Goal: Task Accomplishment & Management: Manage account settings

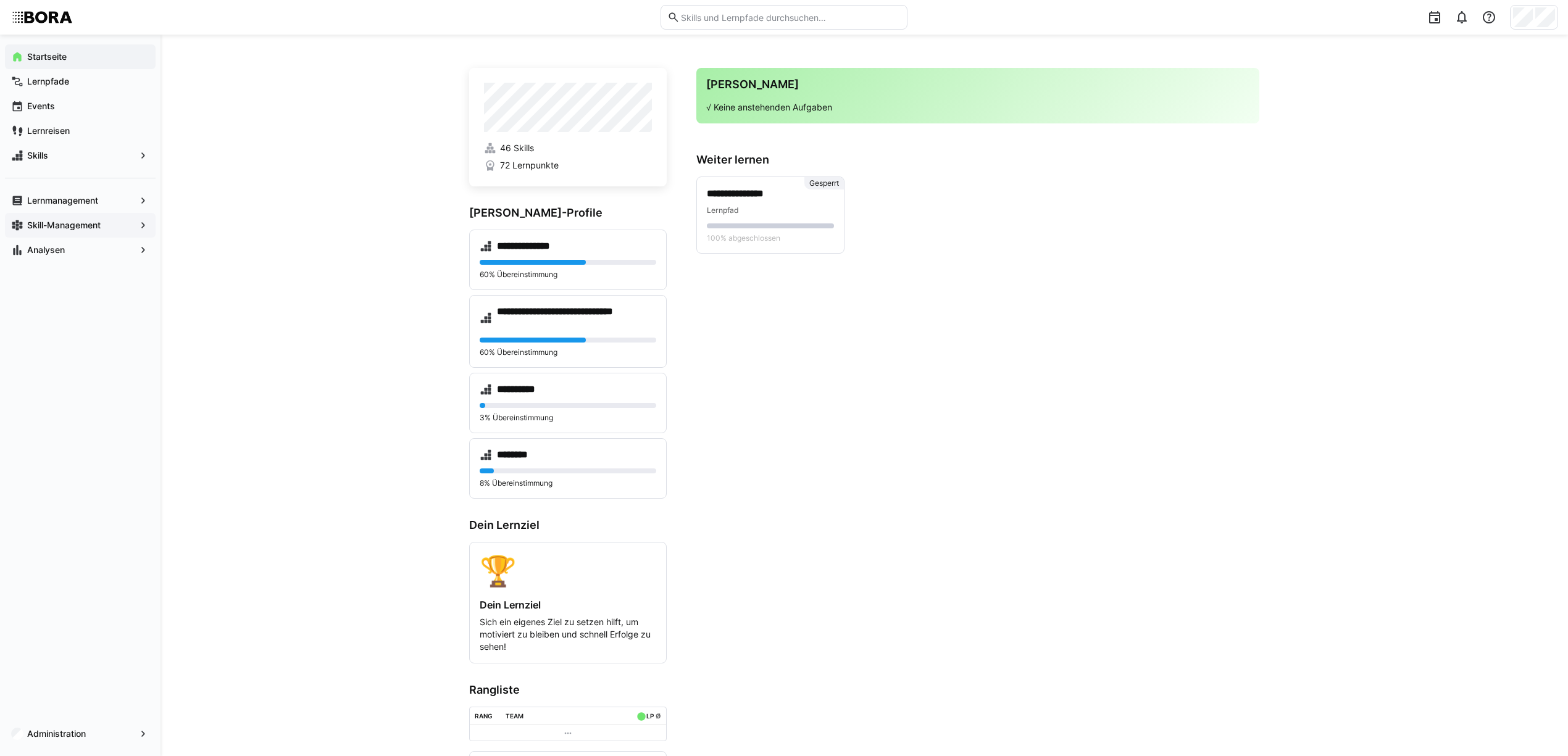
click at [0, 0] on app-navigation-label "Skill-Management" at bounding box center [0, 0] width 0 height 0
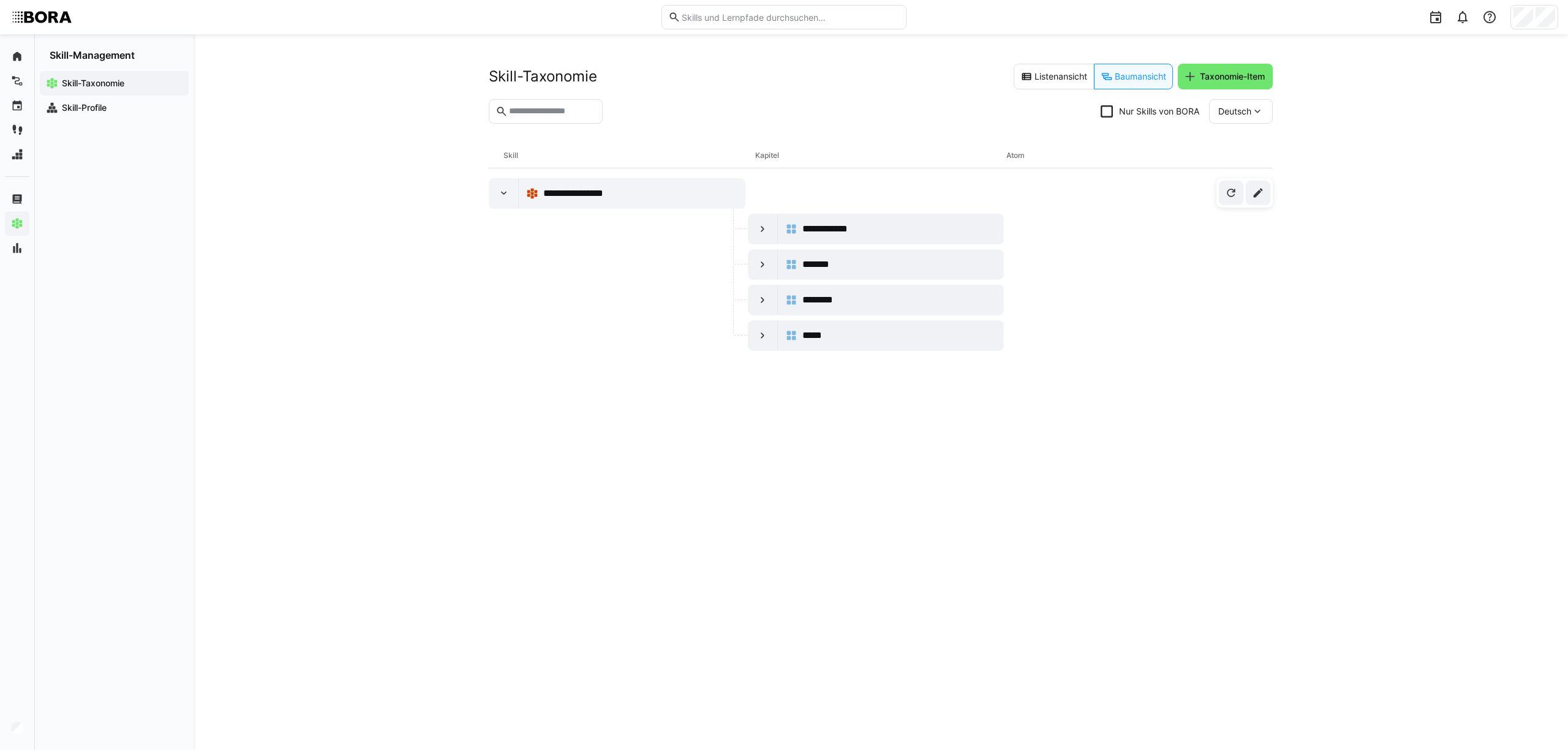
click at [109, 94] on div "Skill-Taxonomie" at bounding box center [114, 83] width 149 height 25
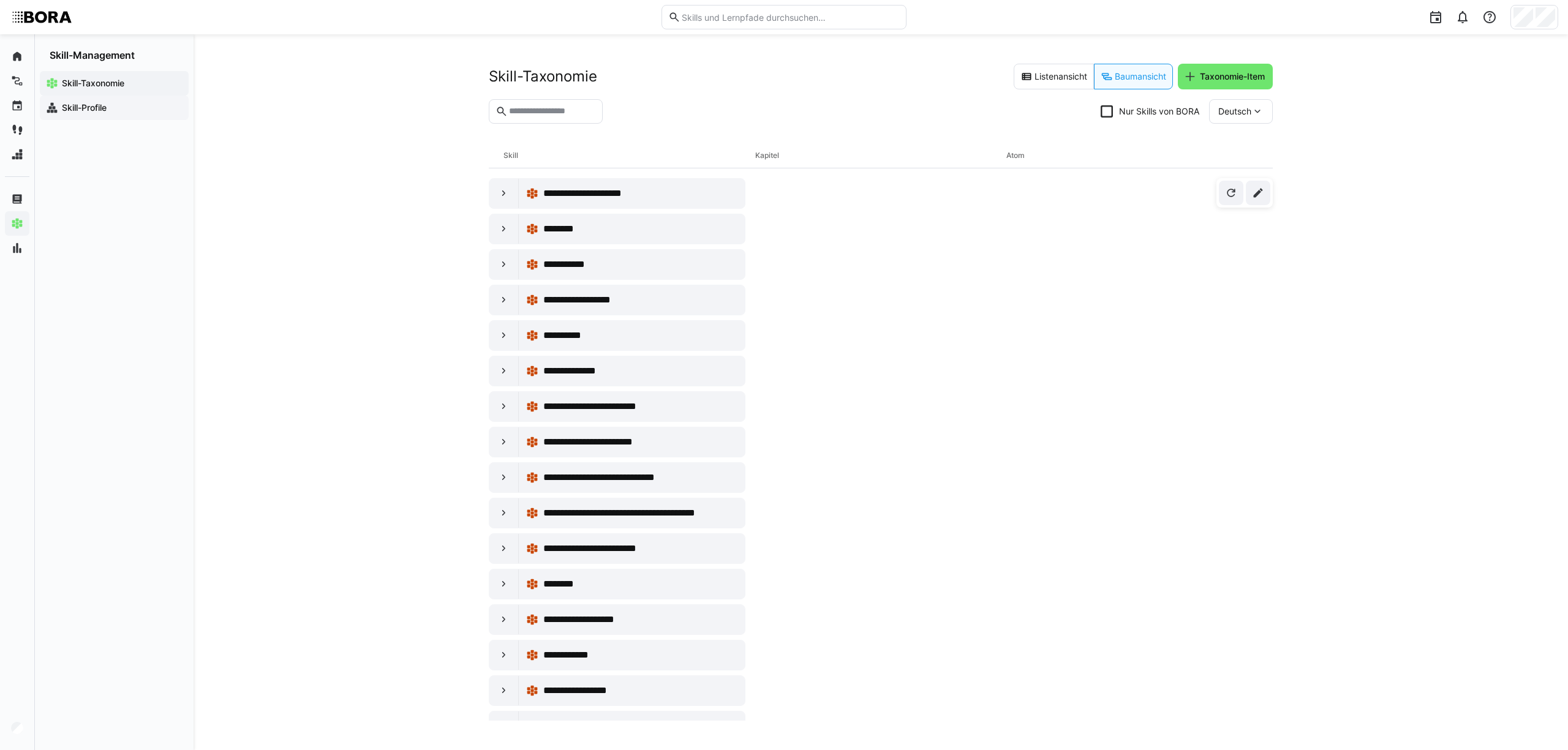
click at [109, 102] on span "Skill-Profile" at bounding box center [121, 107] width 122 height 12
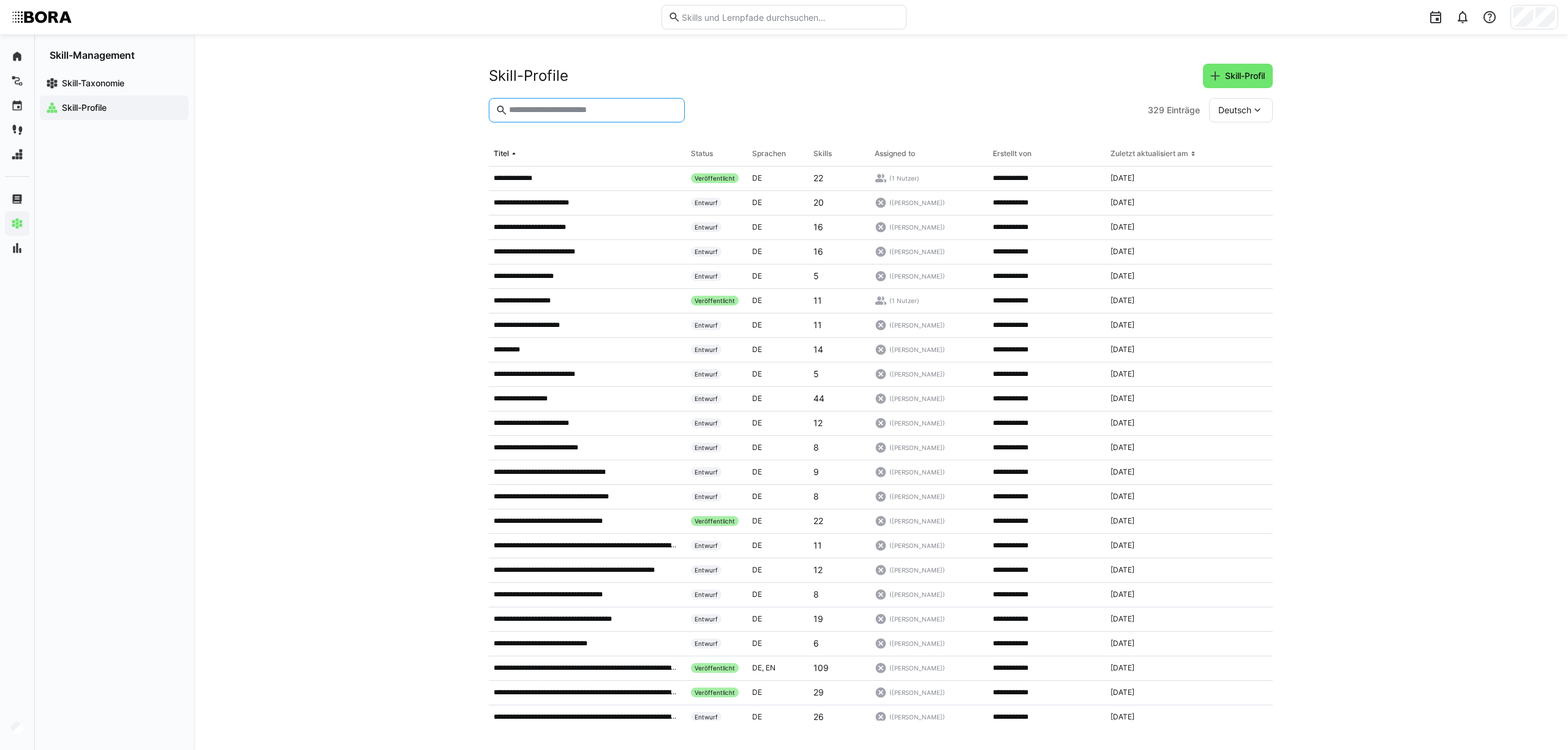
click at [650, 113] on input "text" at bounding box center [592, 110] width 170 height 11
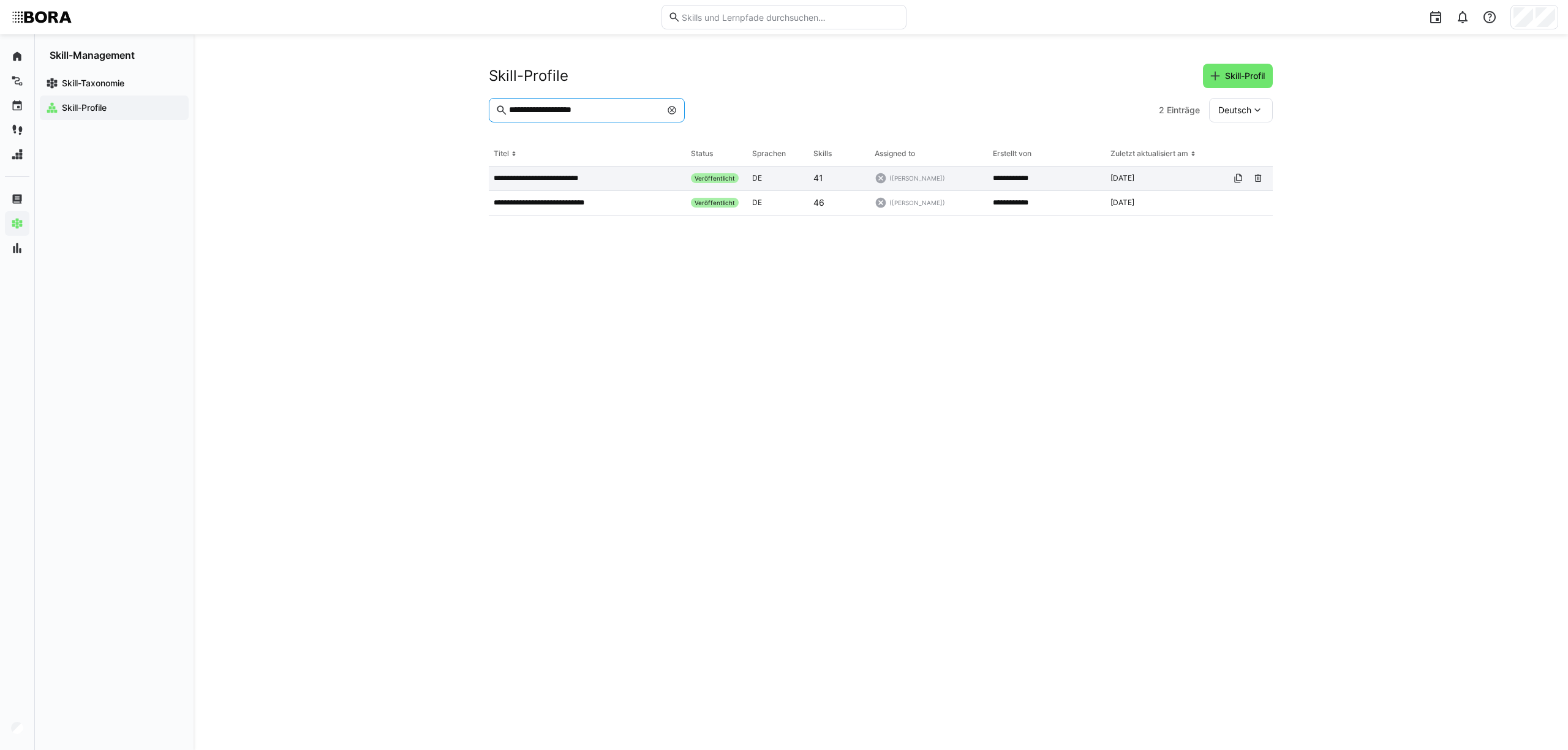
type input "**********"
click at [574, 179] on p "**********" at bounding box center [547, 178] width 107 height 10
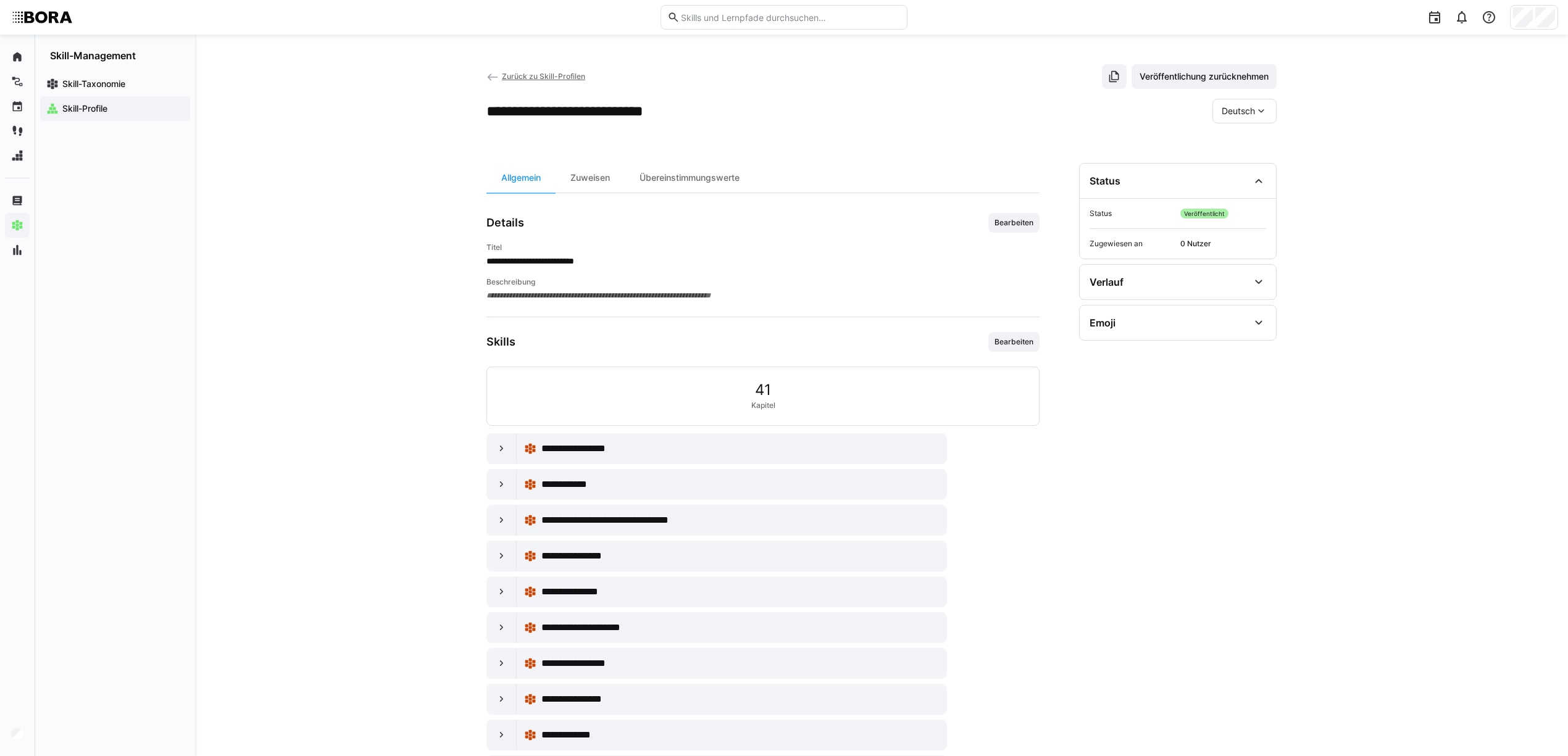
click at [490, 74] on eds-icon at bounding box center [492, 77] width 12 height 12
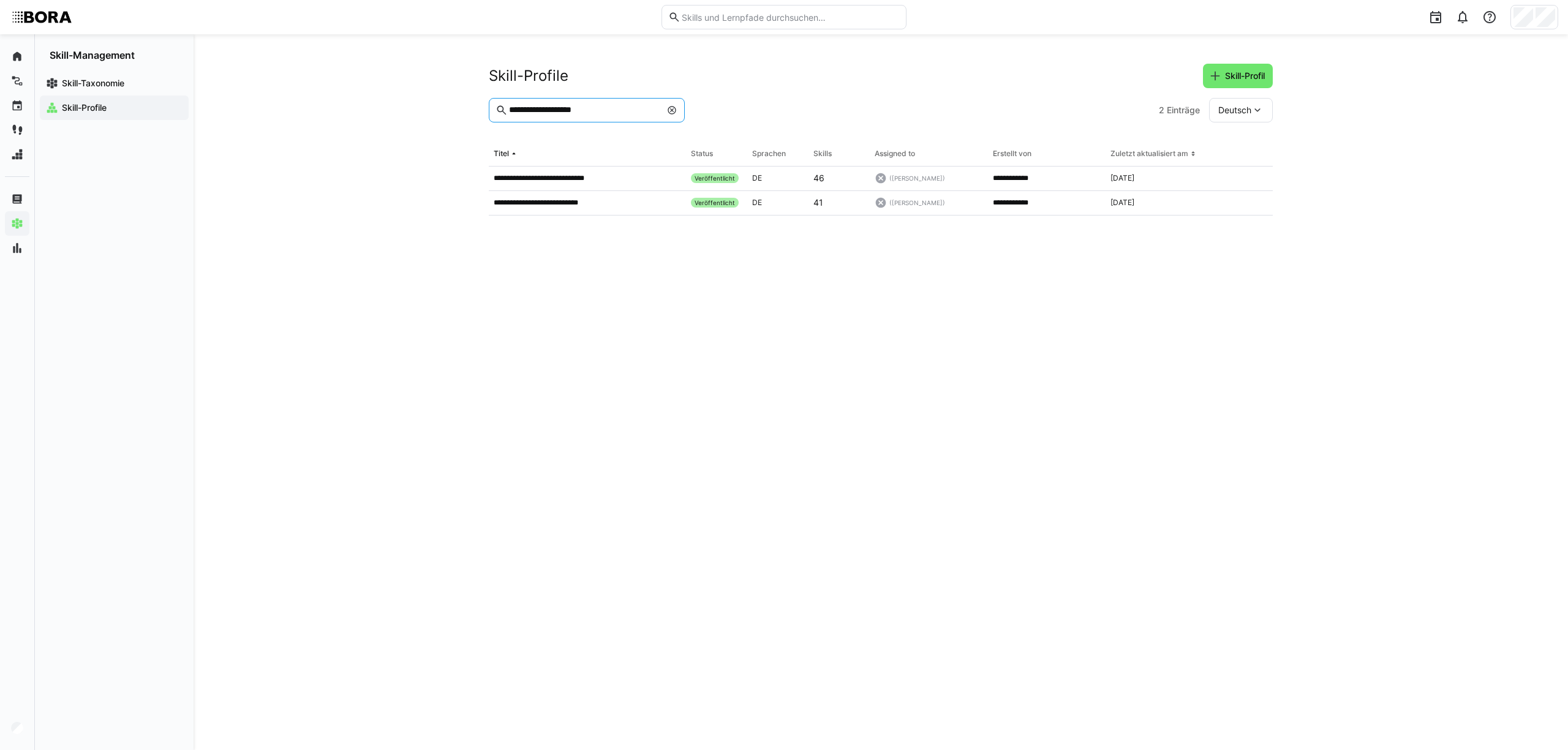
click at [611, 110] on input "**********" at bounding box center [584, 110] width 153 height 11
drag, startPoint x: 640, startPoint y: 109, endPoint x: 397, endPoint y: 106, distance: 243.0
click at [397, 106] on div "**********" at bounding box center [881, 392] width 1375 height 715
type input "**********"
click at [507, 204] on p "**********" at bounding box center [550, 202] width 113 height 10
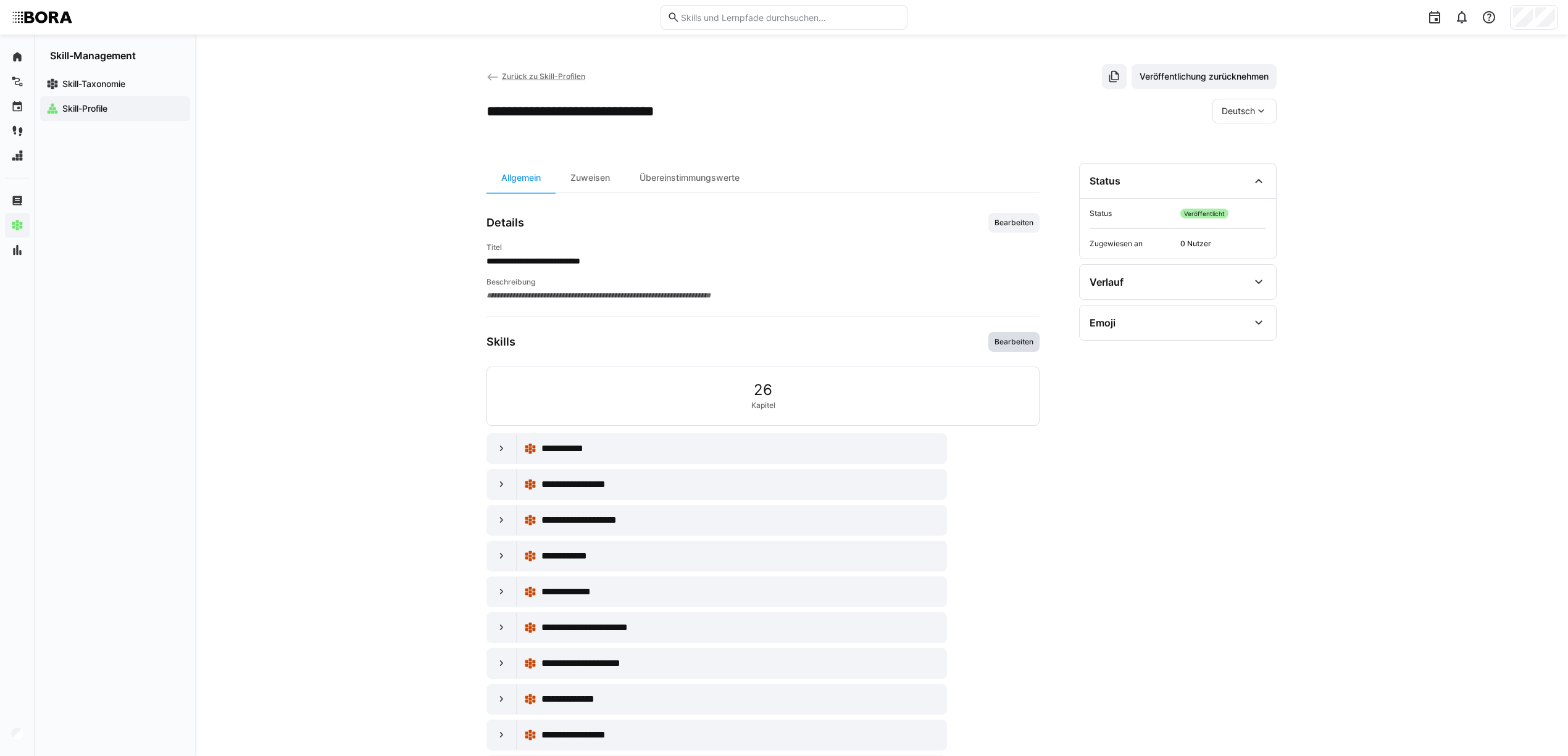
click at [1018, 338] on span "Bearbeiten" at bounding box center [1014, 341] width 41 height 10
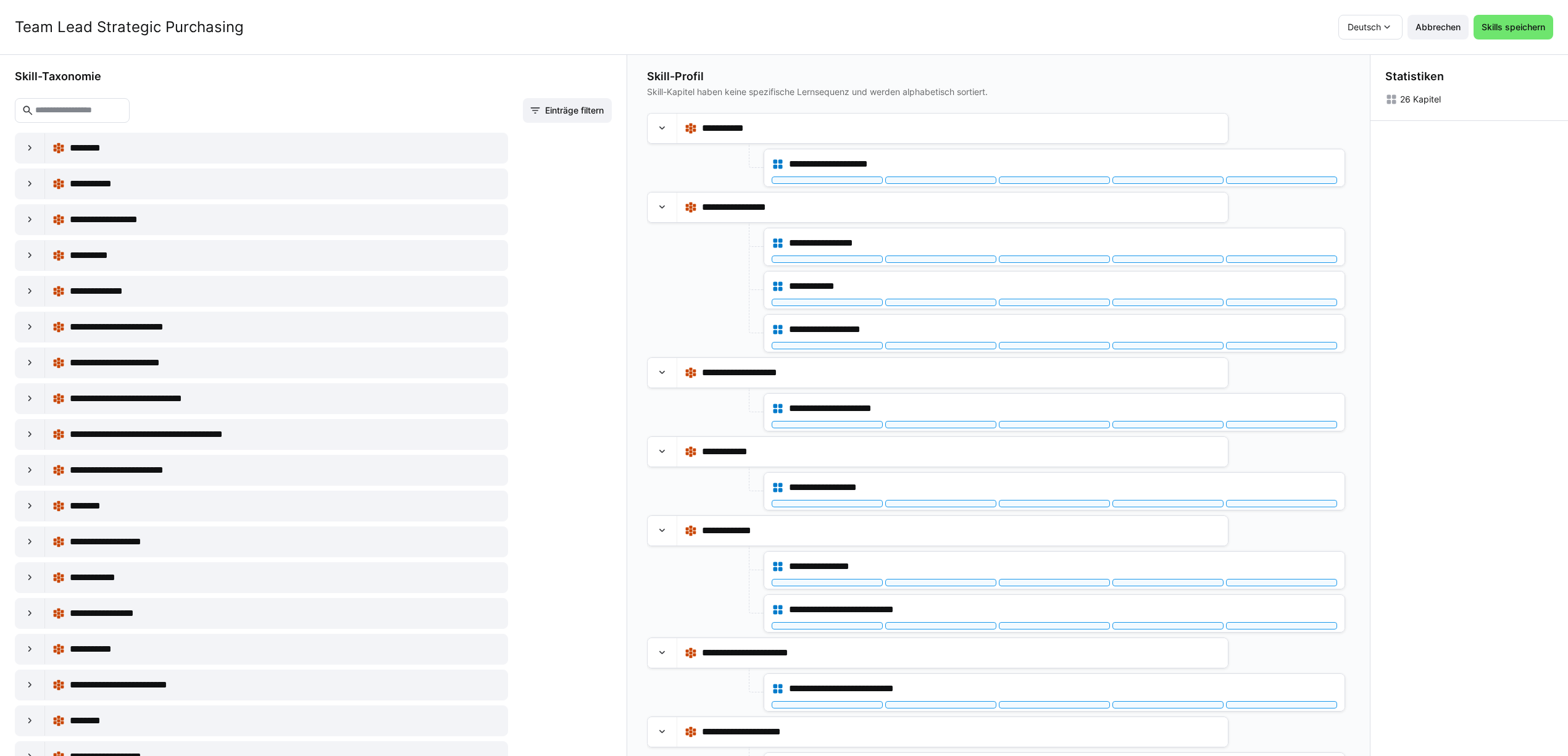
click at [117, 117] on eds-input at bounding box center [72, 110] width 115 height 25
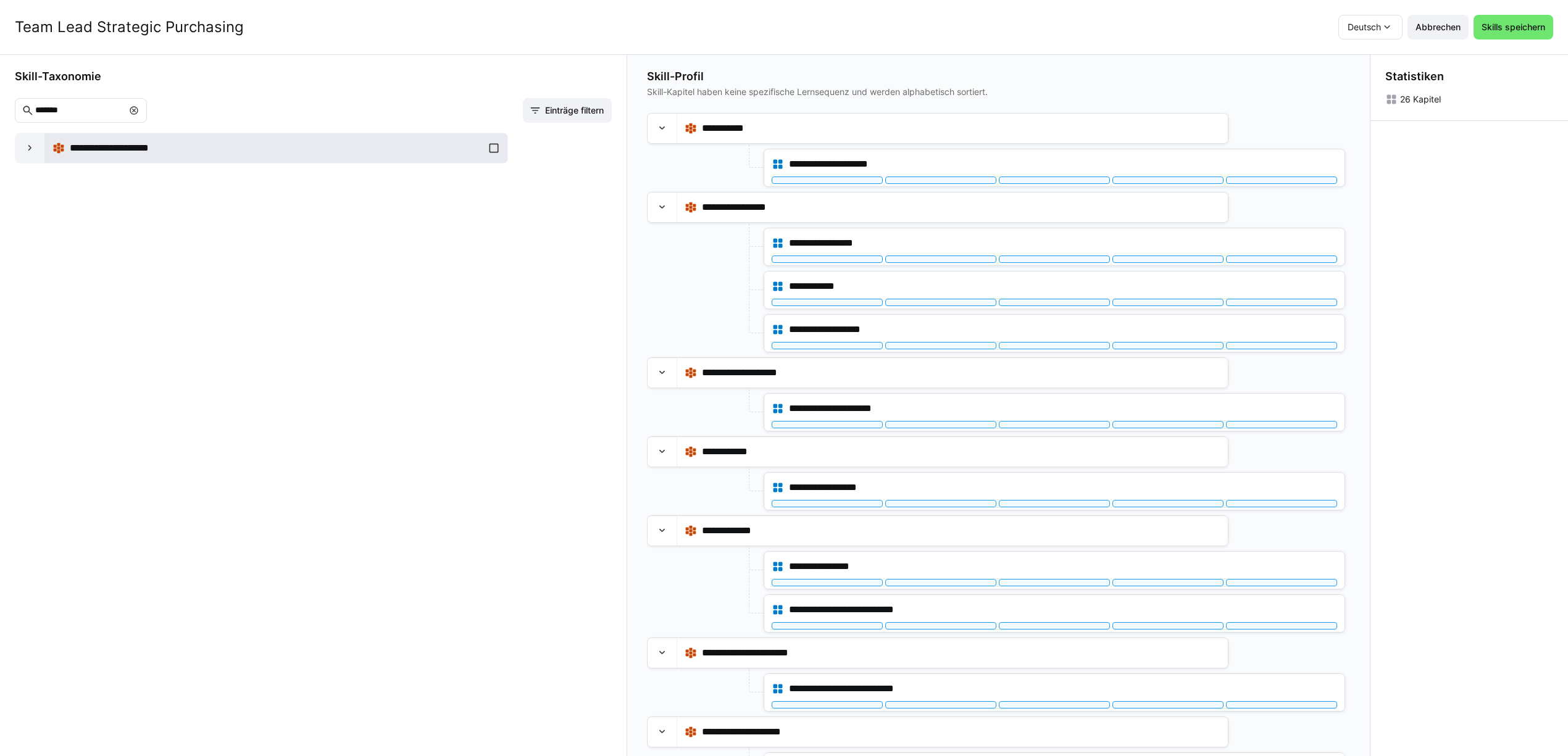
click at [492, 150] on div "**********" at bounding box center [276, 148] width 448 height 25
click at [31, 153] on eds-icon at bounding box center [30, 148] width 12 height 12
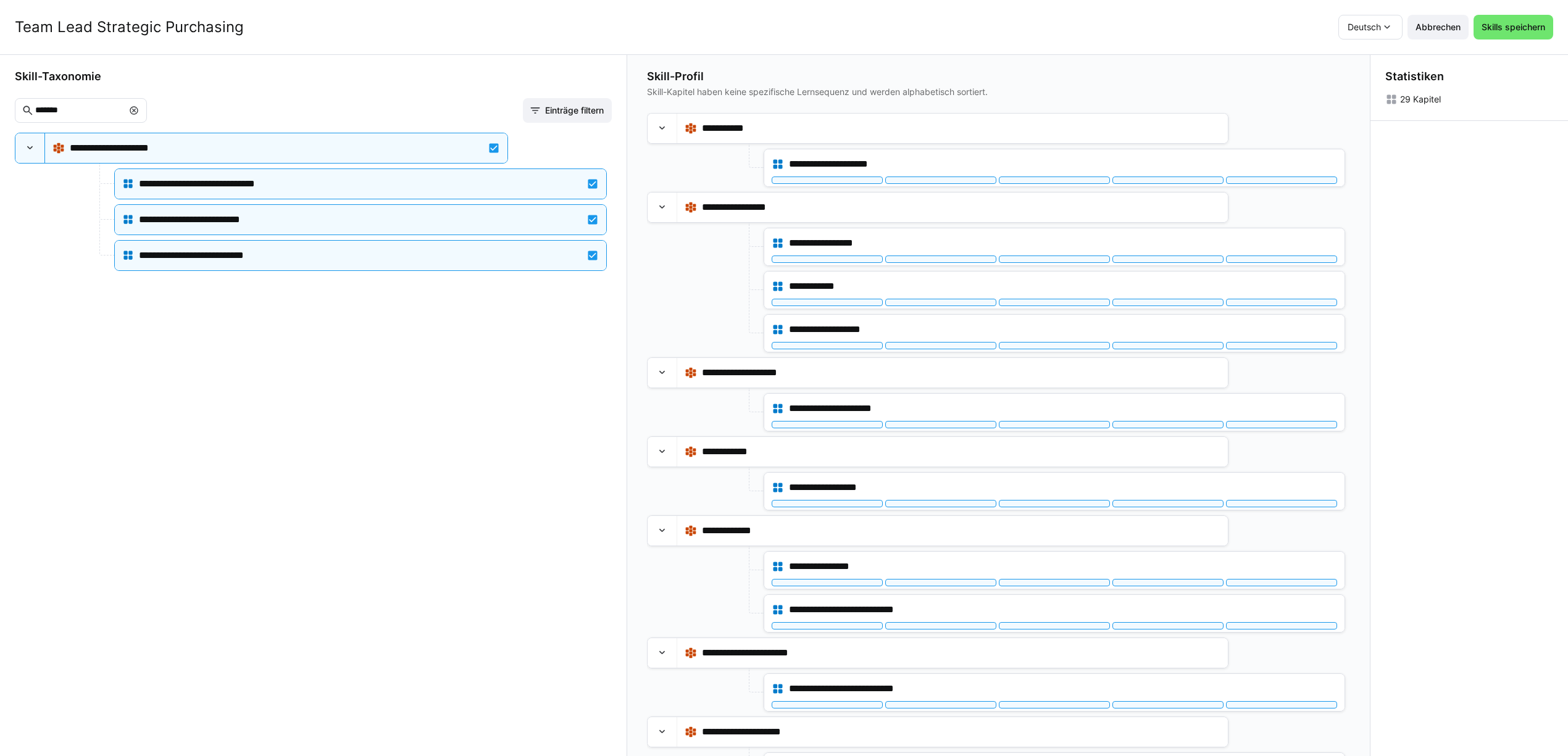
click at [70, 108] on input "*******" at bounding box center [78, 110] width 89 height 11
drag, startPoint x: 108, startPoint y: 111, endPoint x: -47, endPoint y: 107, distance: 155.1
click at [0, 107] on html "**********" at bounding box center [784, 378] width 1568 height 756
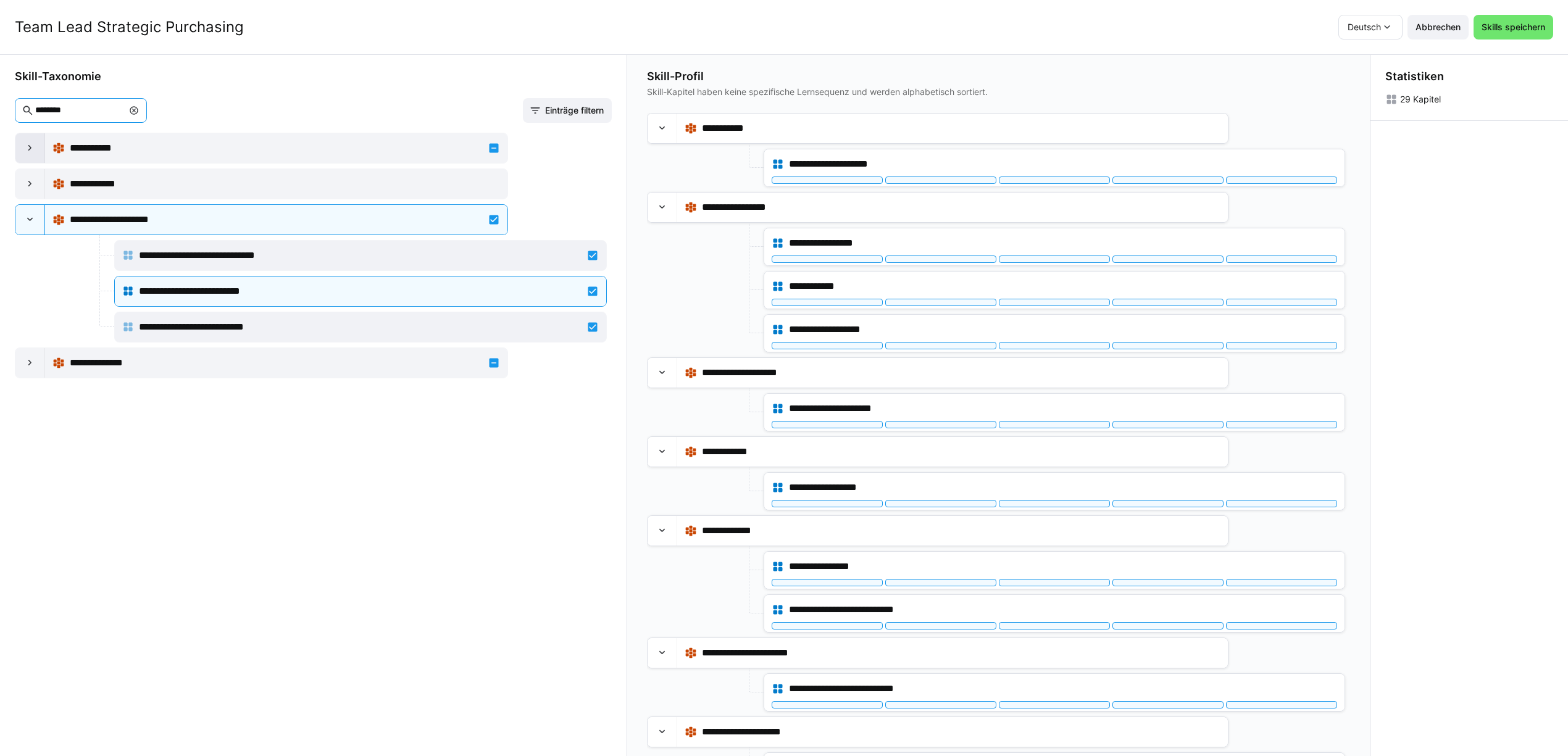
type input "********"
click at [35, 150] on eds-icon at bounding box center [30, 148] width 12 height 12
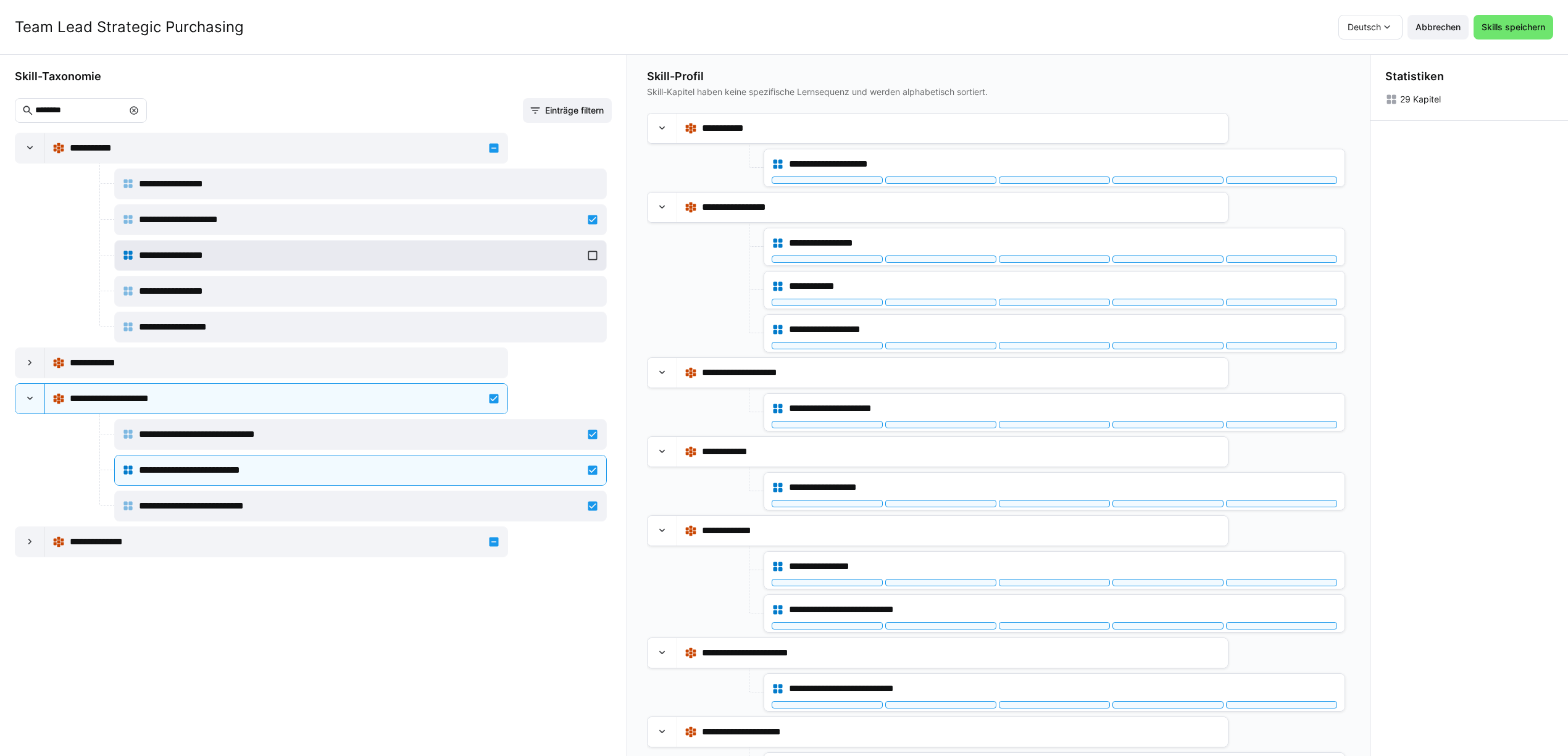
click at [589, 257] on div "**********" at bounding box center [360, 255] width 477 height 25
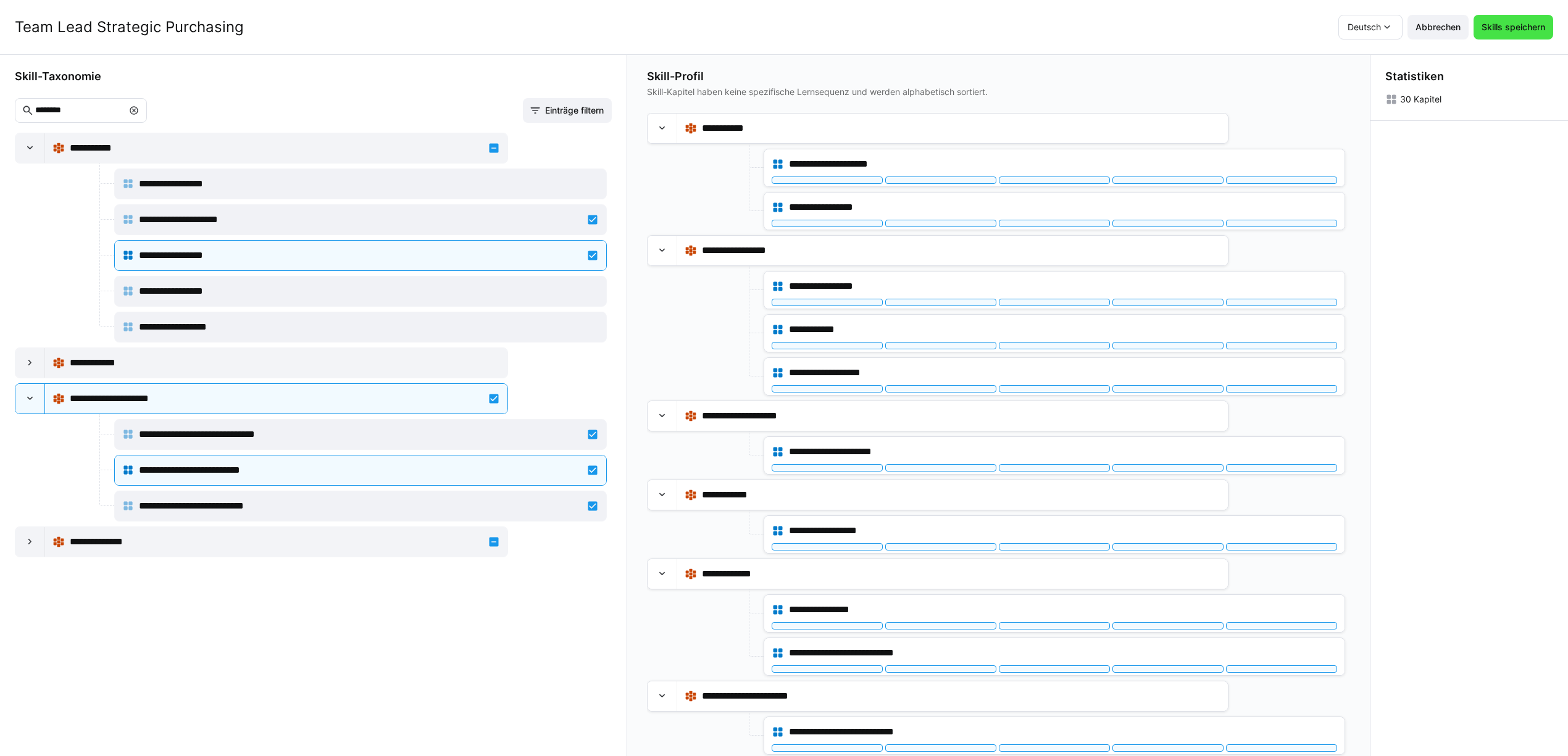
click at [1536, 21] on span "Skills speichern" at bounding box center [1514, 27] width 67 height 12
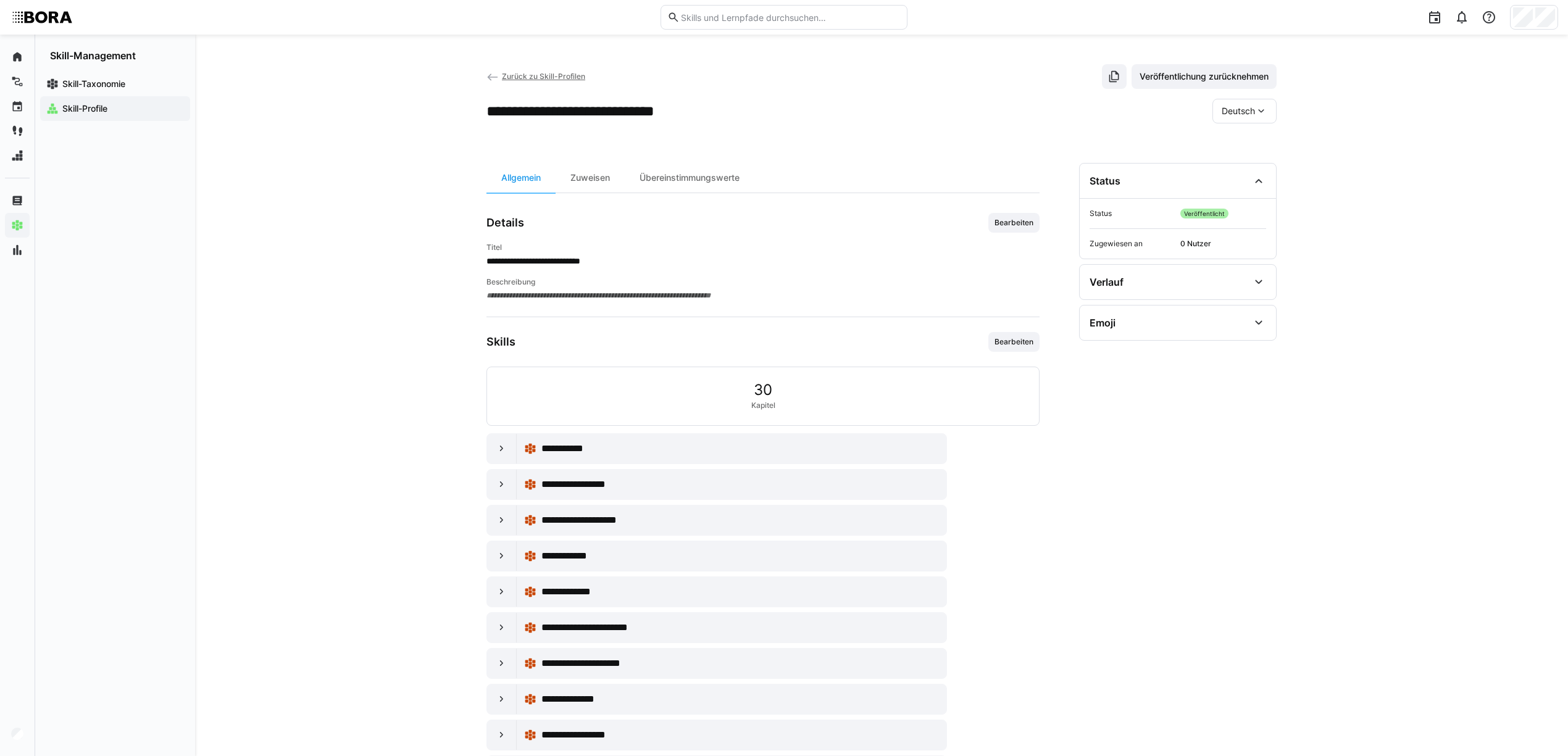
click at [490, 77] on eds-icon at bounding box center [492, 77] width 12 height 12
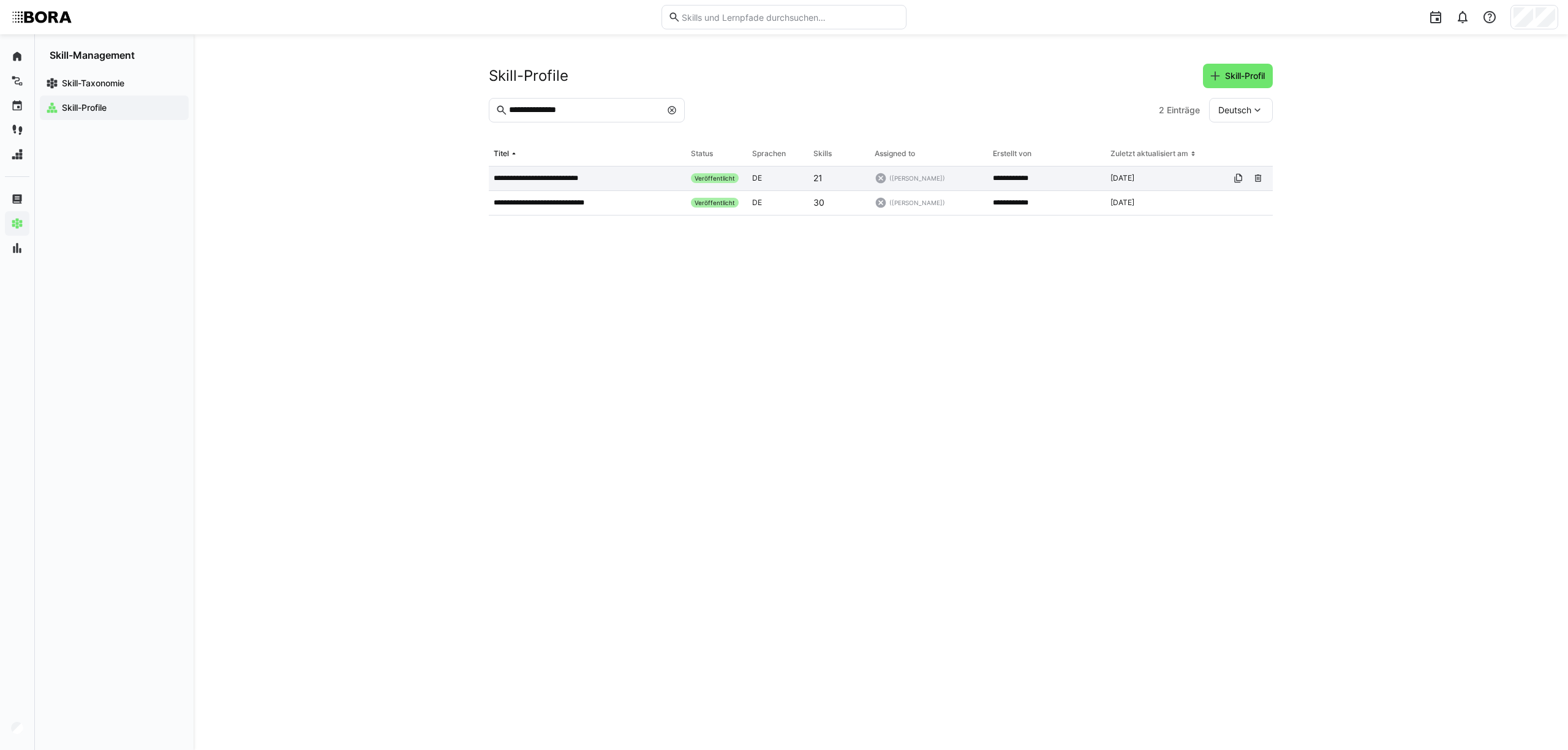
click at [545, 180] on p "**********" at bounding box center [547, 178] width 106 height 10
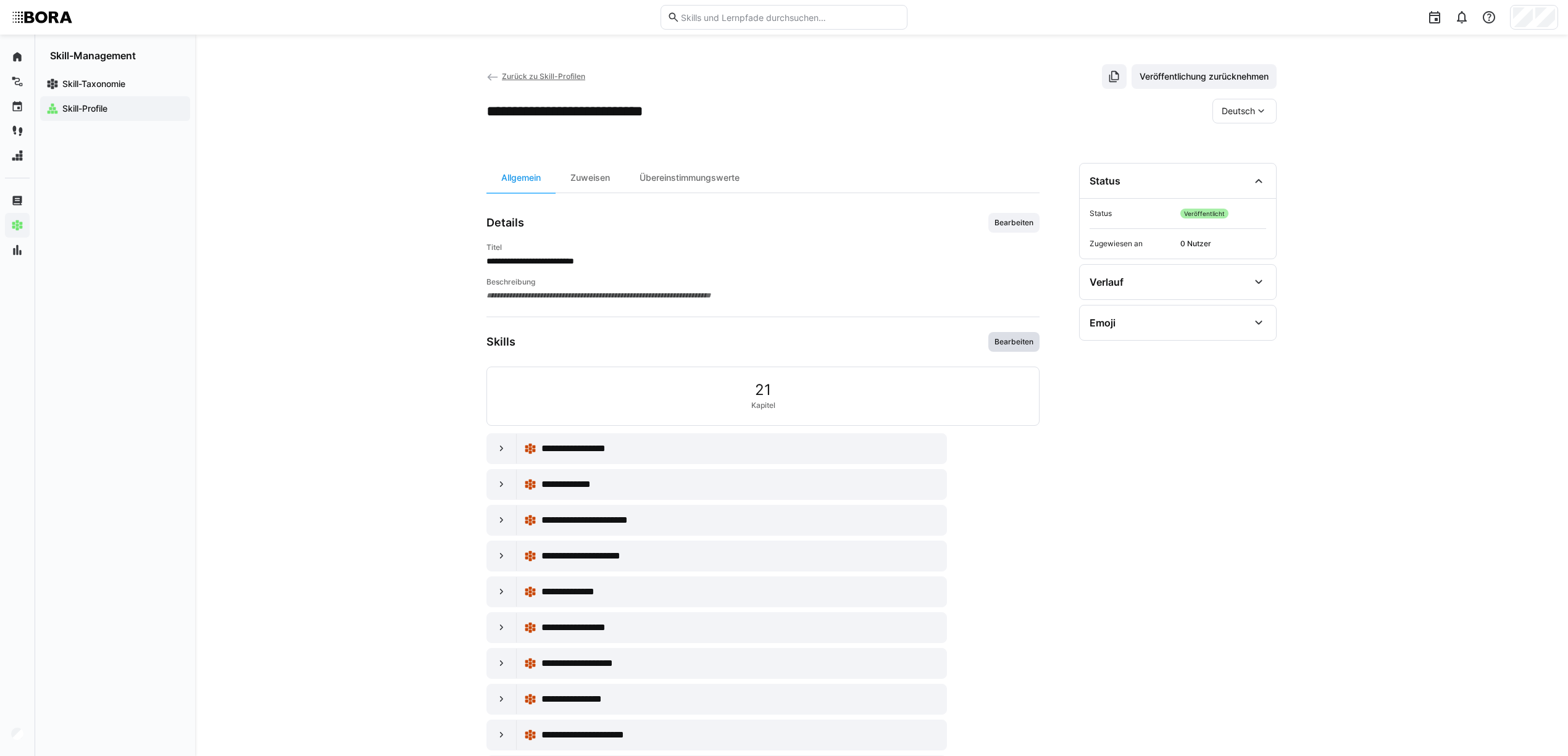
click at [1008, 342] on span "Bearbeiten" at bounding box center [1014, 341] width 41 height 10
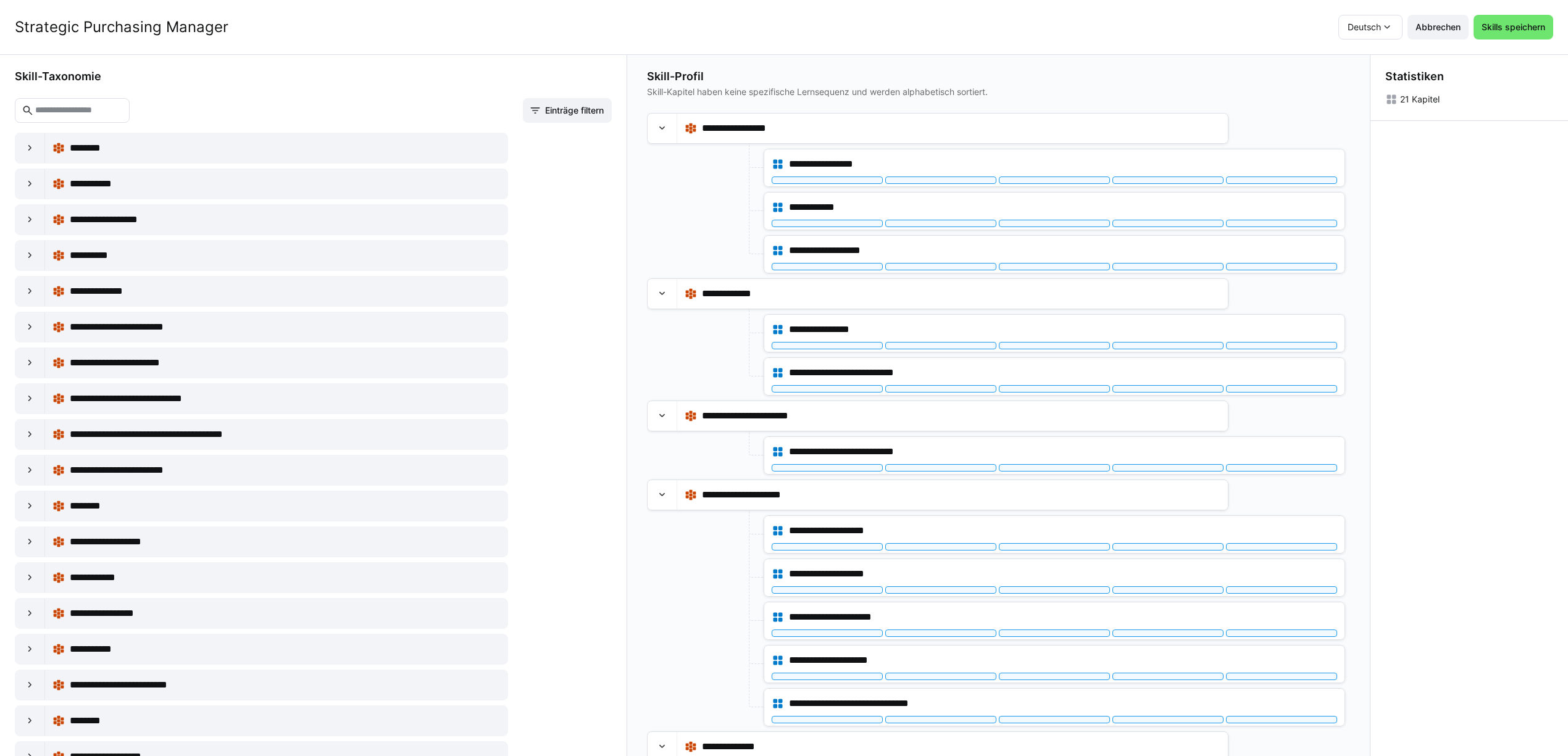
click at [123, 112] on input "text" at bounding box center [78, 110] width 89 height 11
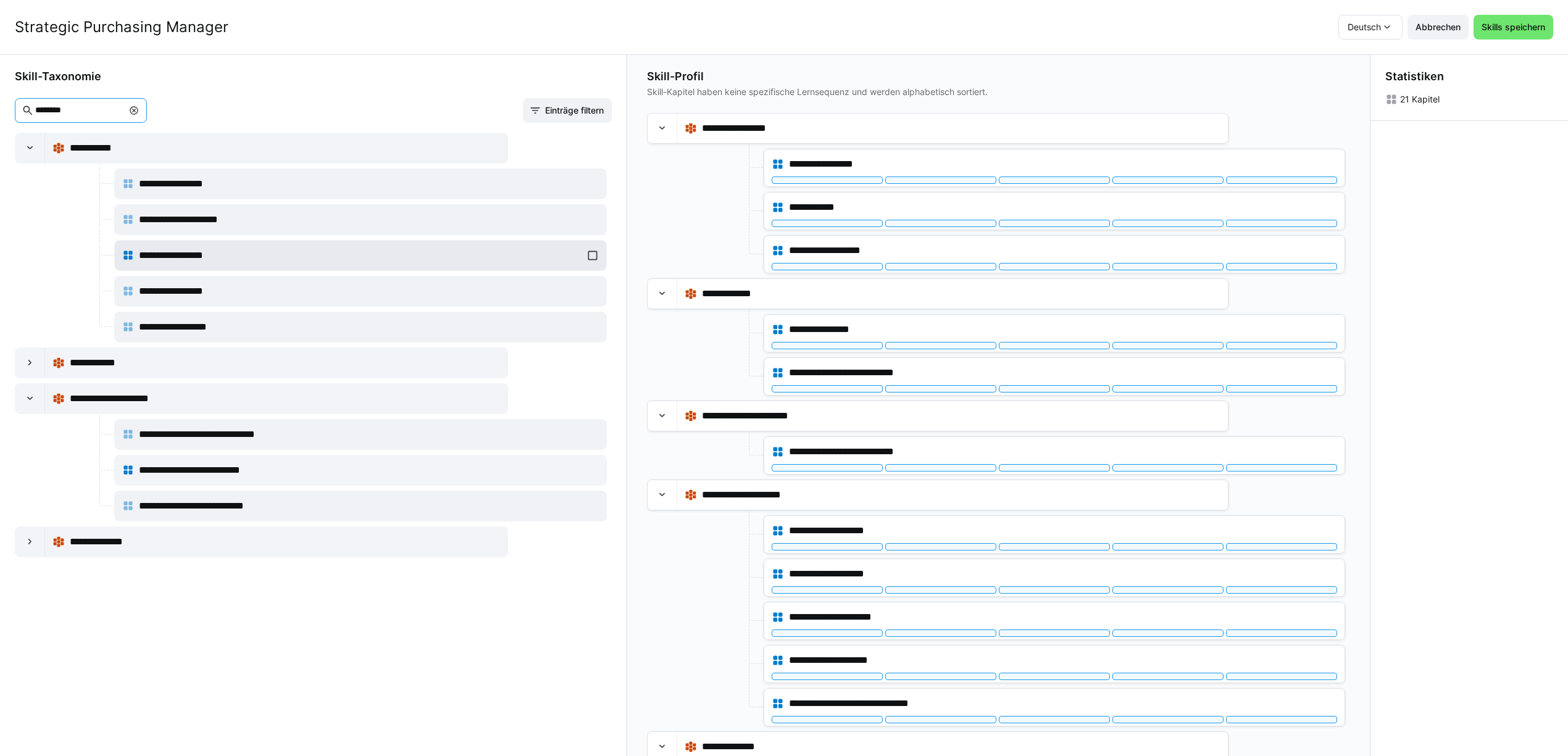
type input "********"
click at [588, 255] on div "**********" at bounding box center [360, 255] width 477 height 25
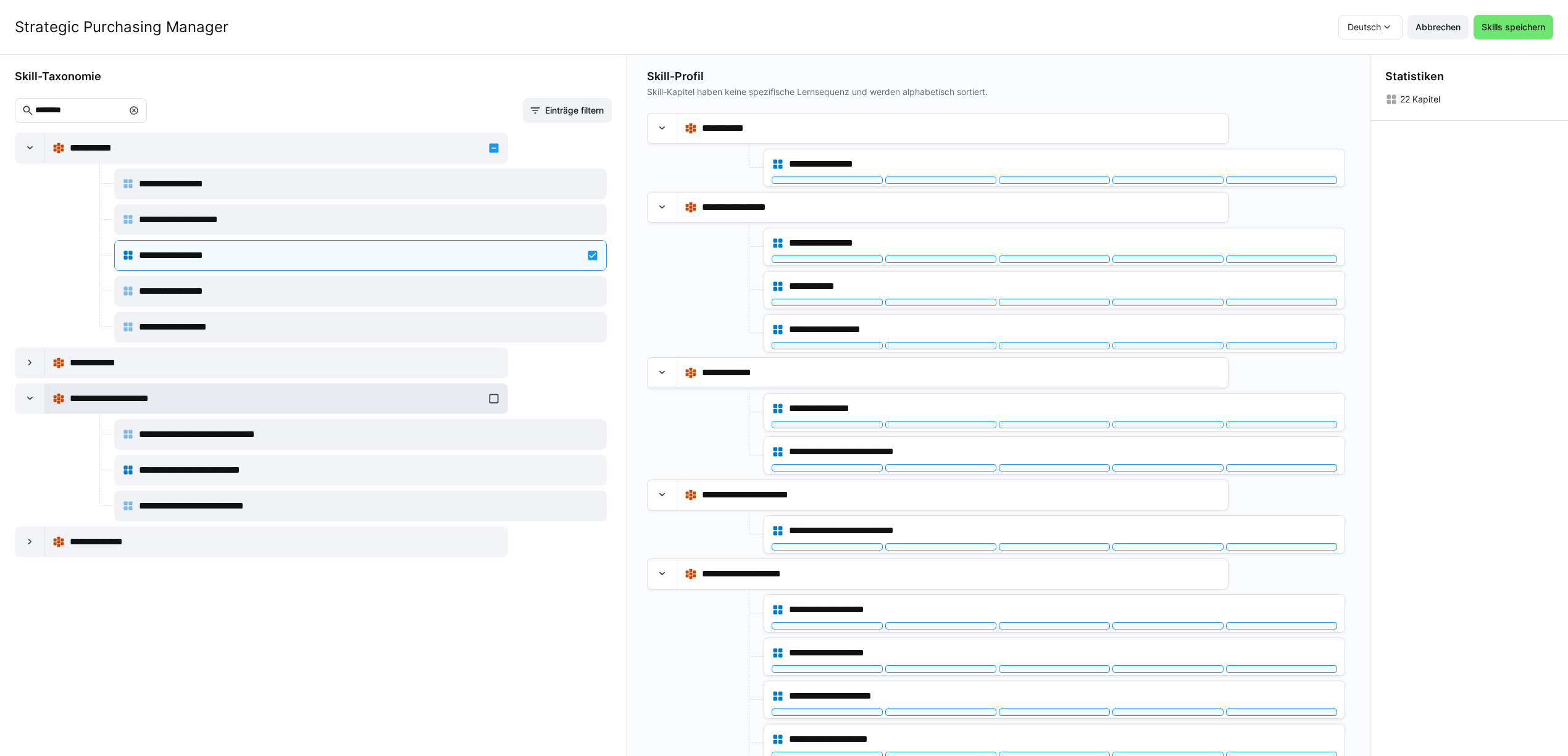
click at [491, 400] on div "**********" at bounding box center [276, 399] width 448 height 25
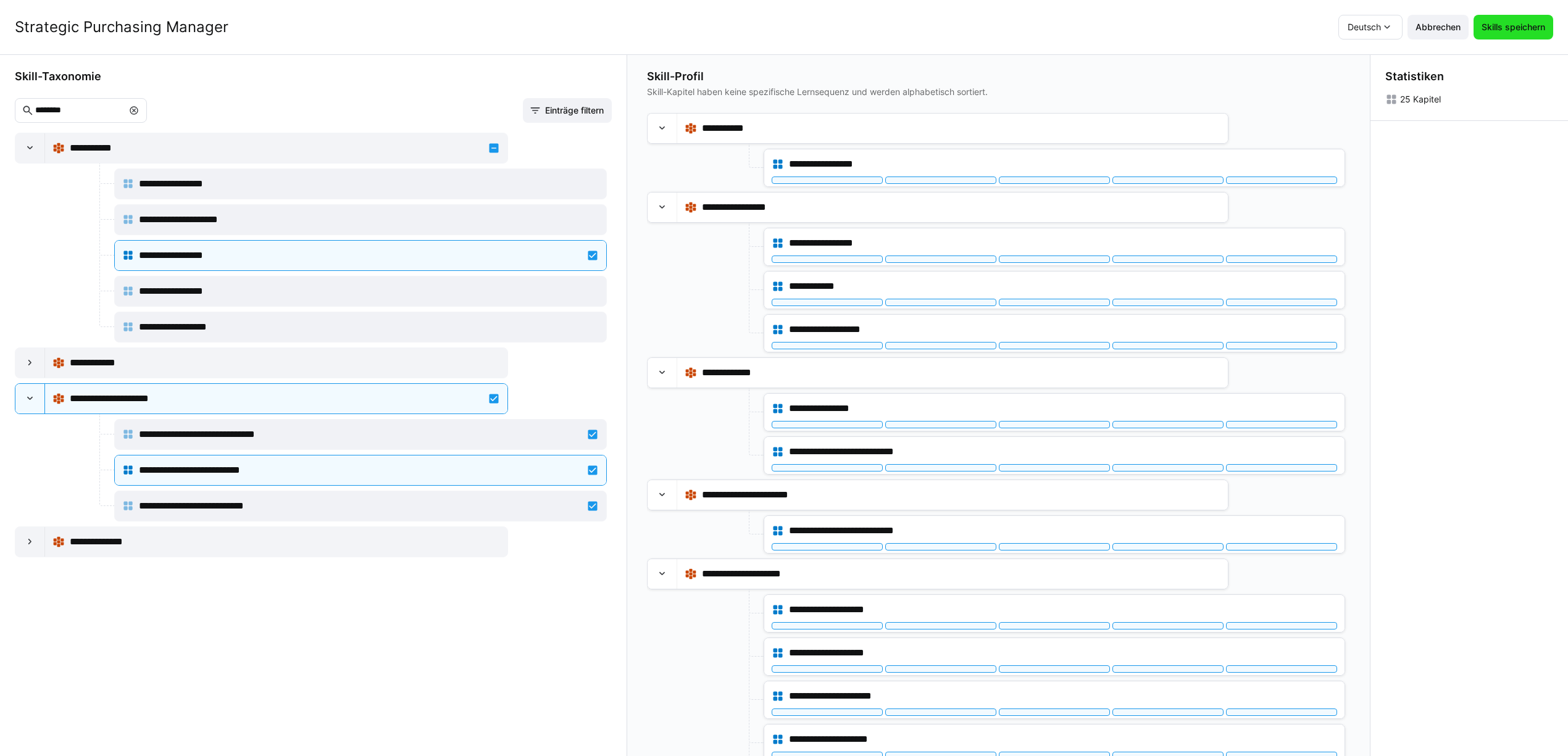
click at [1536, 26] on span "Skills speichern" at bounding box center [1514, 27] width 67 height 12
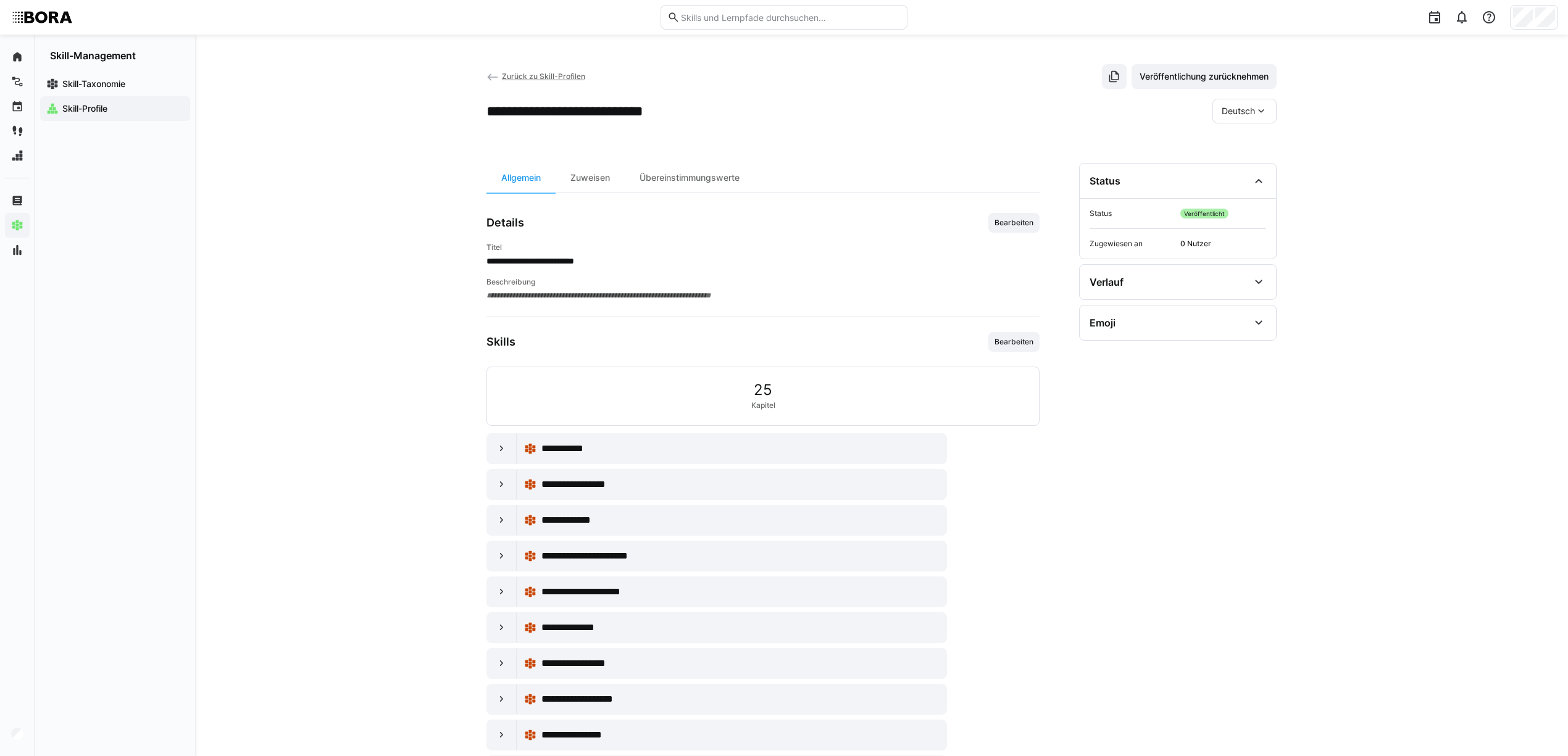
click at [489, 79] on eds-icon at bounding box center [492, 77] width 12 height 12
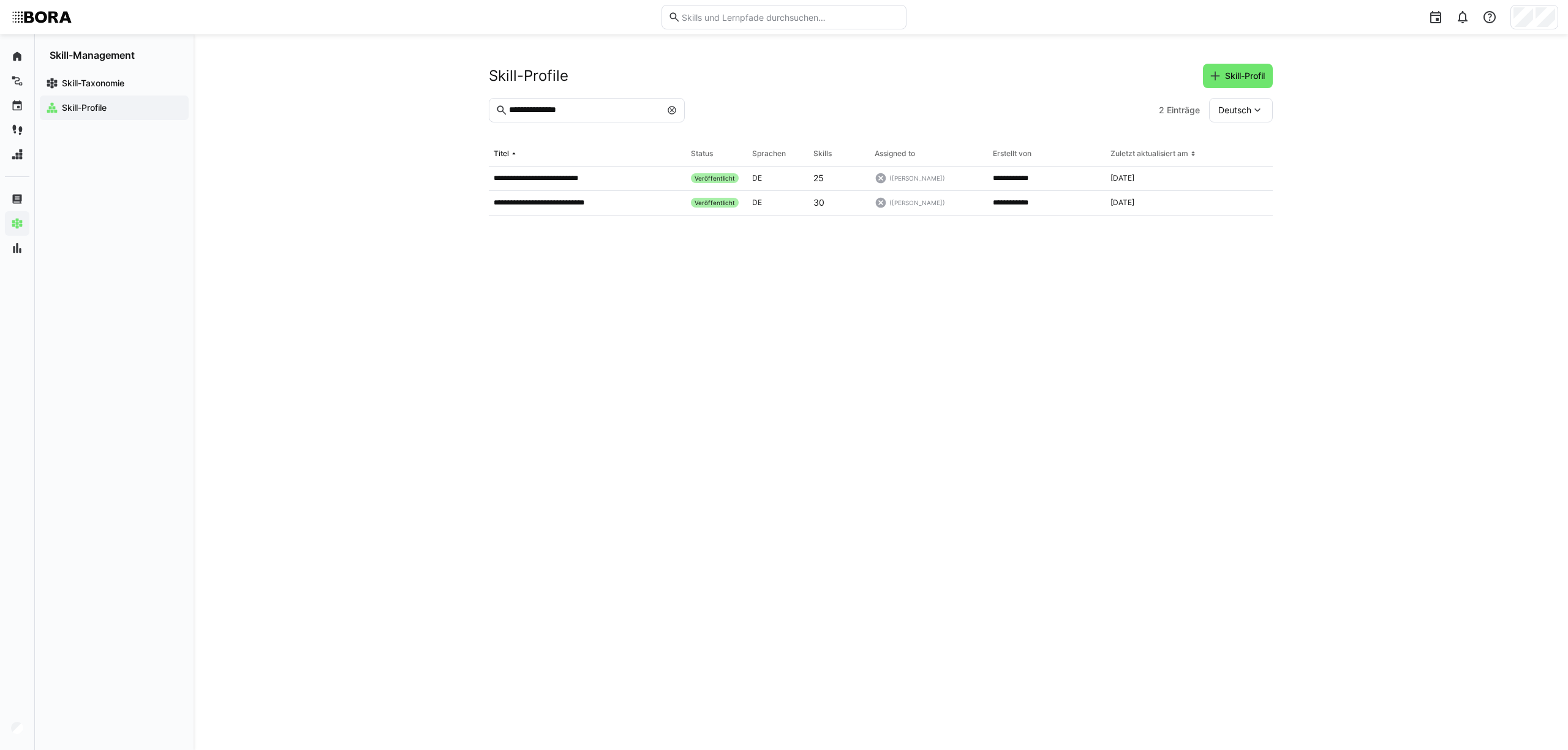
drag, startPoint x: 704, startPoint y: 404, endPoint x: 711, endPoint y: 329, distance: 75.3
click at [706, 397] on eds-table "**********" at bounding box center [880, 431] width 784 height 578
click at [0, 0] on app-navigation-label "Administration" at bounding box center [0, 0] width 0 height 0
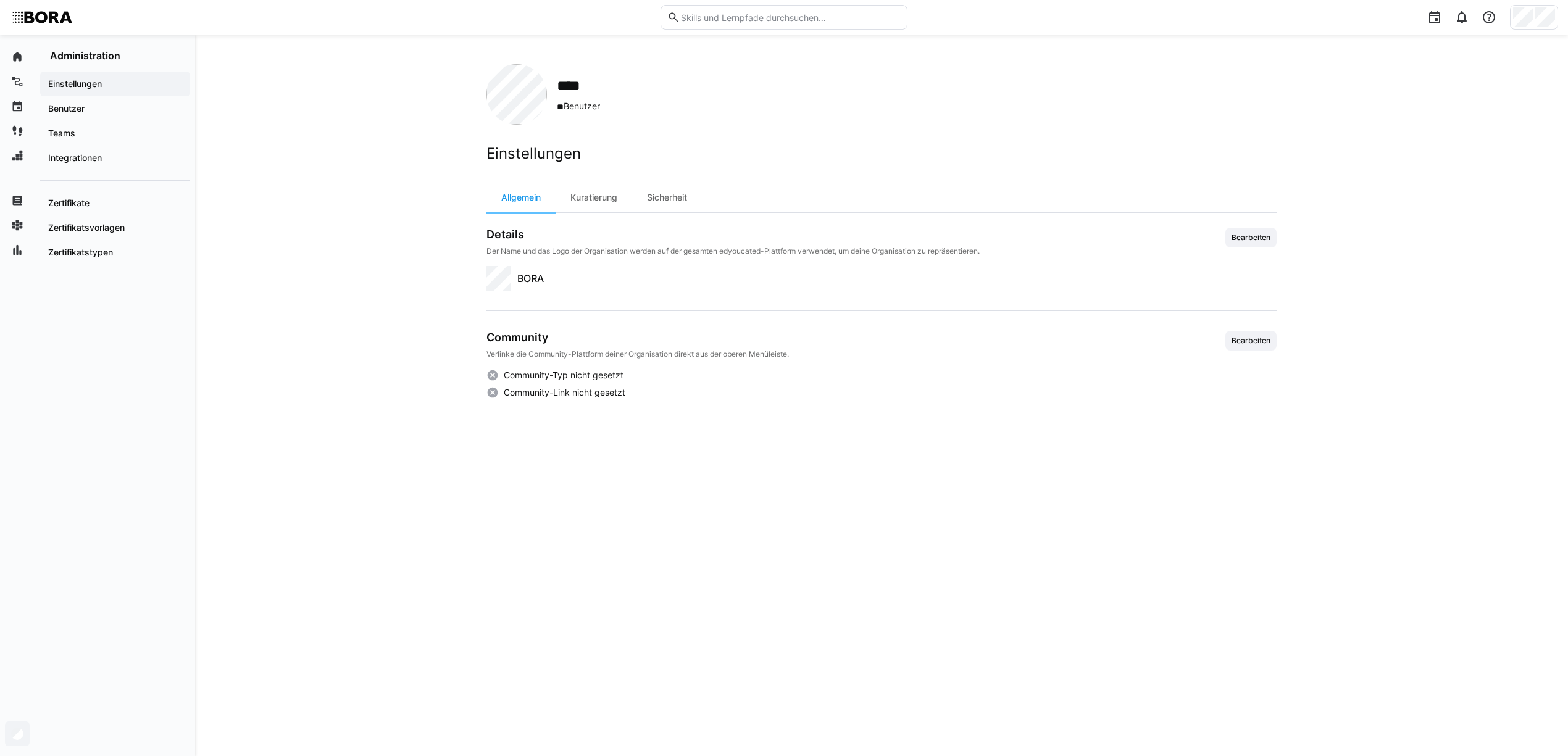
click at [383, 198] on div "**** ** Benutzer Einstellungen Allgemein Kuratierung Sicherheit Details Der Nam…" at bounding box center [881, 395] width 1373 height 721
click at [68, 127] on span "Teams" at bounding box center [116, 133] width 138 height 12
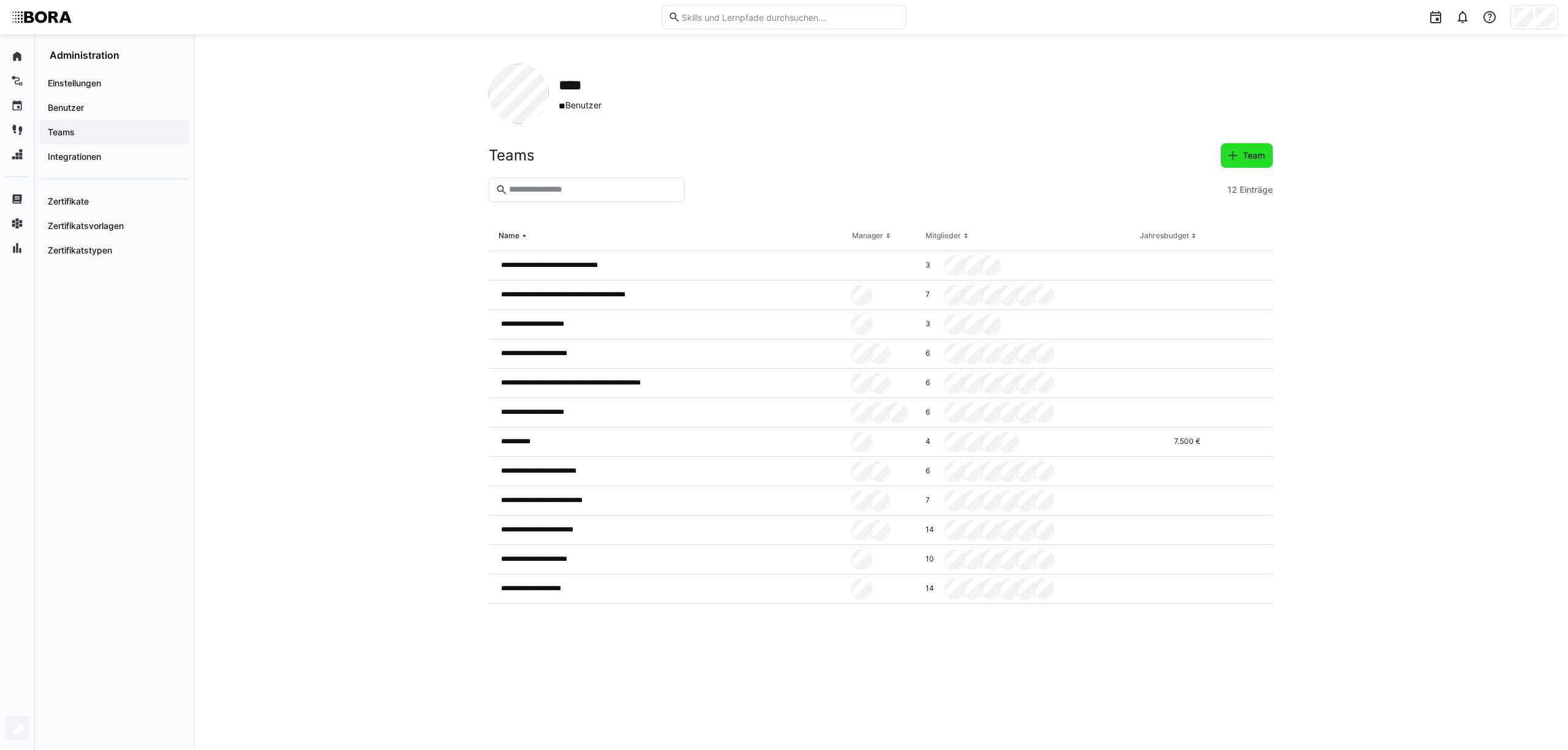
click at [1246, 153] on span "Team" at bounding box center [1253, 155] width 25 height 12
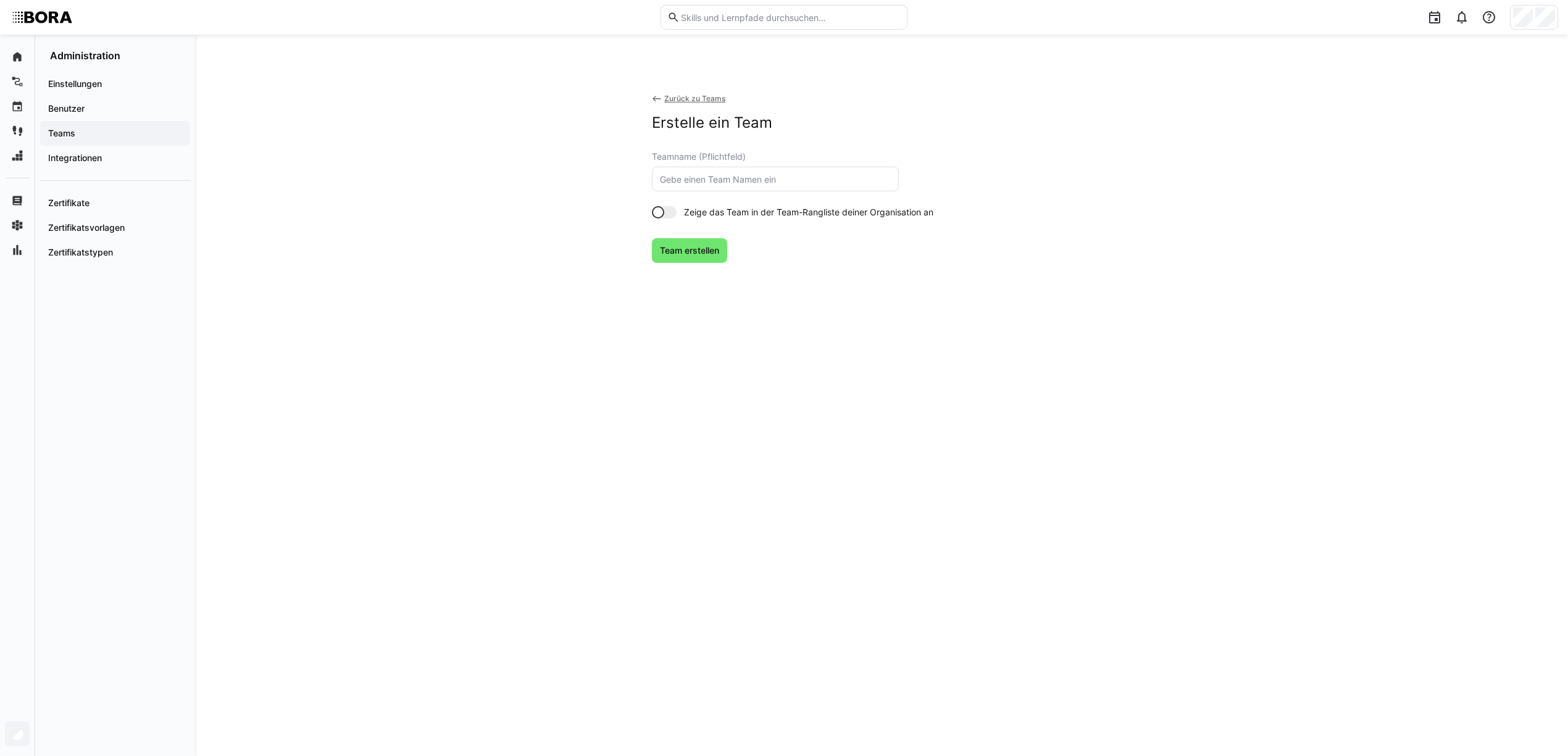
click at [738, 180] on input "text" at bounding box center [775, 178] width 233 height 11
type input "Department Purchasing"
click at [693, 253] on span "Team erstellen" at bounding box center [689, 250] width 63 height 12
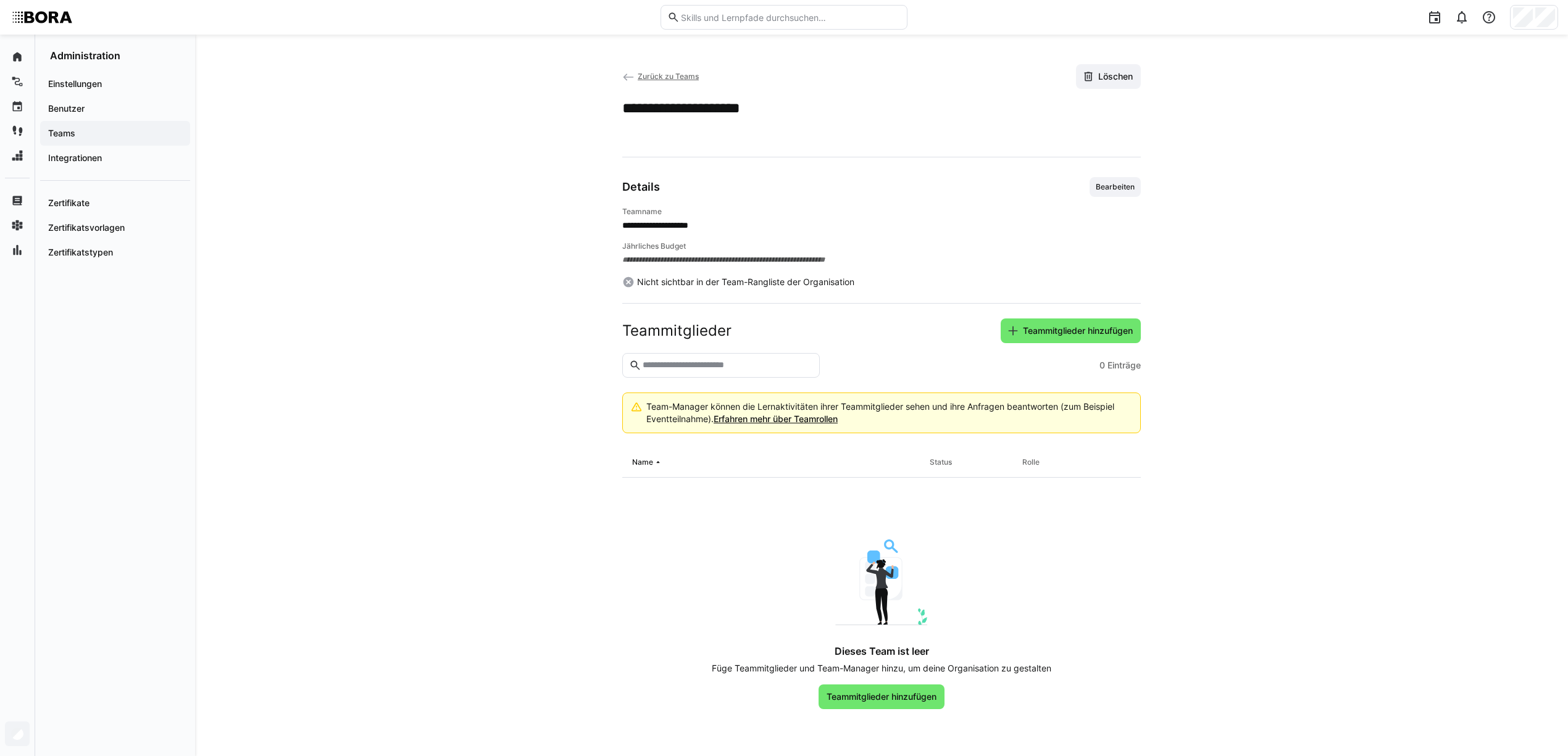
click at [630, 75] on eds-icon at bounding box center [628, 77] width 12 height 12
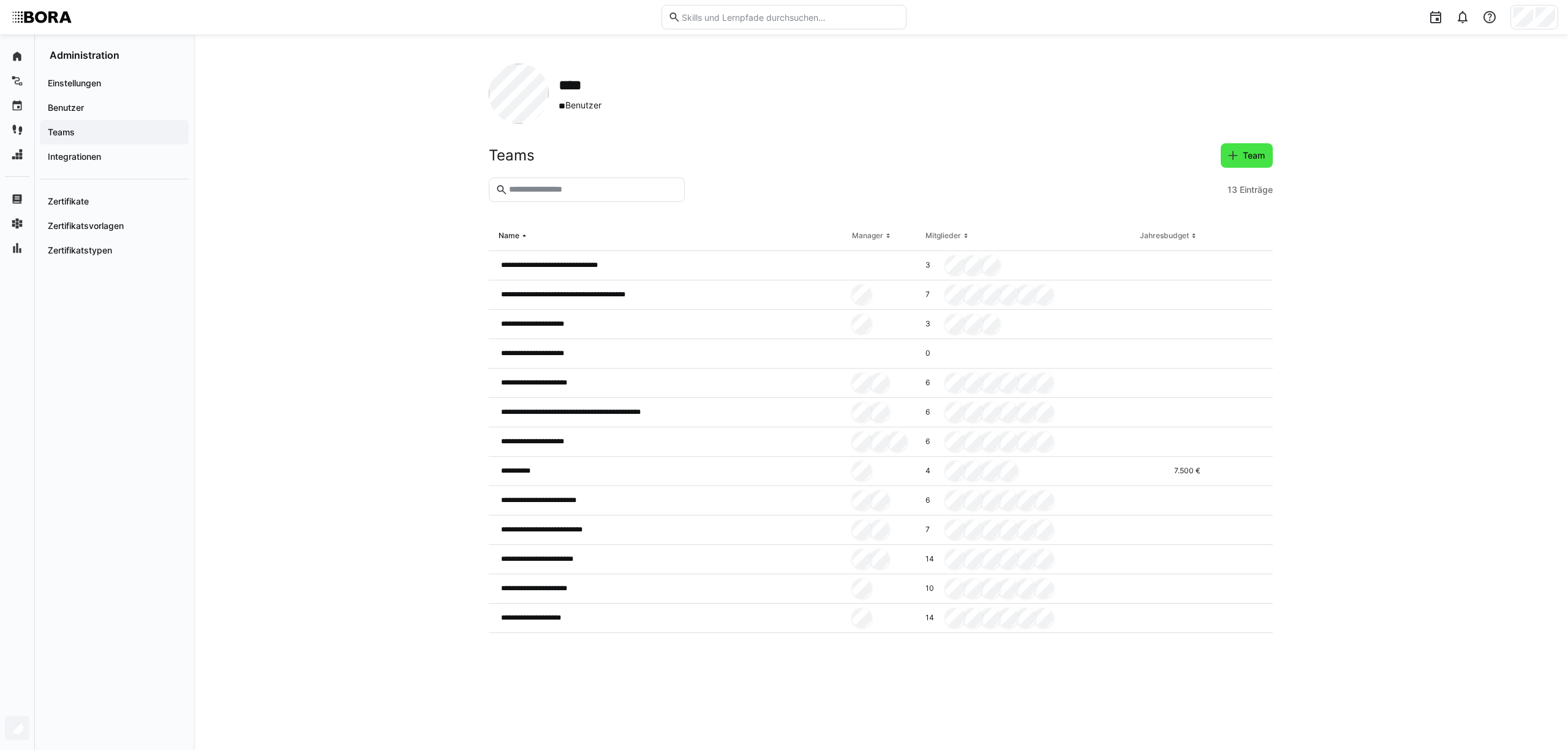
click at [1238, 156] on eds-icon at bounding box center [1233, 155] width 12 height 12
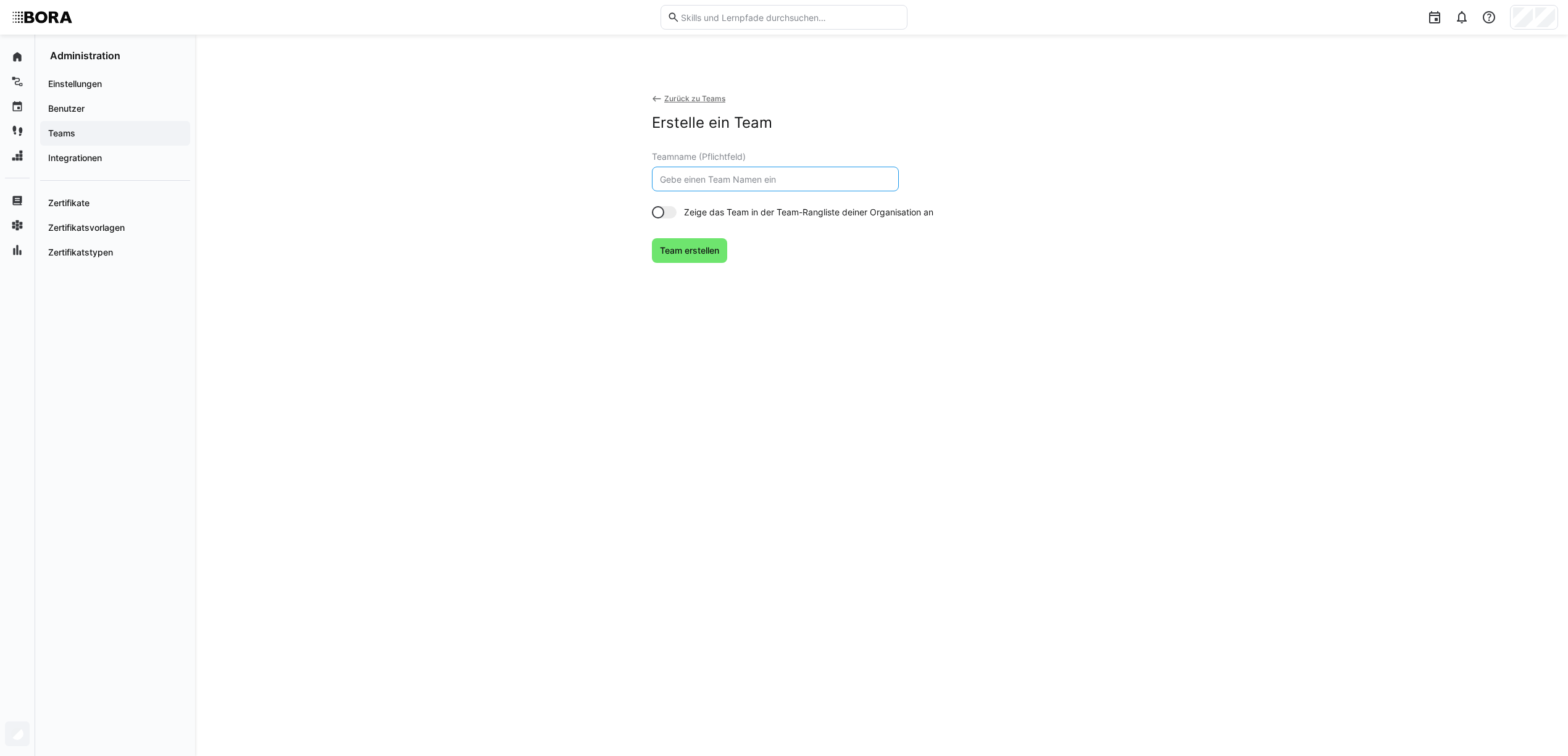
click at [739, 183] on input "text" at bounding box center [775, 178] width 233 height 11
type input "Team Technical Purchasing"
click at [694, 257] on span "Team erstellen" at bounding box center [689, 251] width 76 height 25
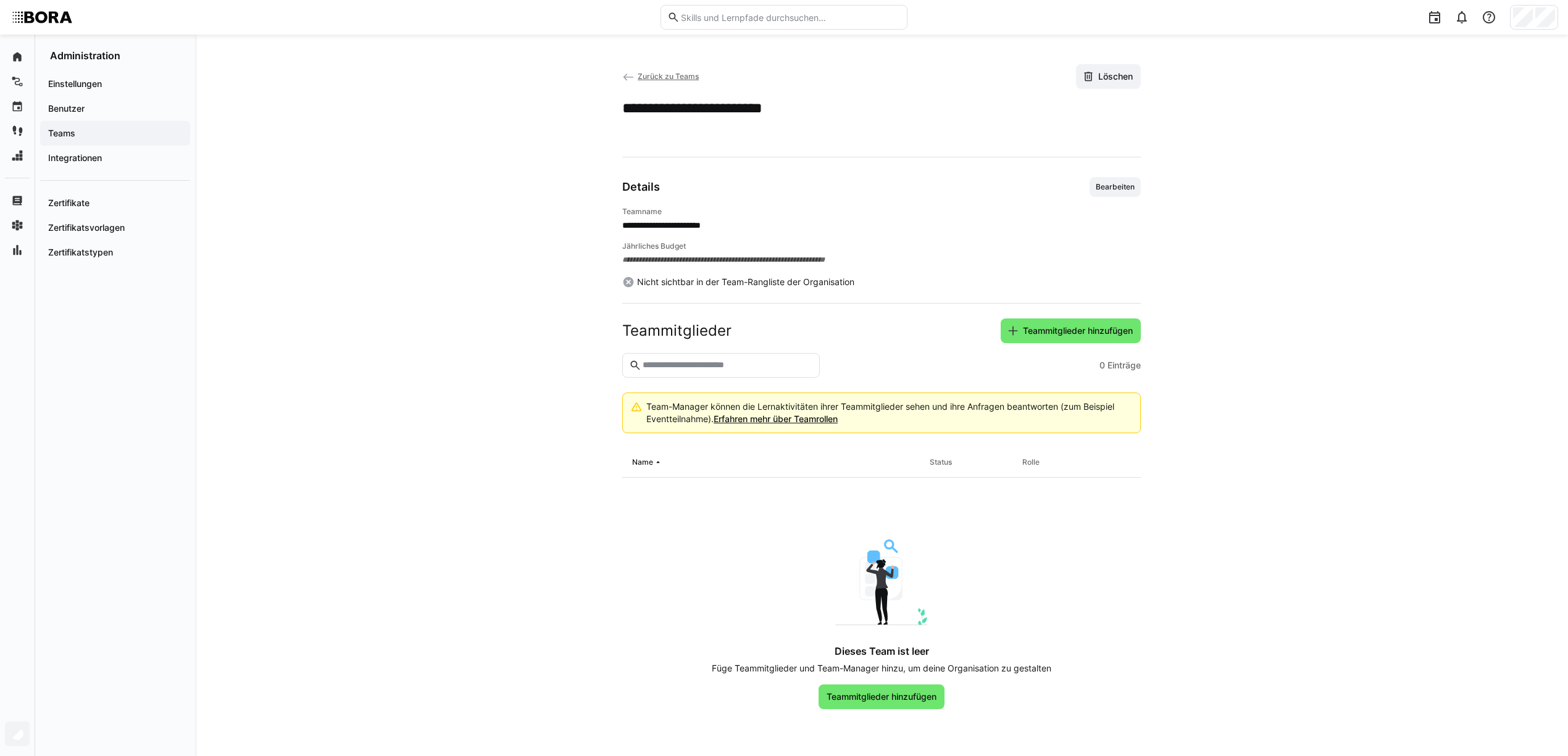
click at [624, 77] on eds-icon at bounding box center [628, 77] width 12 height 12
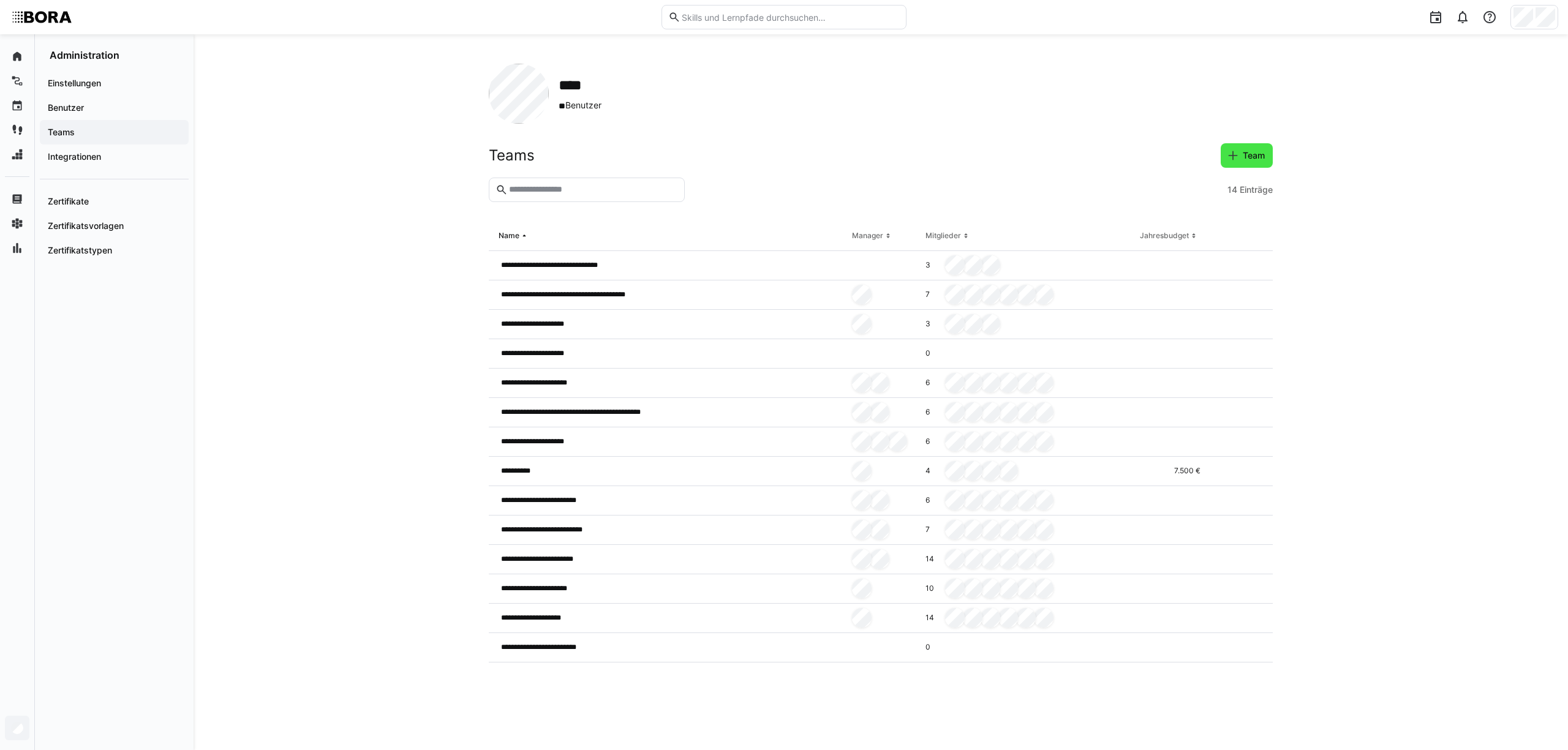
click at [1238, 156] on span "Team" at bounding box center [1246, 155] width 40 height 12
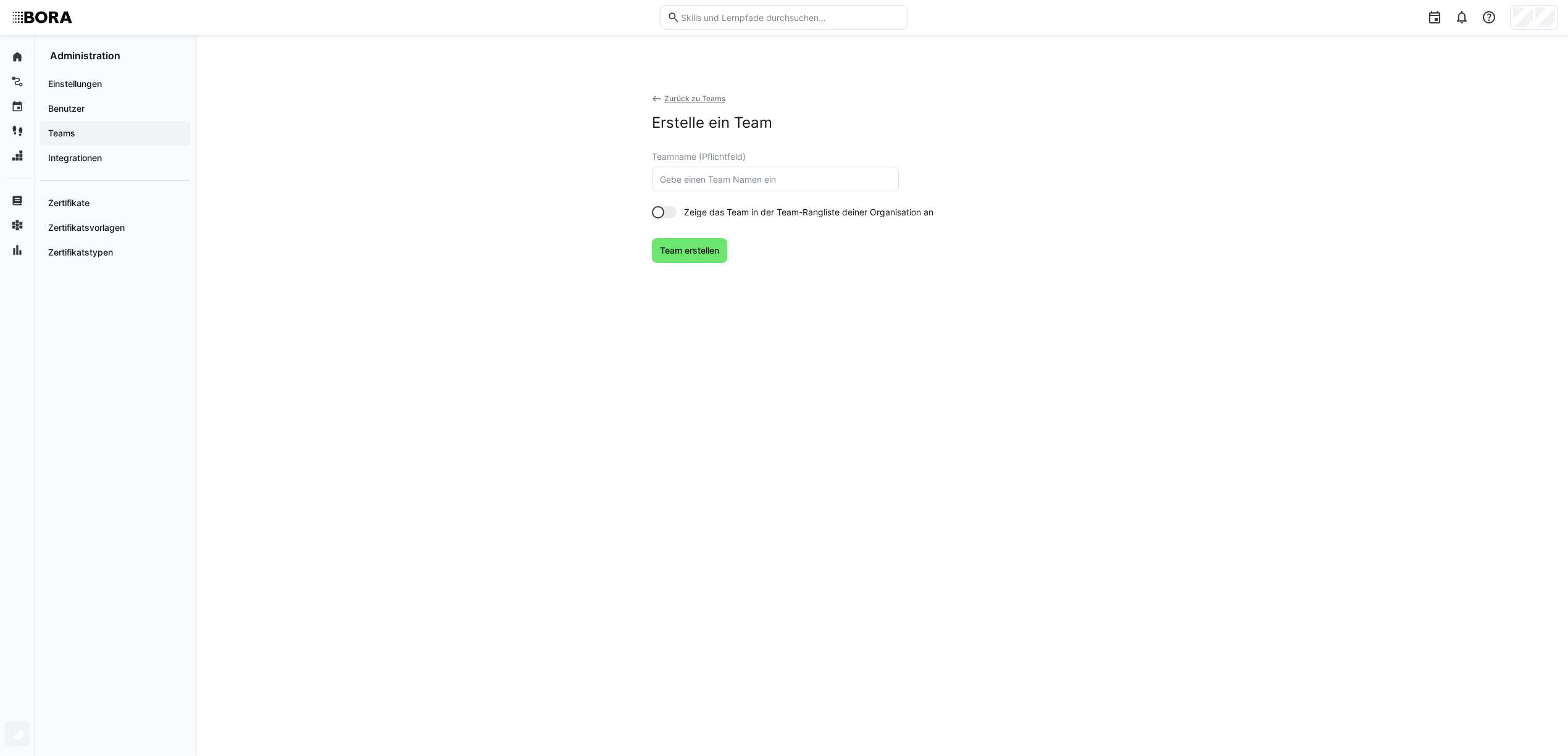
click at [710, 183] on input "text" at bounding box center [775, 178] width 233 height 11
click at [803, 180] on input "Team Quality" at bounding box center [775, 178] width 233 height 11
type input "Team Quality Management Systems"
click at [677, 254] on span "Team erstellen" at bounding box center [689, 250] width 63 height 12
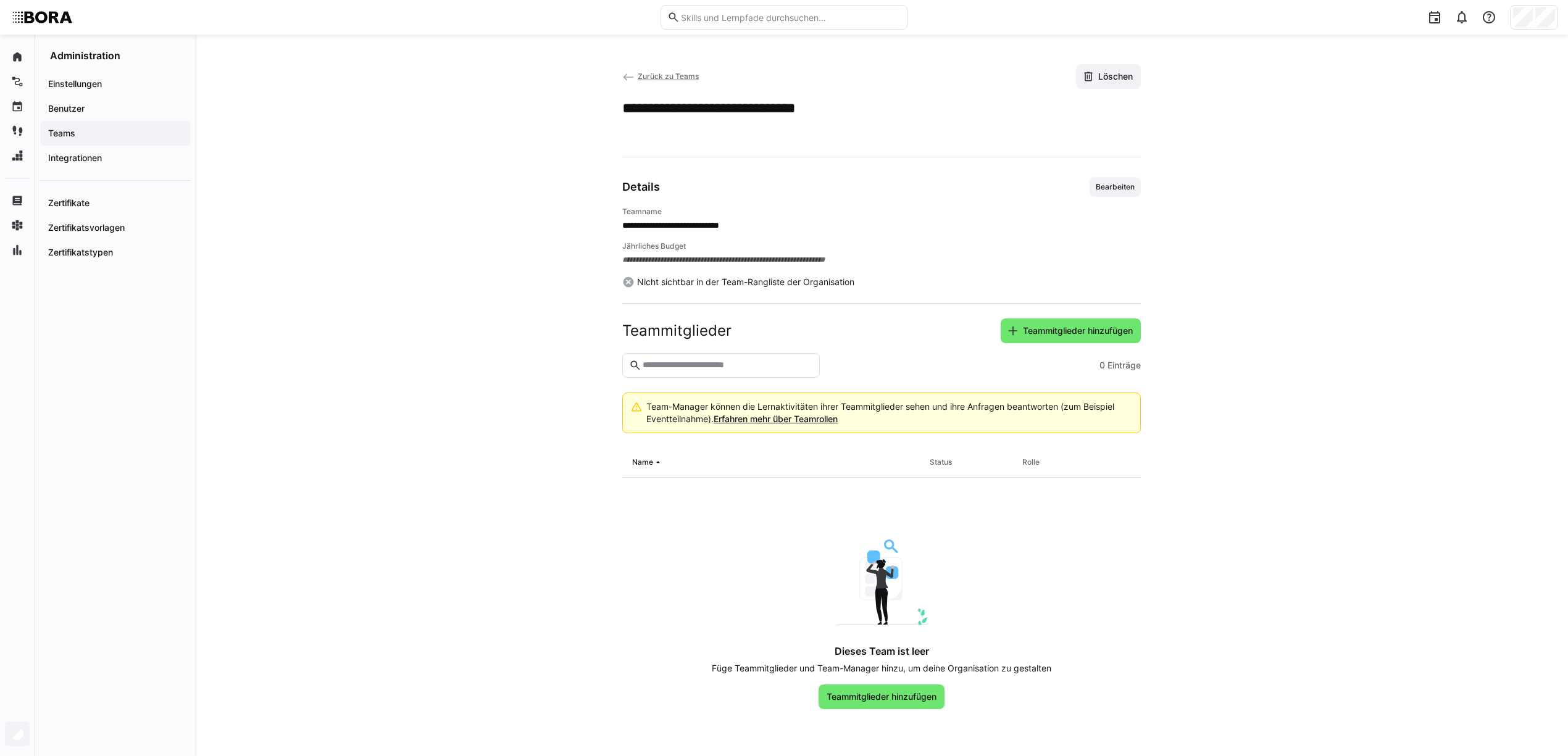
click at [630, 75] on eds-icon at bounding box center [628, 77] width 12 height 12
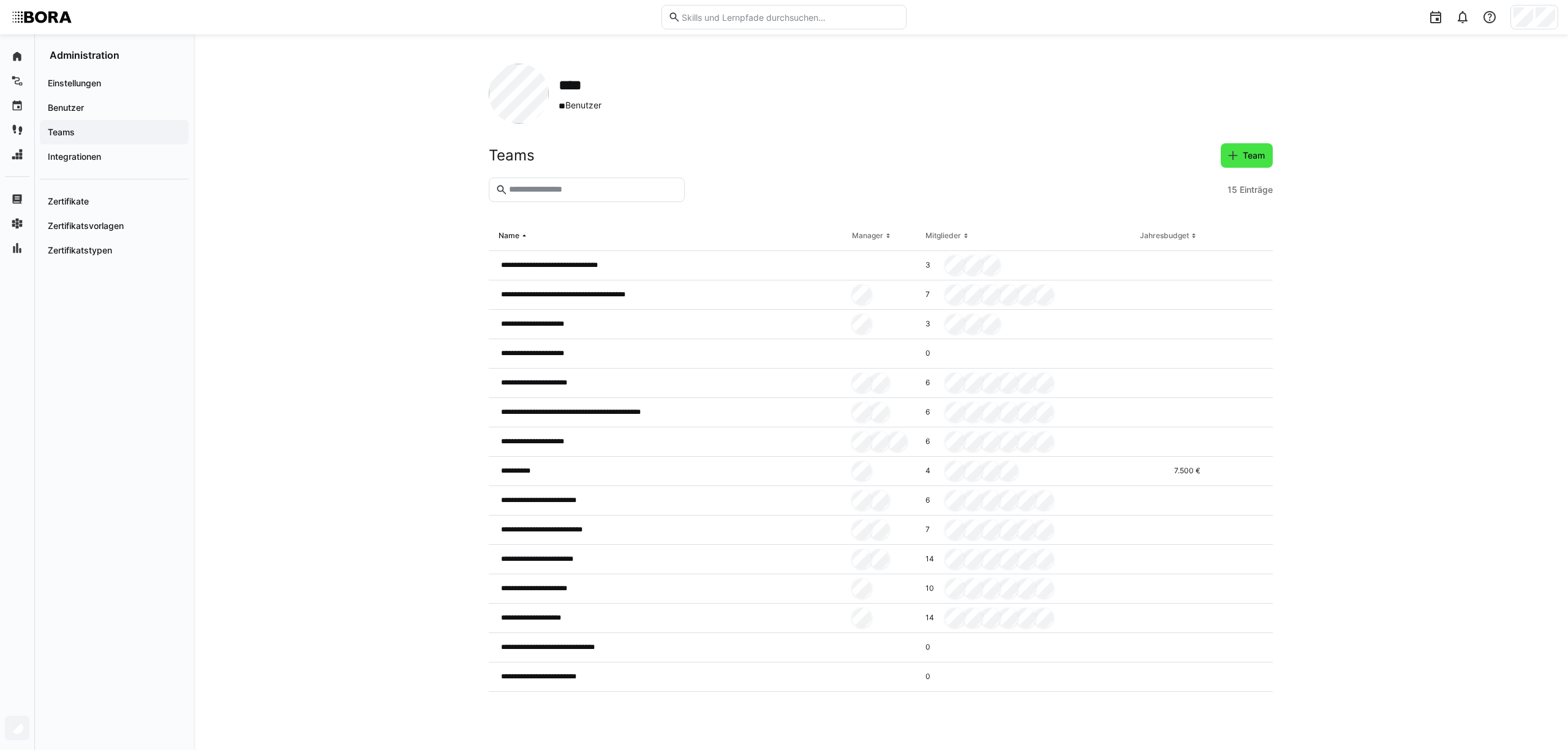
click at [1248, 157] on span "Team" at bounding box center [1253, 155] width 25 height 12
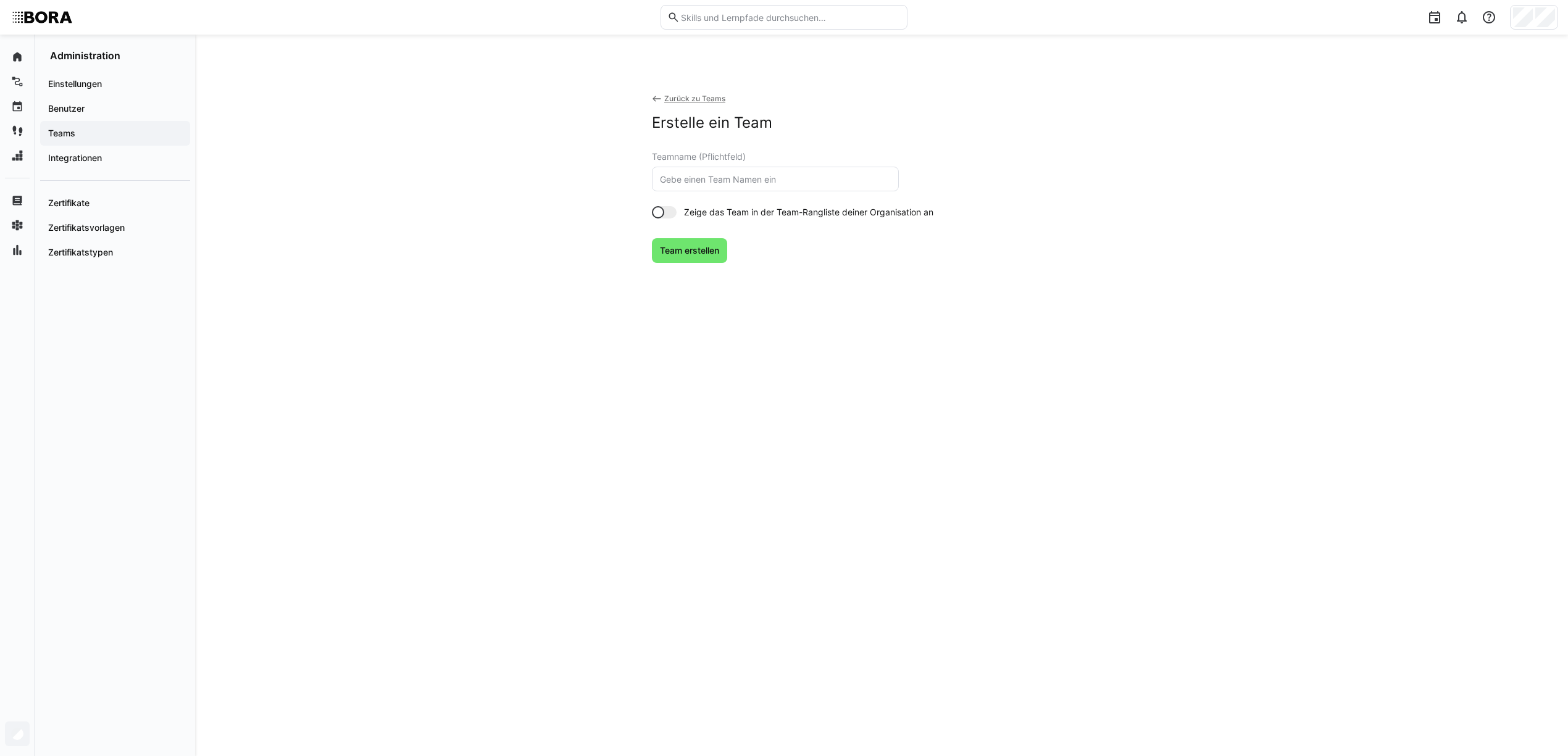
click at [694, 177] on input "text" at bounding box center [775, 178] width 233 height 11
type input "S"
type input "Team Strategic Purchasing"
click at [691, 251] on span "Team erstellen" at bounding box center [689, 250] width 63 height 12
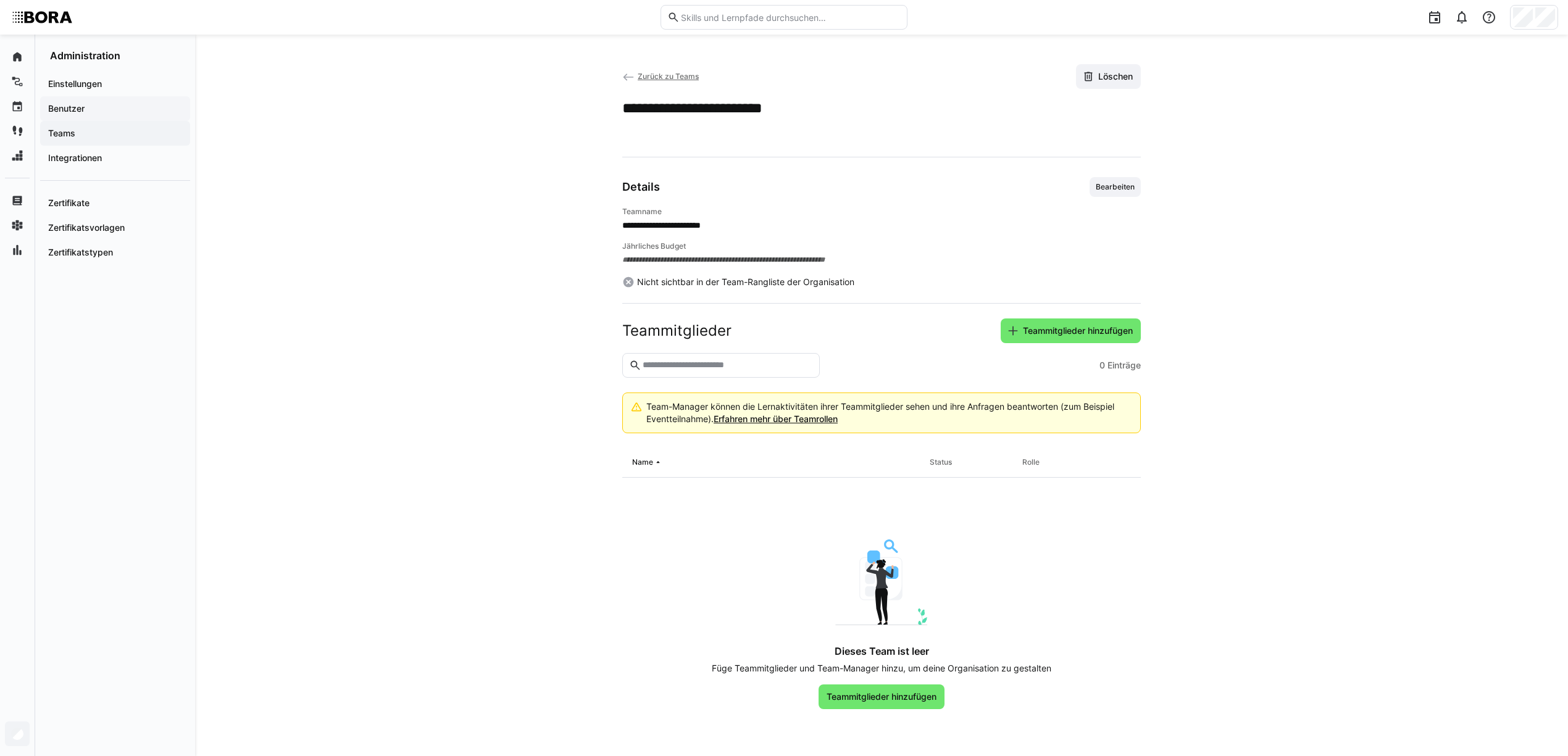
click at [114, 100] on div "Benutzer" at bounding box center [115, 109] width 150 height 25
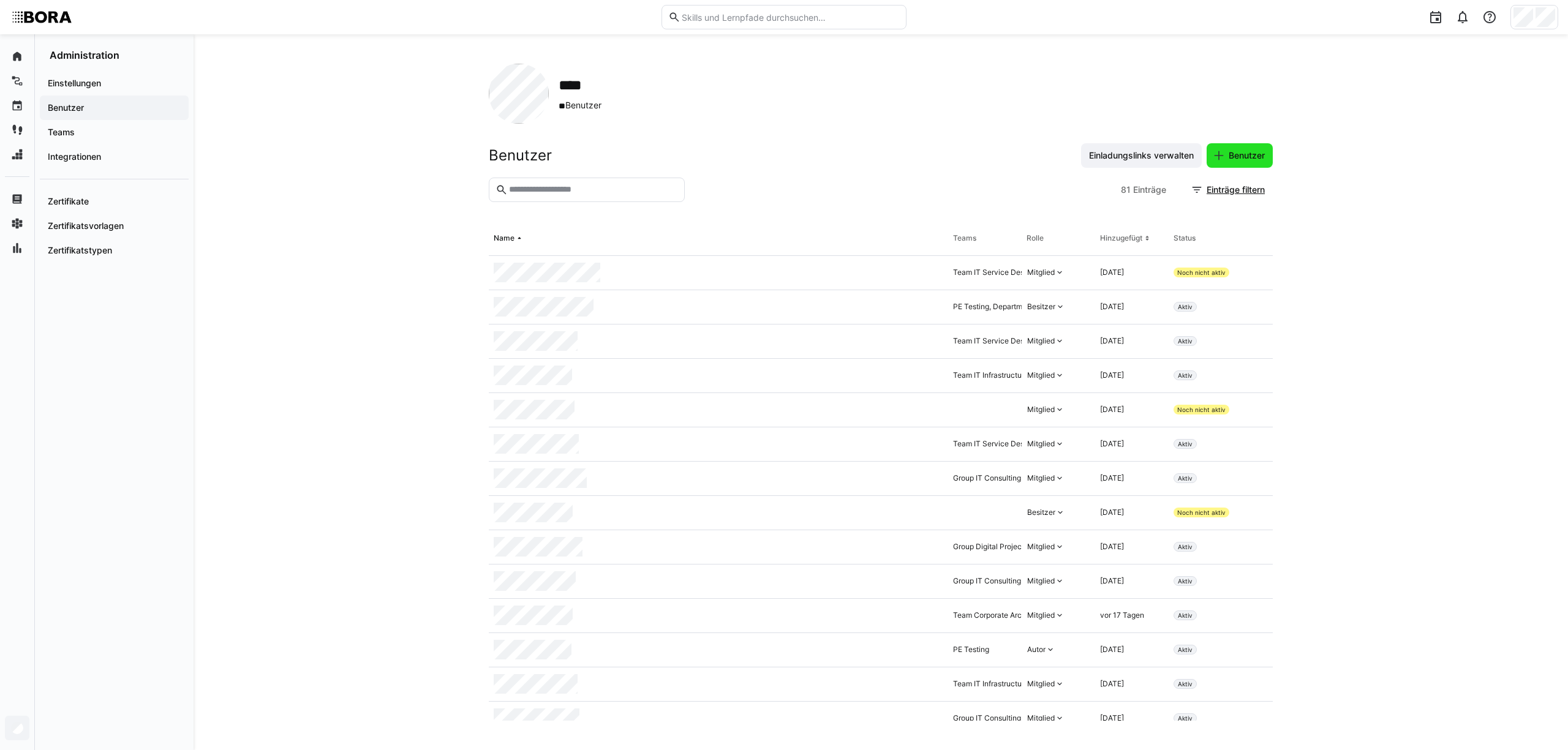
click at [1233, 152] on span "Benutzer" at bounding box center [1246, 155] width 40 height 12
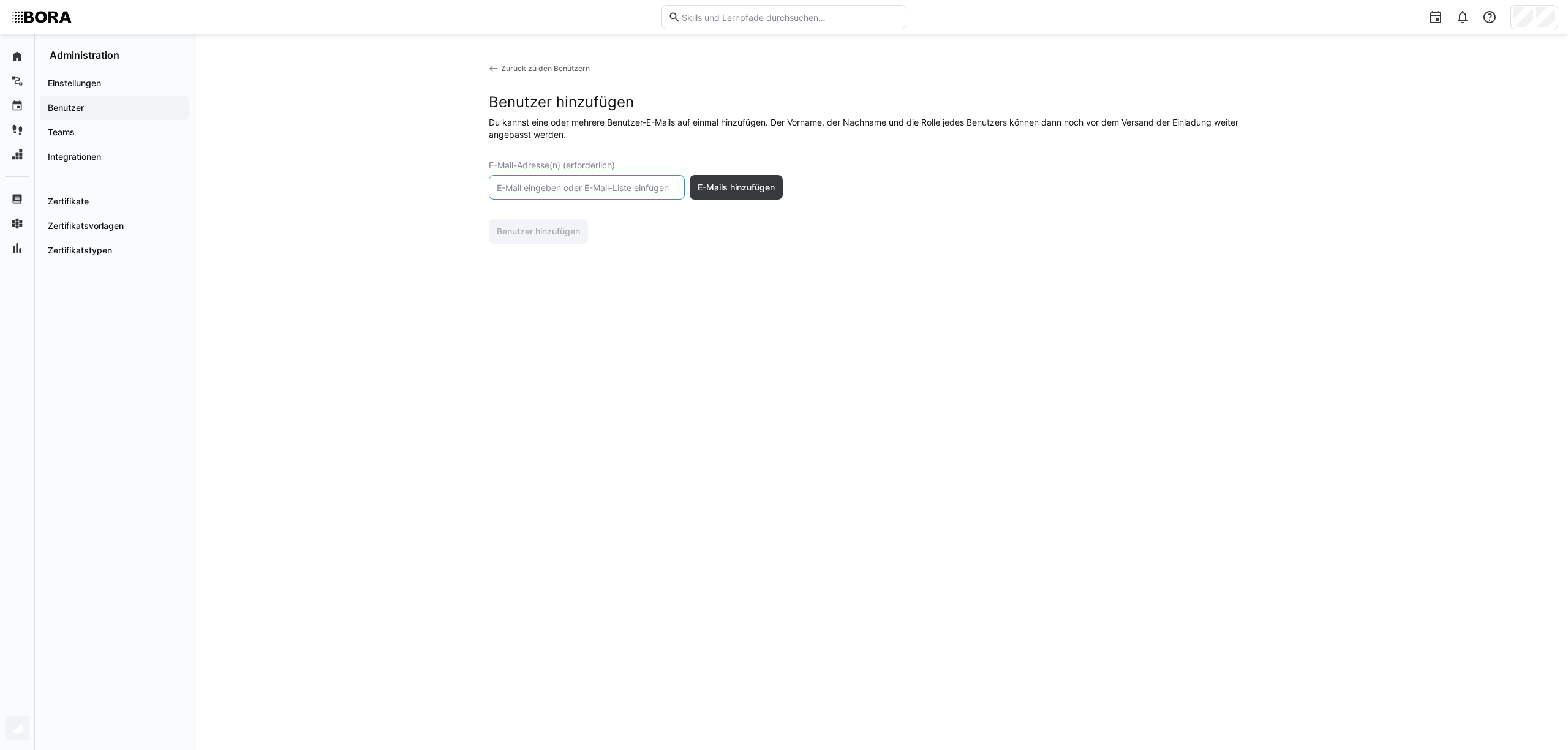
click at [562, 187] on input "text" at bounding box center [587, 187] width 182 height 11
click at [577, 189] on input "text" at bounding box center [587, 187] width 182 height 11
click at [579, 186] on input "text" at bounding box center [587, 187] width 182 height 11
paste input "s.thomas@bora.com"
type input "s.thomas@bora.com"
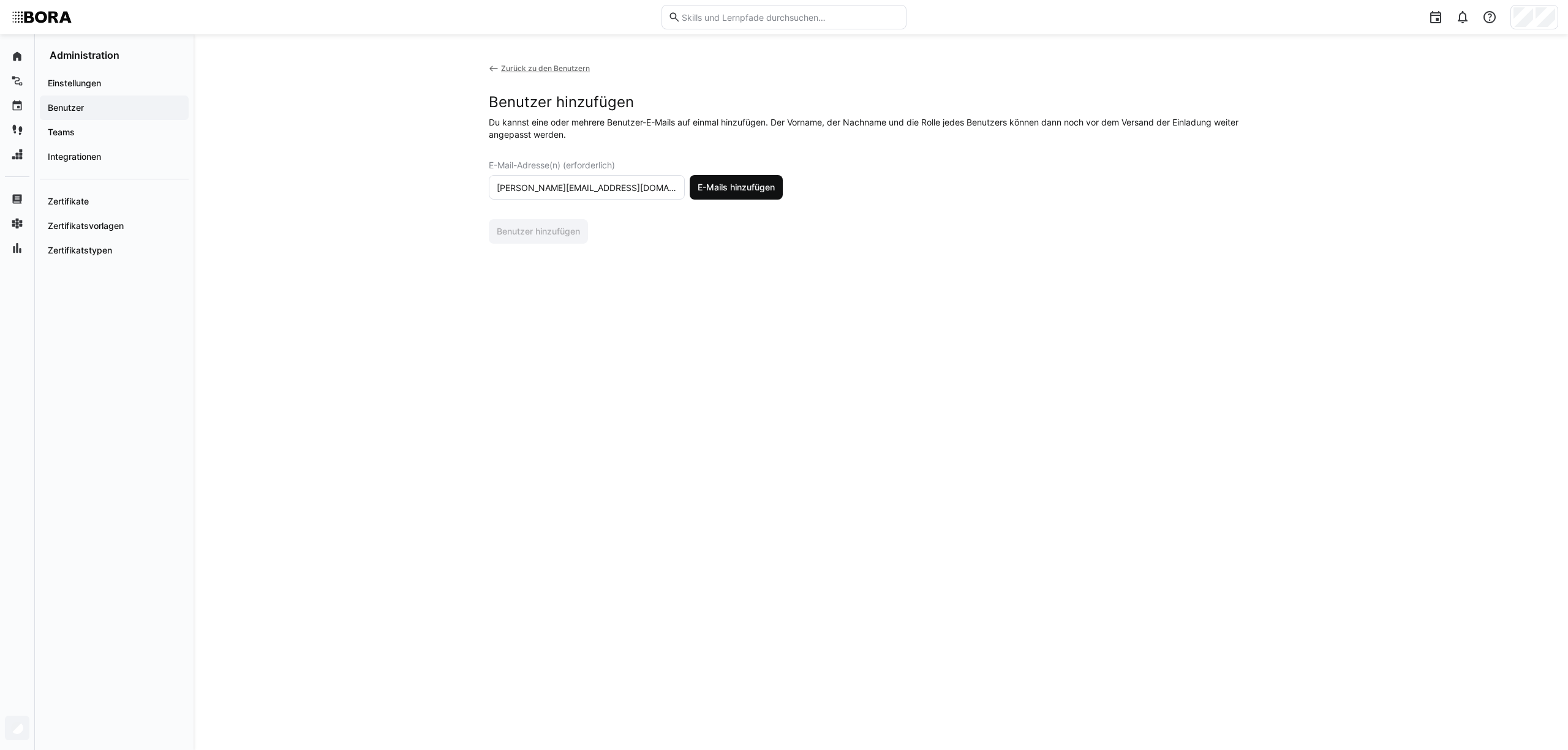
click at [726, 186] on span "E-Mails hinzufügen" at bounding box center [736, 187] width 81 height 12
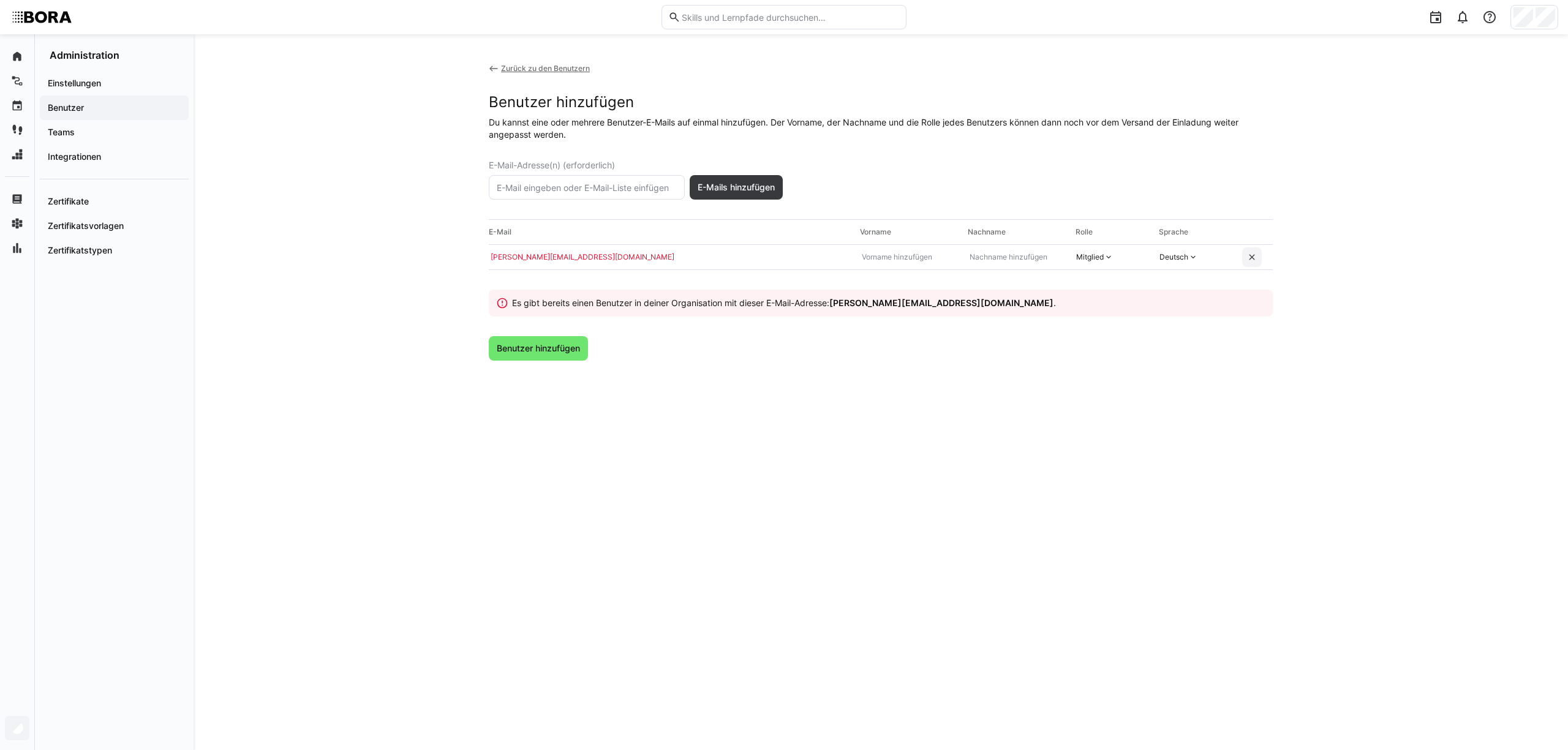
click at [1251, 261] on eds-icon at bounding box center [1251, 257] width 10 height 10
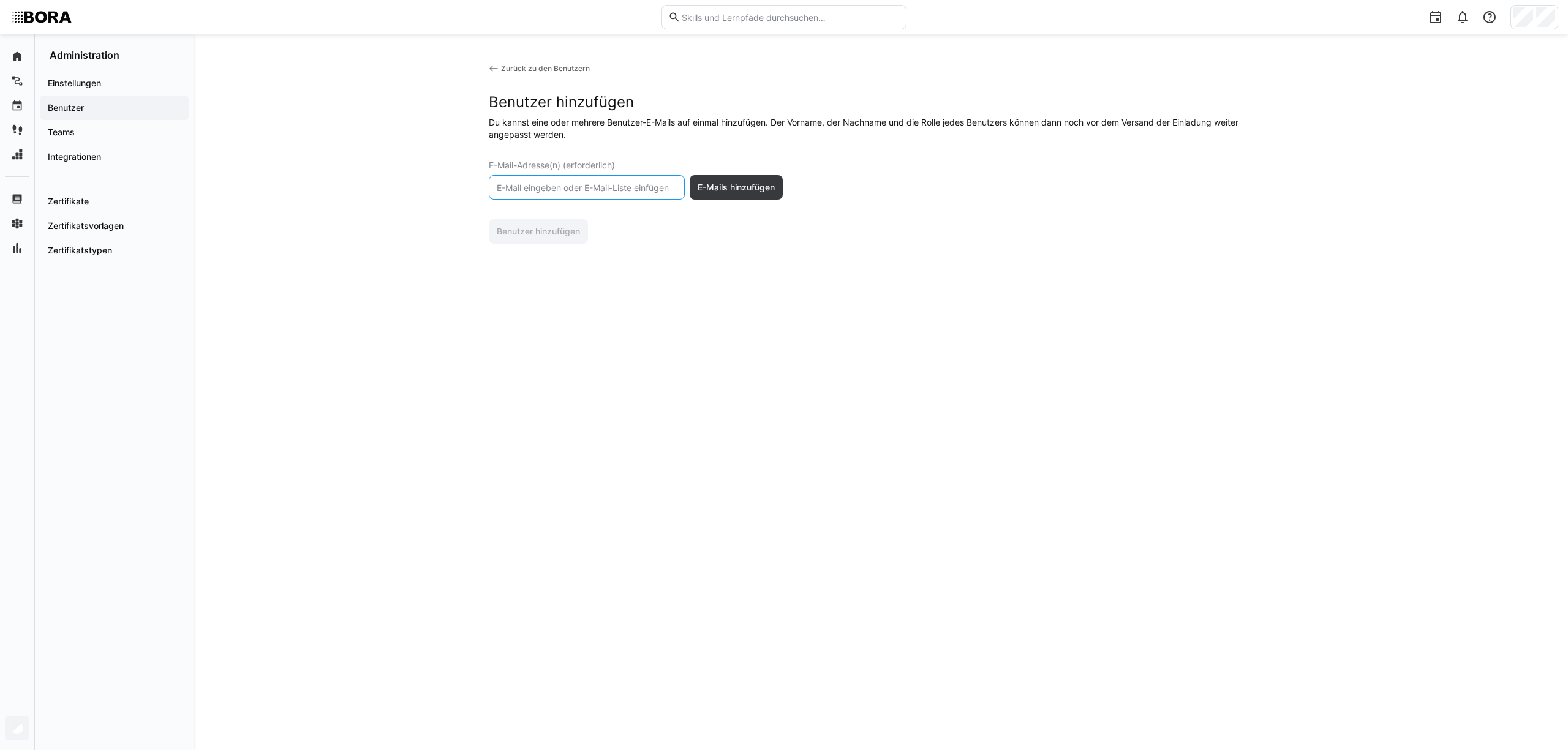
click at [568, 182] on input "text" at bounding box center [587, 187] width 182 height 11
paste input "f.kaiser@bora.com"
type input "f.kaiser@bora.com"
click at [750, 182] on span "E-Mails hinzufügen" at bounding box center [736, 187] width 81 height 12
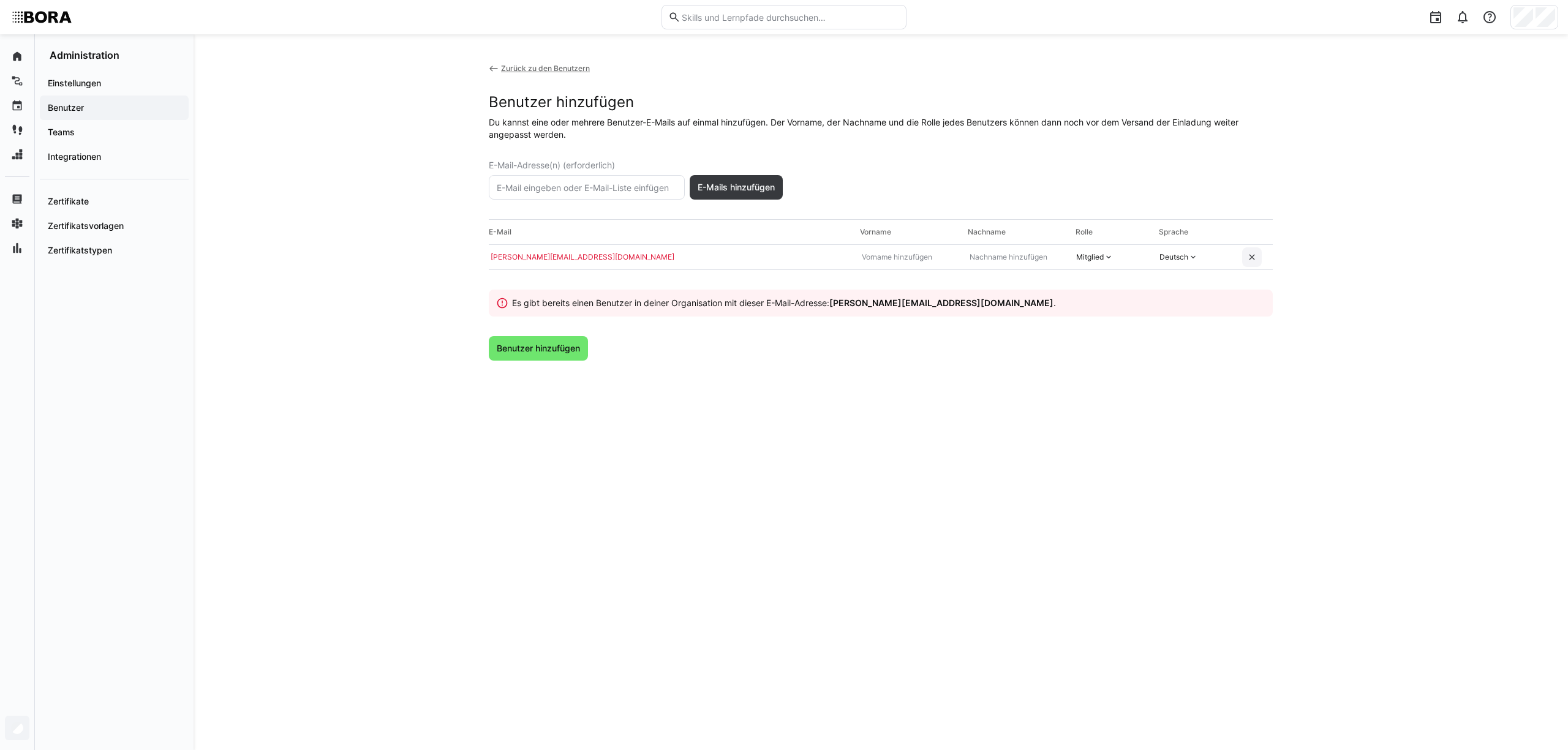
click at [1252, 261] on eds-icon at bounding box center [1251, 257] width 10 height 10
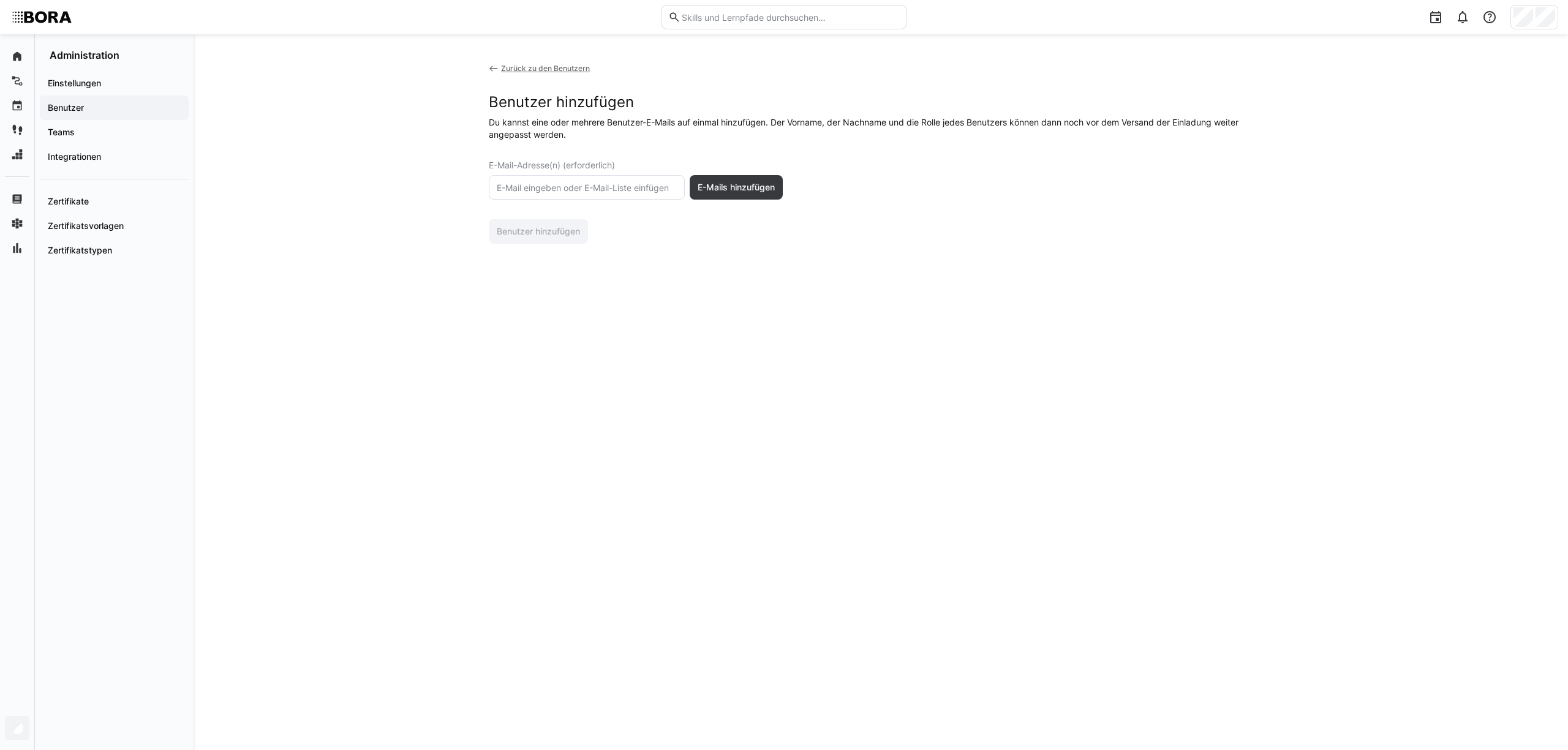
click at [492, 67] on eds-icon at bounding box center [493, 68] width 10 height 10
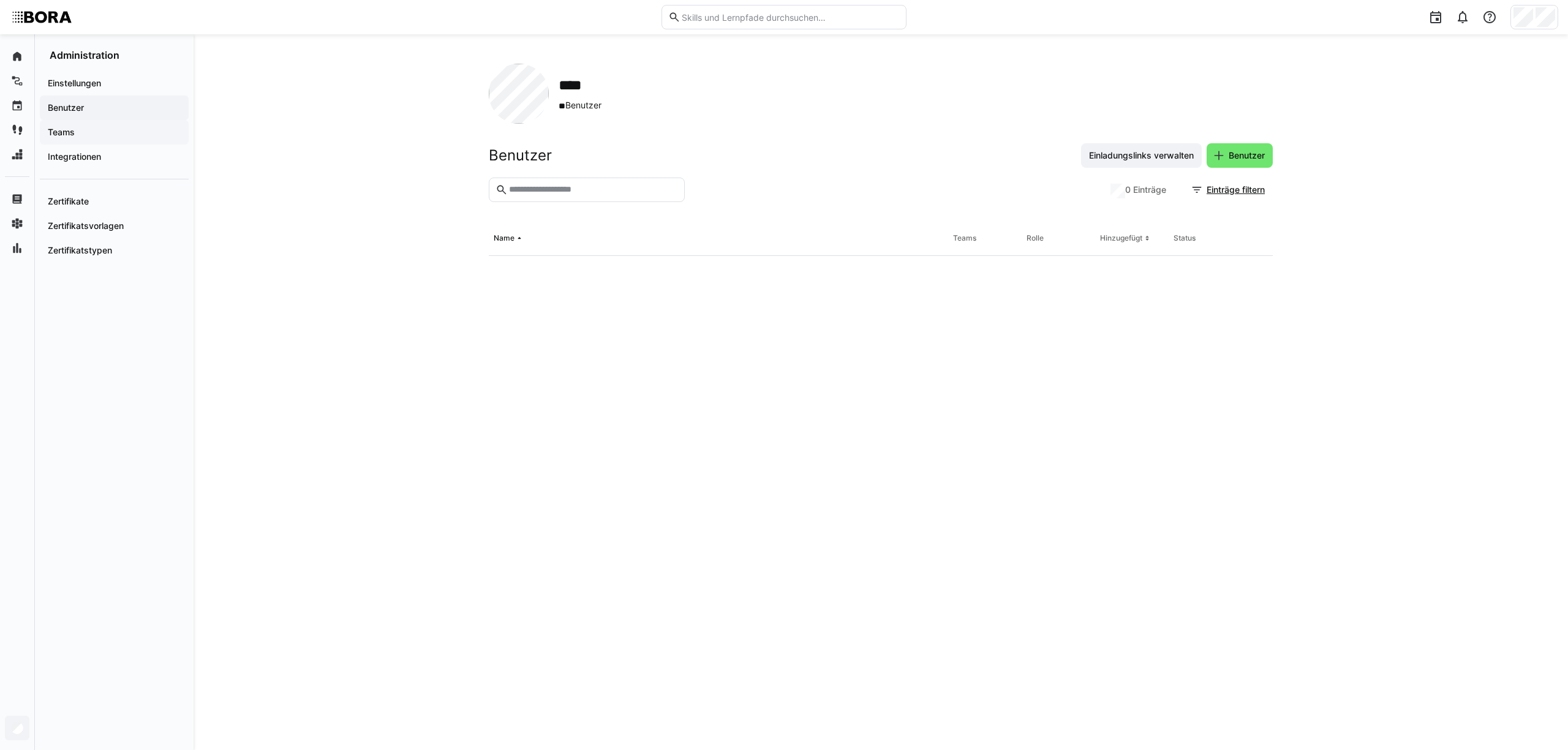
click at [0, 0] on app-navigation-label "Teams" at bounding box center [0, 0] width 0 height 0
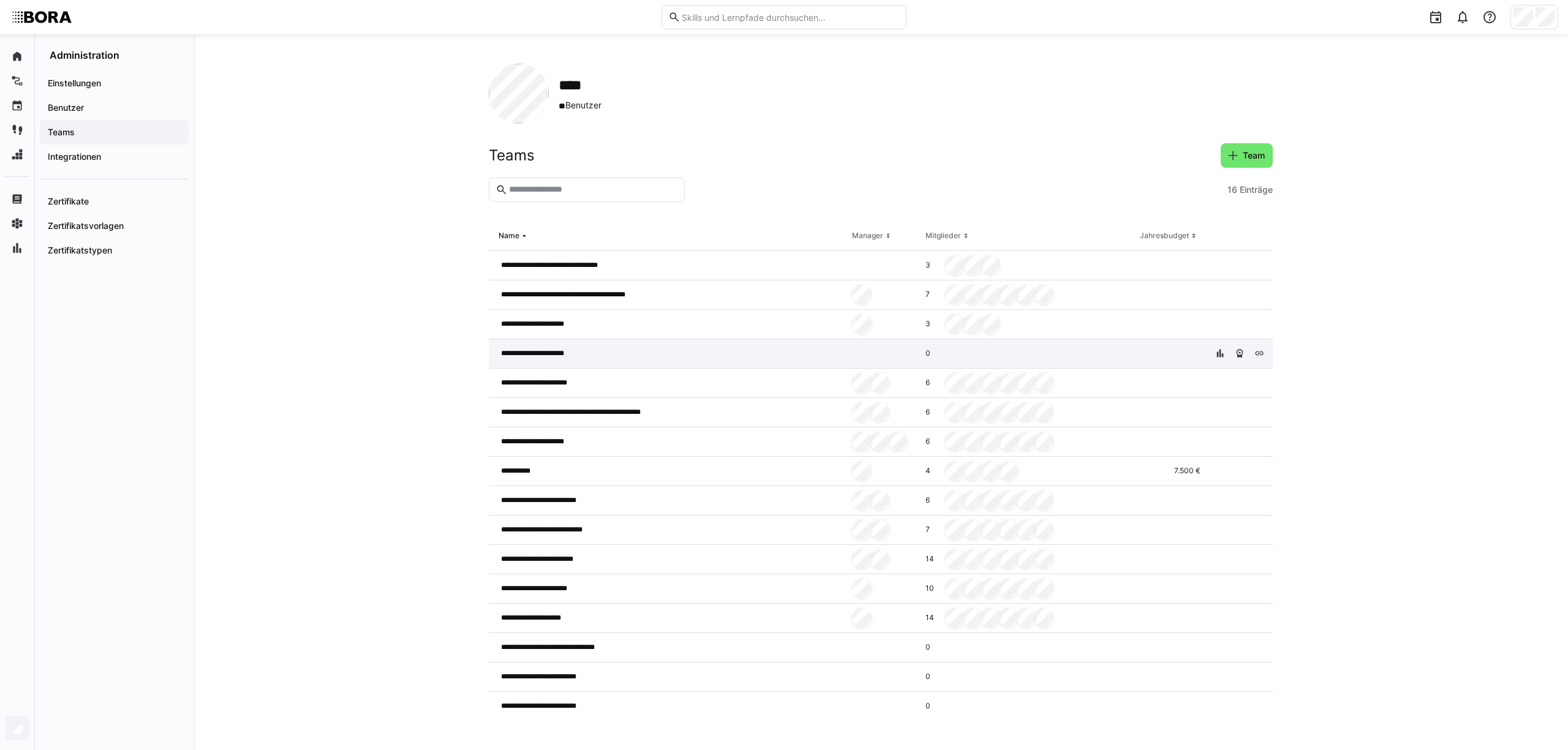
click at [578, 355] on span "**********" at bounding box center [543, 353] width 83 height 10
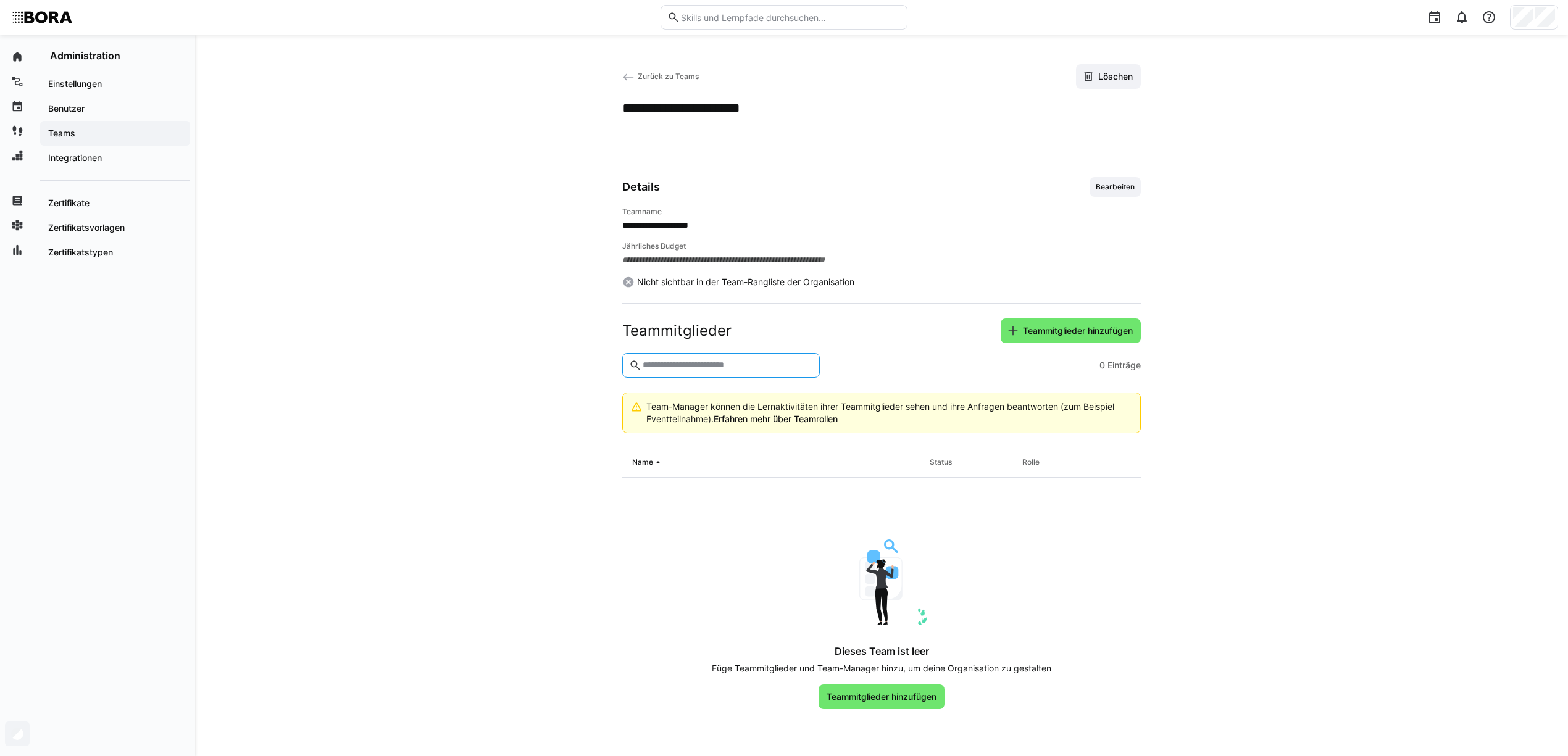
click at [793, 366] on input "text" at bounding box center [727, 365] width 171 height 11
click at [1080, 335] on span "Teammitglieder hinzufügen" at bounding box center [1078, 331] width 114 height 12
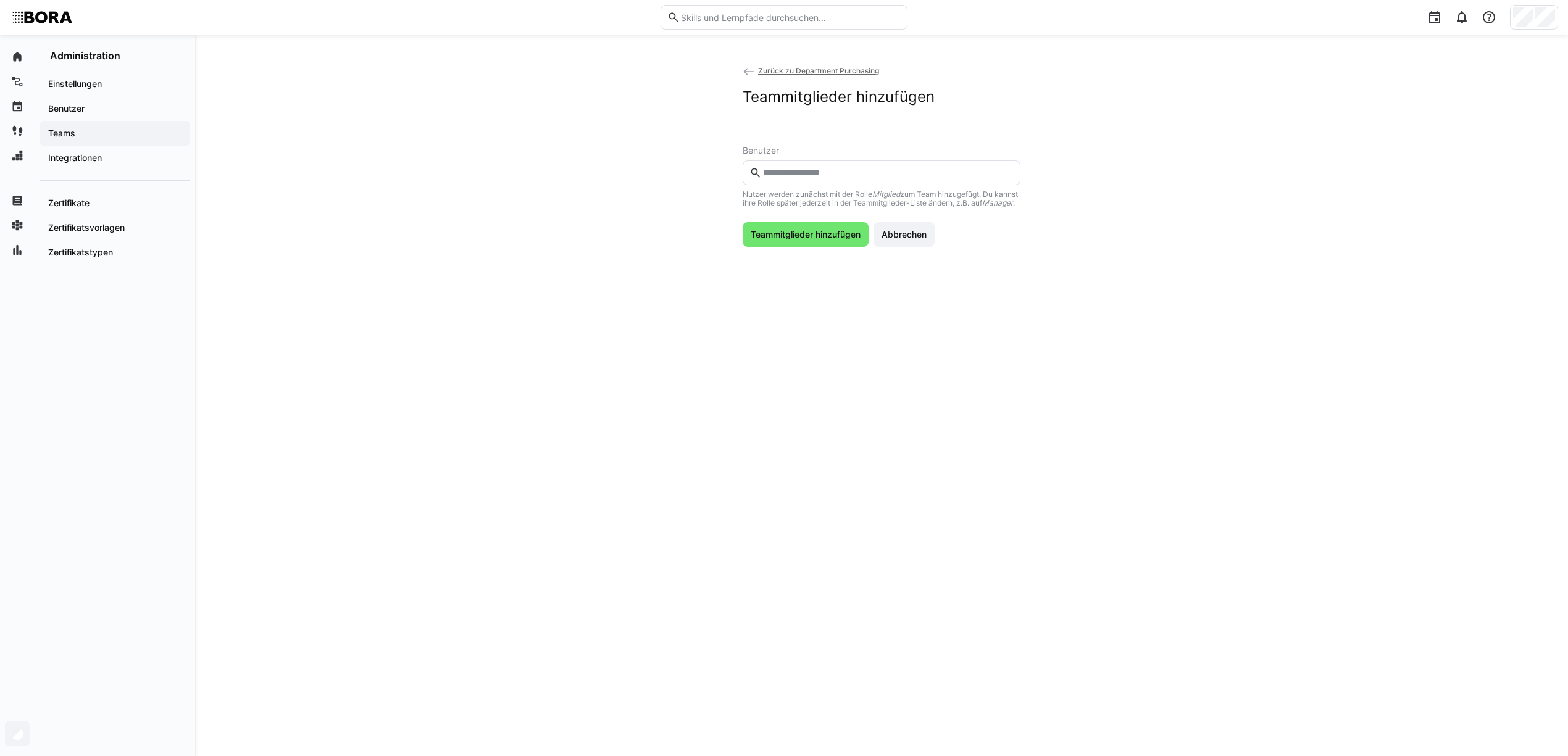
click at [822, 169] on input "text" at bounding box center [888, 173] width 252 height 11
type input "******"
click at [833, 223] on span at bounding box center [881, 208] width 278 height 33
click at [812, 166] on eds-input at bounding box center [881, 173] width 278 height 25
type input "******"
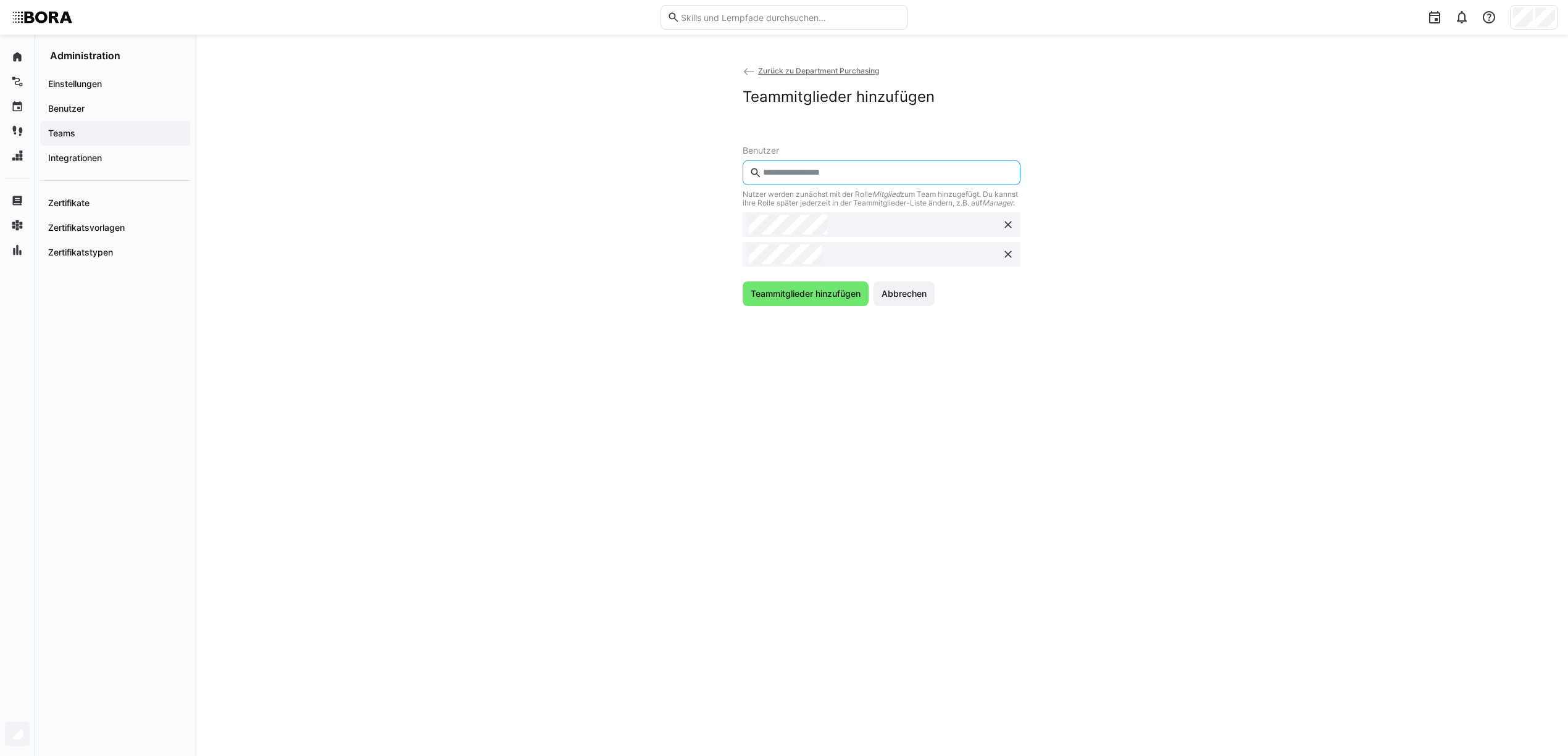
click at [804, 174] on input "text" at bounding box center [888, 173] width 252 height 11
type input "******"
drag, startPoint x: 813, startPoint y: 167, endPoint x: 759, endPoint y: 183, distance: 56.3
click at [759, 183] on eds-input "******" at bounding box center [881, 173] width 278 height 25
click at [909, 299] on span "Abbrechen" at bounding box center [904, 293] width 49 height 12
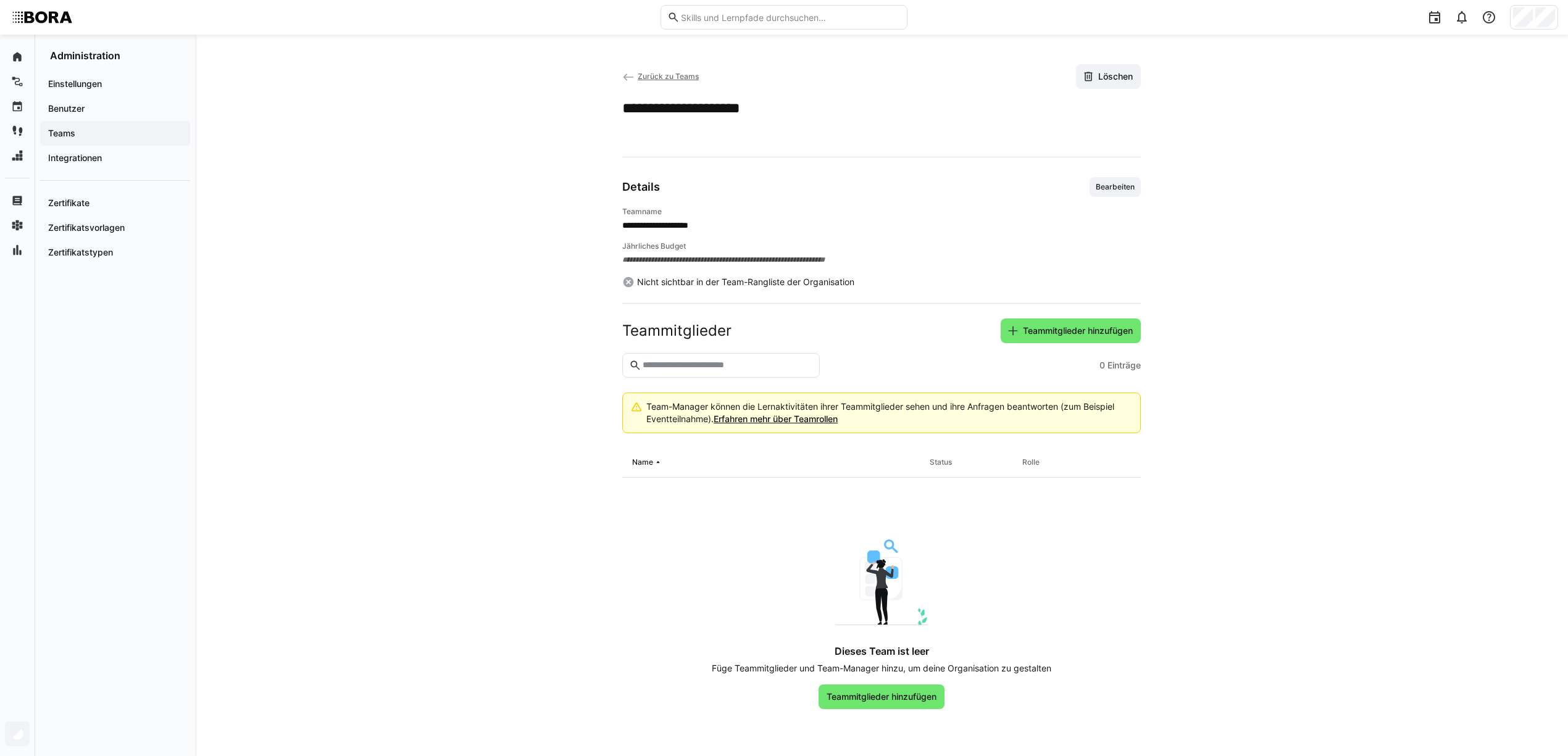
click at [248, 215] on div "**********" at bounding box center [881, 395] width 1373 height 721
click at [0, 0] on app-navigation-label "Benutzer" at bounding box center [0, 0] width 0 height 0
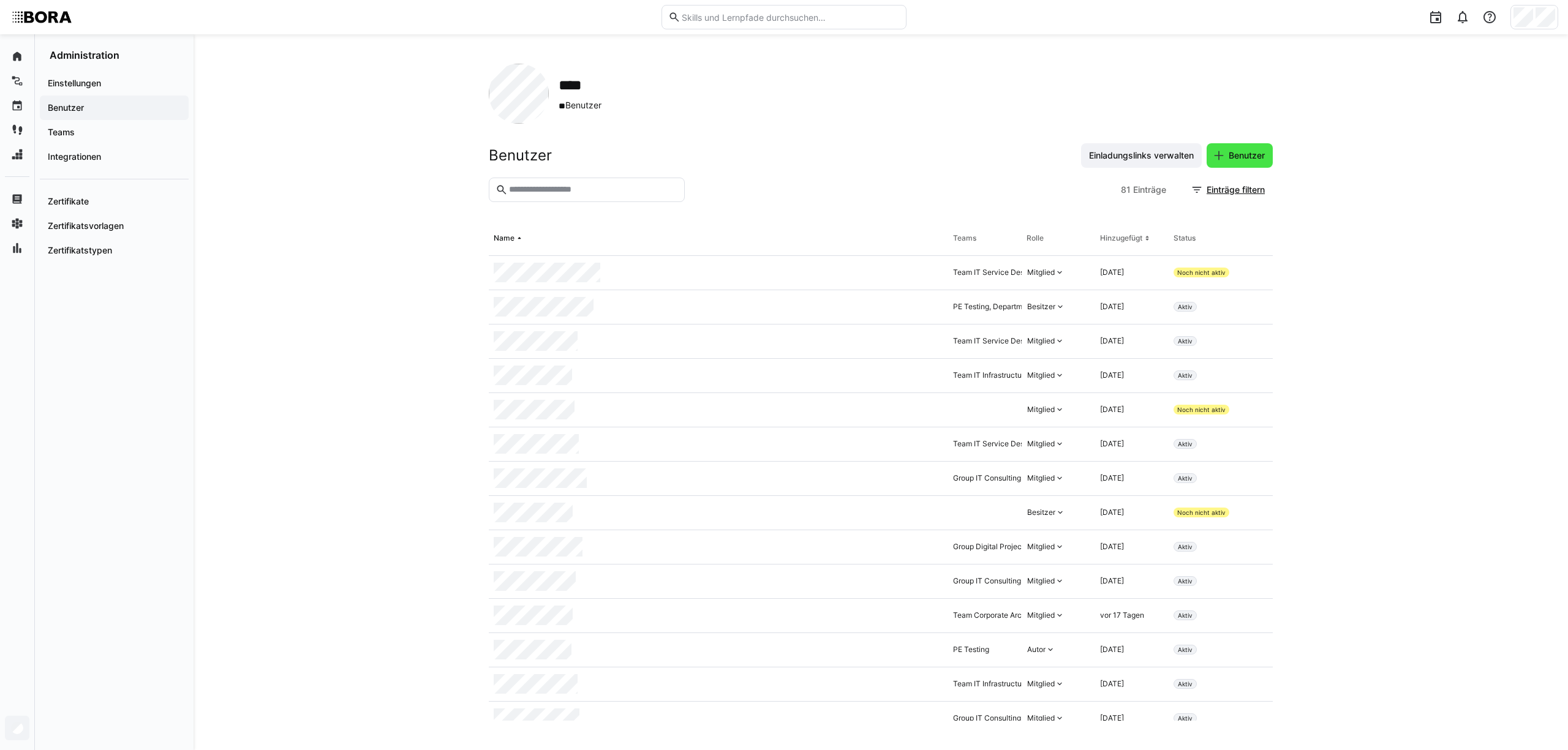
click at [1255, 154] on span "Benutzer" at bounding box center [1246, 155] width 40 height 12
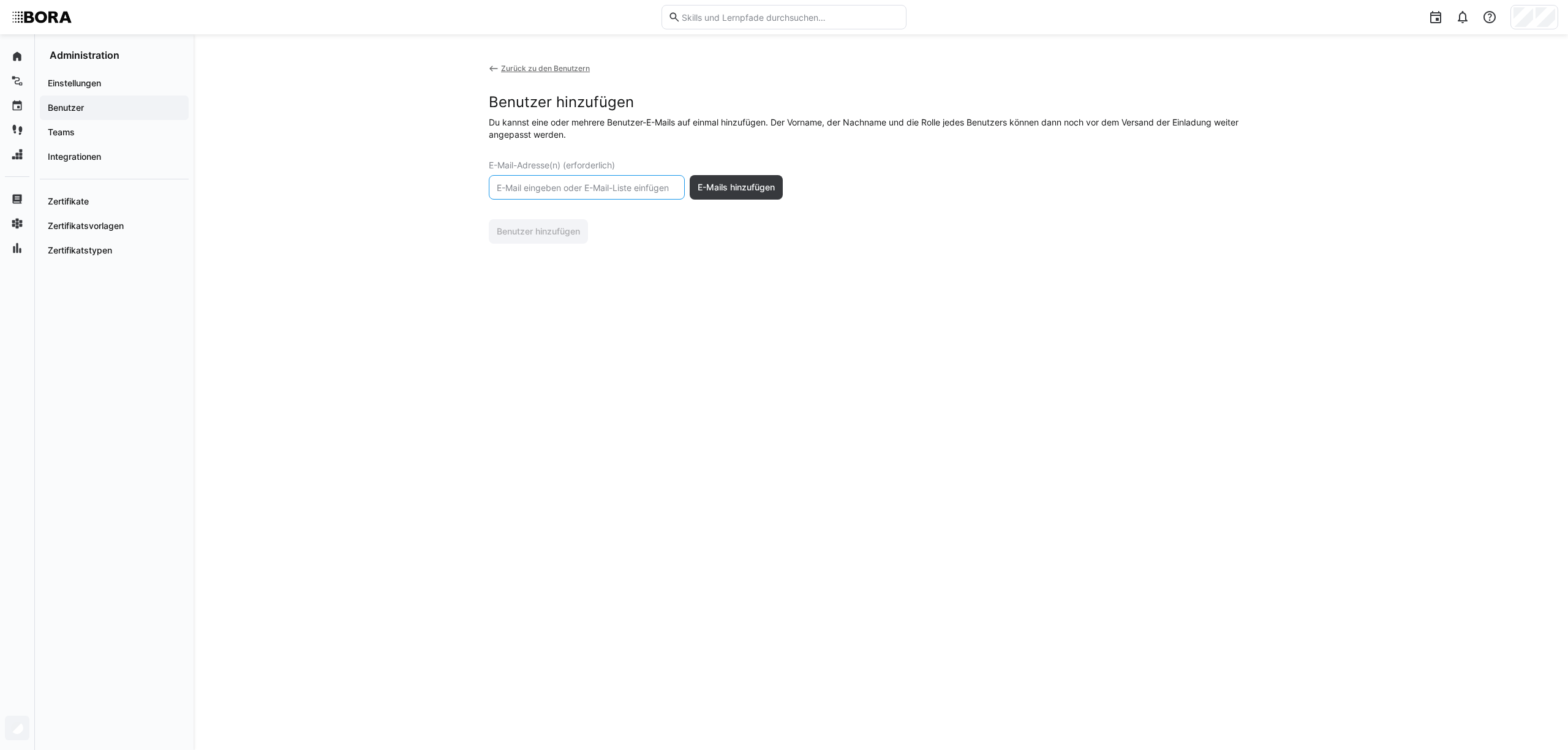
click at [666, 184] on input "text" at bounding box center [587, 187] width 182 height 11
click at [620, 187] on input "text" at bounding box center [587, 187] width 182 height 11
paste input "h.schlemer@bora.com"
type input "h.schlemer@bora.com"
click at [743, 189] on span "E-Mails hinzufügen" at bounding box center [736, 187] width 81 height 12
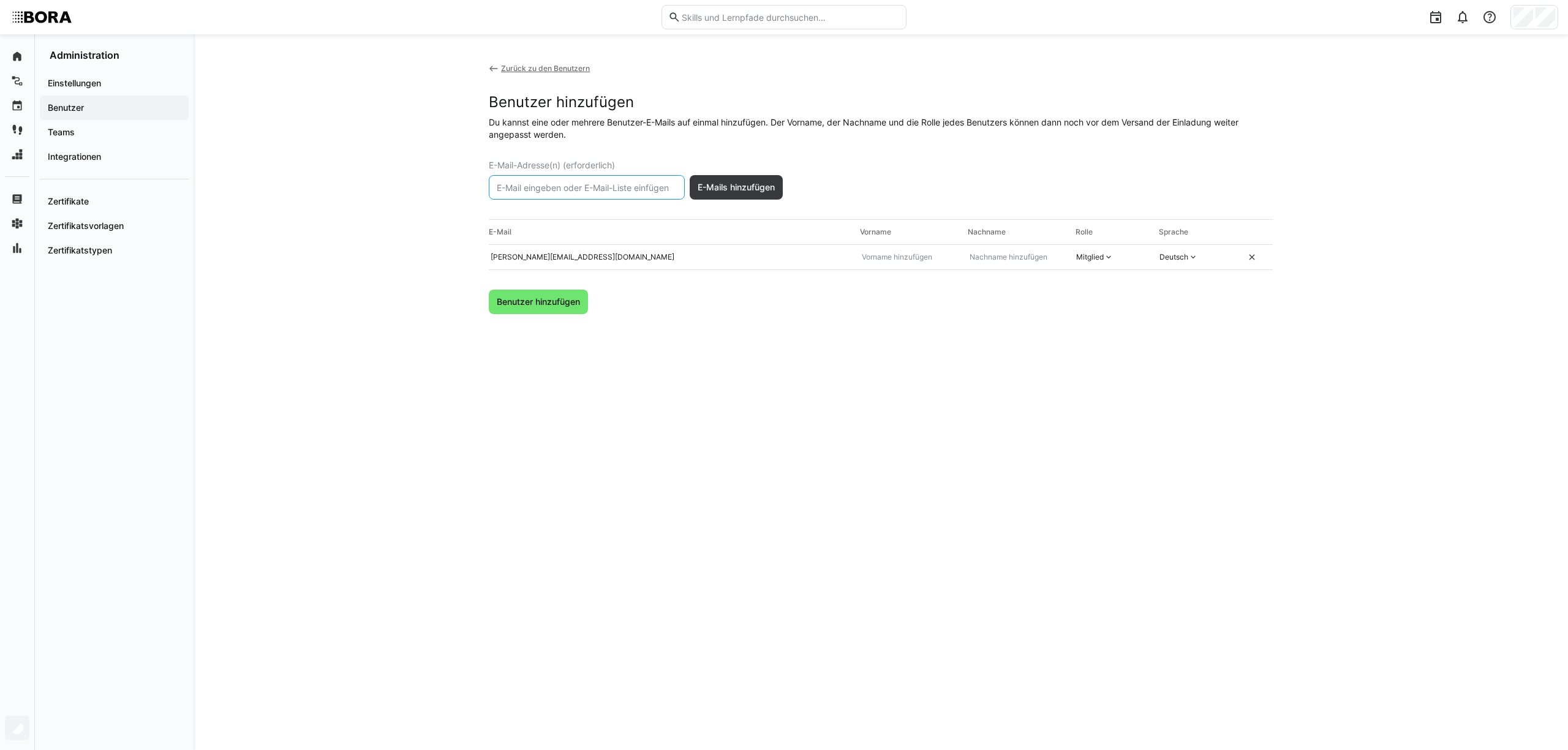
click at [608, 187] on input "text" at bounding box center [587, 187] width 182 height 11
paste input "a.bartl@bora.com"
type input "a.bartl@bora.com"
click at [735, 191] on span "E-Mails hinzufügen" at bounding box center [736, 187] width 81 height 12
click at [592, 187] on input "text" at bounding box center [587, 187] width 182 height 11
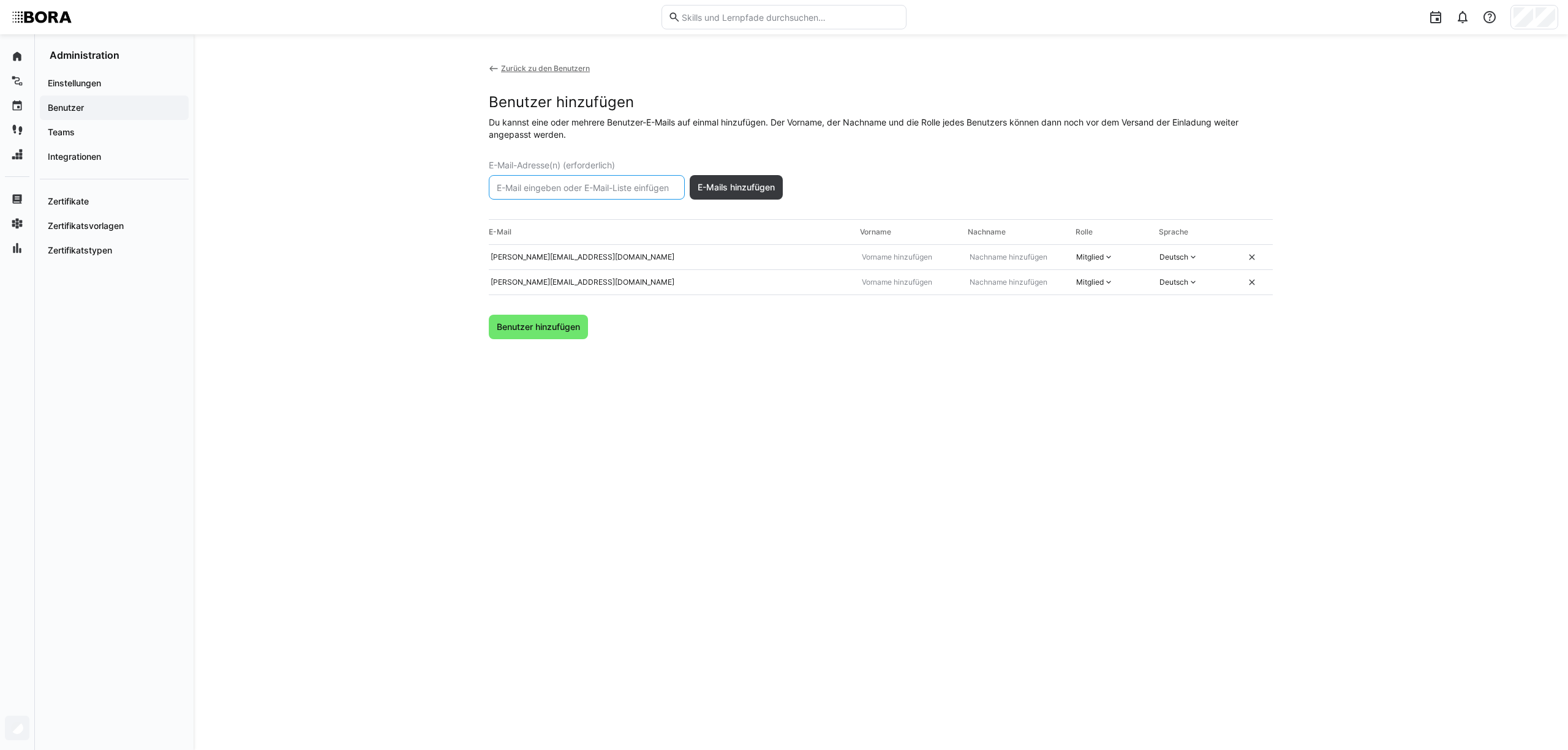
paste input "a.maier@bora.com"
type input "a.maier@bora.com"
click at [715, 184] on span "E-Mails hinzufügen" at bounding box center [736, 187] width 81 height 12
click at [560, 186] on input "text" at bounding box center [587, 187] width 182 height 11
paste input "a.llugaxhija@bora.com"
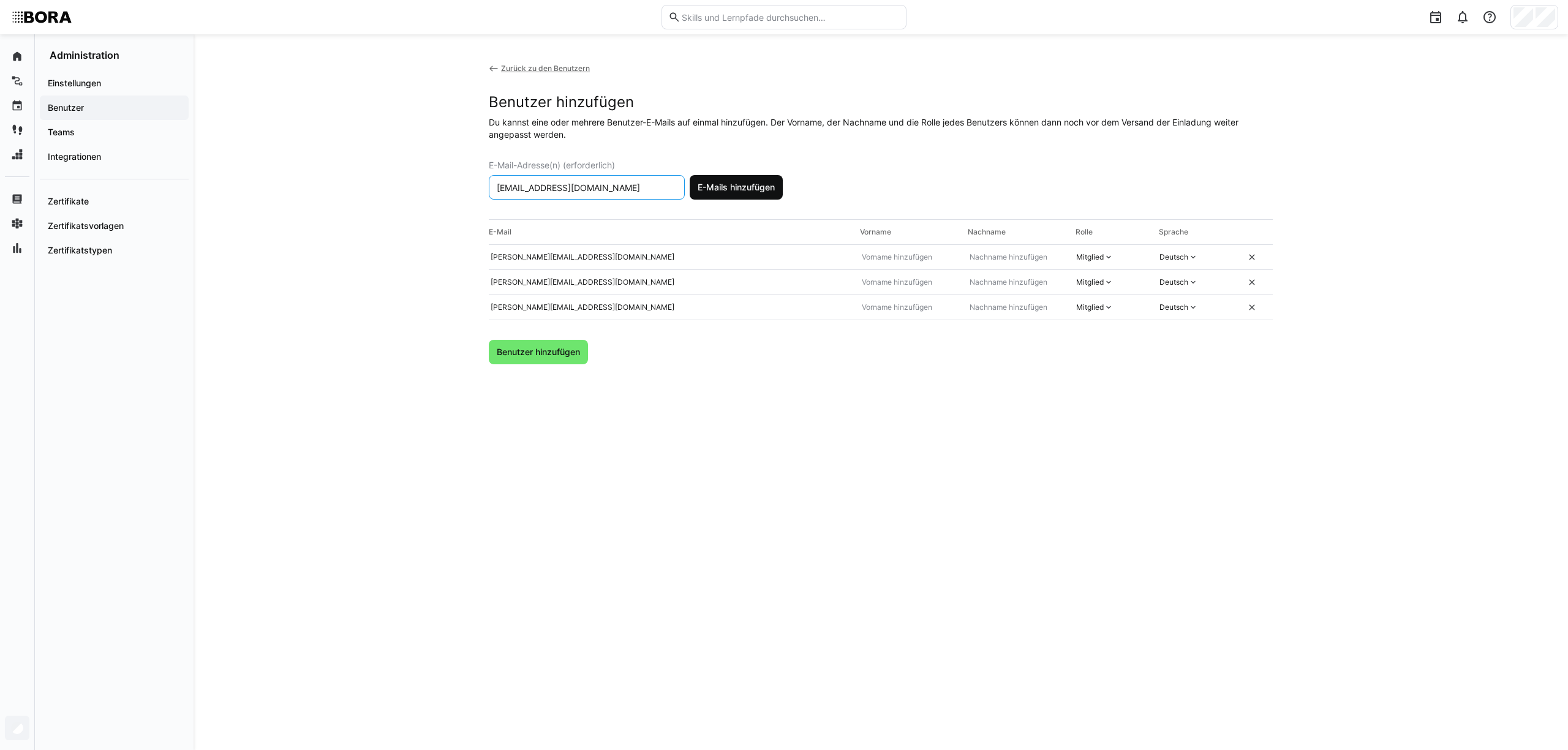
type input "a.llugaxhija@bora.com"
click at [739, 182] on span "E-Mails hinzufügen" at bounding box center [736, 187] width 81 height 12
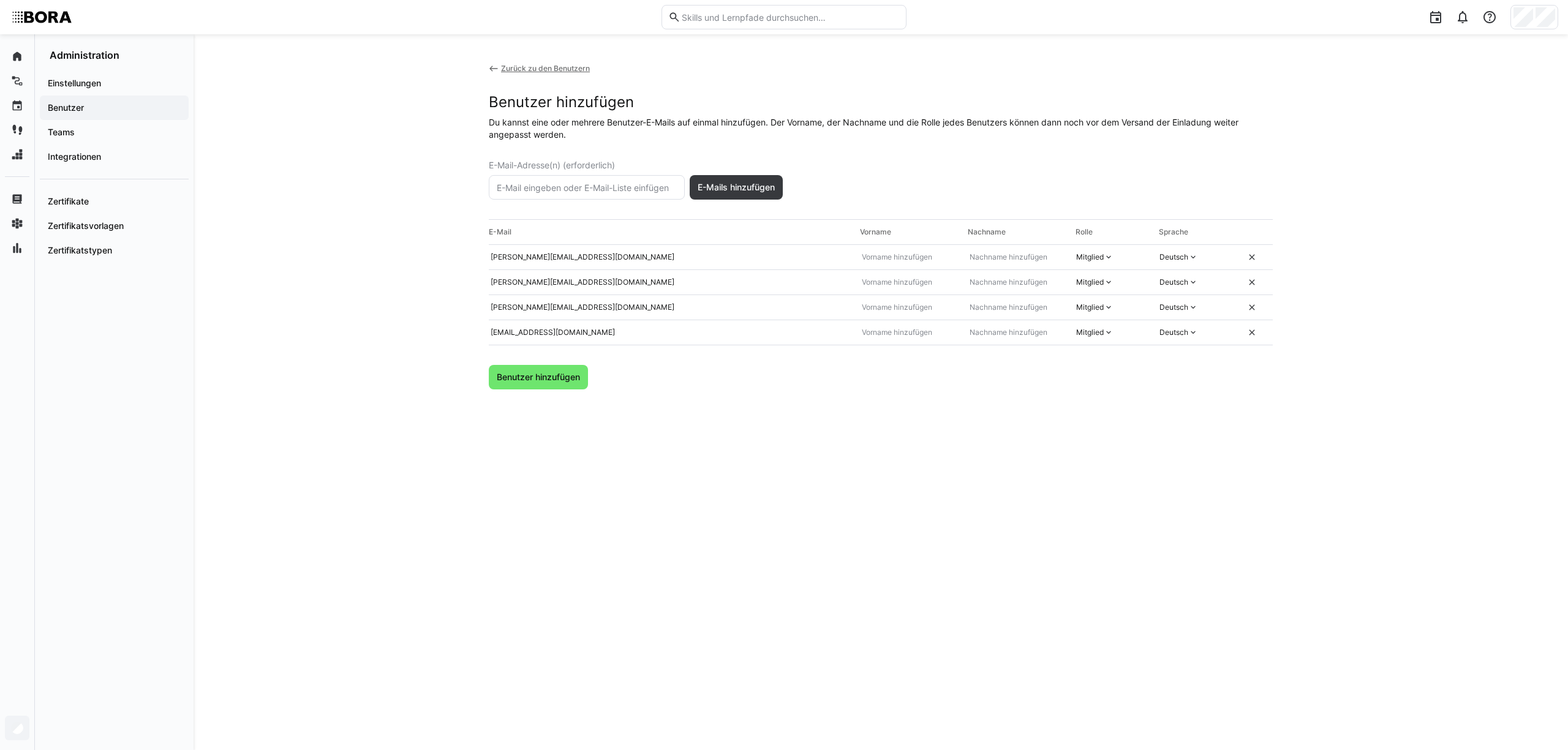
click at [616, 185] on input "text" at bounding box center [587, 187] width 182 height 11
paste input "e.fenzlein@bora.com"
type input "e.fenzlein@bora.com"
click at [723, 184] on span "E-Mails hinzufügen" at bounding box center [736, 187] width 81 height 12
click at [572, 179] on eds-input at bounding box center [586, 188] width 196 height 25
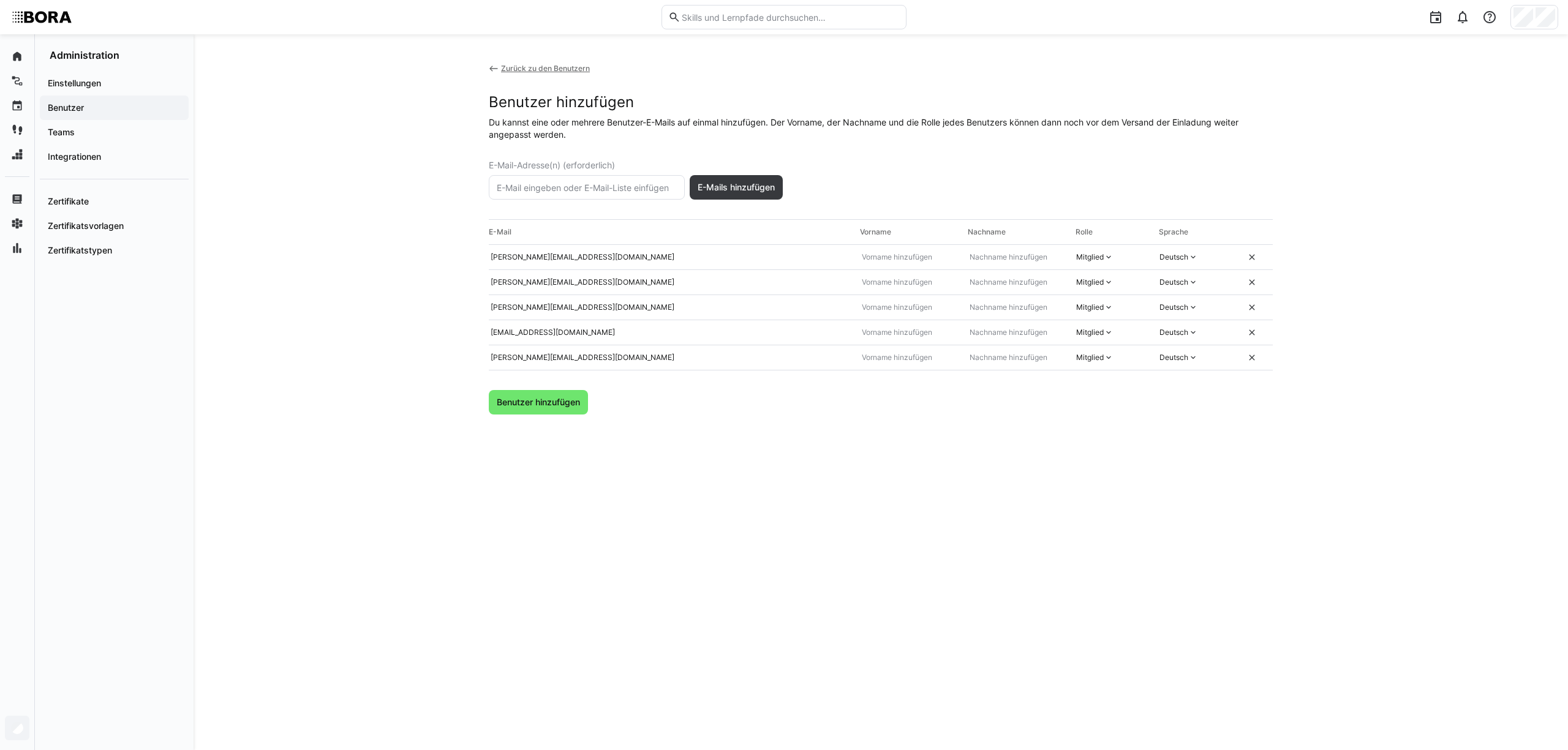
paste input "mi.sebald@bora.com"
type input "mi.sebald@bora.com"
click at [711, 181] on span "E-Mails hinzufügen" at bounding box center [736, 187] width 81 height 12
click at [593, 189] on input "text" at bounding box center [587, 187] width 182 height 11
paste input "r.salomon@bora.com"
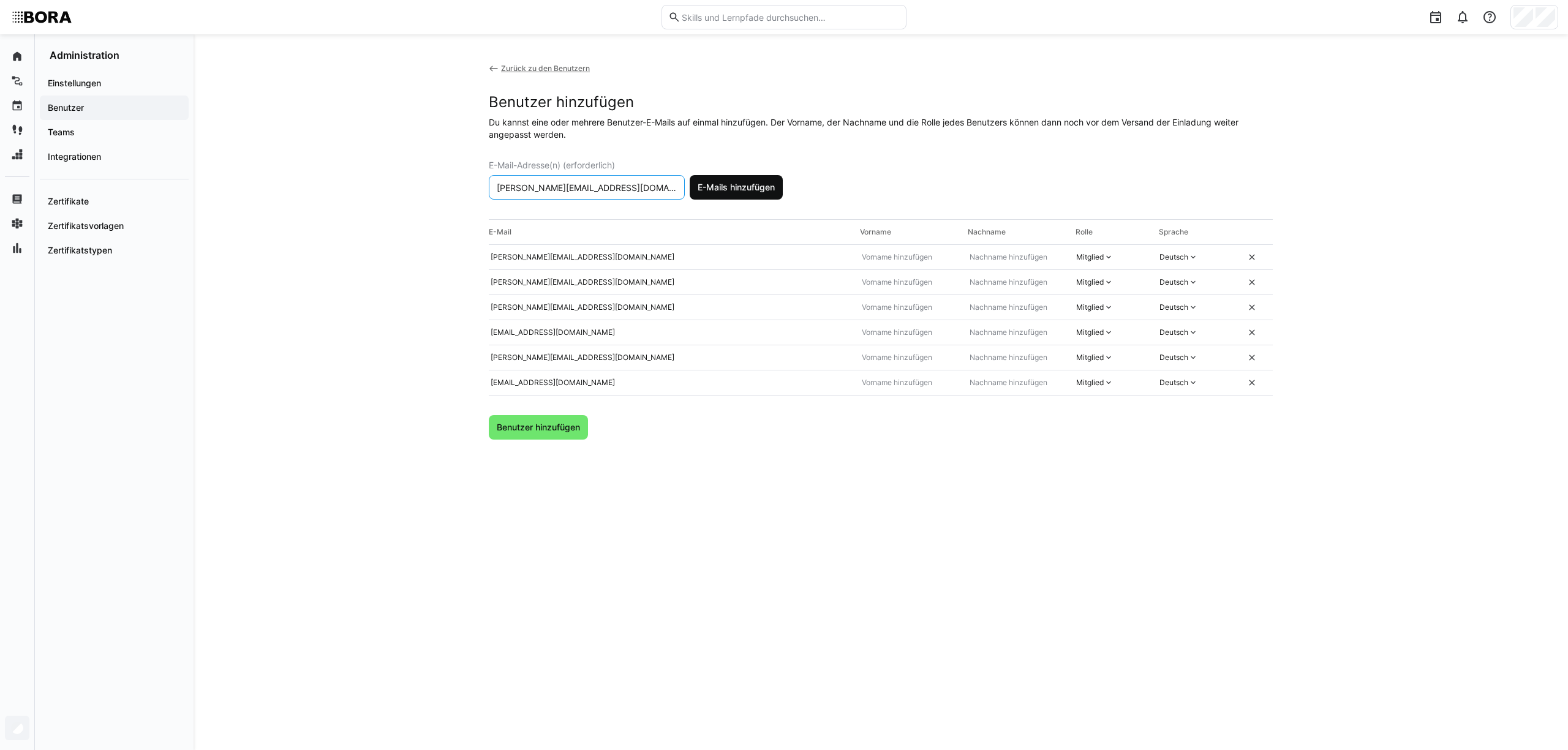
type input "r.salomon@bora.com"
click at [745, 182] on span "E-Mails hinzufügen" at bounding box center [736, 187] width 81 height 12
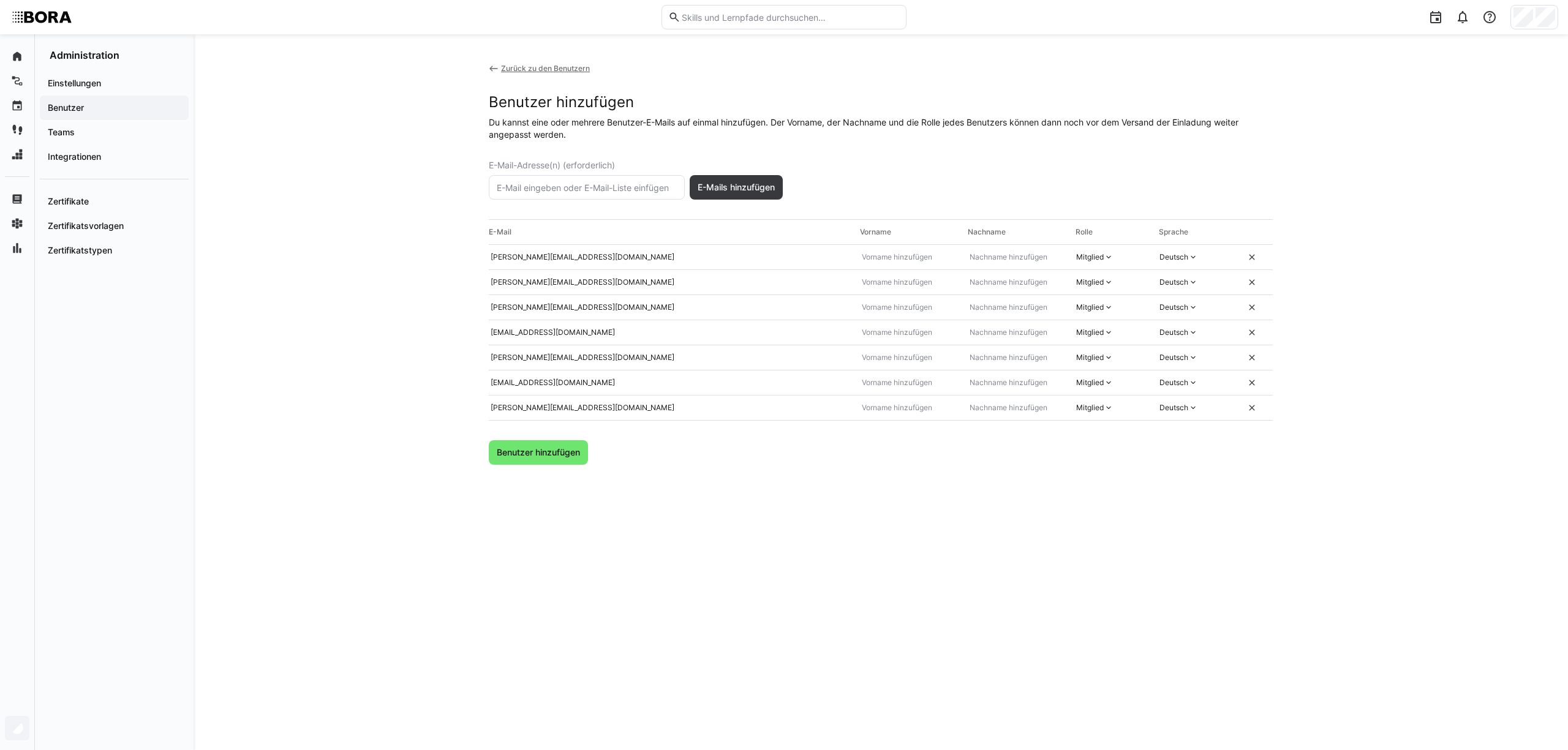
click at [590, 194] on eds-input at bounding box center [586, 188] width 196 height 25
paste input "s.walcher@bora.com"
type input "s.walcher@bora.com"
click at [723, 185] on span "E-Mails hinzufügen" at bounding box center [736, 187] width 81 height 12
click at [631, 191] on input "text" at bounding box center [587, 187] width 182 height 11
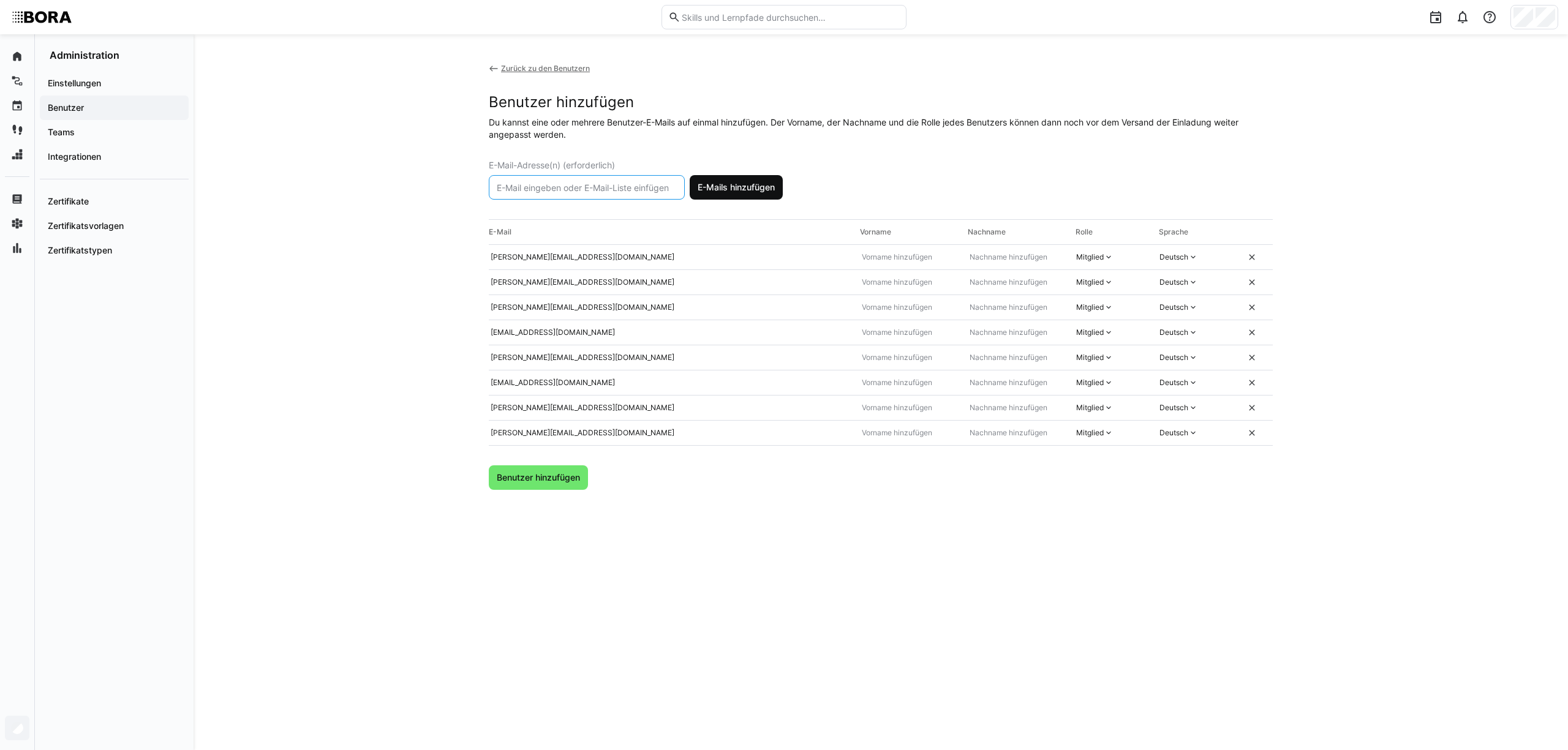
paste input "d.pecher@bora.com"
type input "d.pecher@bora.com"
click at [720, 184] on span "E-Mails hinzufügen" at bounding box center [736, 187] width 81 height 12
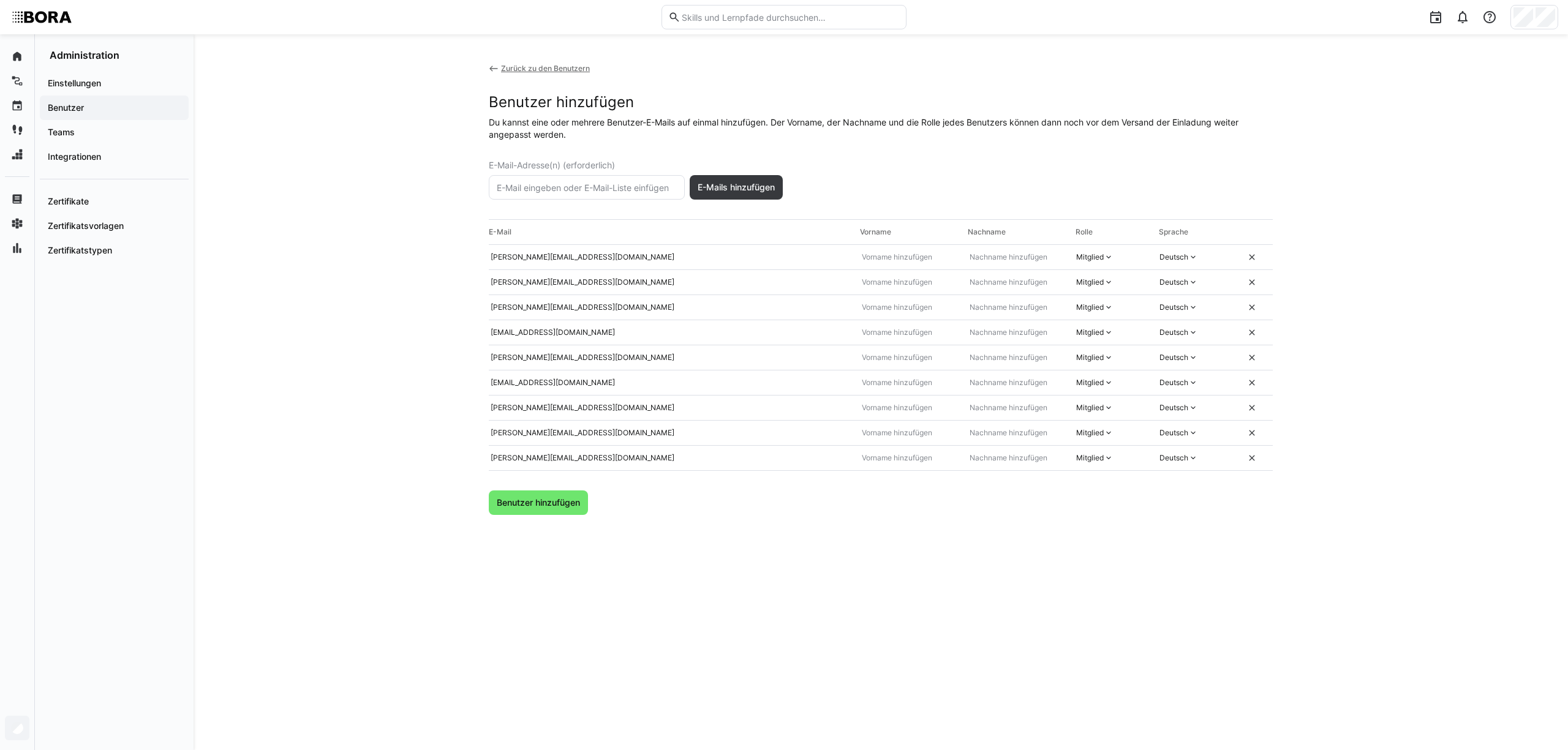
click at [603, 185] on input "text" at bounding box center [587, 187] width 182 height 11
paste input "e.mehringer@bora.com"
type input "e.mehringer@bora.com"
click at [706, 189] on span "E-Mails hinzufügen" at bounding box center [736, 187] width 81 height 12
click at [632, 180] on eds-input at bounding box center [586, 188] width 196 height 25
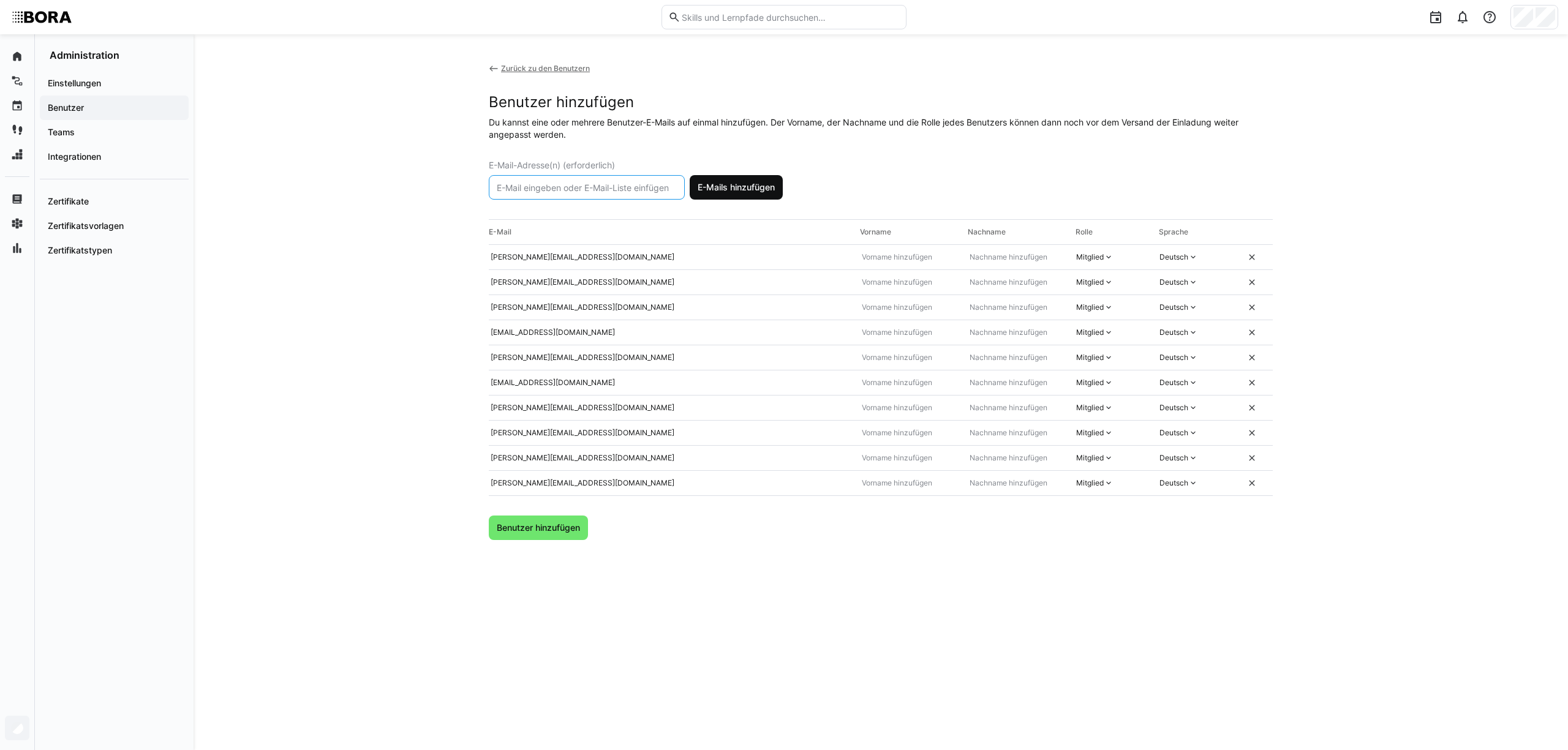
paste input "g.drost@bora.com"
type input "g.drost@bora.com"
click at [718, 184] on span "E-Mails hinzufügen" at bounding box center [736, 187] width 81 height 12
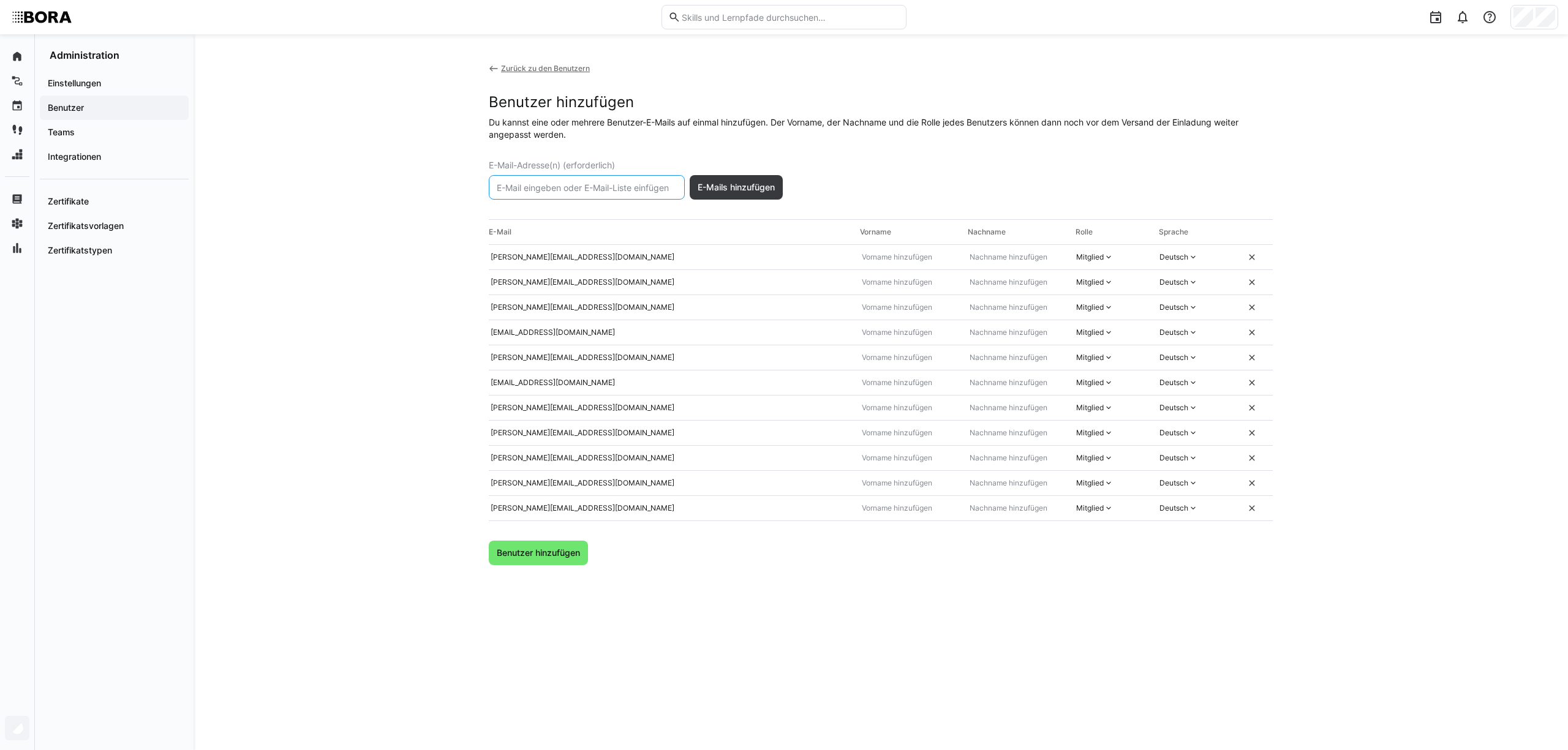
click at [523, 188] on input "text" at bounding box center [587, 187] width 182 height 11
click at [599, 189] on input "text" at bounding box center [587, 187] width 182 height 11
paste input "l.proyer@bora.com"
type input "l.proyer@bora.com"
click at [760, 182] on span "E-Mails hinzufügen" at bounding box center [736, 187] width 81 height 12
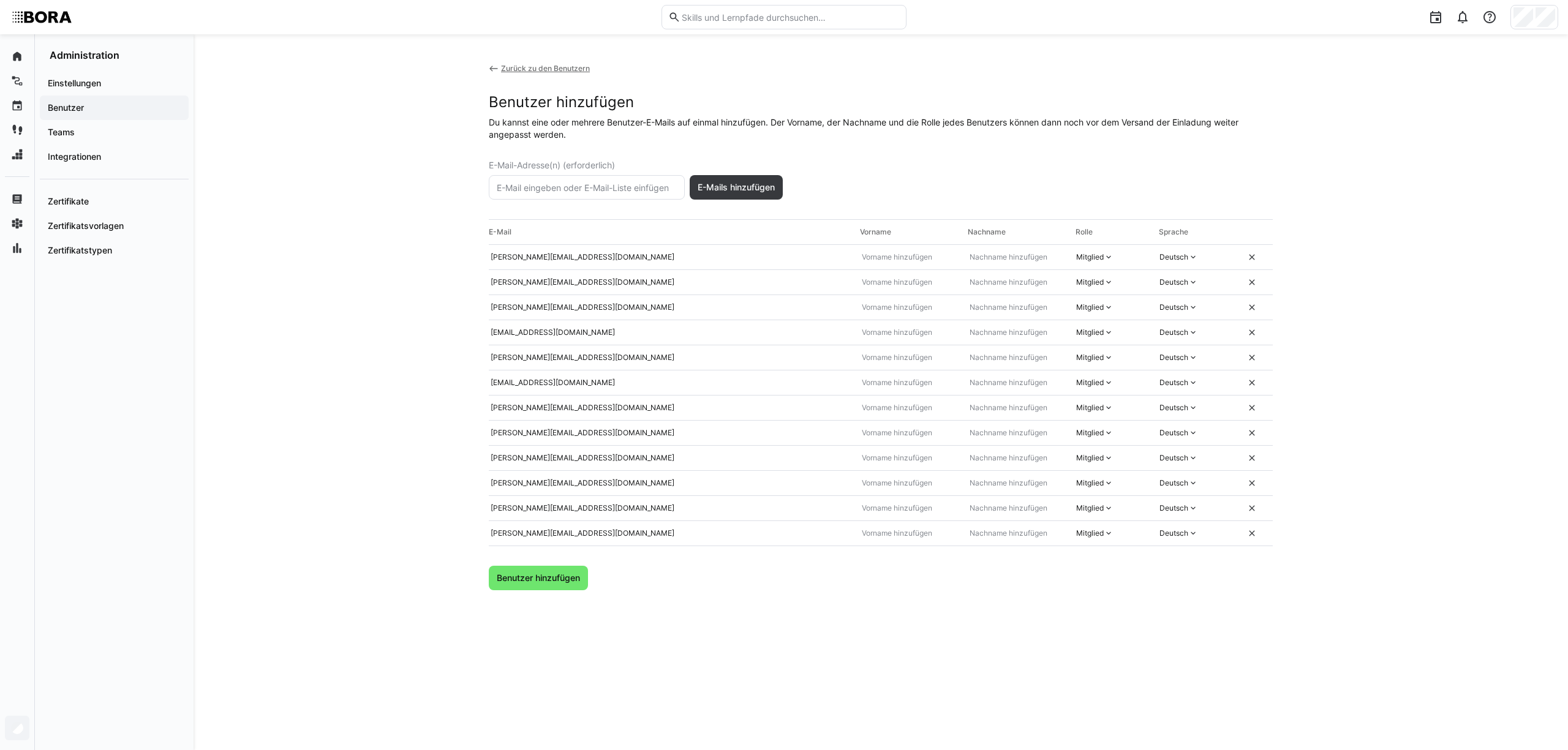
click at [618, 184] on input "text" at bounding box center [587, 187] width 182 height 11
paste input "l.seger@bora.com"
type input "l.seger@bora.com"
click at [750, 185] on span "E-Mails hinzufügen" at bounding box center [736, 187] width 81 height 12
click at [615, 189] on input "text" at bounding box center [587, 187] width 182 height 11
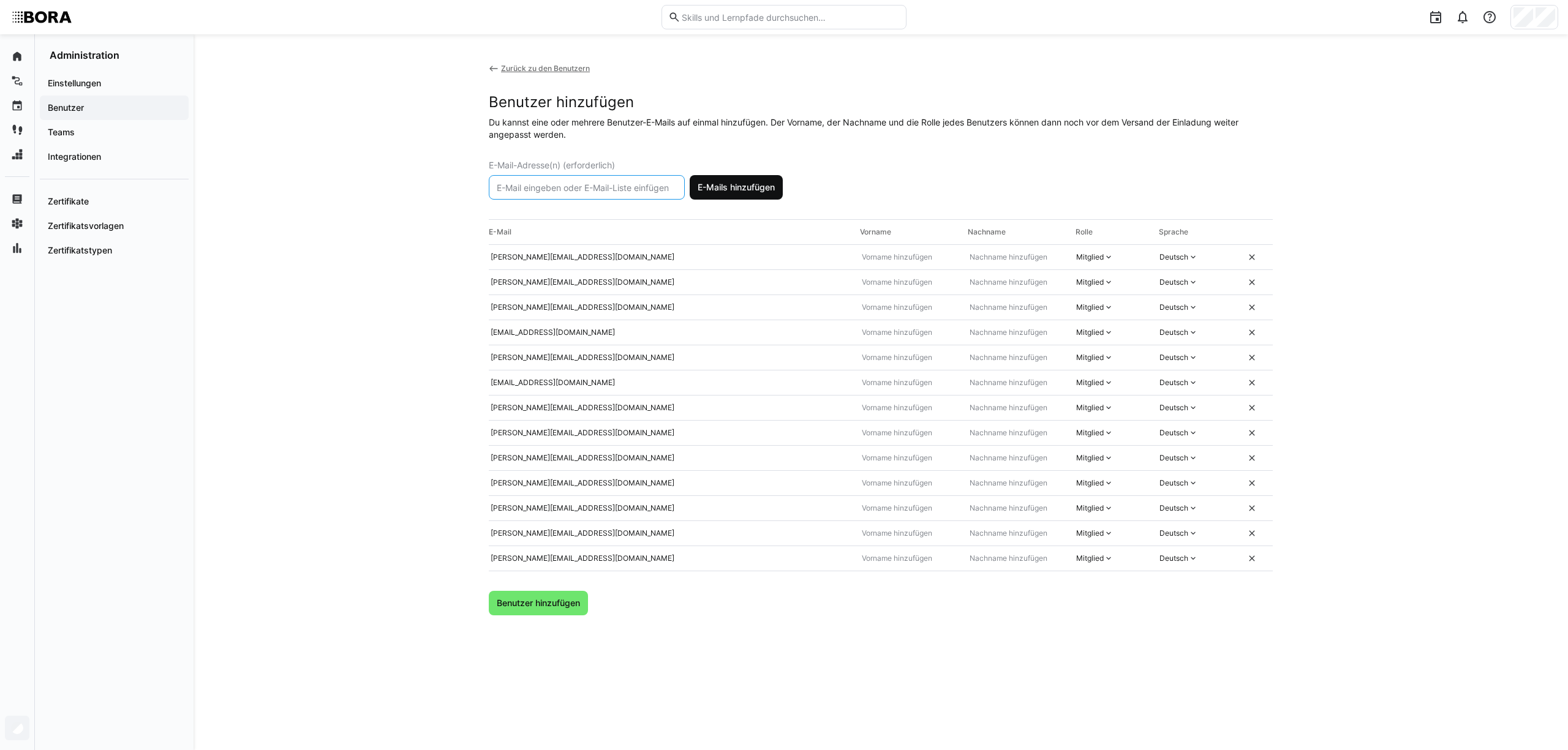
paste input "m.hacke@bora.com"
type input "m.hacke@bora.com"
click at [743, 179] on span "E-Mails hinzufügen" at bounding box center [736, 188] width 93 height 25
click at [618, 179] on eds-input at bounding box center [586, 188] width 196 height 25
click at [620, 193] on eds-input at bounding box center [586, 188] width 196 height 25
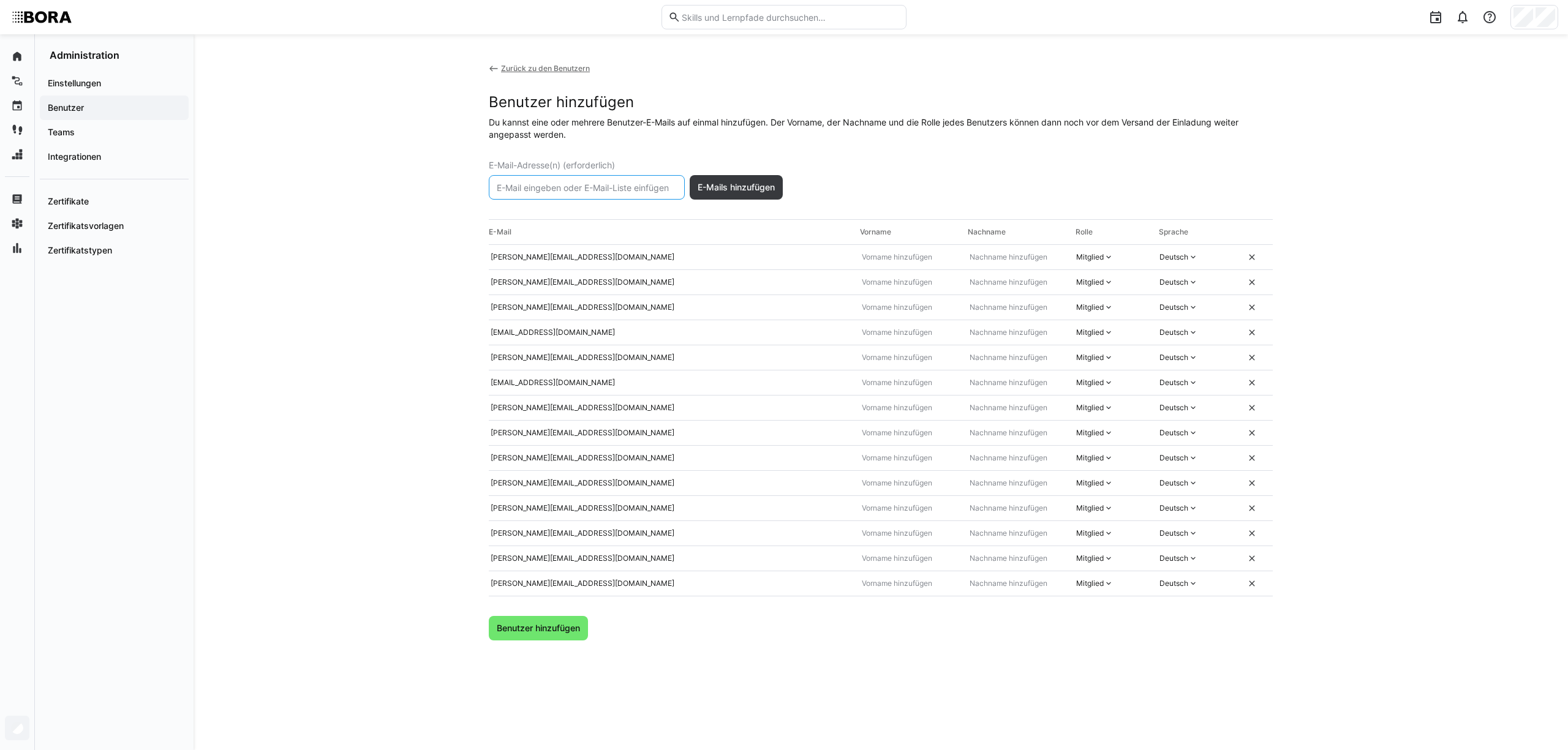
paste input "m.kerbler@bora.com"
type input "m.kerbler@bora.com"
click at [733, 184] on span "E-Mails hinzufügen" at bounding box center [736, 187] width 81 height 12
click at [598, 188] on input "text" at bounding box center [587, 187] width 182 height 11
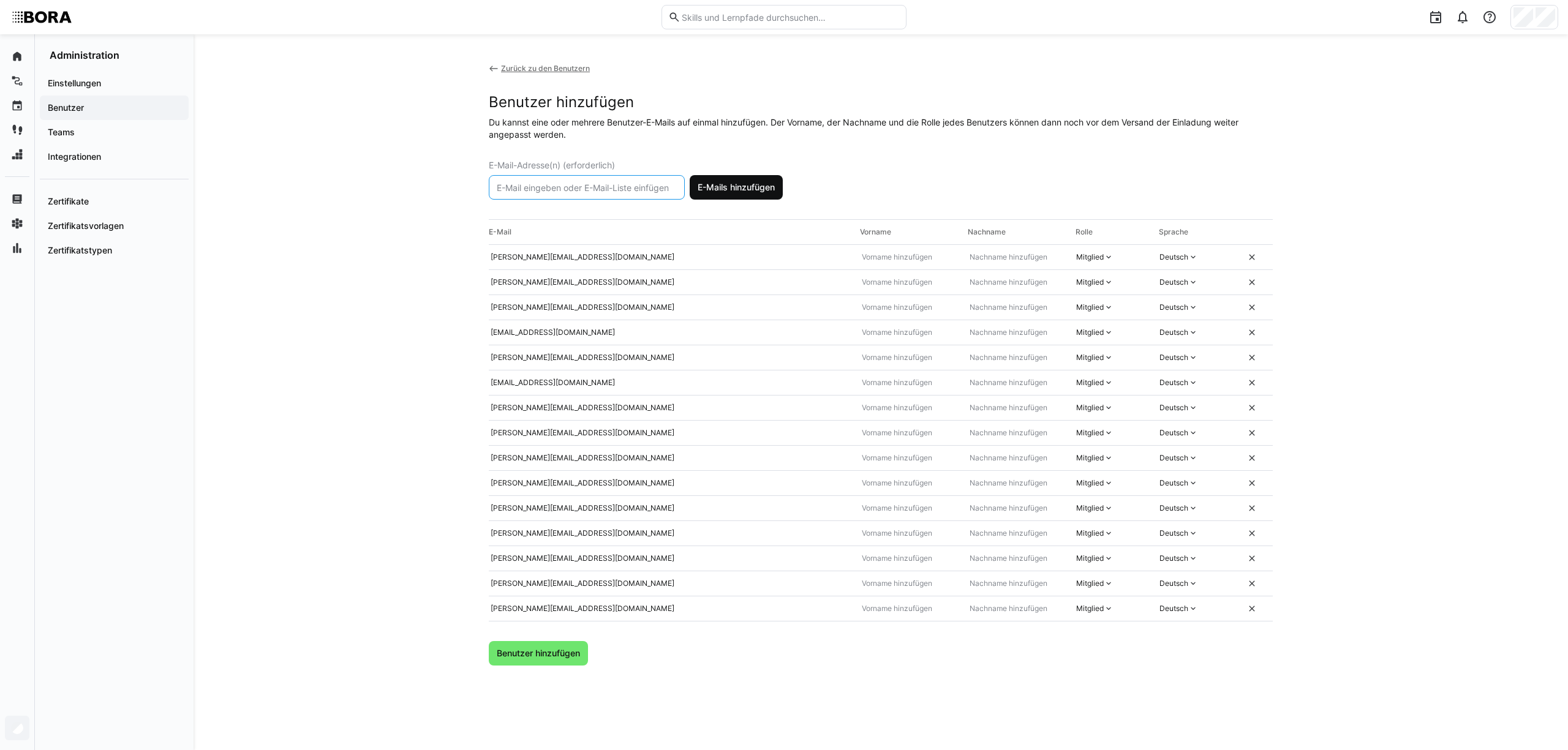
paste input "r.knill@bora.com"
type input "r.knill@bora.com"
click at [723, 179] on span "E-Mails hinzufügen" at bounding box center [736, 188] width 93 height 25
click at [644, 181] on eds-input at bounding box center [586, 188] width 196 height 25
paste input "s.erdmann@bora.com"
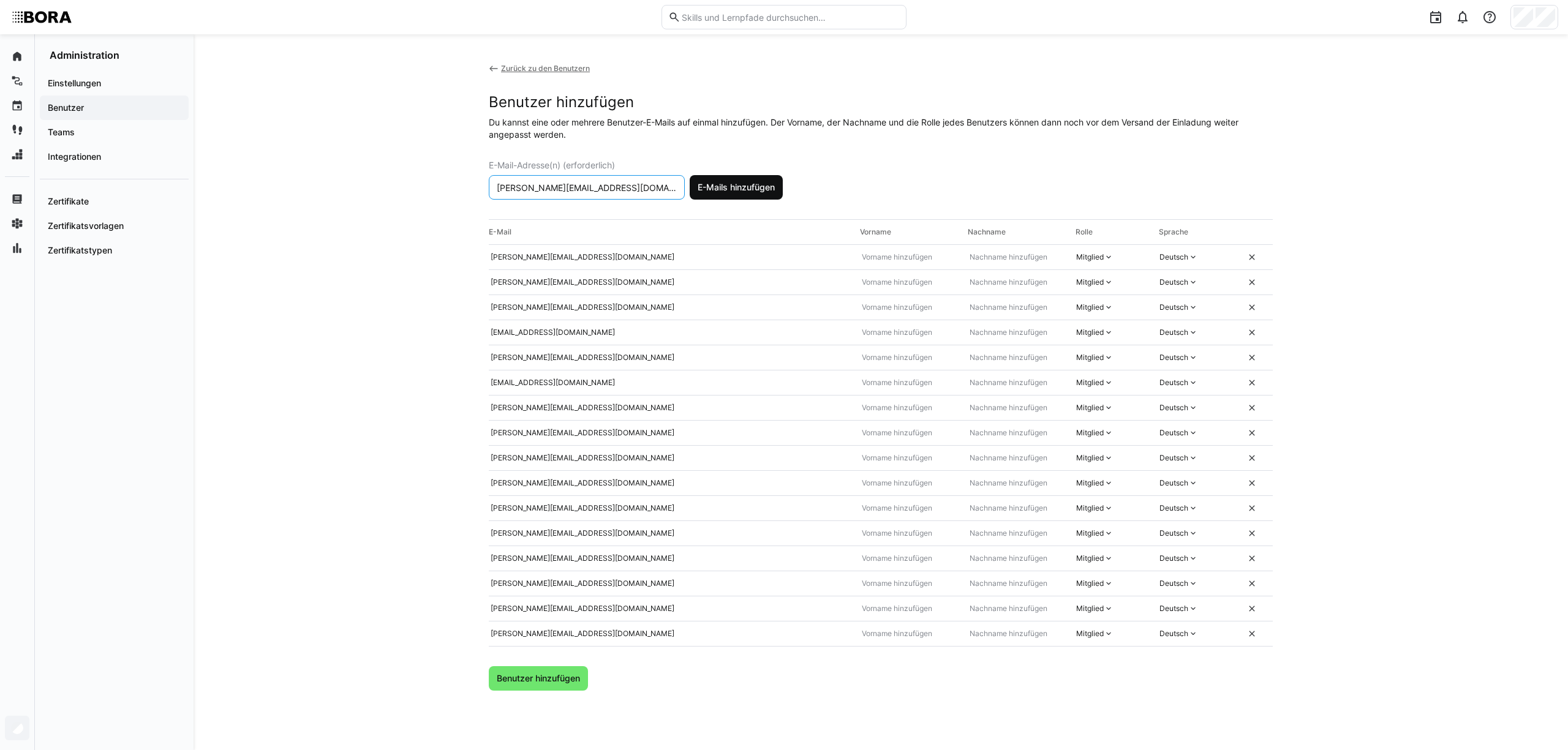
type input "s.erdmann@bora.com"
click at [728, 185] on span "E-Mails hinzufügen" at bounding box center [736, 187] width 81 height 12
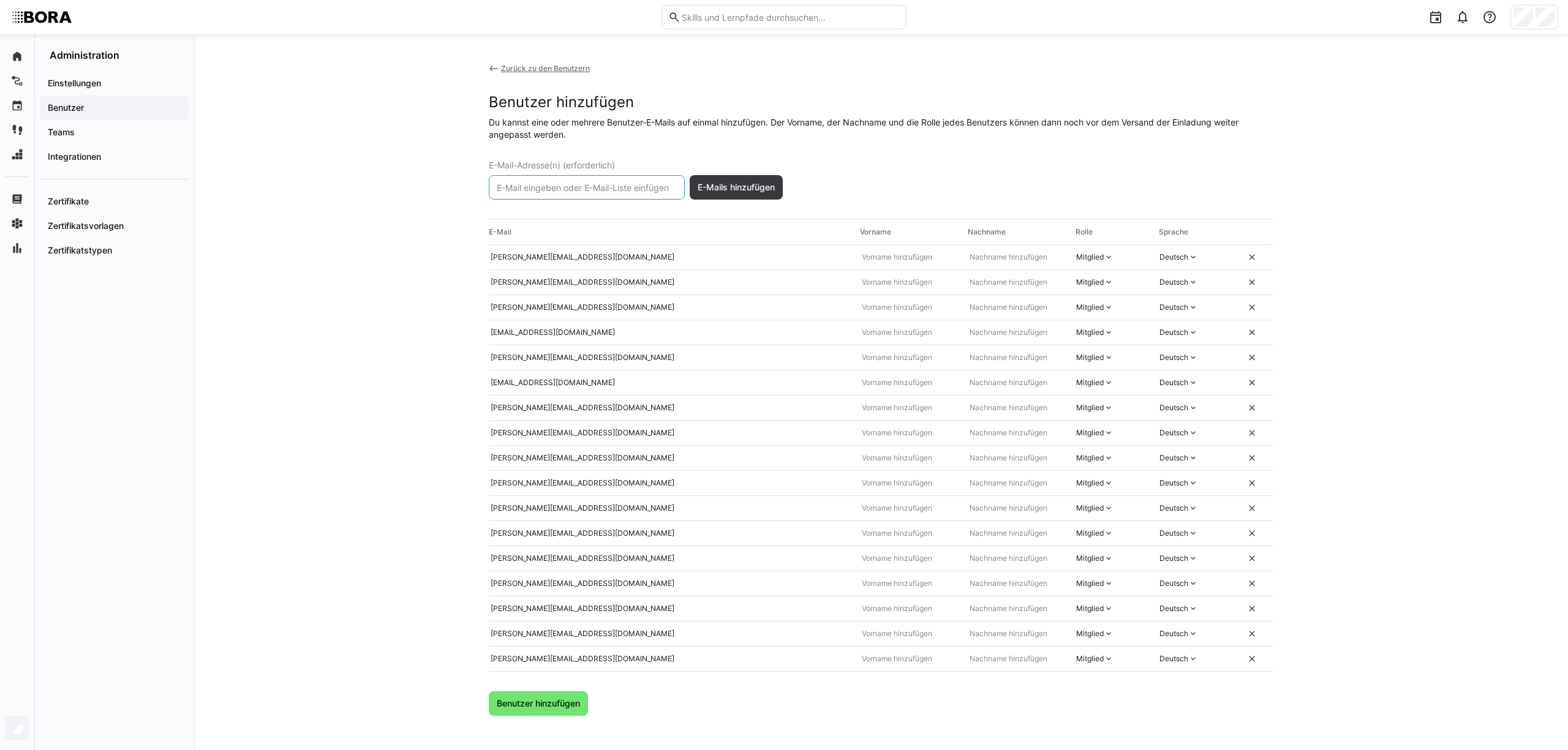
click at [640, 186] on input "text" at bounding box center [587, 187] width 182 height 11
paste input "s.staedtler@bora.com"
type input "s.staedtler@bora.com"
click at [726, 182] on span "E-Mails hinzufügen" at bounding box center [736, 187] width 81 height 12
click at [653, 188] on input "text" at bounding box center [580, 187] width 182 height 11
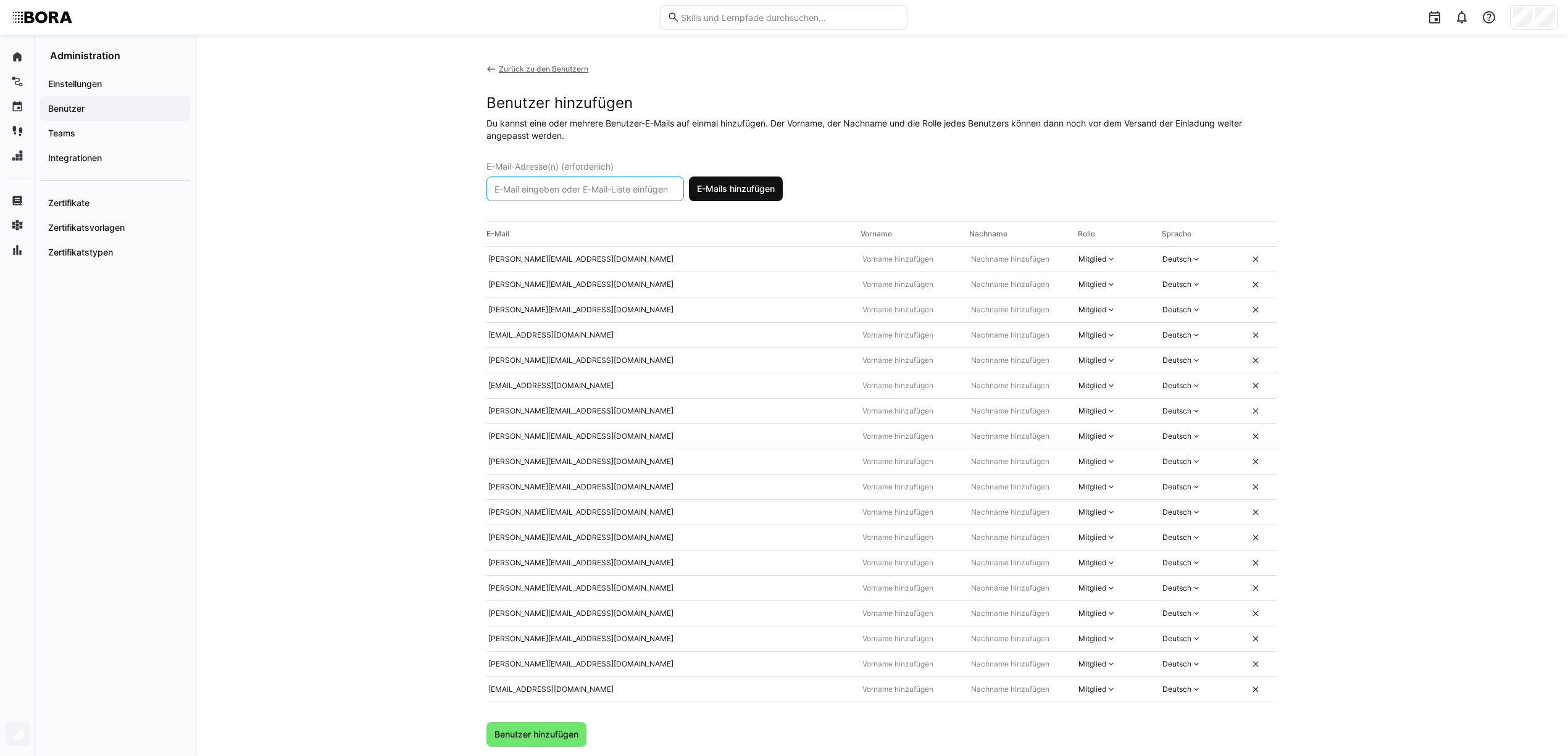
paste input "c.seidl@bora.com"
type input "c.seidl@bora.com"
click at [730, 193] on span "E-Mails hinzufügen" at bounding box center [736, 188] width 81 height 12
click at [547, 190] on input "text" at bounding box center [585, 188] width 184 height 11
paste input "c.huber@bora.com"
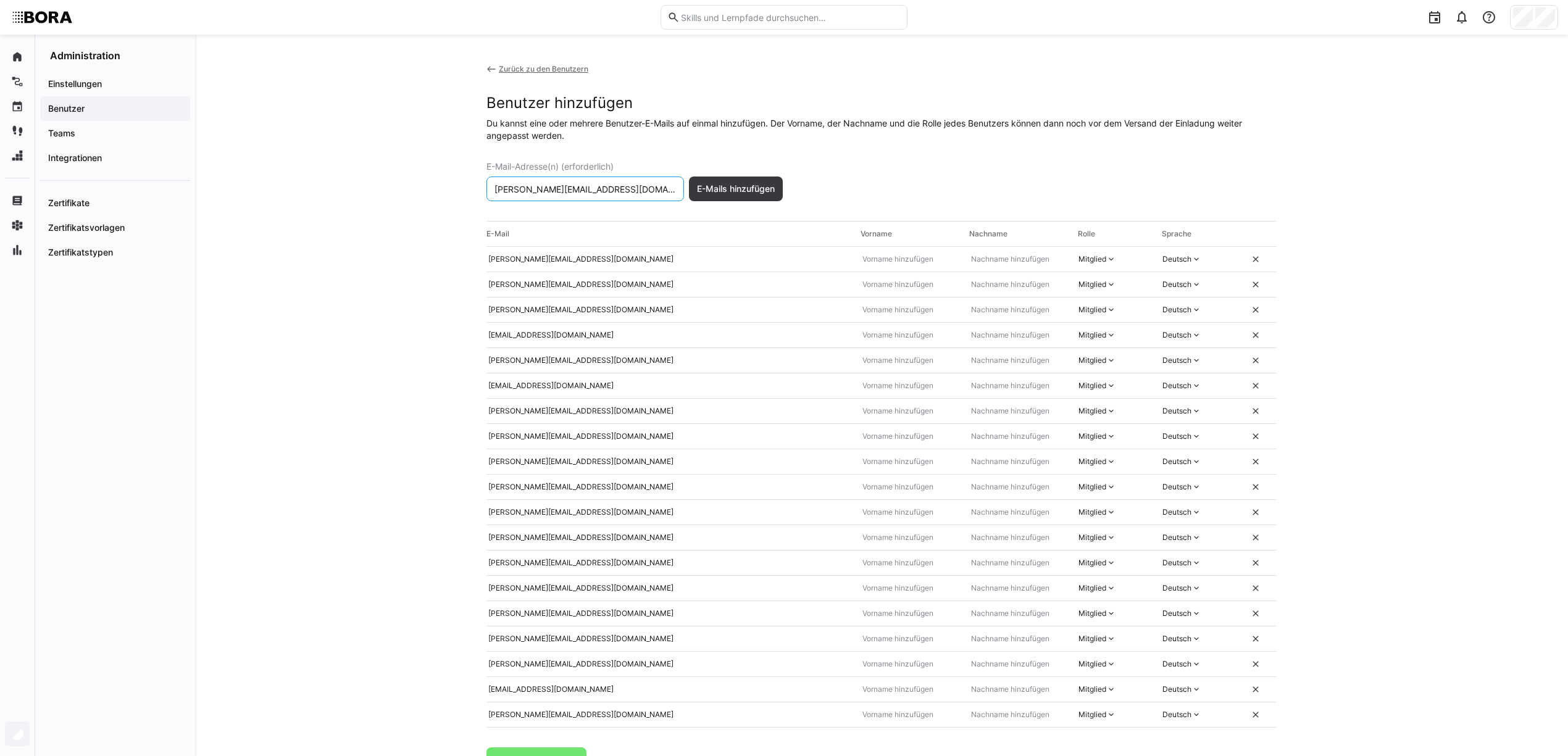
type input "c.huber@bora.com"
click at [744, 188] on span "E-Mails hinzufügen" at bounding box center [736, 188] width 81 height 12
click at [603, 185] on input "text" at bounding box center [585, 188] width 184 height 11
paste input "f.osterloher@bora.com"
type input "f.osterloher@bora.com"
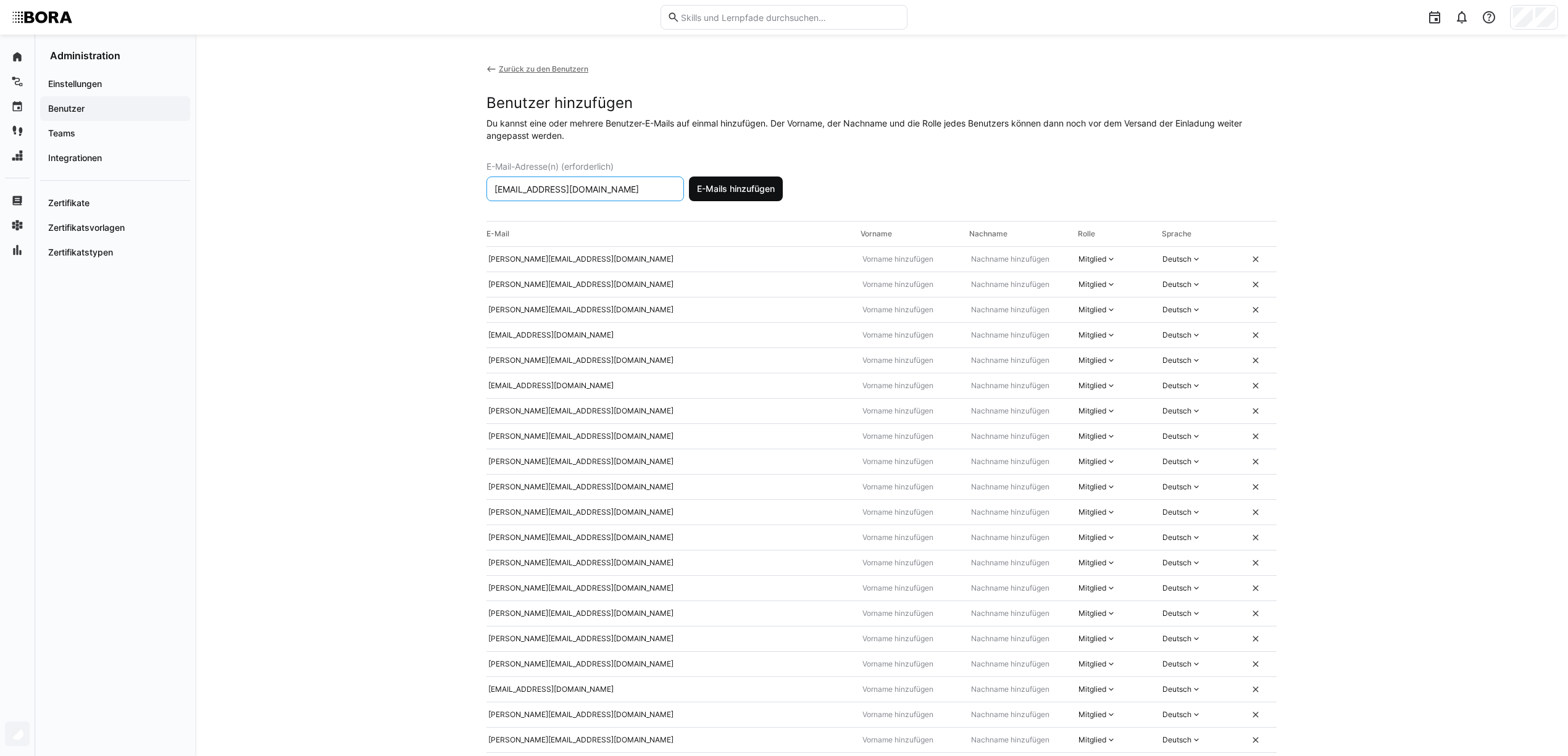
click at [722, 186] on span "E-Mails hinzufügen" at bounding box center [736, 188] width 81 height 12
click at [562, 188] on input "text" at bounding box center [585, 188] width 184 height 11
paste input "f.ludwig@bora.com"
type input "f.ludwig@bora.com"
click at [722, 189] on span "E-Mails hinzufügen" at bounding box center [736, 188] width 81 height 12
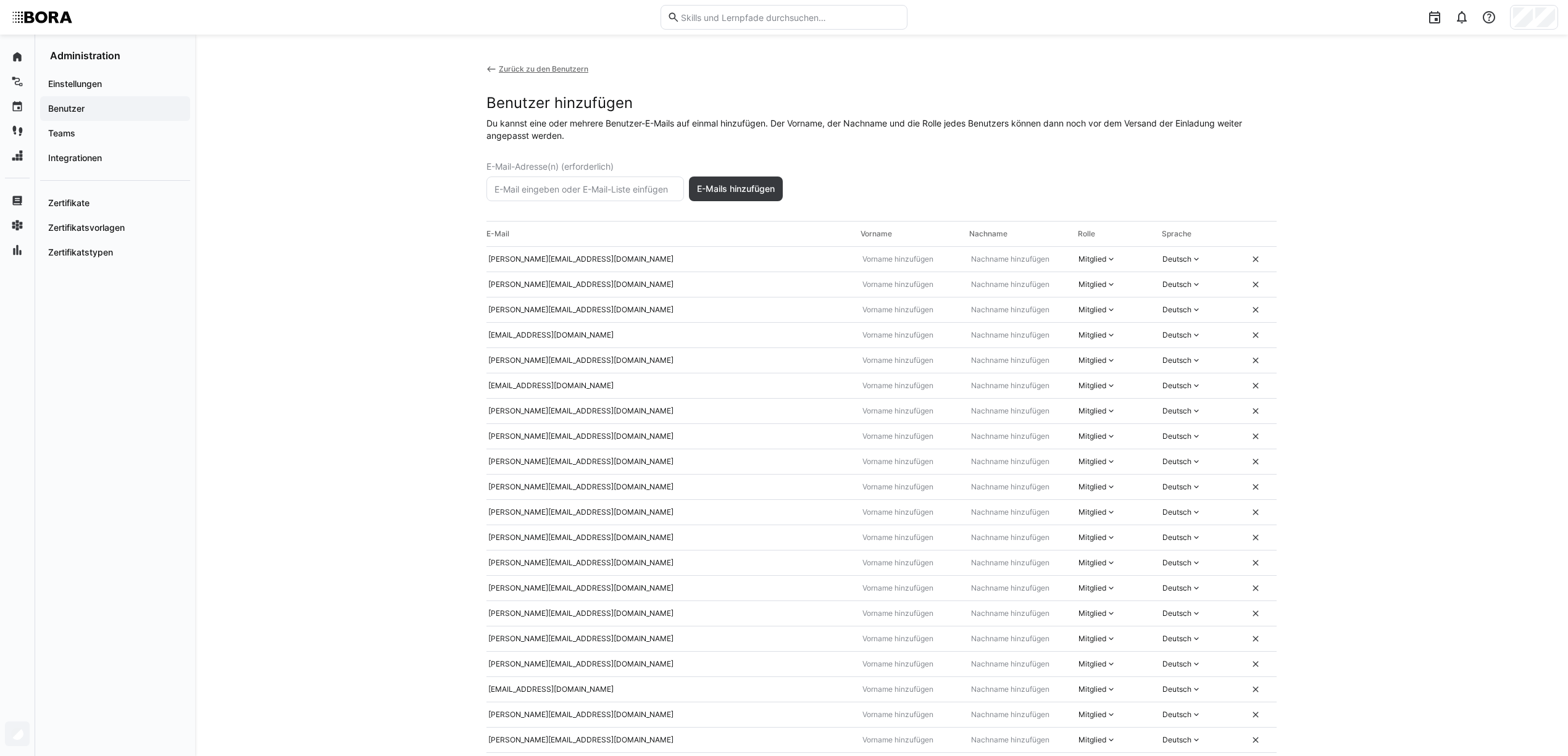
click at [626, 196] on eds-input at bounding box center [585, 189] width 198 height 25
paste input "p.hoess@bora.com"
type input "p.hoess@bora.com"
click at [734, 191] on span "E-Mails hinzufügen" at bounding box center [736, 188] width 81 height 12
click at [894, 270] on eds-input at bounding box center [909, 259] width 108 height 21
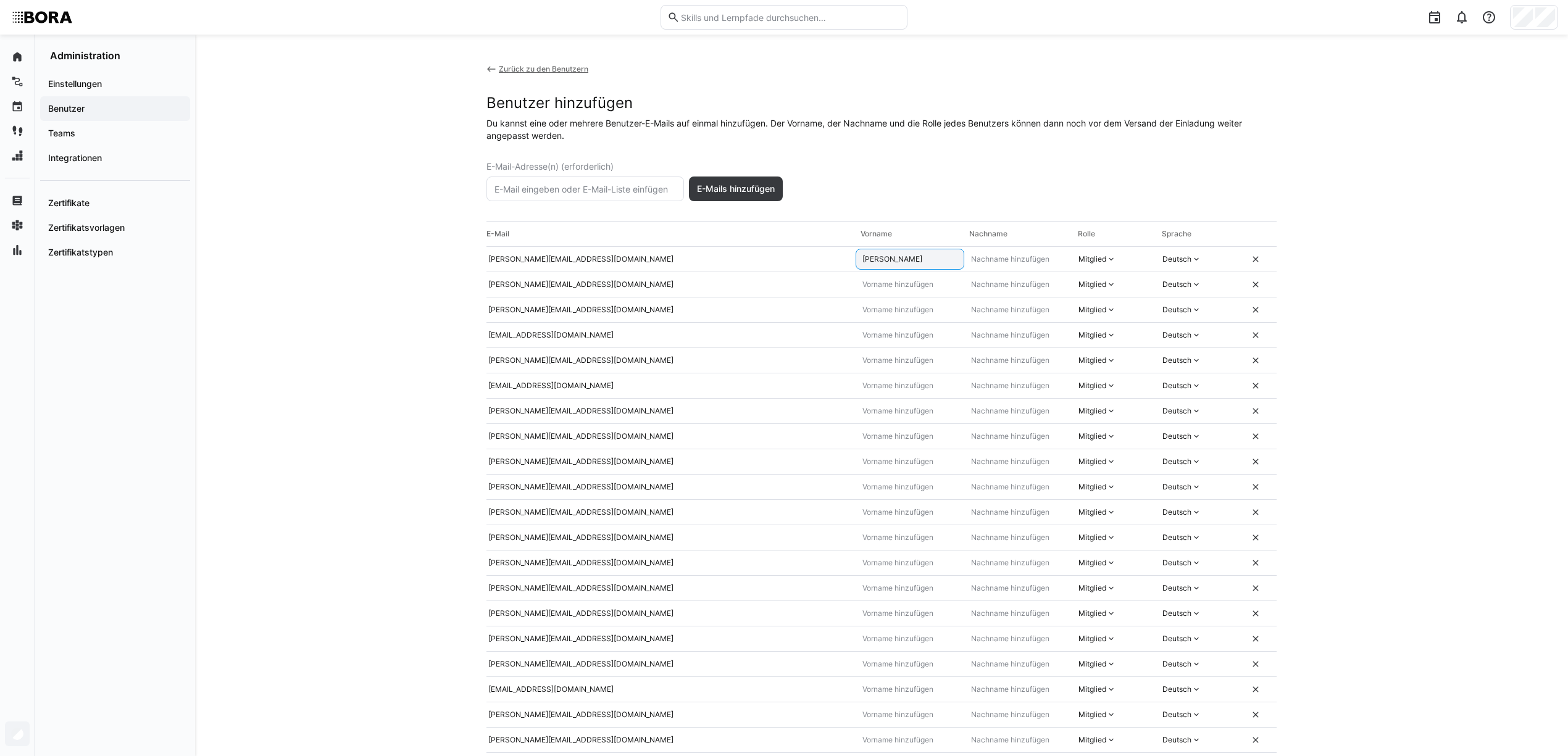
type input "Hubert"
type input "Schlemer"
click at [1109, 264] on eds-icon at bounding box center [1111, 259] width 10 height 10
click at [904, 287] on input "text" at bounding box center [910, 284] width 98 height 10
type input "Andreas"
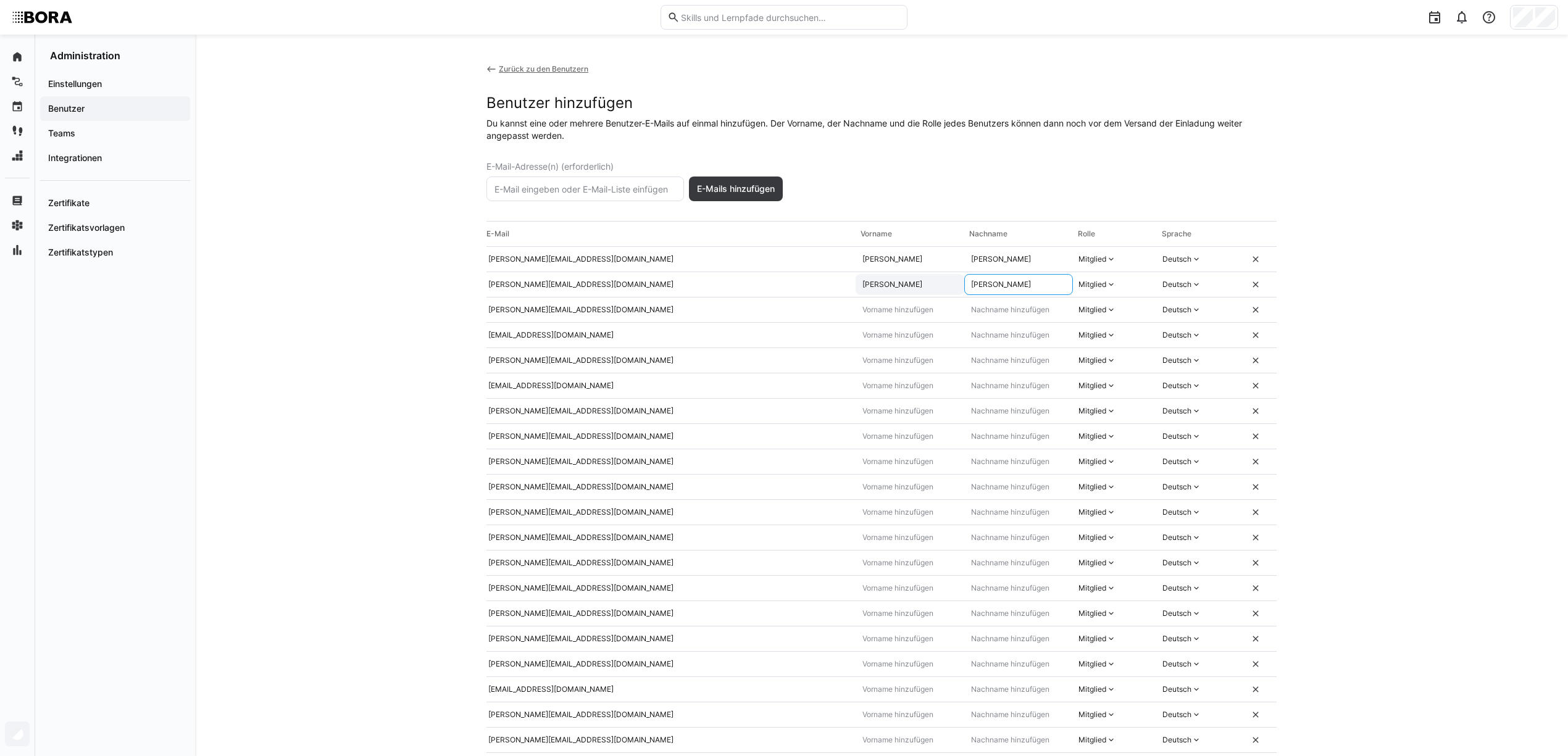
type input "Bartl"
click at [897, 311] on input "text" at bounding box center [910, 309] width 98 height 10
type input "Anna"
type input "Maier"
click at [896, 339] on input "text" at bounding box center [910, 335] width 98 height 10
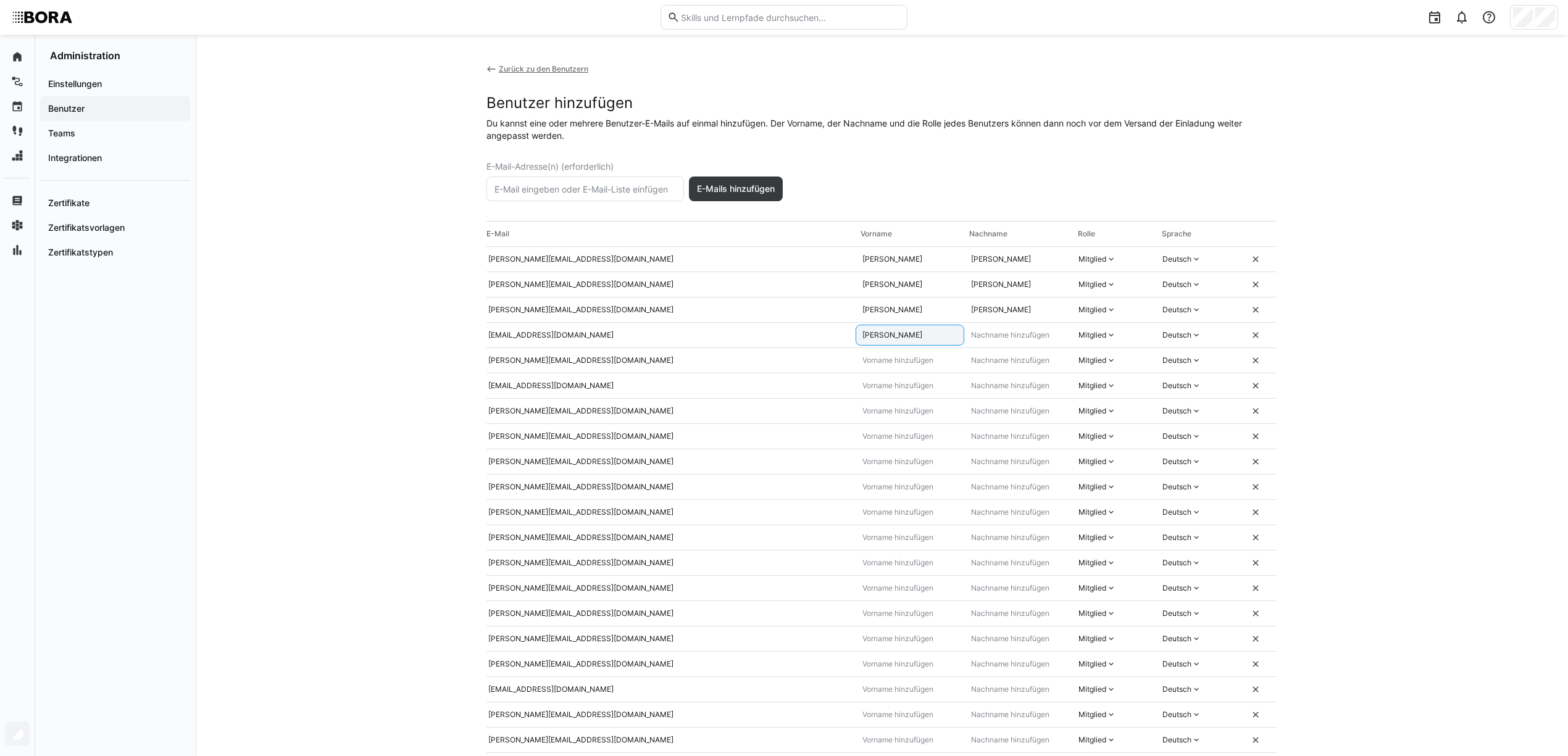
type input "Adrian"
type input "Llugaxhija"
type input "Emil"
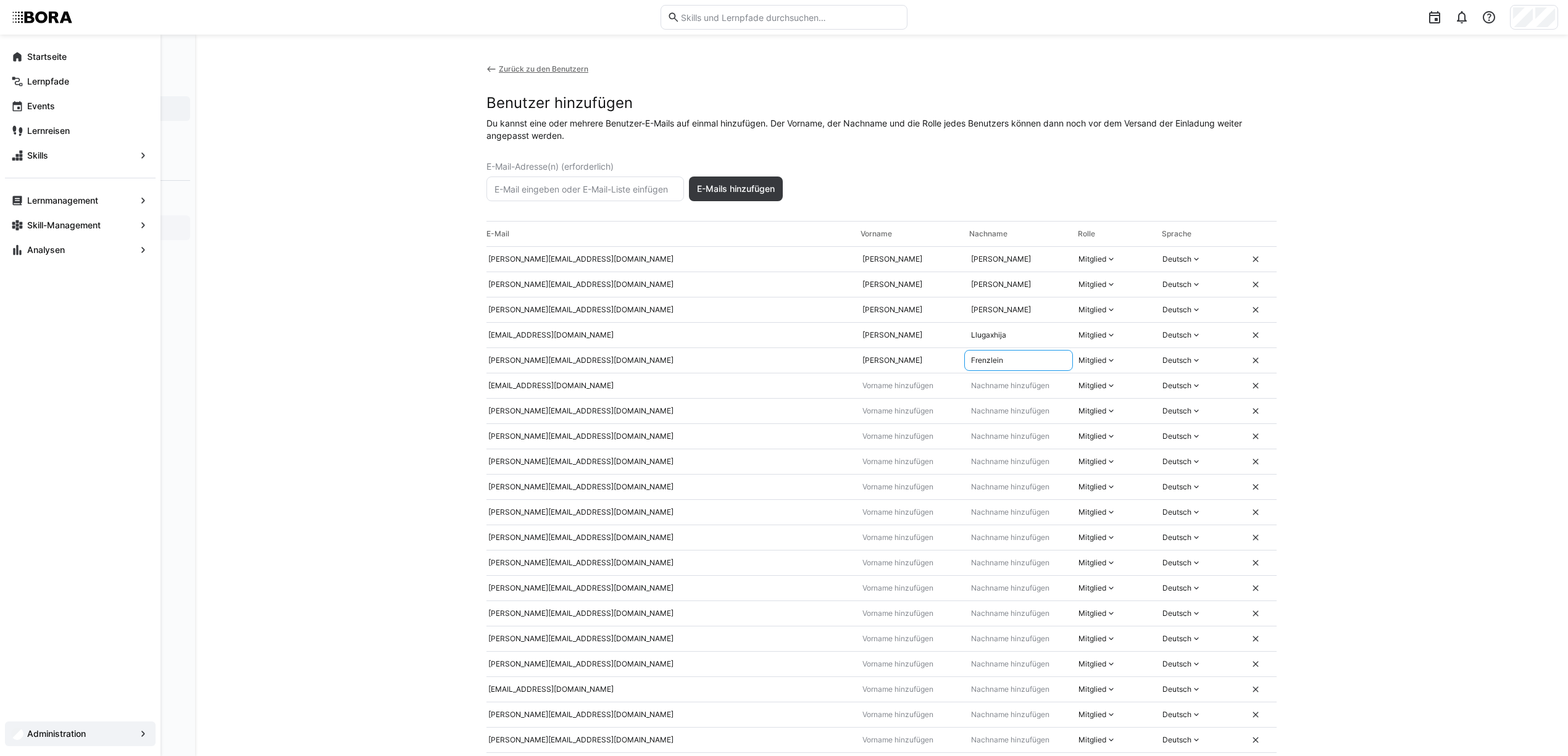
type input "Frenzlein"
click at [892, 388] on input "text" at bounding box center [910, 385] width 98 height 10
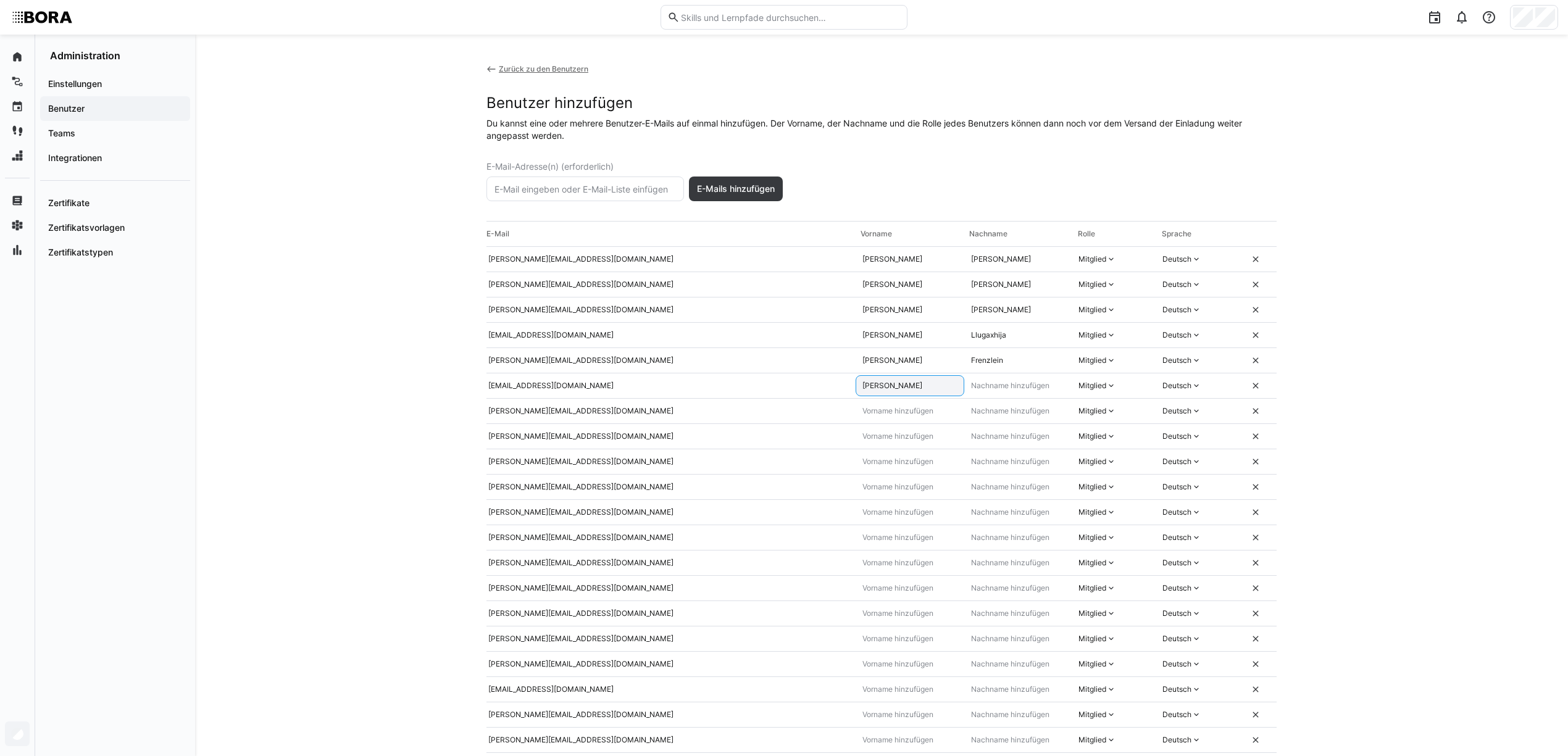
type input "Michael"
type input "Sebald"
type input "Robert"
type input "Salomon"
type input "Sebastian"
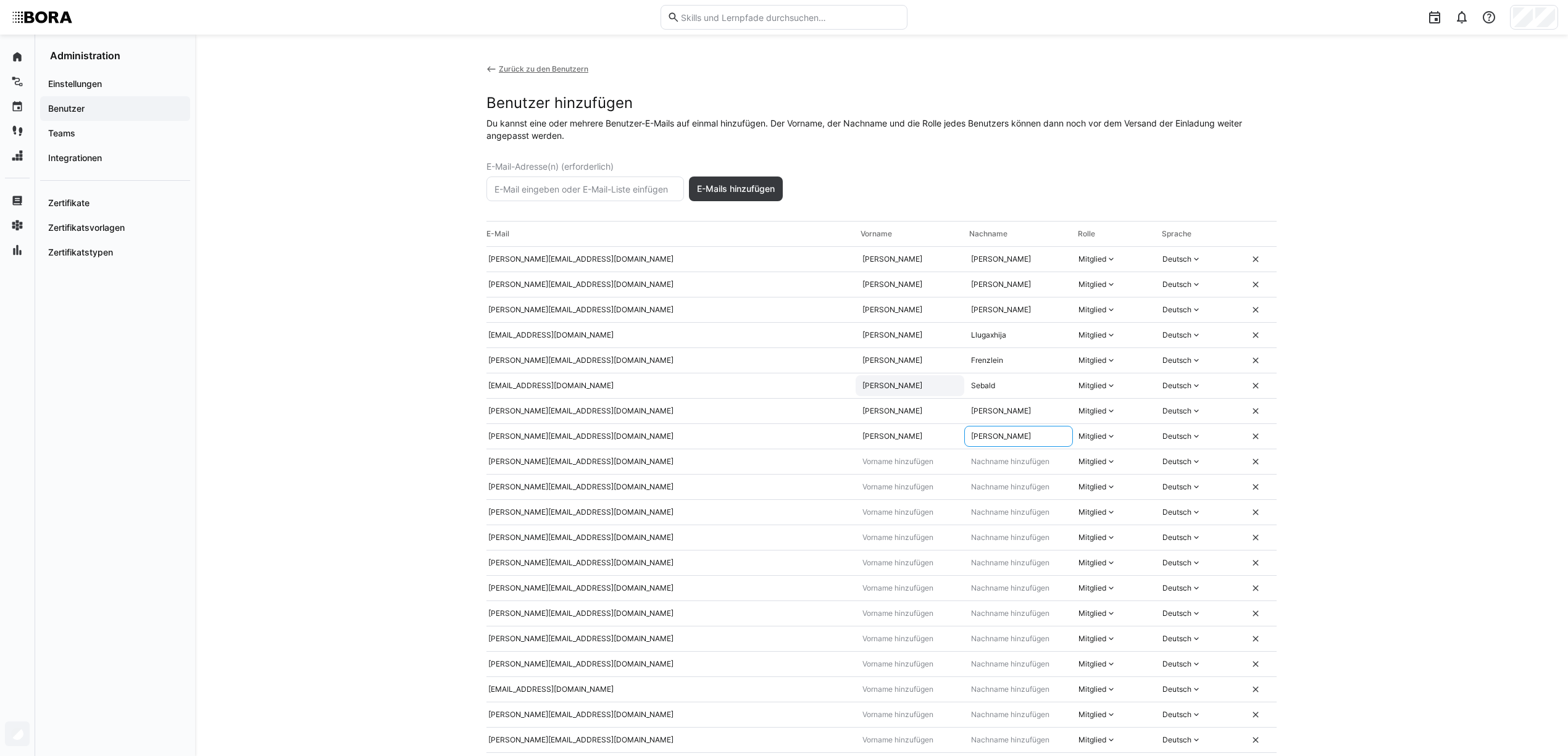
type input "Walcher"
click at [900, 465] on input "text" at bounding box center [910, 461] width 98 height 10
type input "Darius"
type input "Pecher"
click at [892, 487] on input "text" at bounding box center [910, 486] width 98 height 10
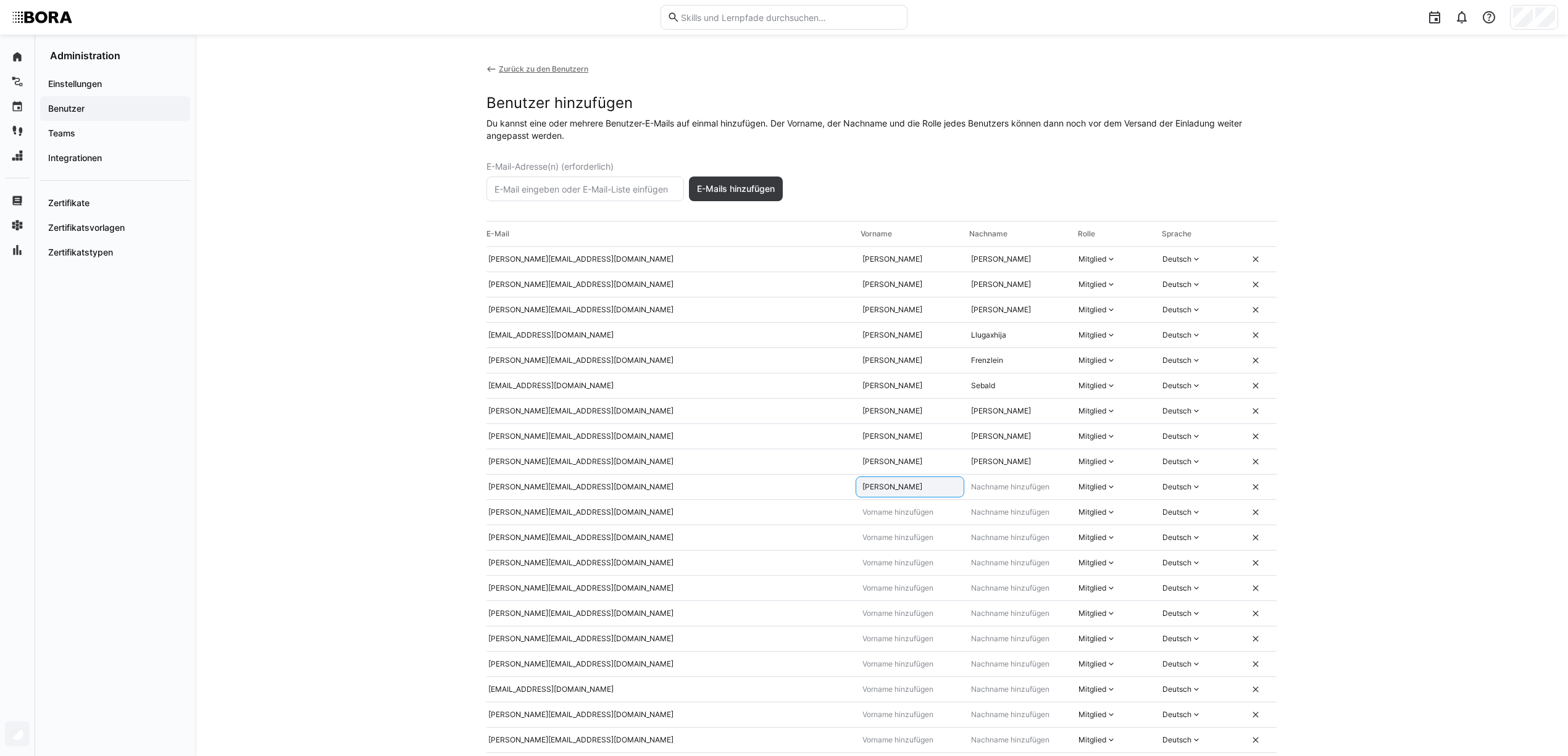
type input "Elena"
type input "Mehringer"
type input "Georg"
type input "Drost"
type input "e"
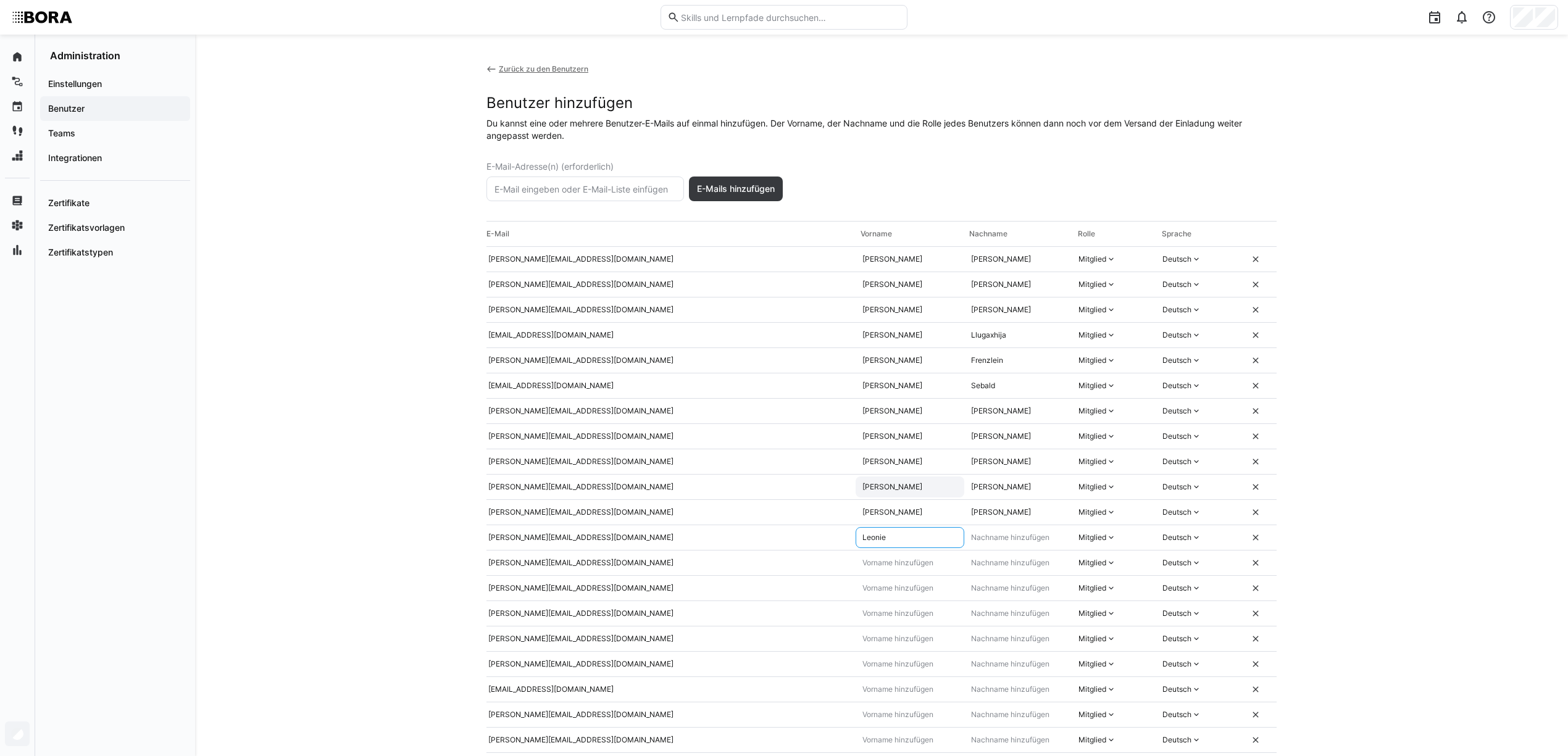
type input "Leonie"
type input "Proyer"
type input "Ö"
type input "Lukas"
type input "Seger"
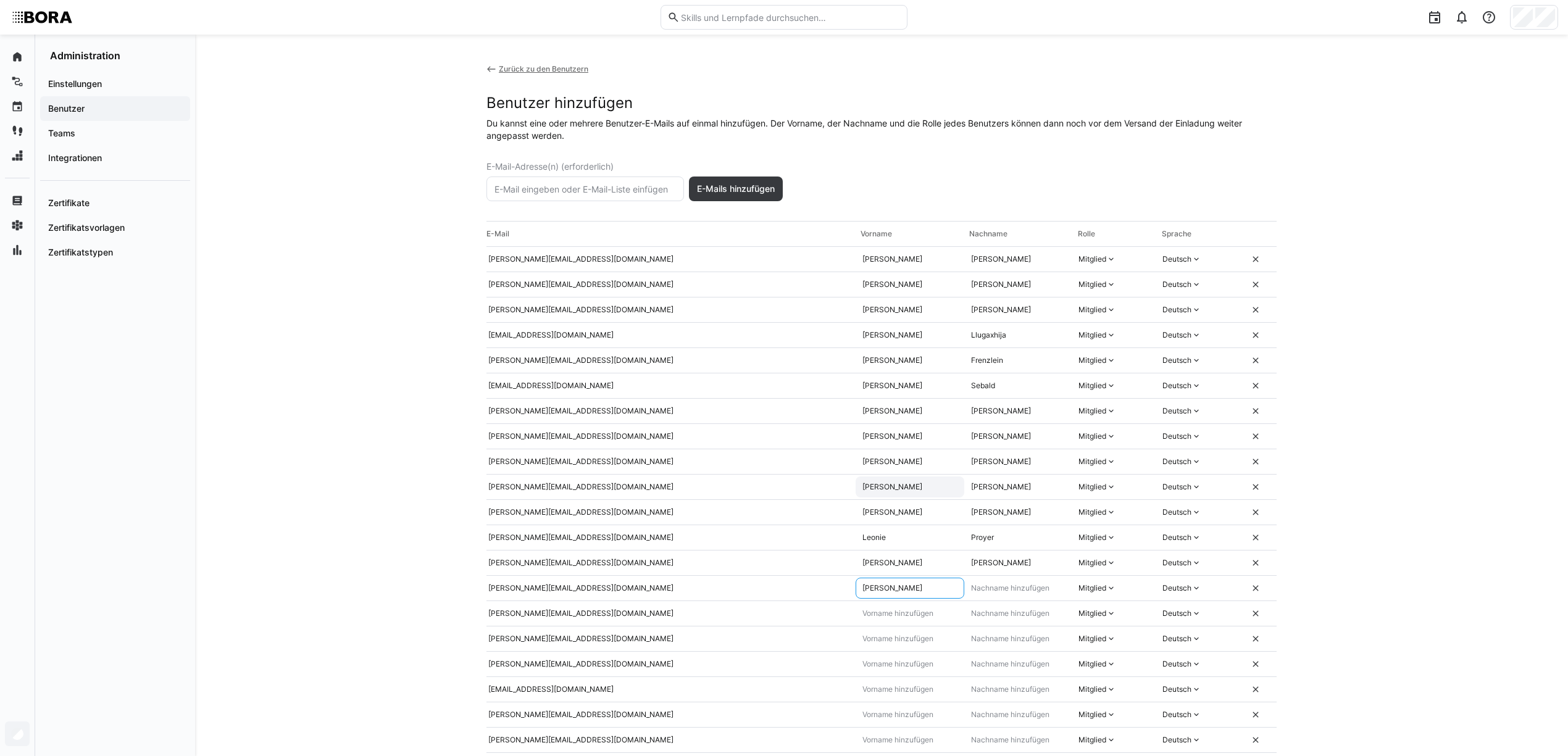
type input "Markus"
type input "Hacker"
type input "Melina"
type input "Kerbler"
type input "Ralph"
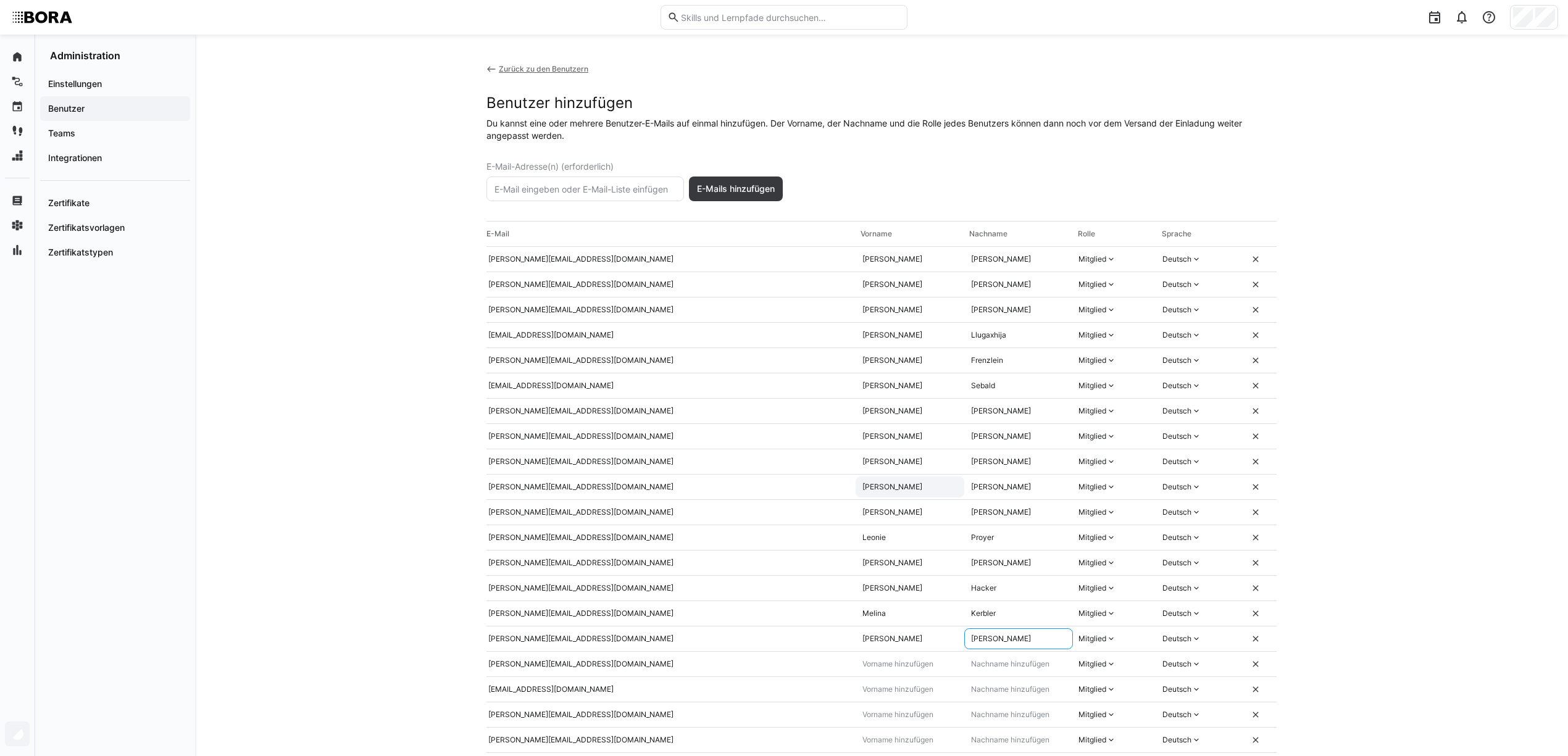
type input "Knill"
type input "Sarah"
type input "Erdmann"
type input "Stephanie"
type input "Städtler"
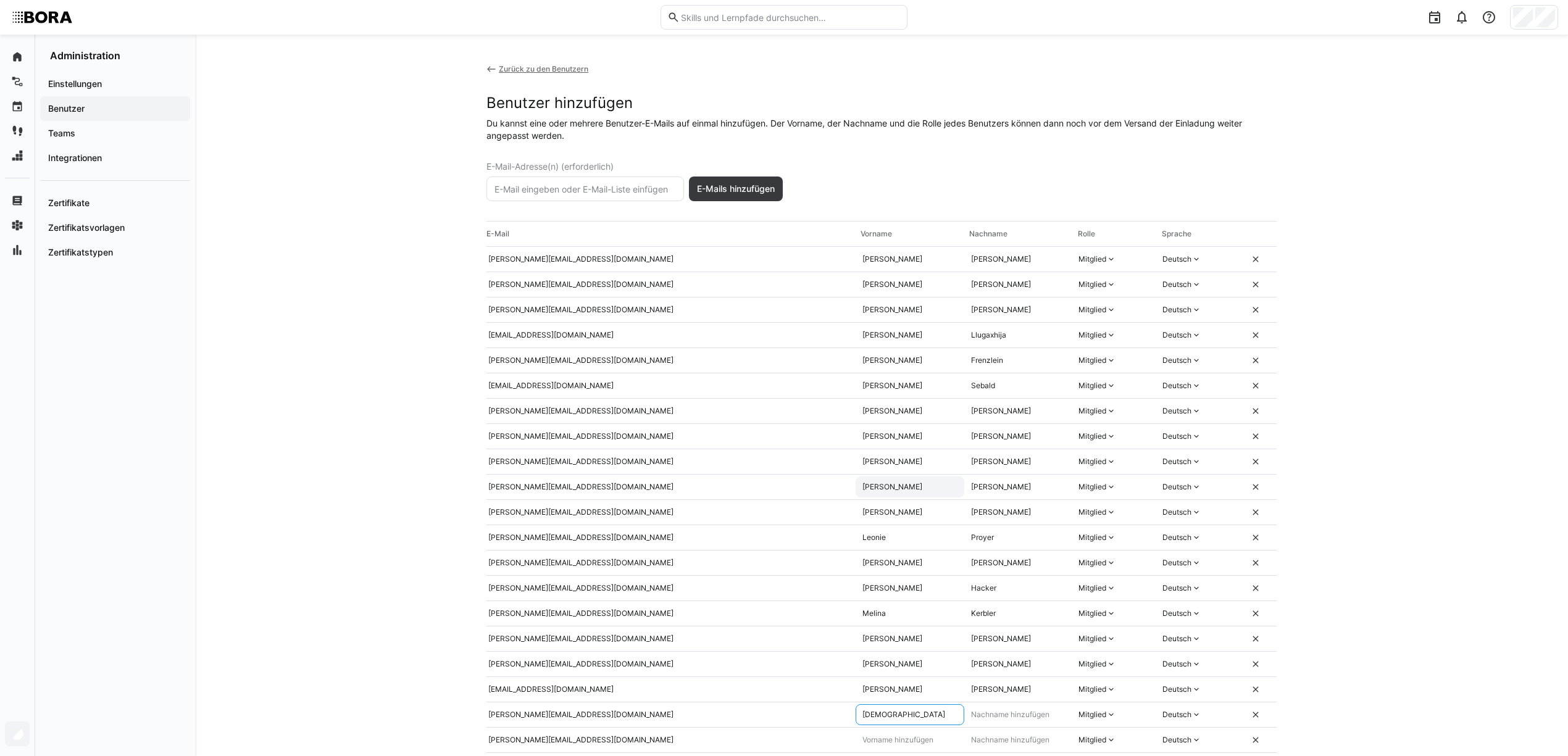
type input "Christian"
type input "Seidl"
type input "Cornelia"
type input "Huber"
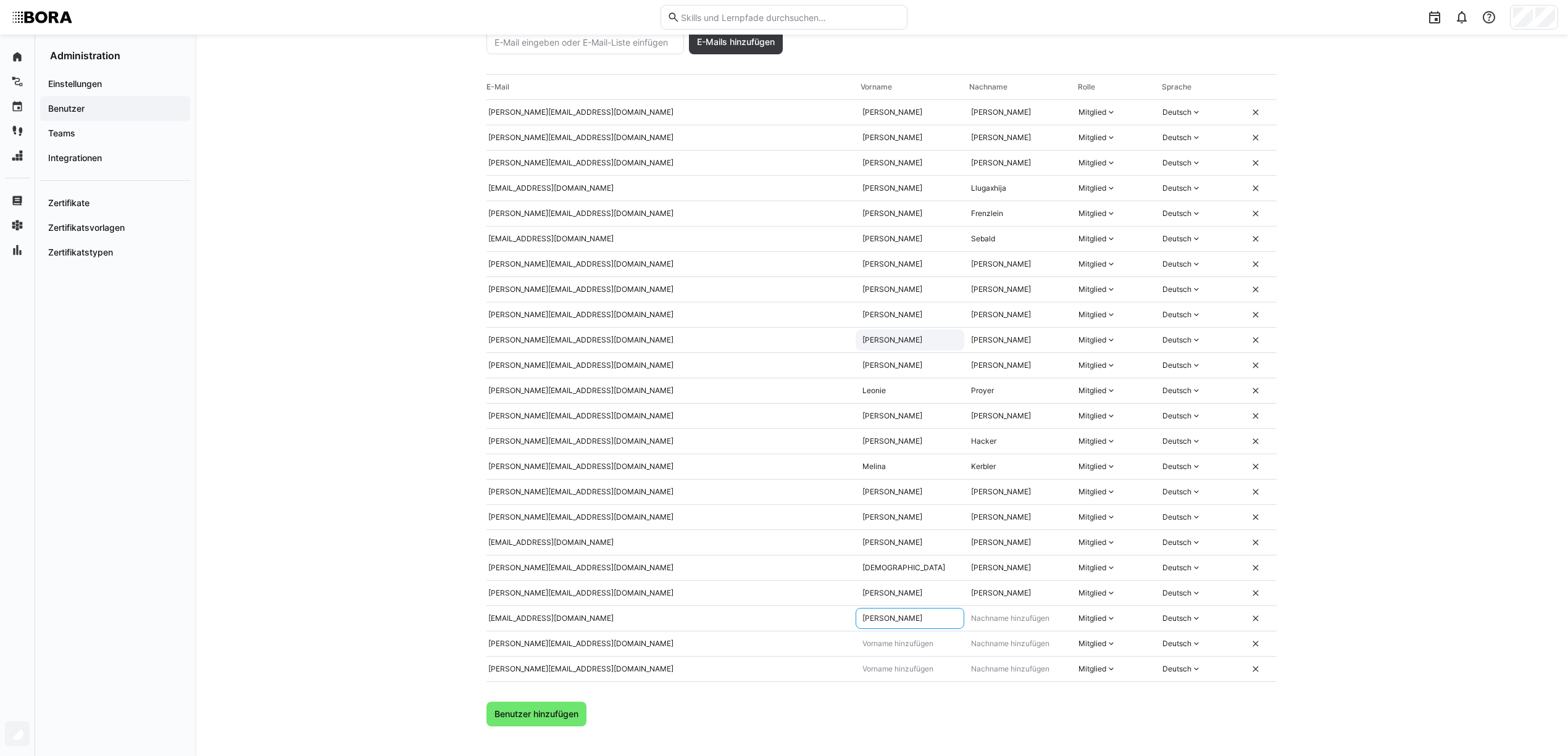
type input "Florian"
type input "Osterloher"
type input "Frank"
type input "Ludwig"
type input "O"
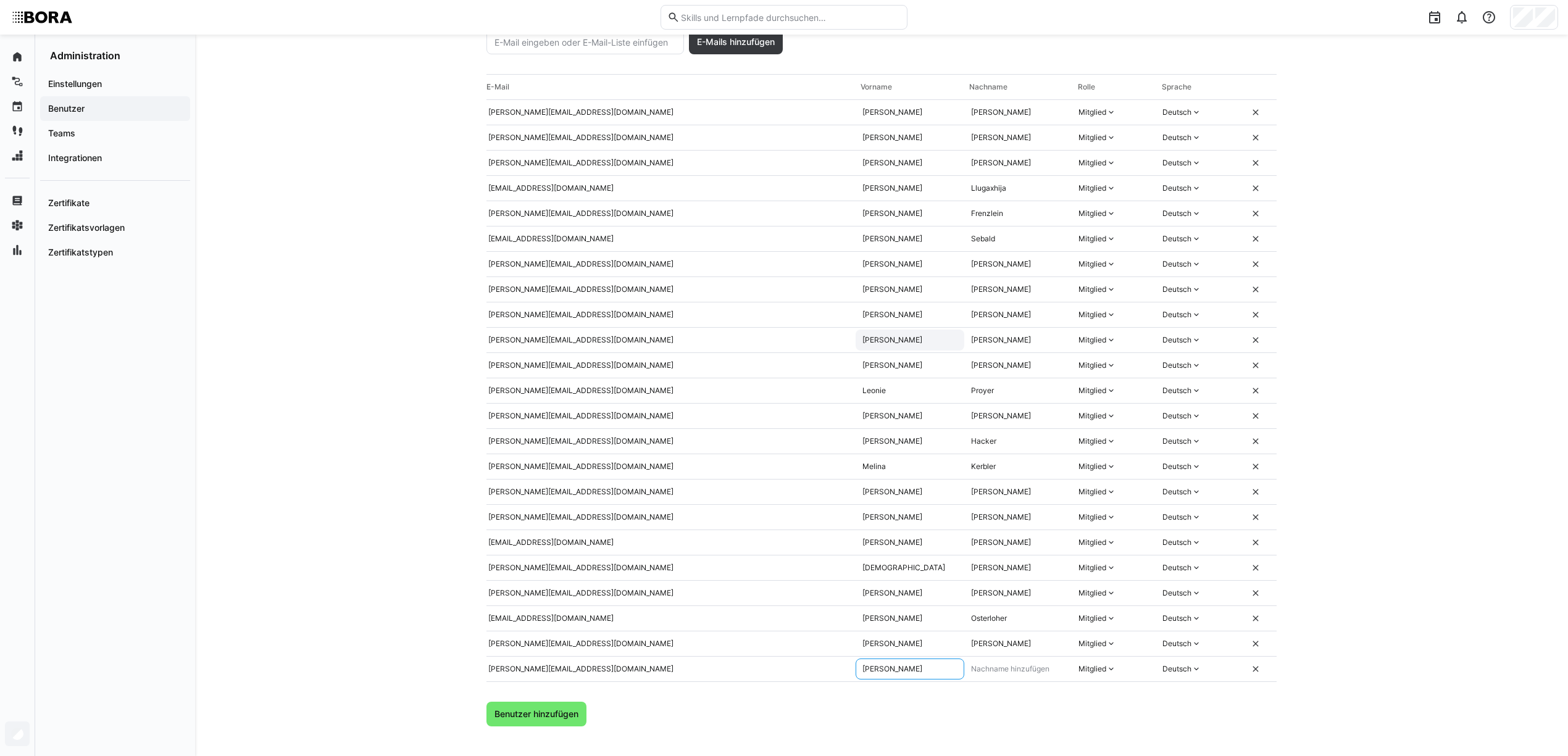
type input "Petra"
type input "Höß"
click at [559, 714] on span "Benutzer hinzufügen" at bounding box center [536, 713] width 88 height 12
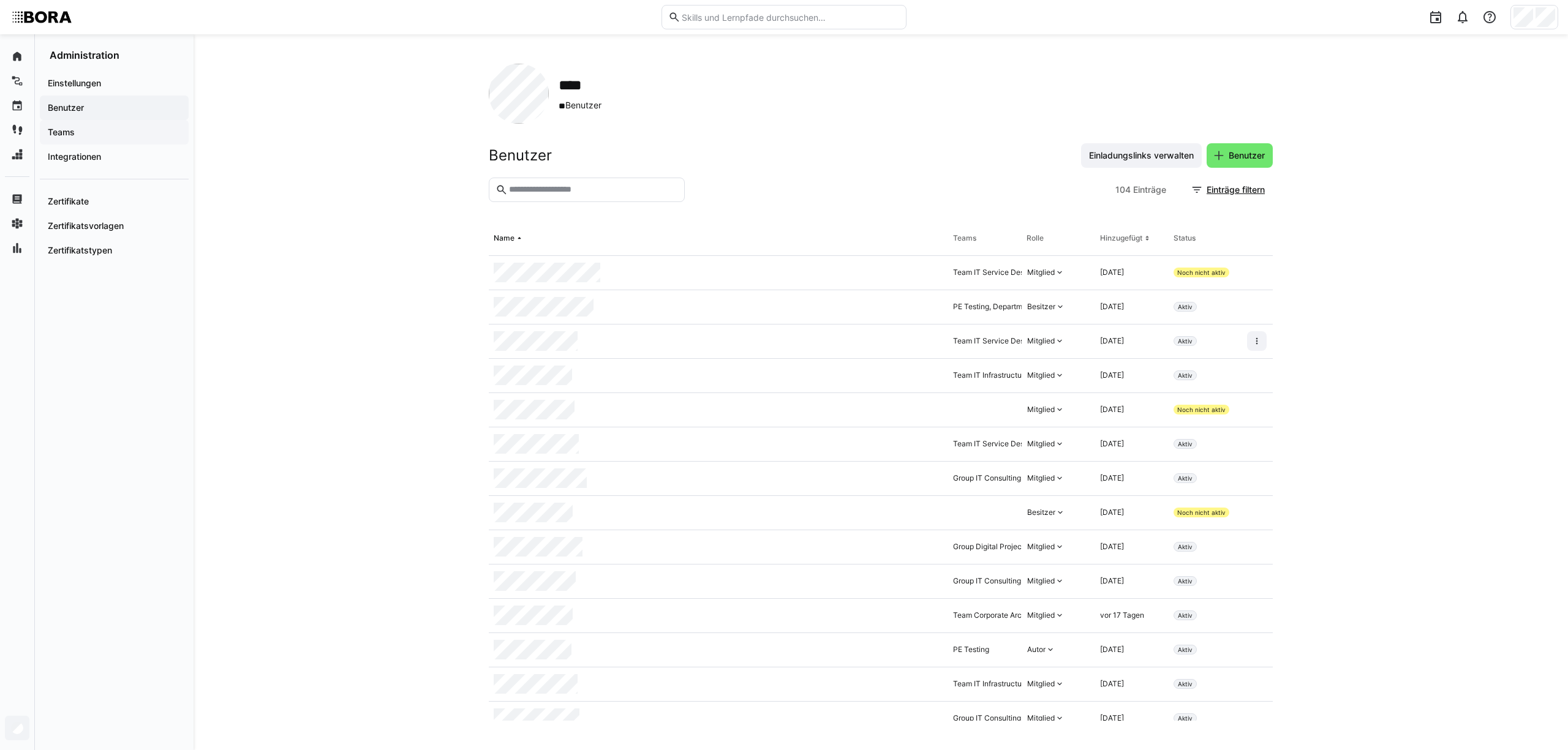
click at [89, 133] on span "Teams" at bounding box center [115, 132] width 137 height 12
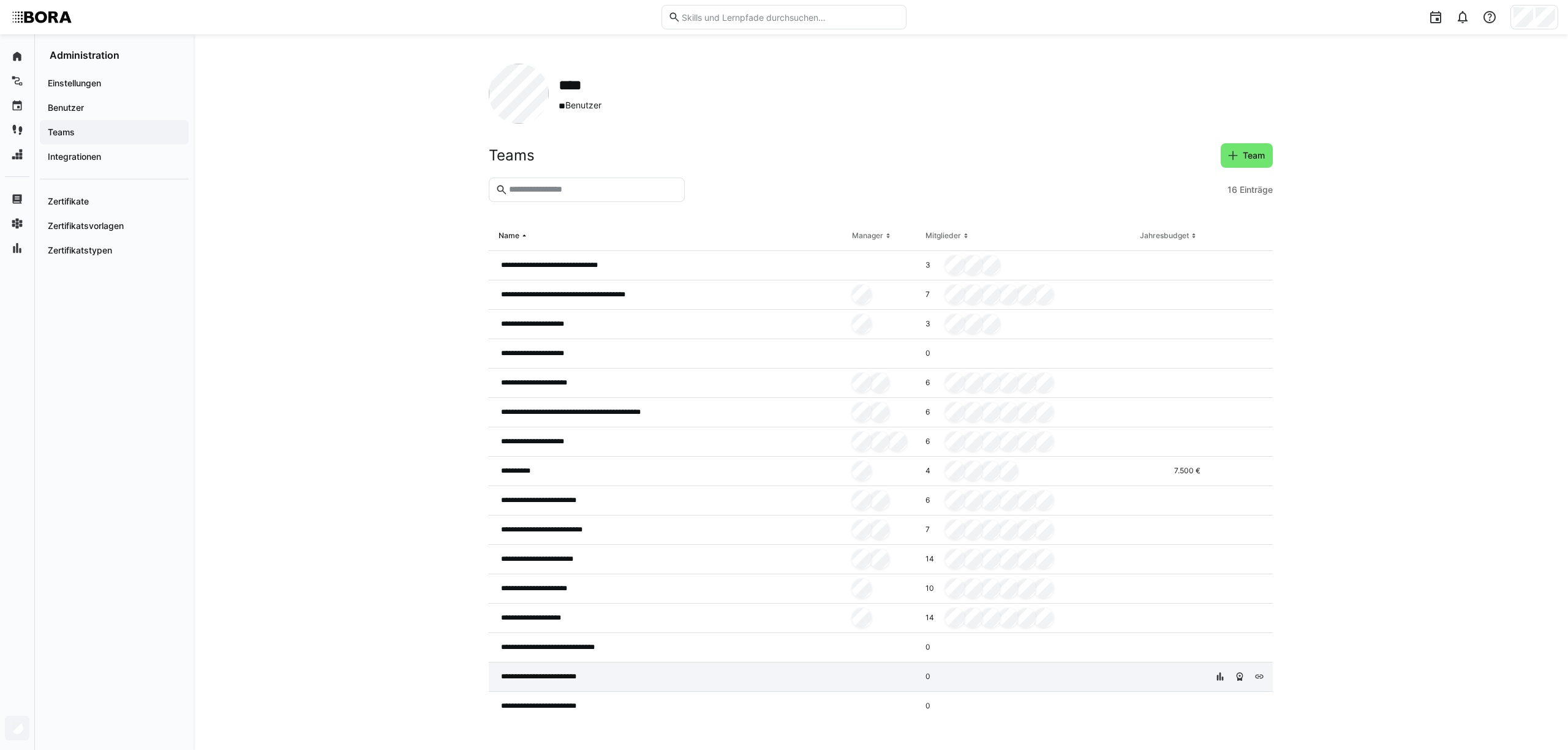
click at [610, 680] on div "**********" at bounding box center [668, 676] width 358 height 29
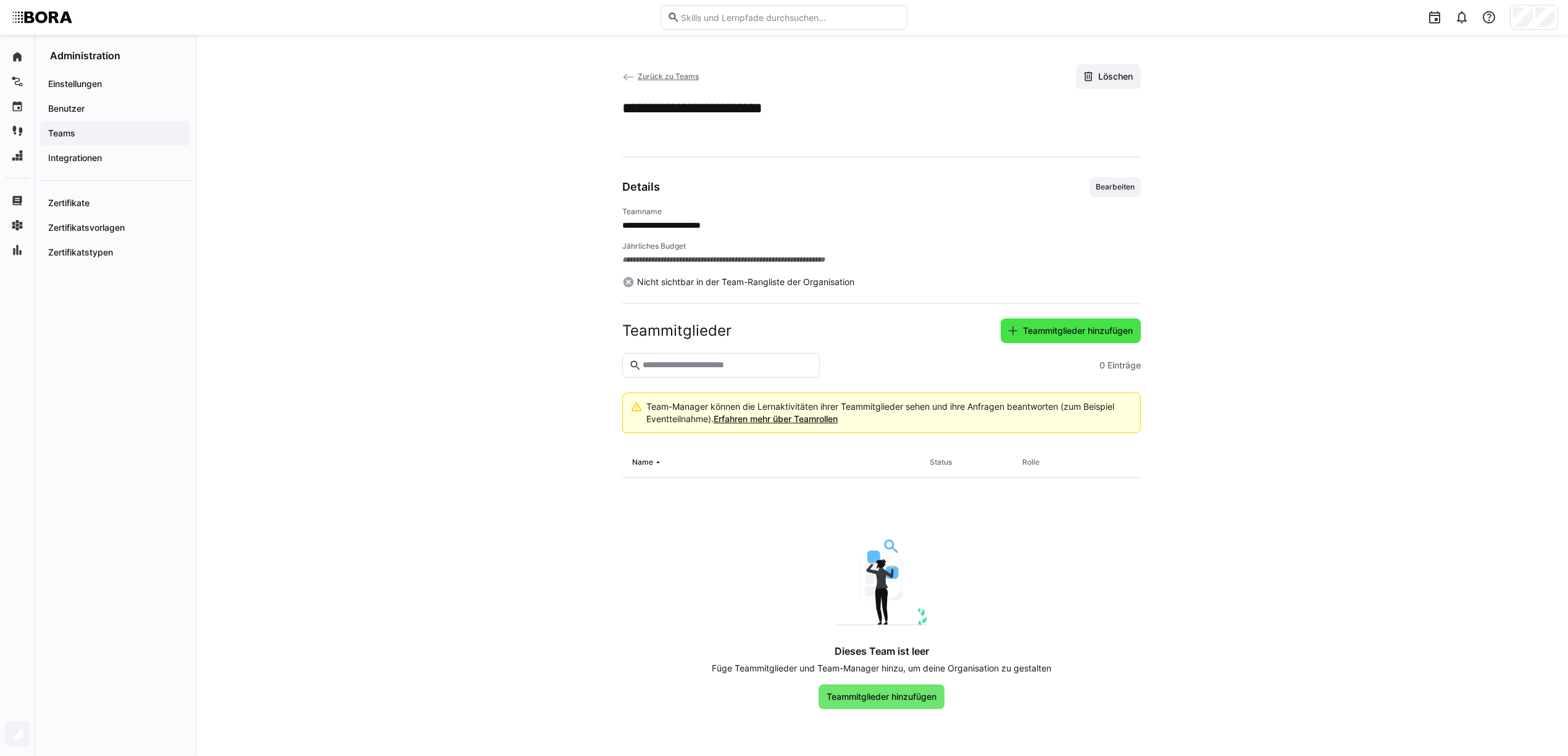
click at [1089, 329] on span "Teammitglieder hinzufügen" at bounding box center [1078, 331] width 114 height 12
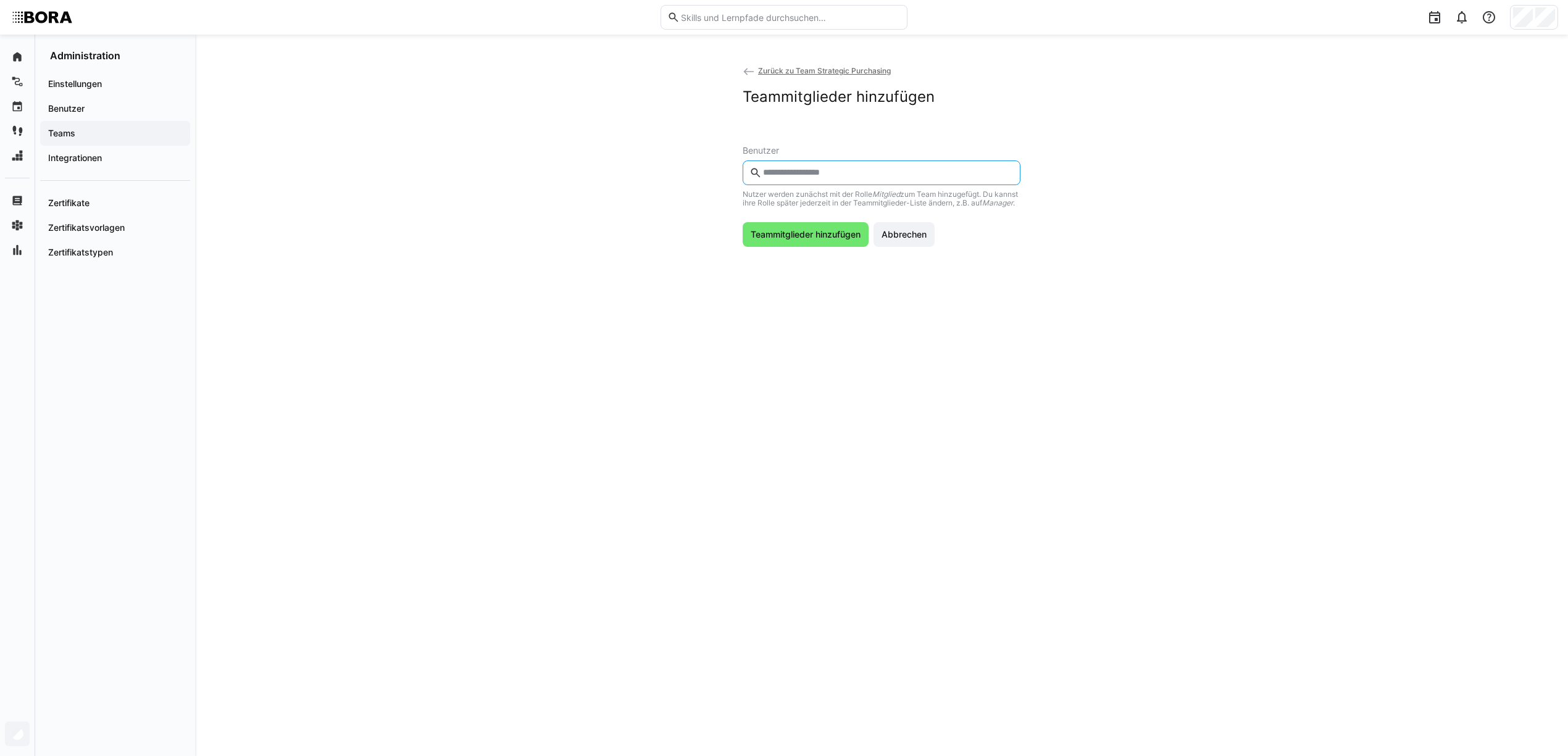
click at [828, 171] on input "text" at bounding box center [888, 173] width 252 height 11
click at [837, 168] on input "text" at bounding box center [888, 173] width 252 height 11
type input "******"
click at [844, 173] on input "text" at bounding box center [888, 173] width 252 height 11
type input "*******"
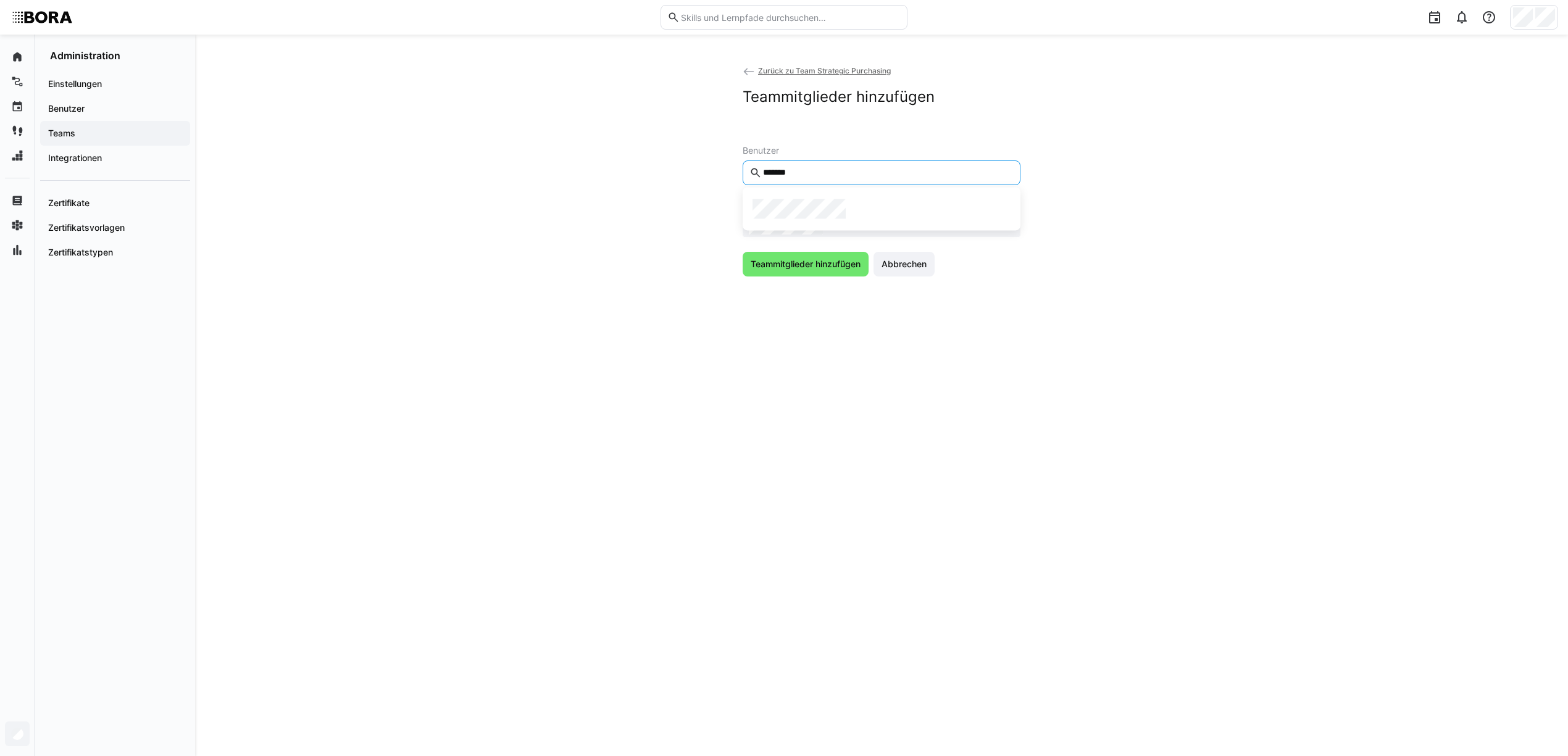
drag, startPoint x: 848, startPoint y: 211, endPoint x: 845, endPoint y: 196, distance: 15.3
click at [848, 211] on div at bounding box center [881, 209] width 258 height 20
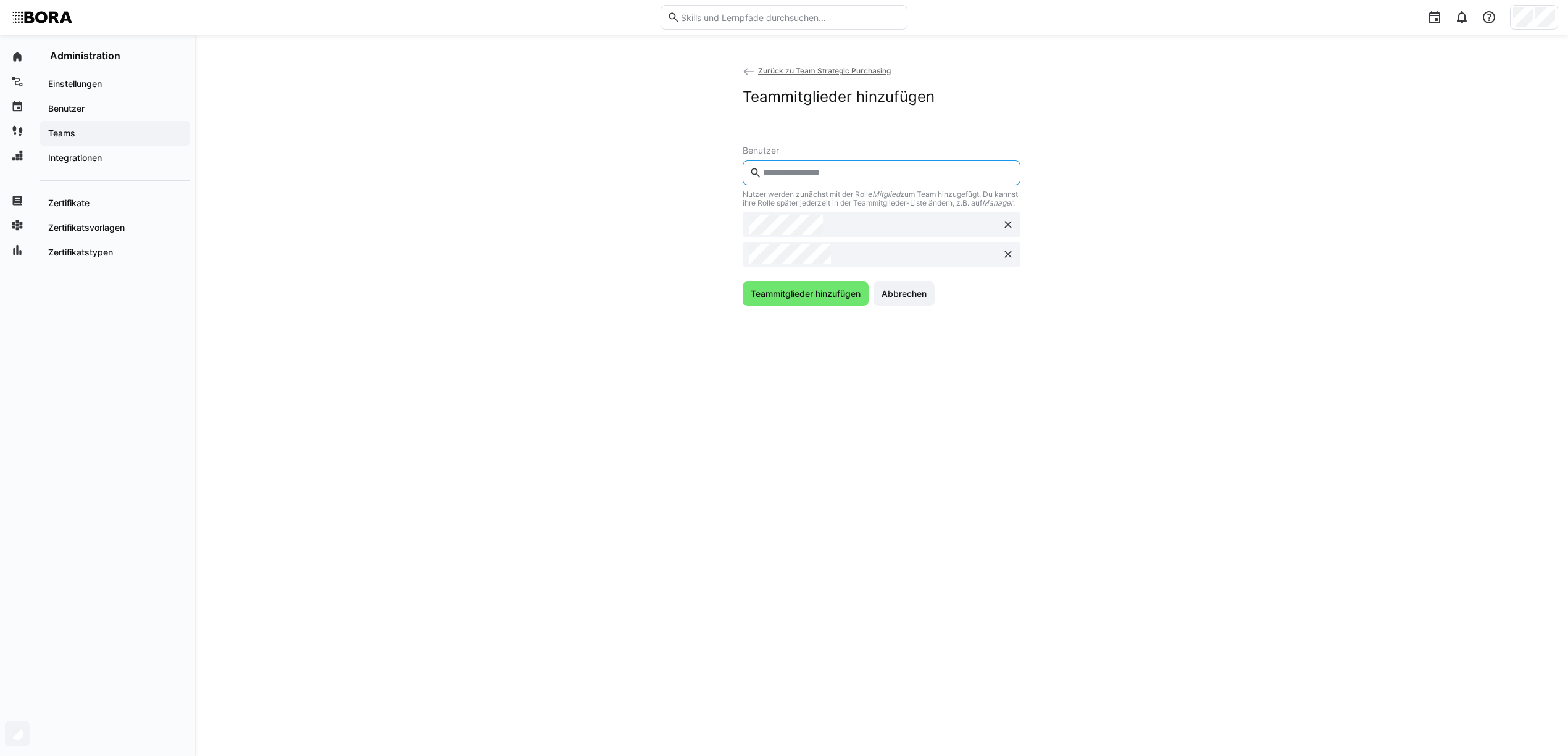
click at [840, 175] on input "text" at bounding box center [888, 173] width 252 height 11
type input "*****"
click at [857, 205] on div at bounding box center [881, 209] width 258 height 20
click at [858, 171] on input "text" at bounding box center [888, 173] width 252 height 11
type input "****"
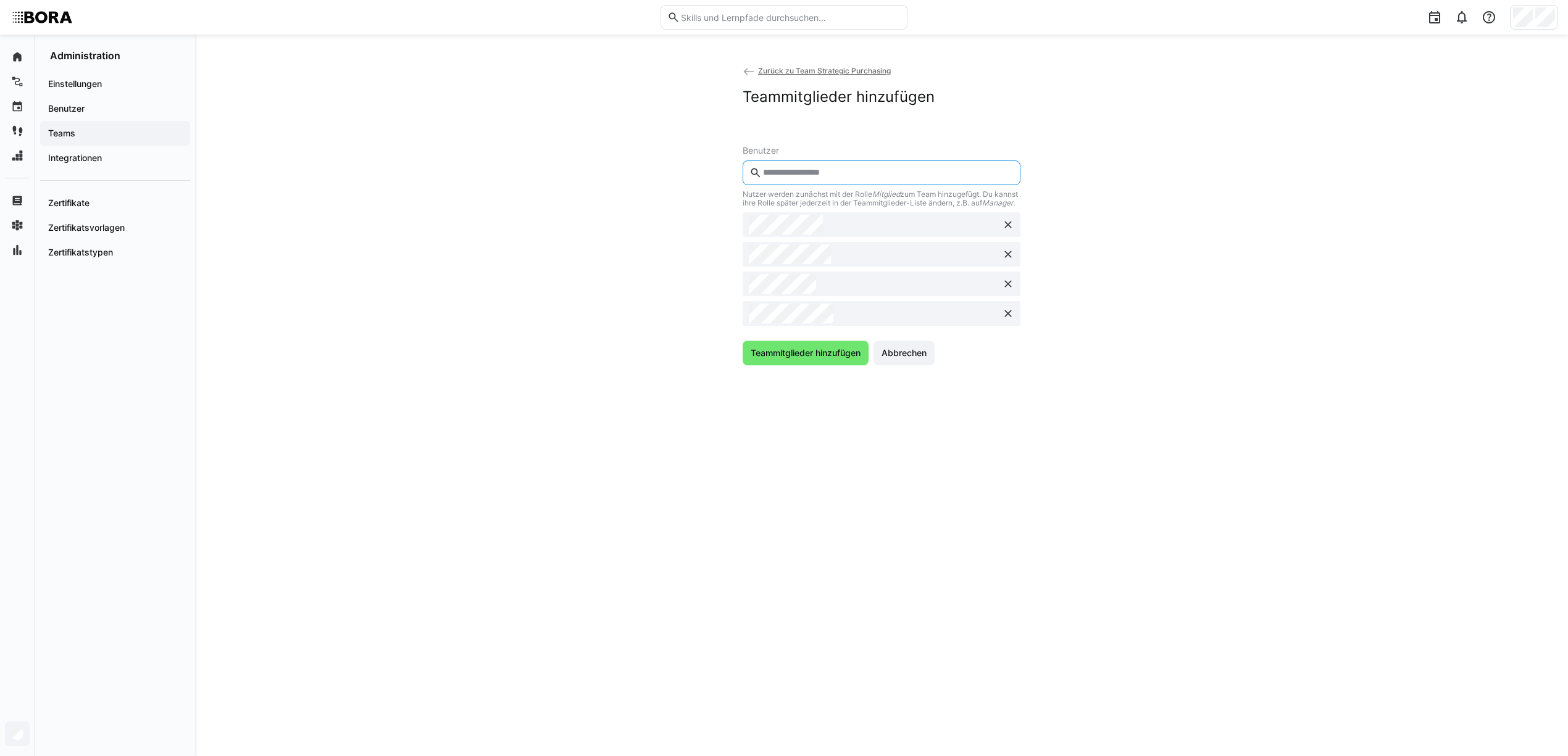
click at [831, 177] on input "text" at bounding box center [888, 173] width 252 height 11
type input "******"
click at [813, 175] on input "text" at bounding box center [888, 173] width 252 height 11
type input "*****"
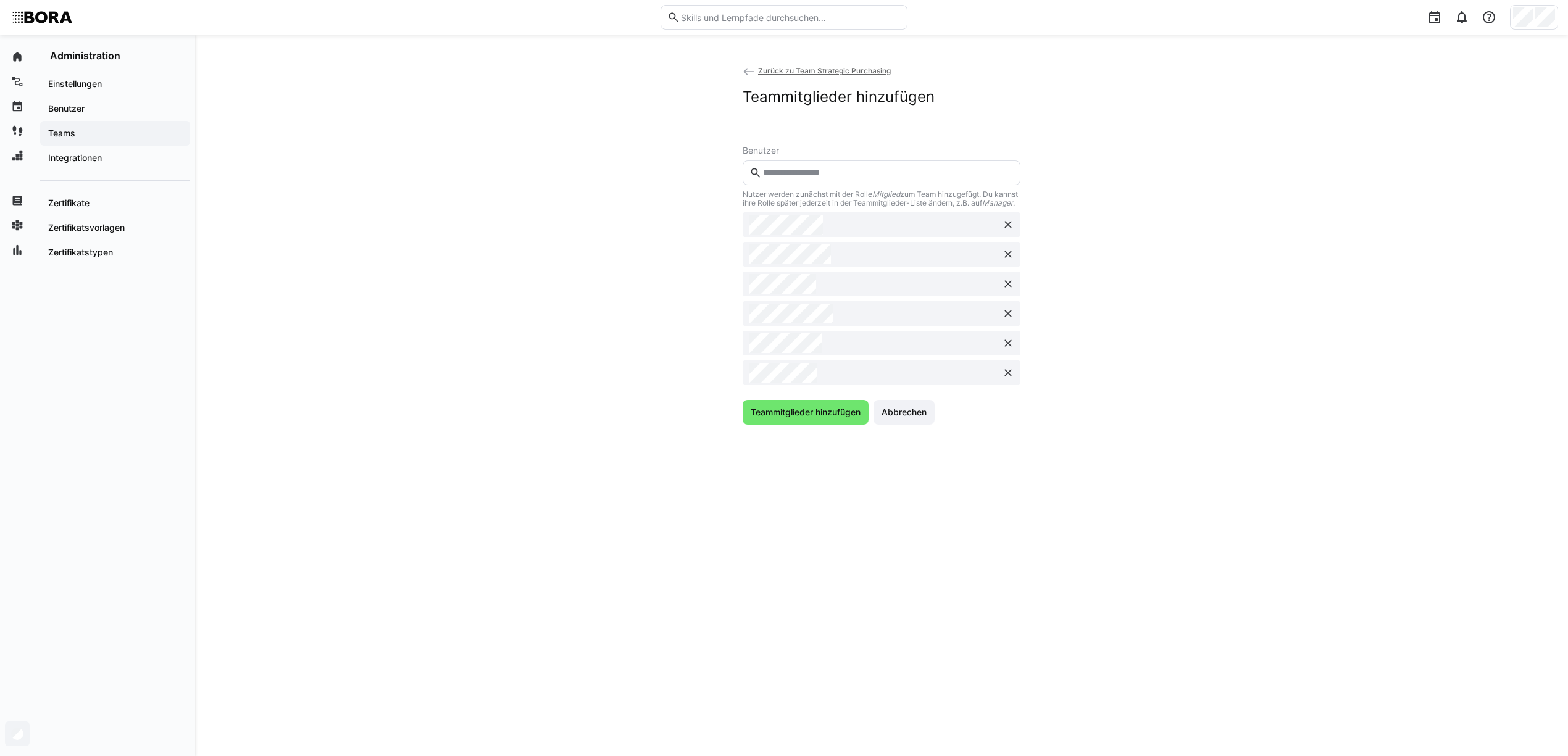
click at [812, 178] on input "text" at bounding box center [888, 173] width 252 height 11
click at [812, 173] on input "text" at bounding box center [888, 173] width 252 height 11
type input "*****"
click at [823, 201] on span at bounding box center [881, 208] width 278 height 33
click at [826, 171] on input "text" at bounding box center [888, 173] width 252 height 11
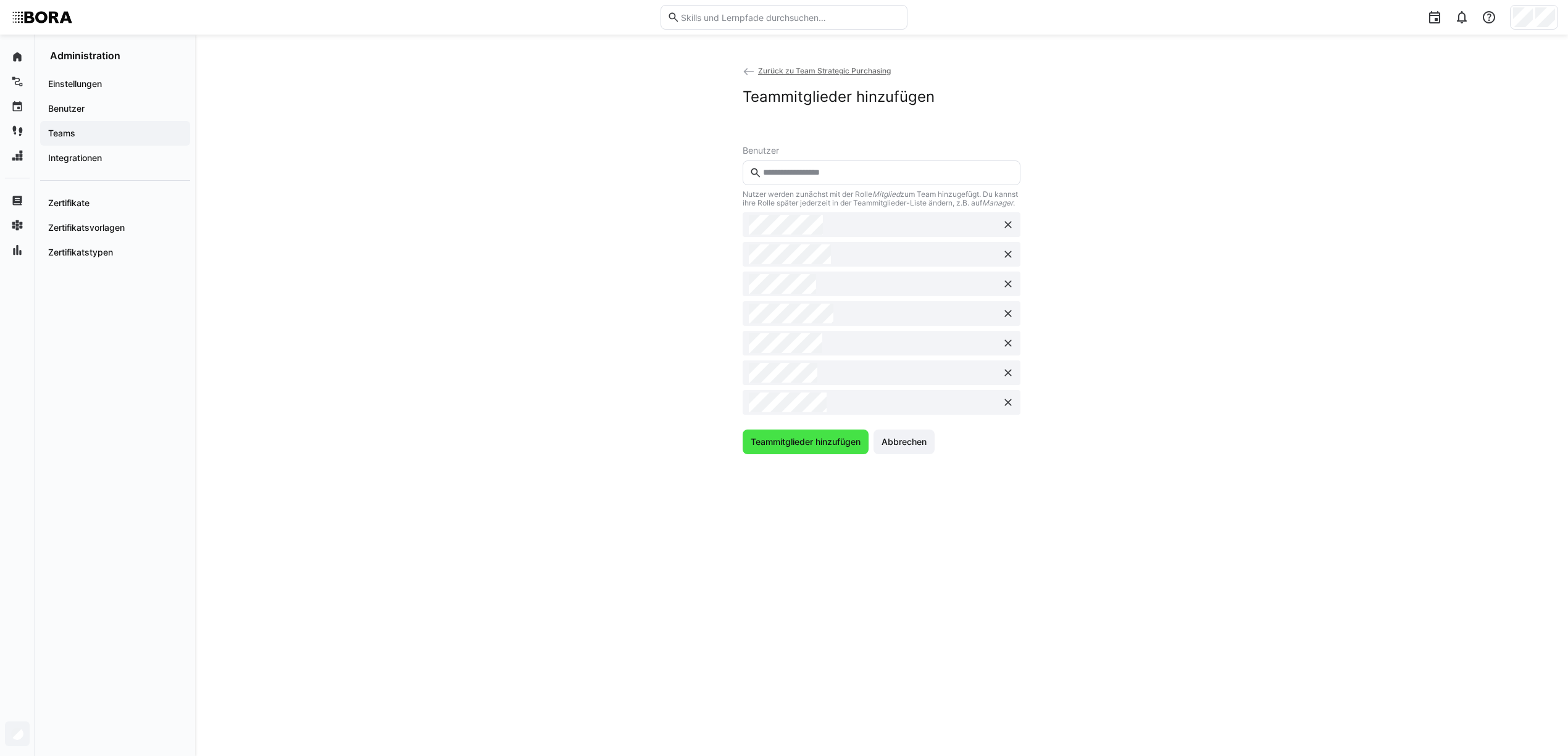
click at [819, 454] on span "Teammitglieder hinzufügen" at bounding box center [806, 442] width 126 height 25
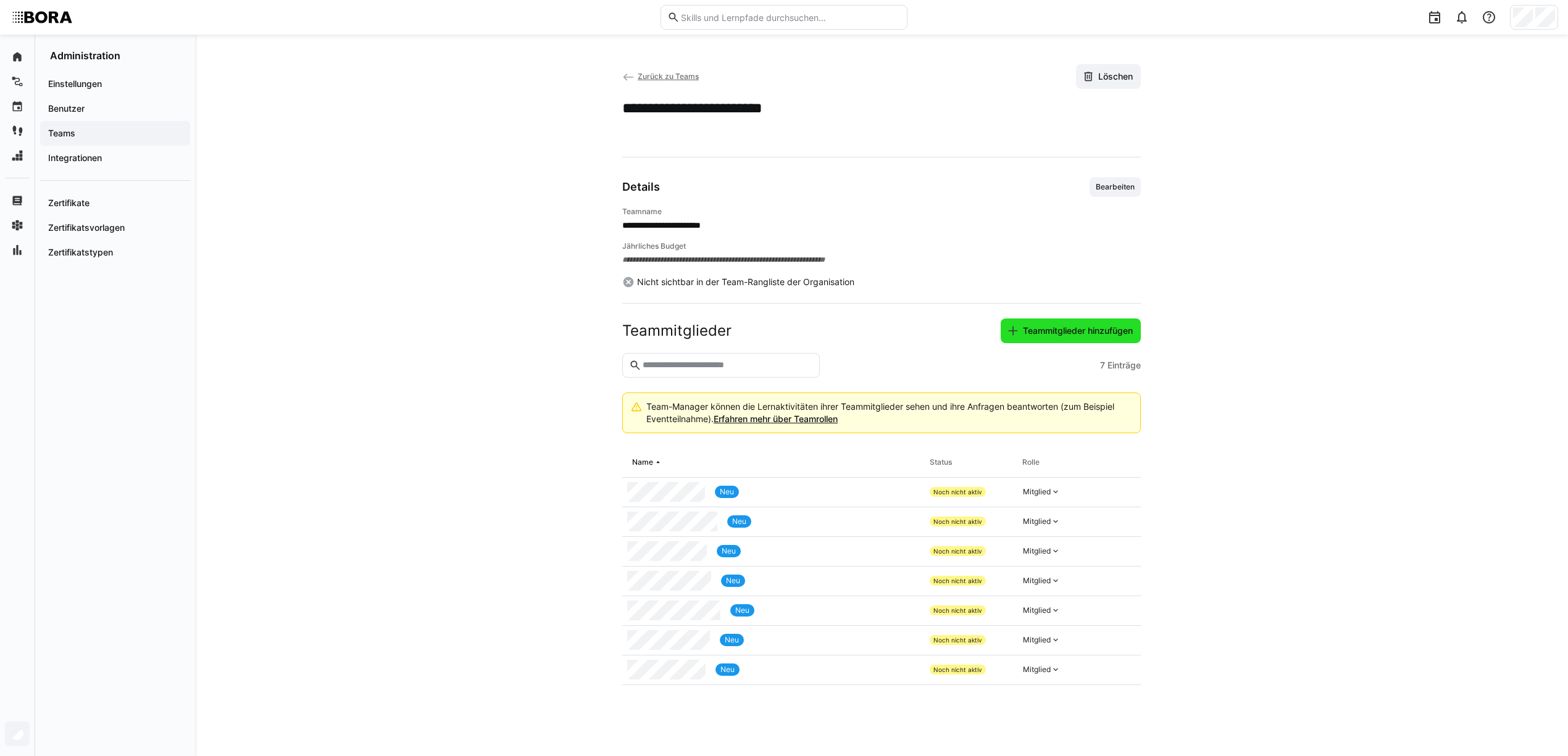
click at [1080, 329] on span "Teammitglieder hinzufügen" at bounding box center [1078, 331] width 114 height 12
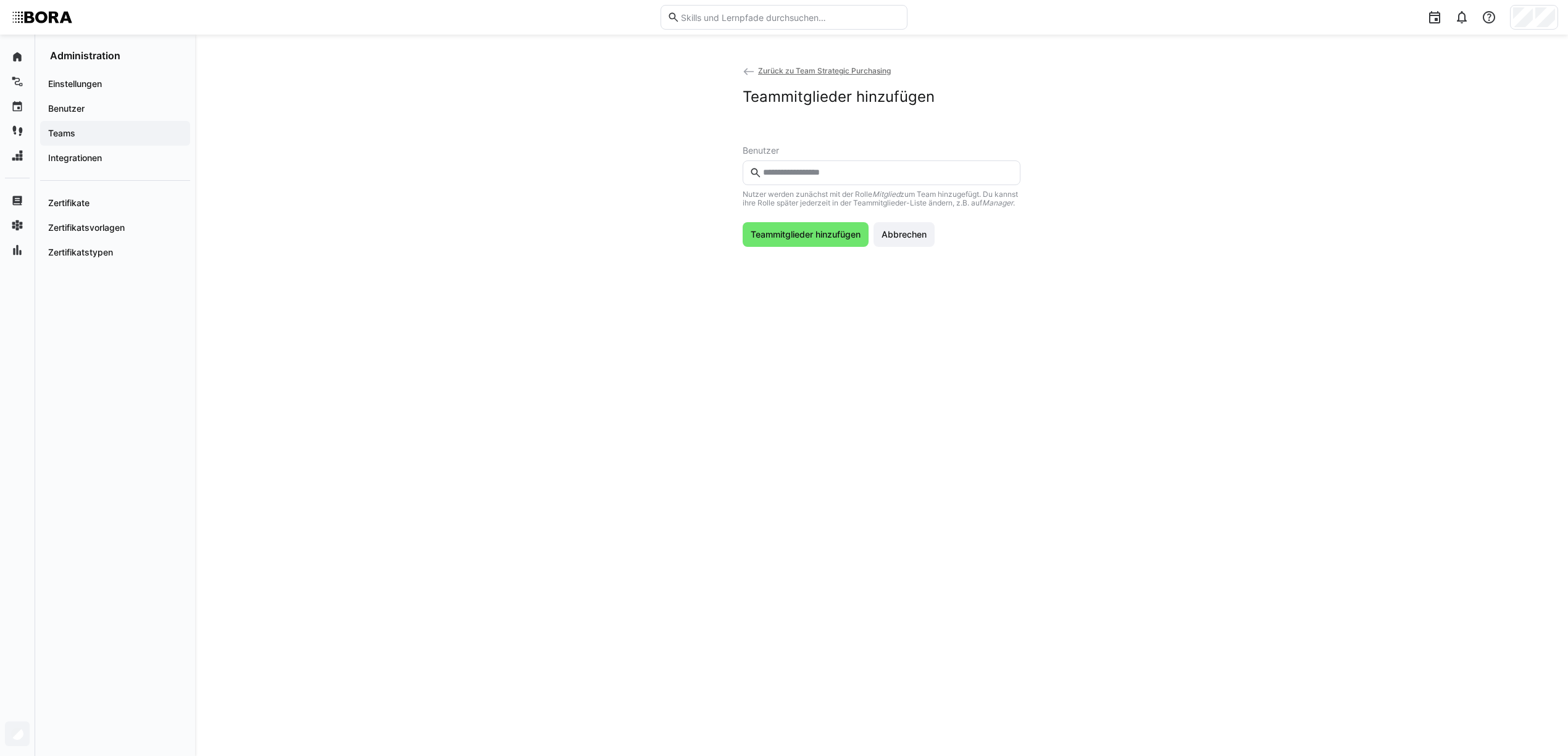
click at [808, 167] on input "text" at bounding box center [888, 173] width 252 height 11
type input "*******"
click at [816, 171] on input "text" at bounding box center [888, 173] width 252 height 11
type input "*****"
click at [798, 198] on span at bounding box center [881, 208] width 278 height 33
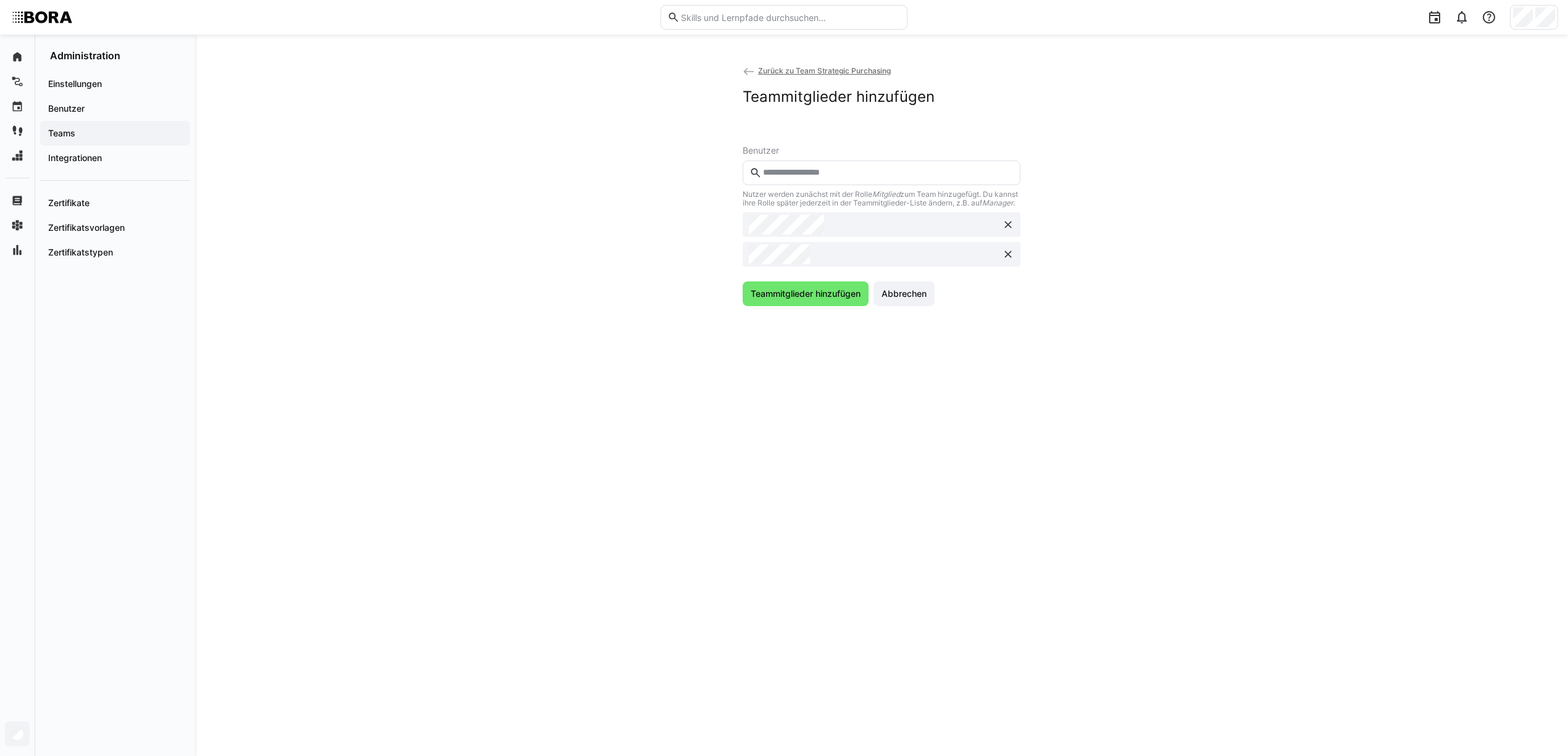
click at [926, 174] on input "text" at bounding box center [888, 173] width 252 height 11
type input "*******"
click at [854, 203] on div at bounding box center [881, 209] width 258 height 20
click at [843, 167] on input "text" at bounding box center [888, 173] width 252 height 11
type input "*****"
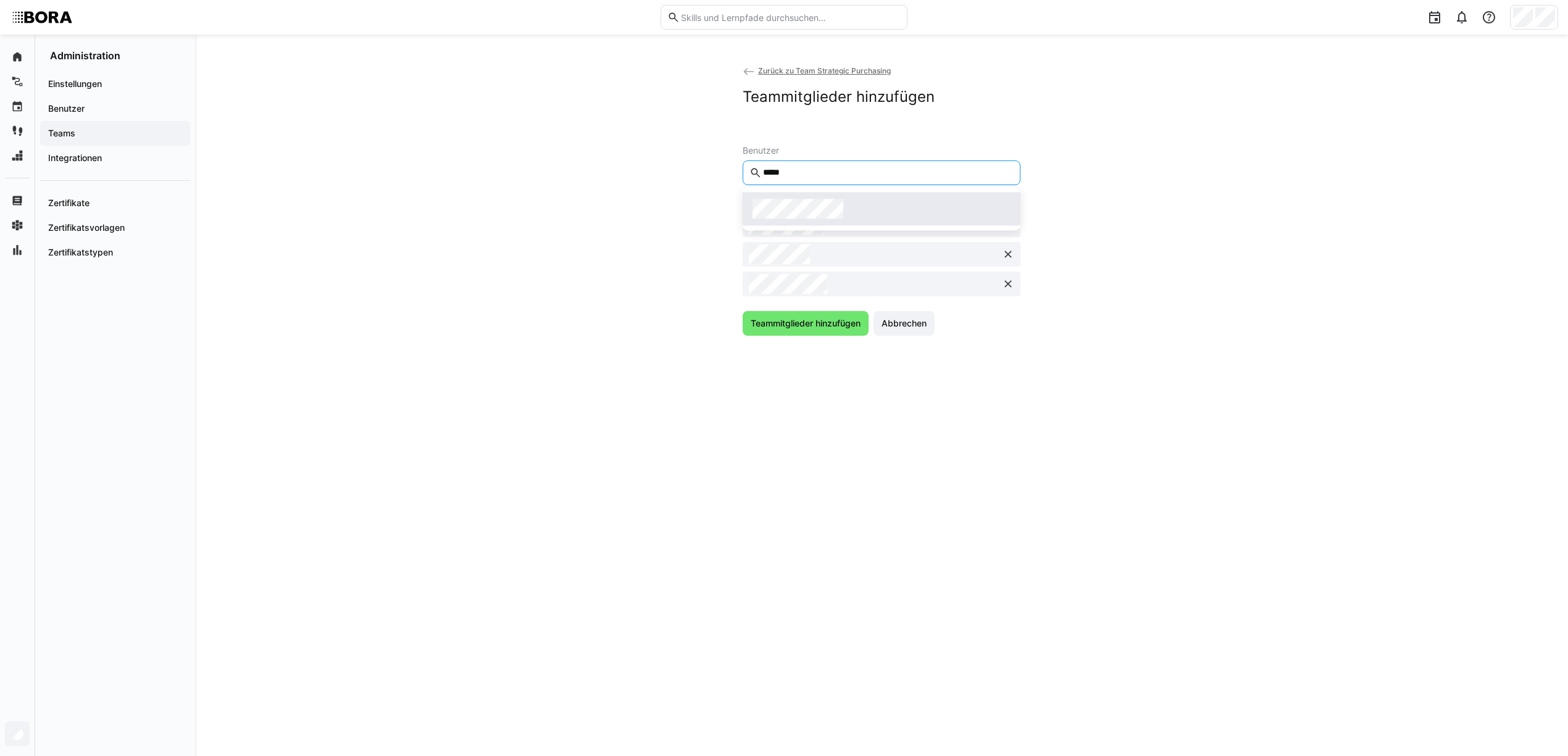
click at [860, 202] on div at bounding box center [881, 209] width 258 height 20
click at [819, 359] on span "Teammitglieder hinzufügen" at bounding box center [805, 352] width 114 height 12
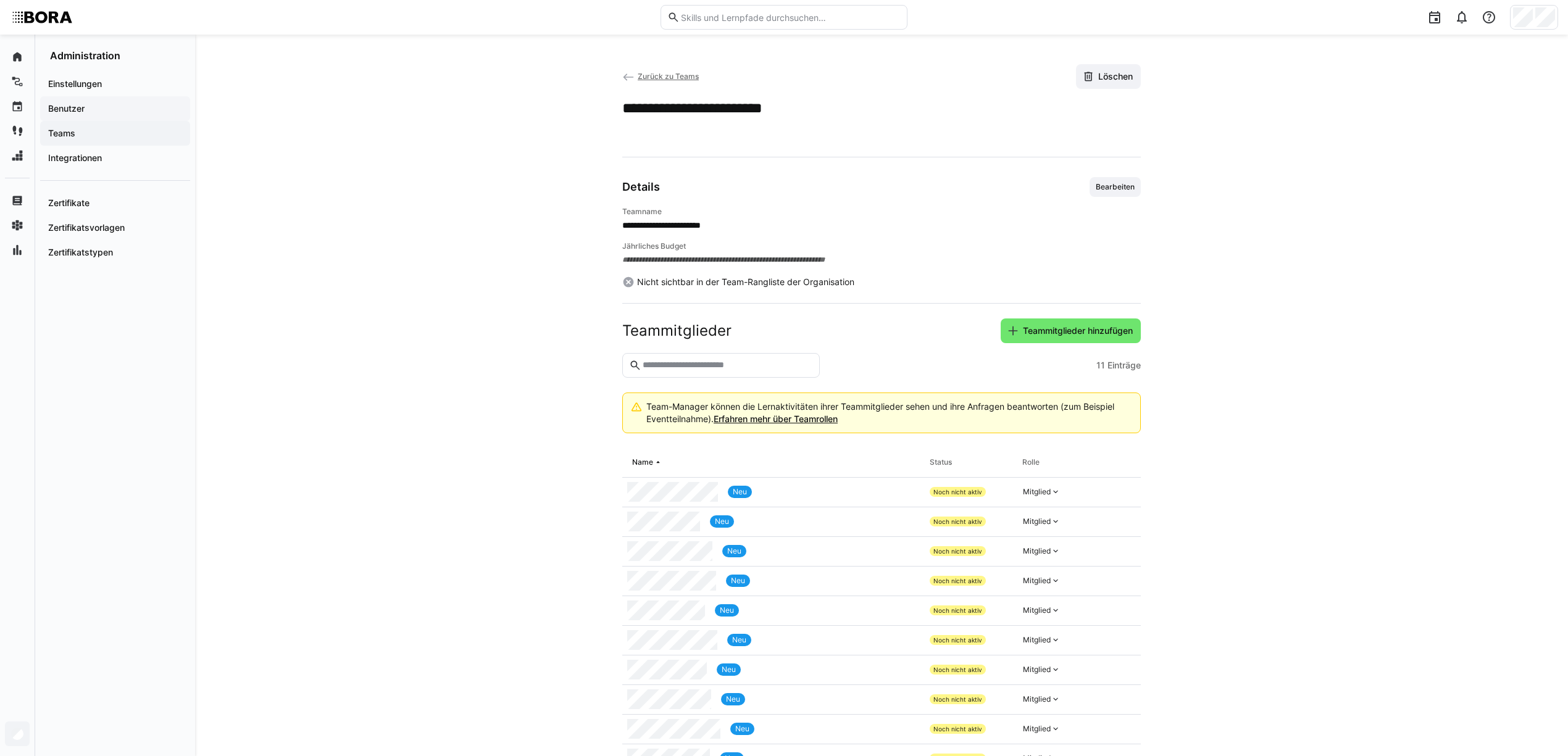
click at [95, 114] on span "Benutzer" at bounding box center [116, 108] width 138 height 12
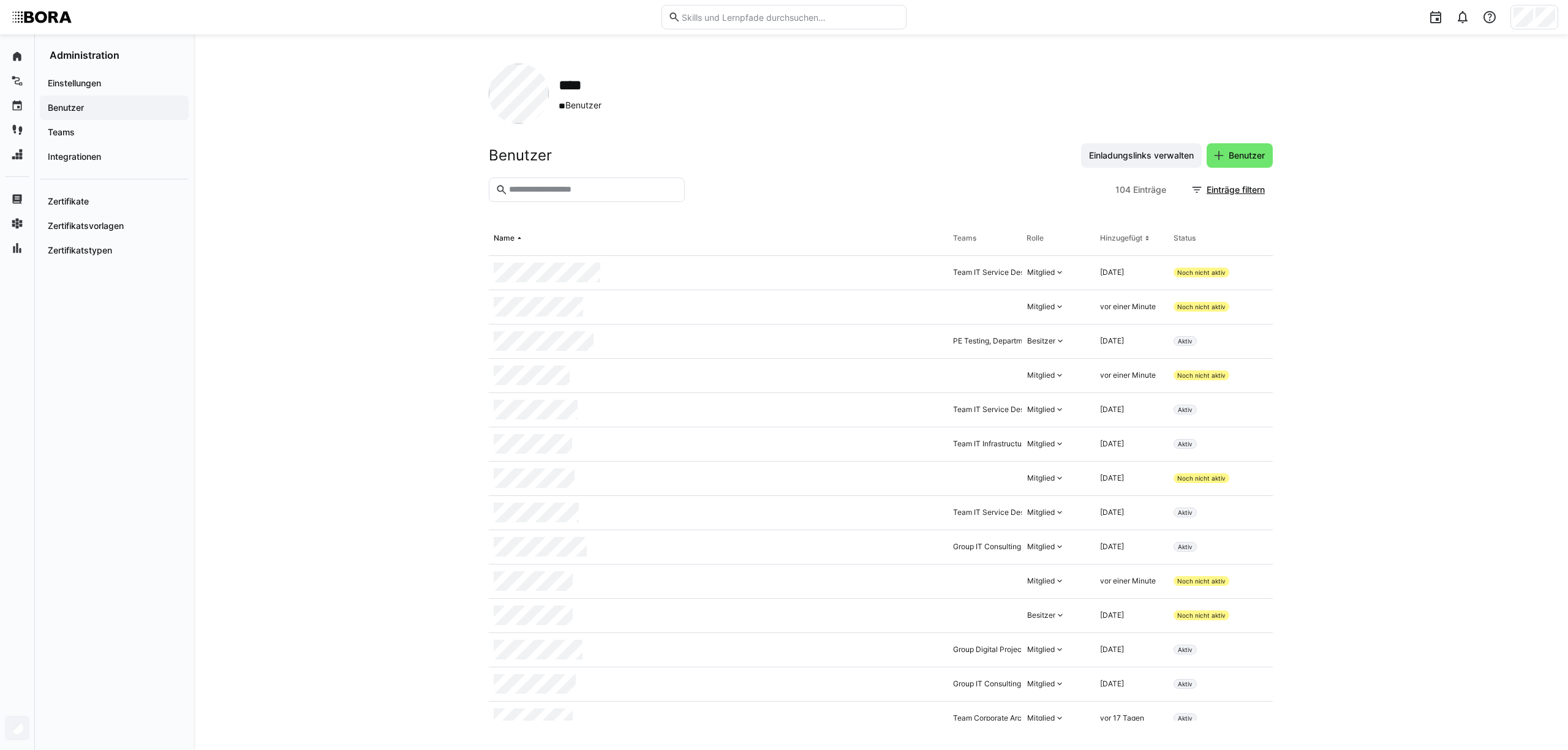
click at [603, 179] on eds-input at bounding box center [586, 190] width 196 height 25
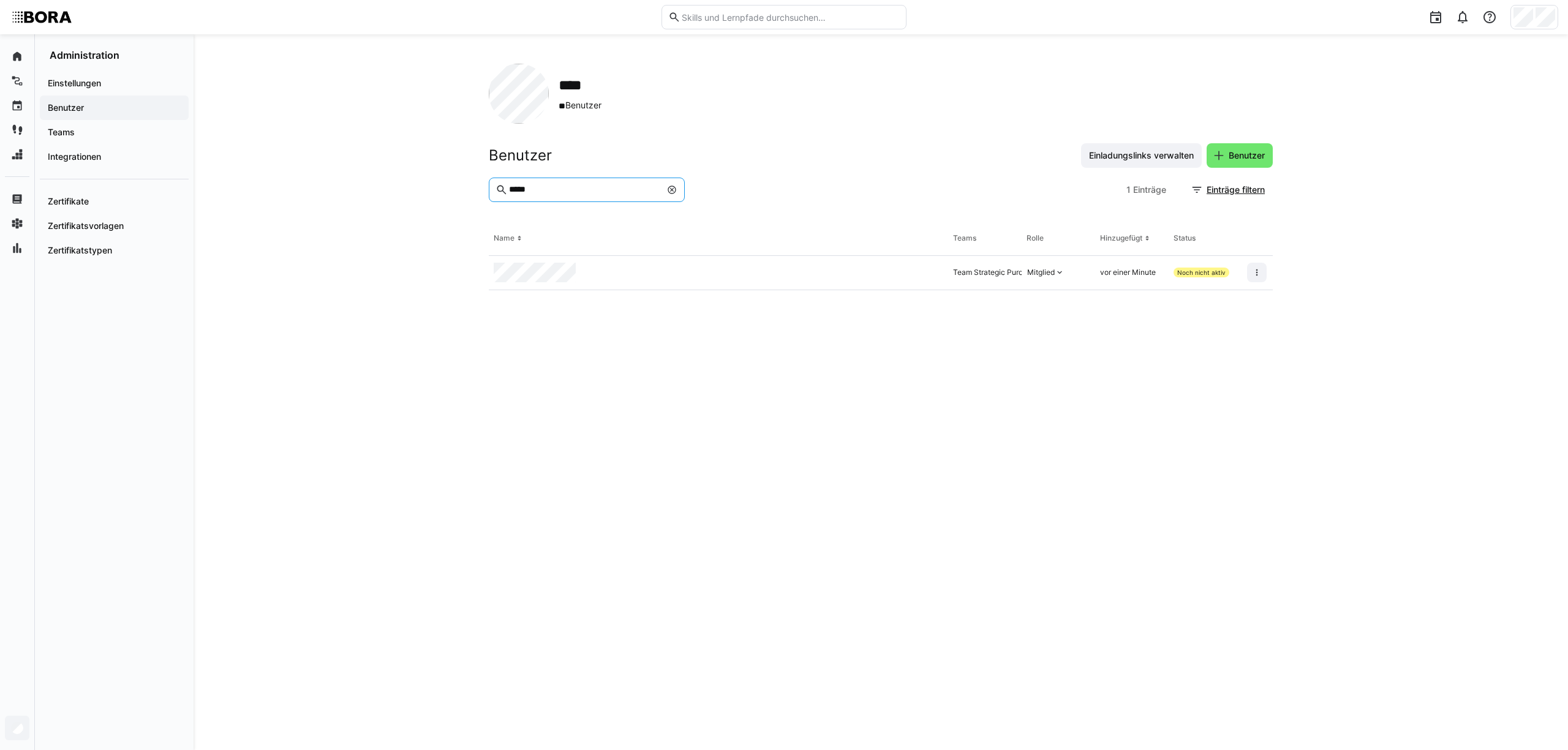
type input "*****"
click at [1272, 270] on eds-resize-handle at bounding box center [1272, 273] width 2 height 35
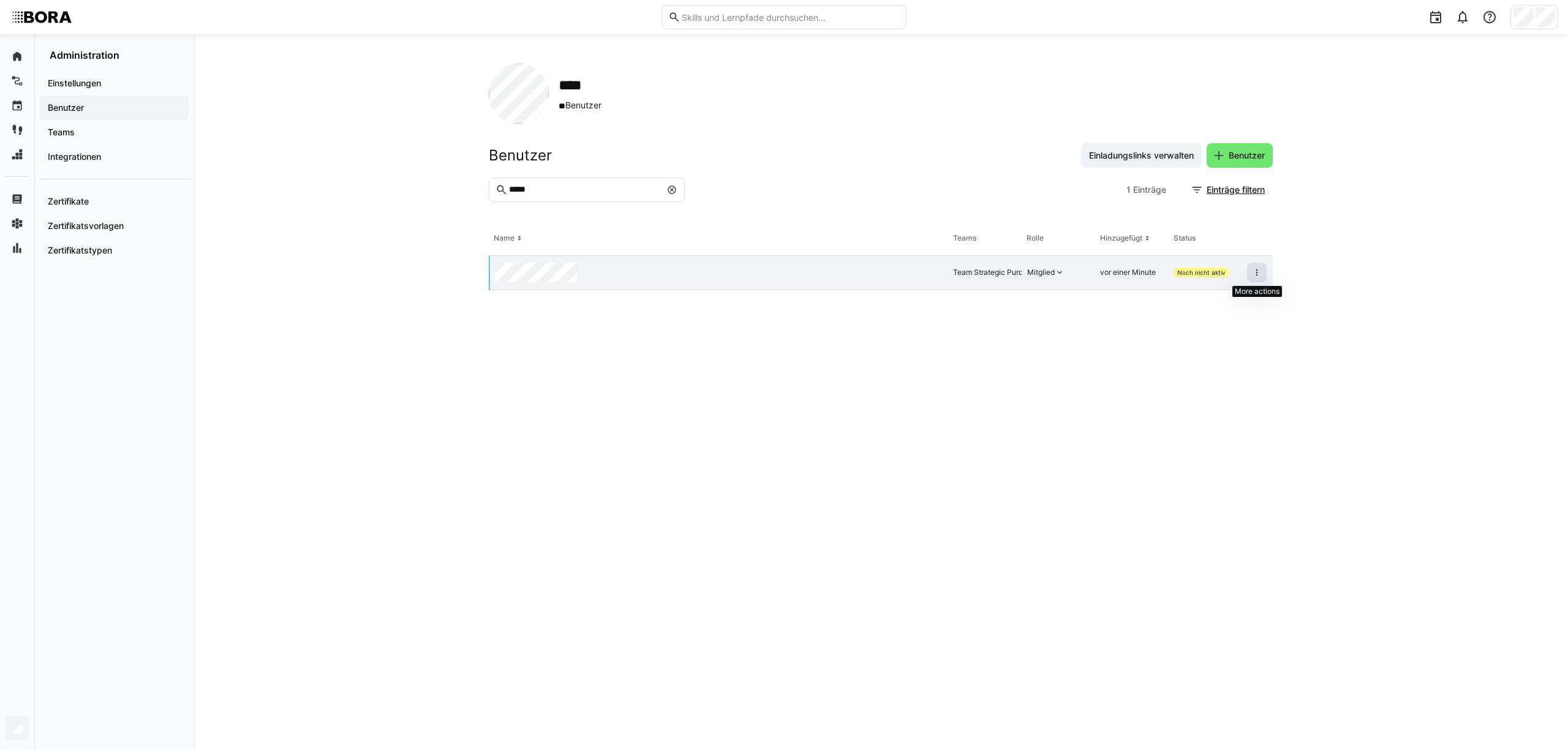
click at [1253, 277] on eds-icon at bounding box center [1257, 272] width 10 height 10
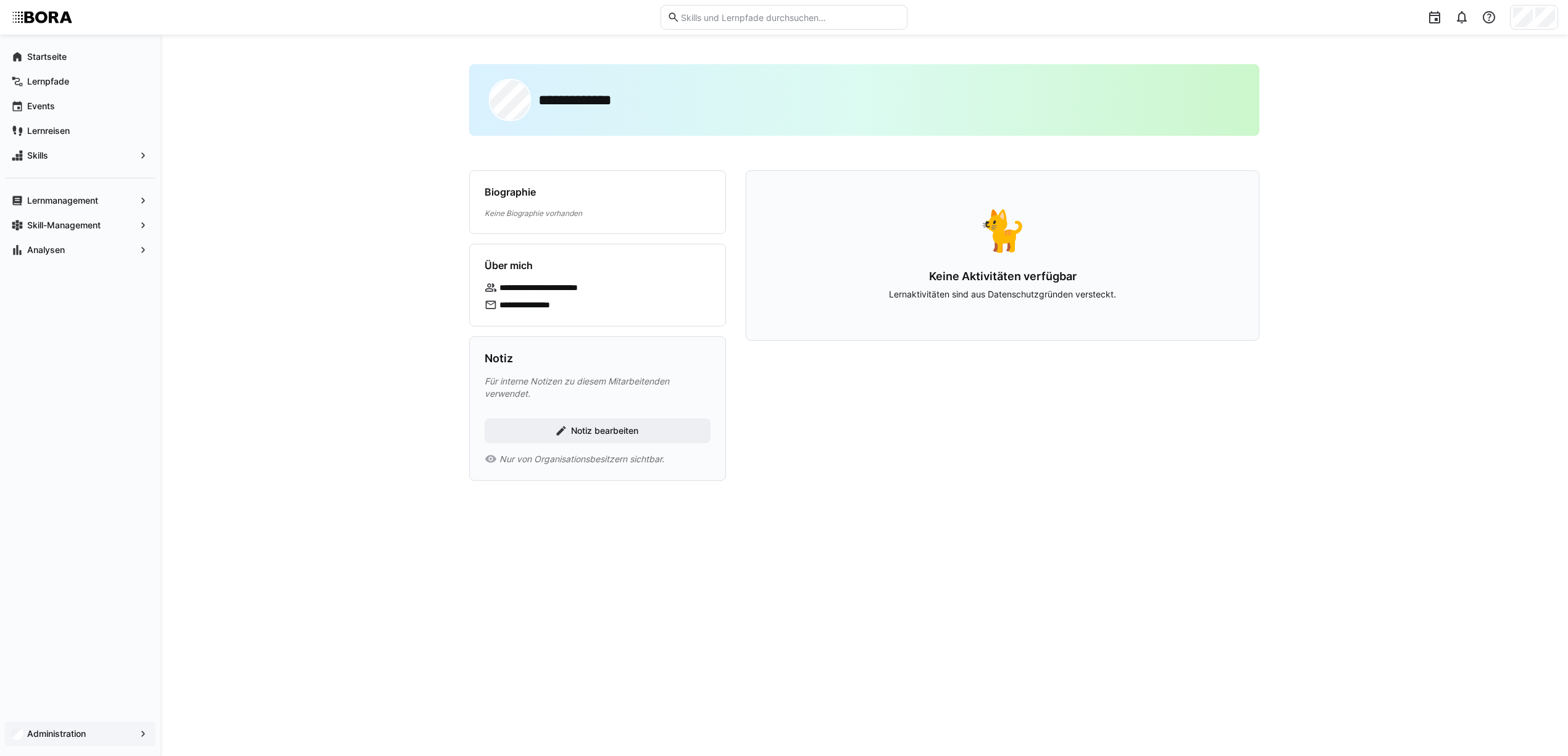
click at [573, 95] on h2 "**********" at bounding box center [591, 100] width 105 height 18
click at [628, 102] on h2 "**********" at bounding box center [591, 100] width 105 height 18
click at [687, 101] on div "**********" at bounding box center [864, 100] width 790 height 72
drag, startPoint x: 666, startPoint y: 106, endPoint x: 643, endPoint y: 102, distance: 23.3
click at [649, 107] on div "**********" at bounding box center [864, 100] width 790 height 72
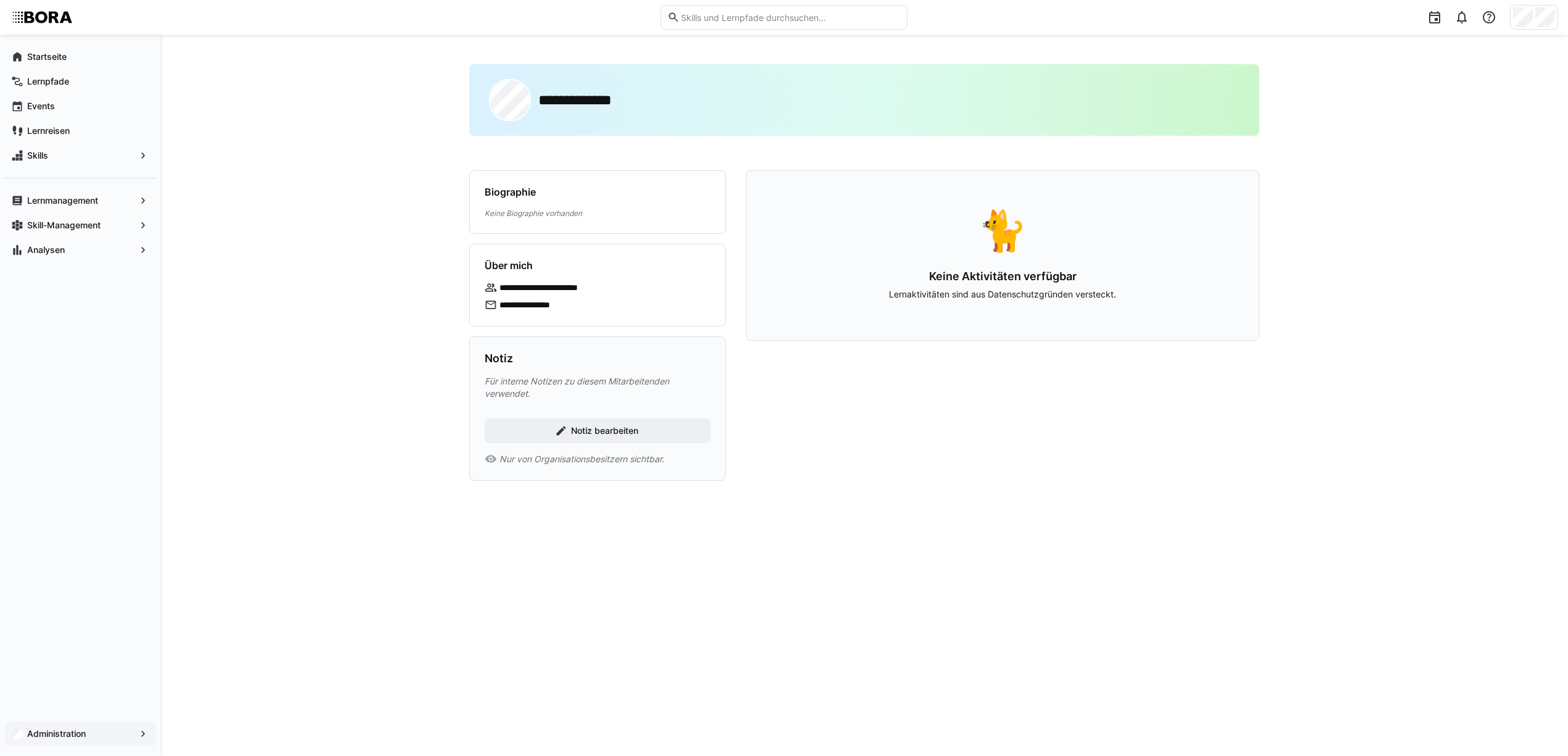
click at [643, 102] on div "**********" at bounding box center [864, 100] width 790 height 72
drag, startPoint x: 443, startPoint y: 93, endPoint x: 440, endPoint y: 101, distance: 8.5
click at [441, 96] on div "**********" at bounding box center [864, 395] width 1408 height 721
click at [348, 356] on div "**********" at bounding box center [864, 395] width 1408 height 721
click at [143, 734] on eds-icon at bounding box center [143, 733] width 12 height 12
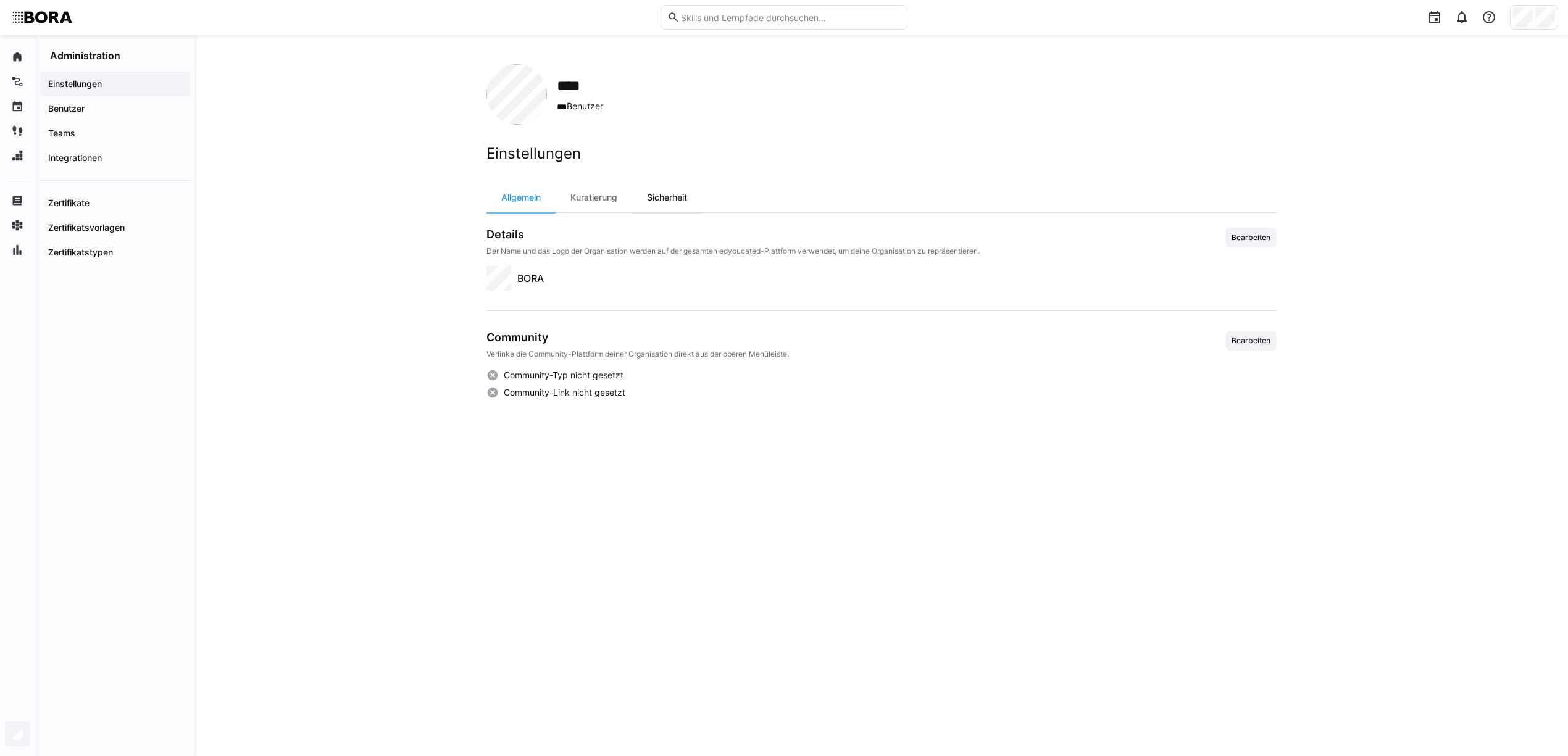
click at [655, 198] on div "Sicherheit" at bounding box center [667, 197] width 70 height 30
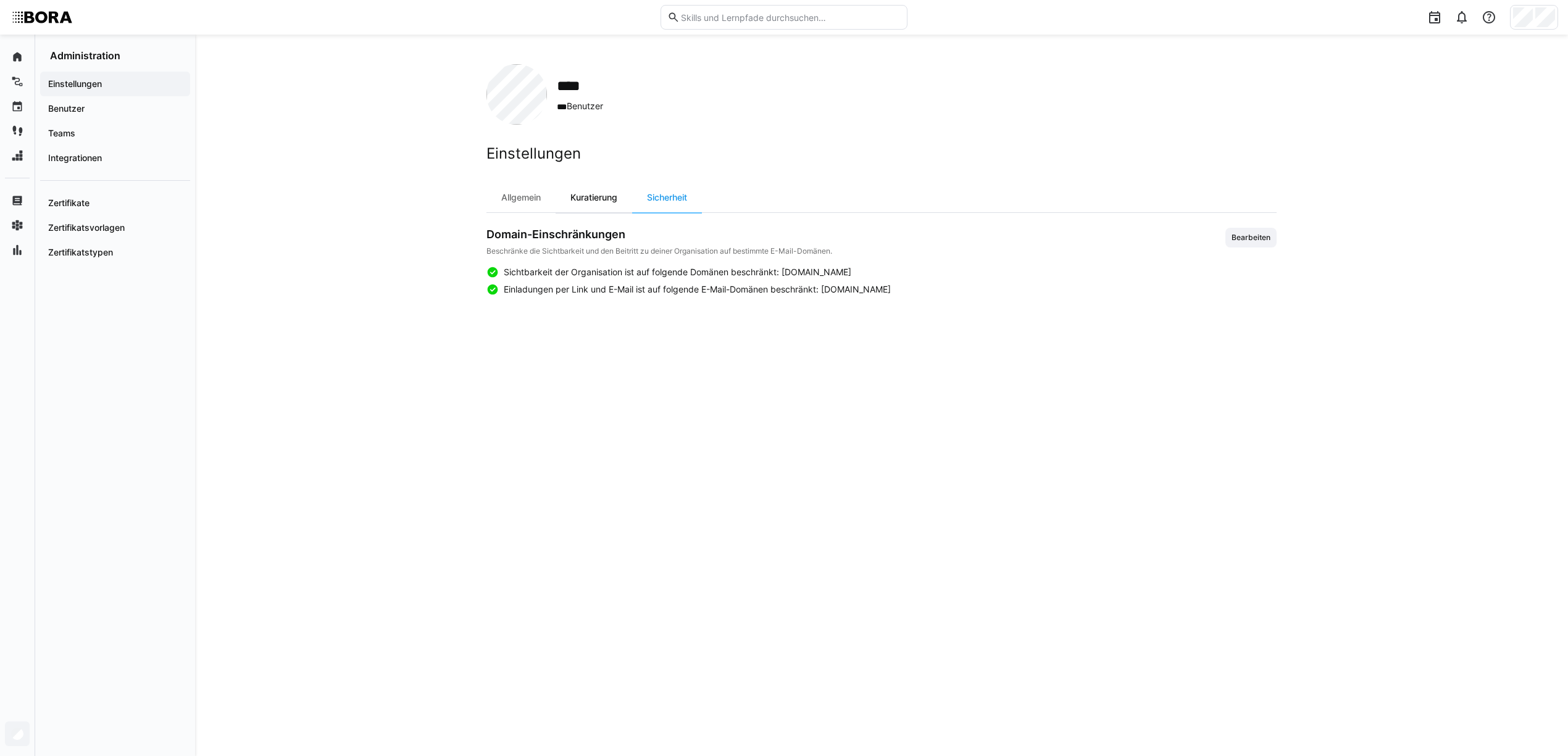
click at [599, 196] on div "Kuratierung" at bounding box center [594, 197] width 77 height 30
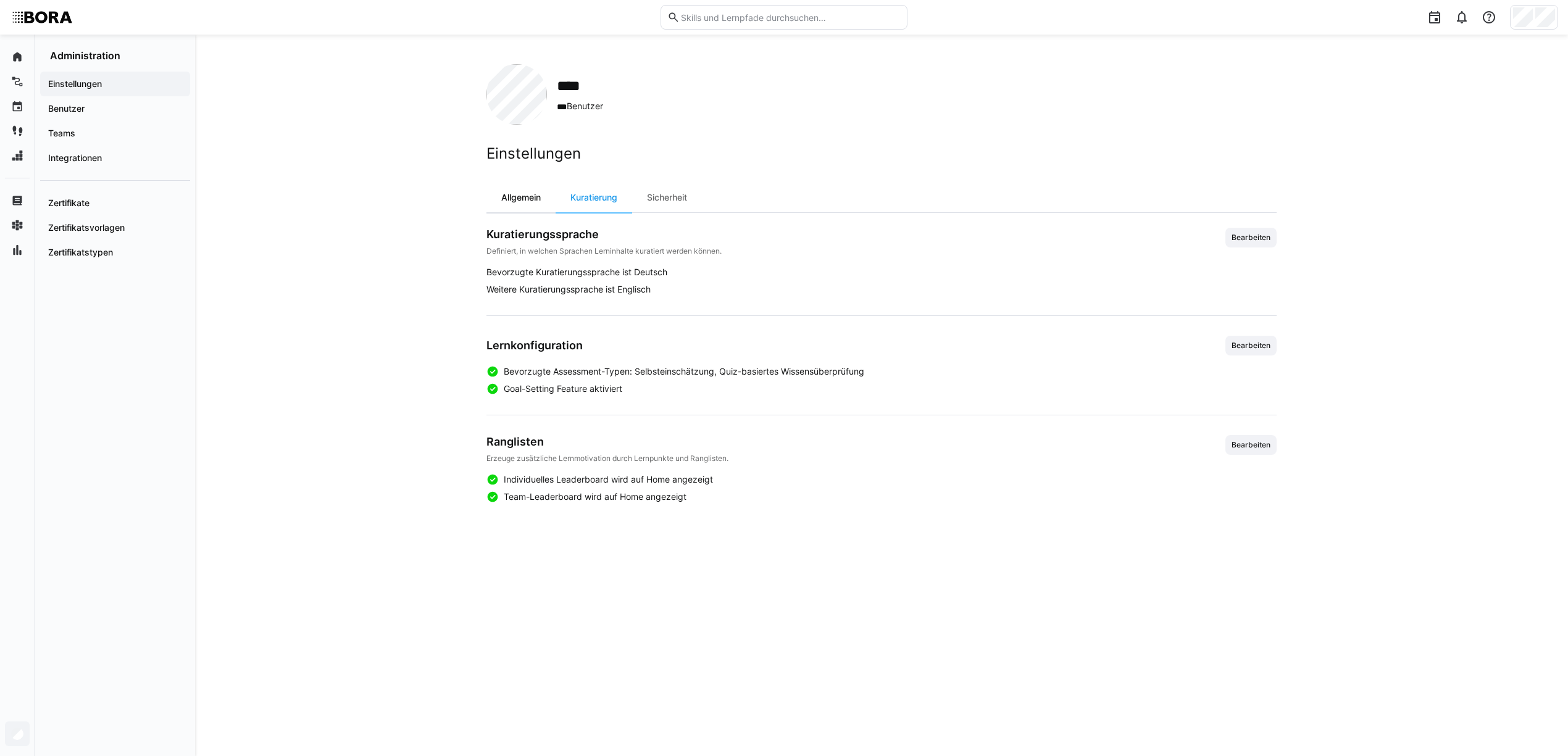
click at [540, 188] on div "Allgemein" at bounding box center [521, 197] width 69 height 30
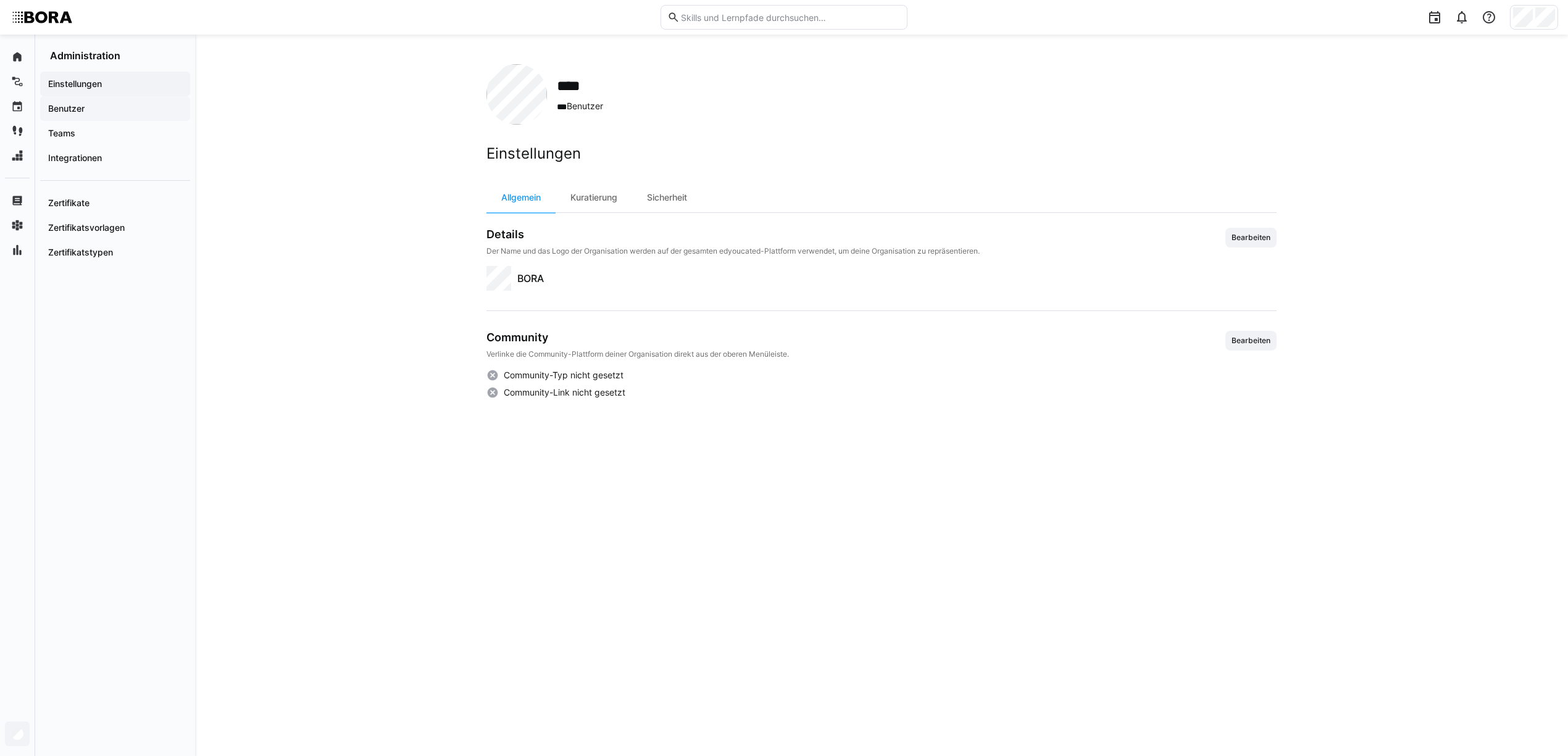
click at [0, 0] on app-navigation-label "Benutzer" at bounding box center [0, 0] width 0 height 0
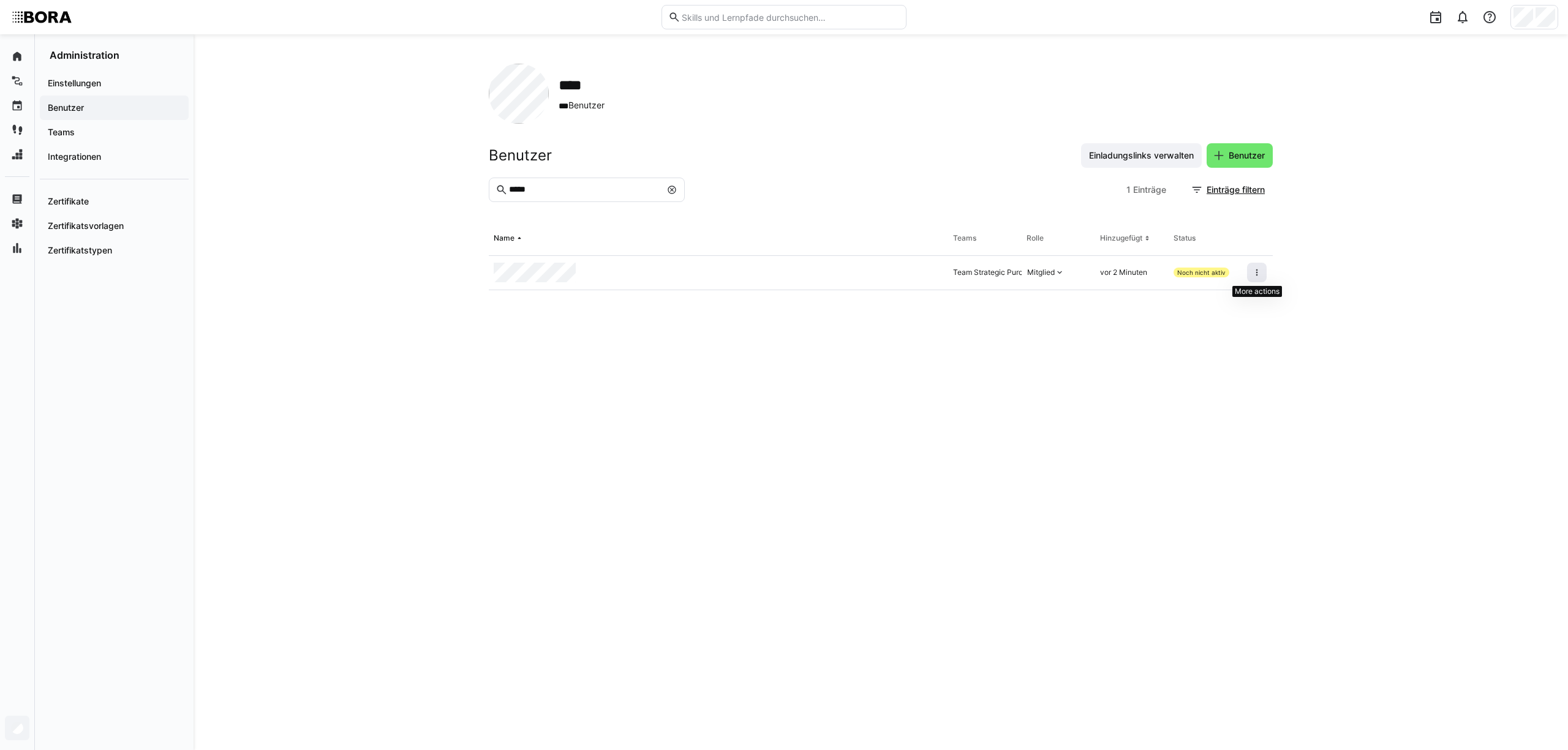
click at [1251, 272] on span at bounding box center [1257, 272] width 20 height 20
click at [1049, 445] on eds-table "Name Teams Rolle Hinzugefügt Status Team Strategic Purchasing Mitglied vor 2 Mi…" at bounding box center [880, 471] width 784 height 499
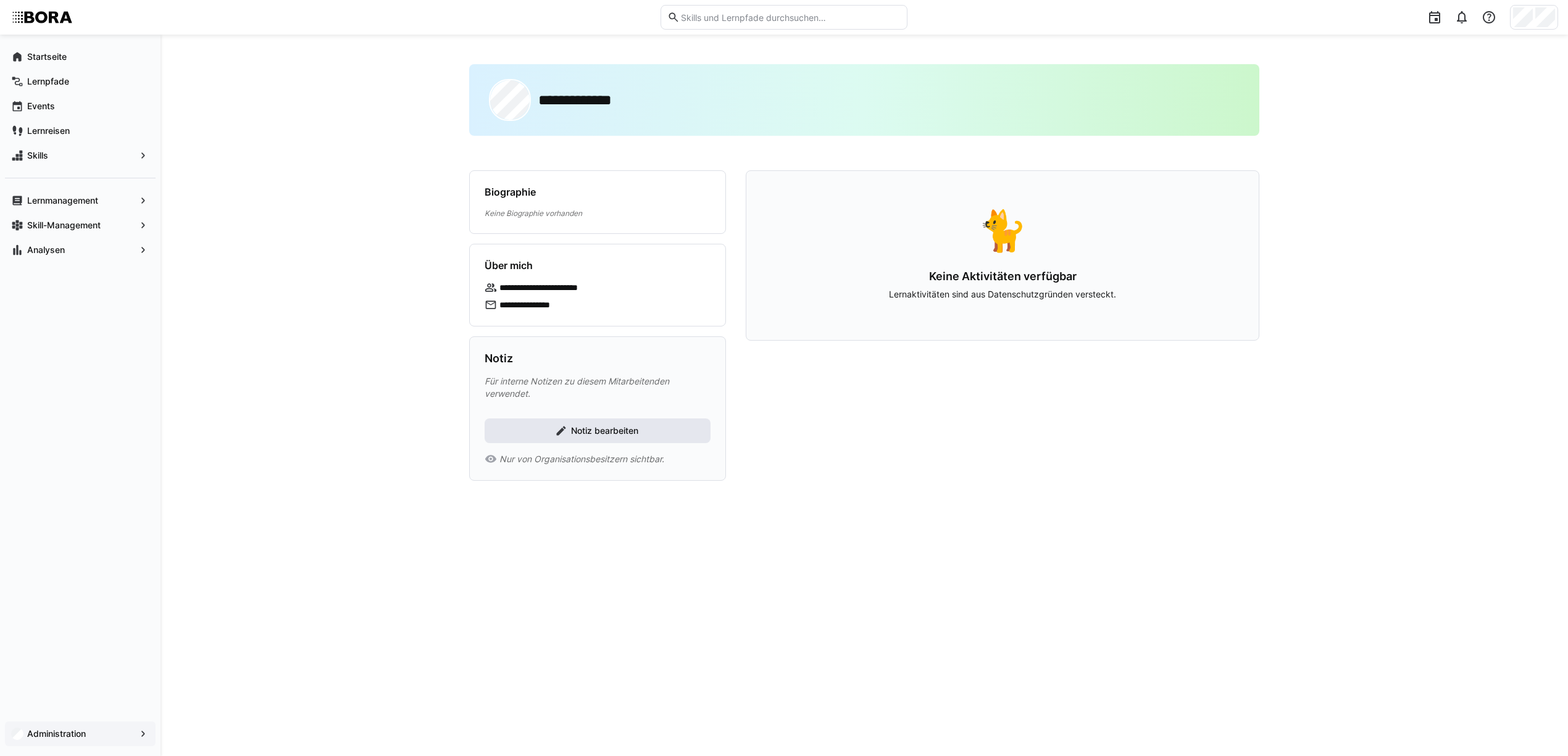
click at [615, 429] on span "Notiz bearbeiten" at bounding box center [605, 430] width 71 height 12
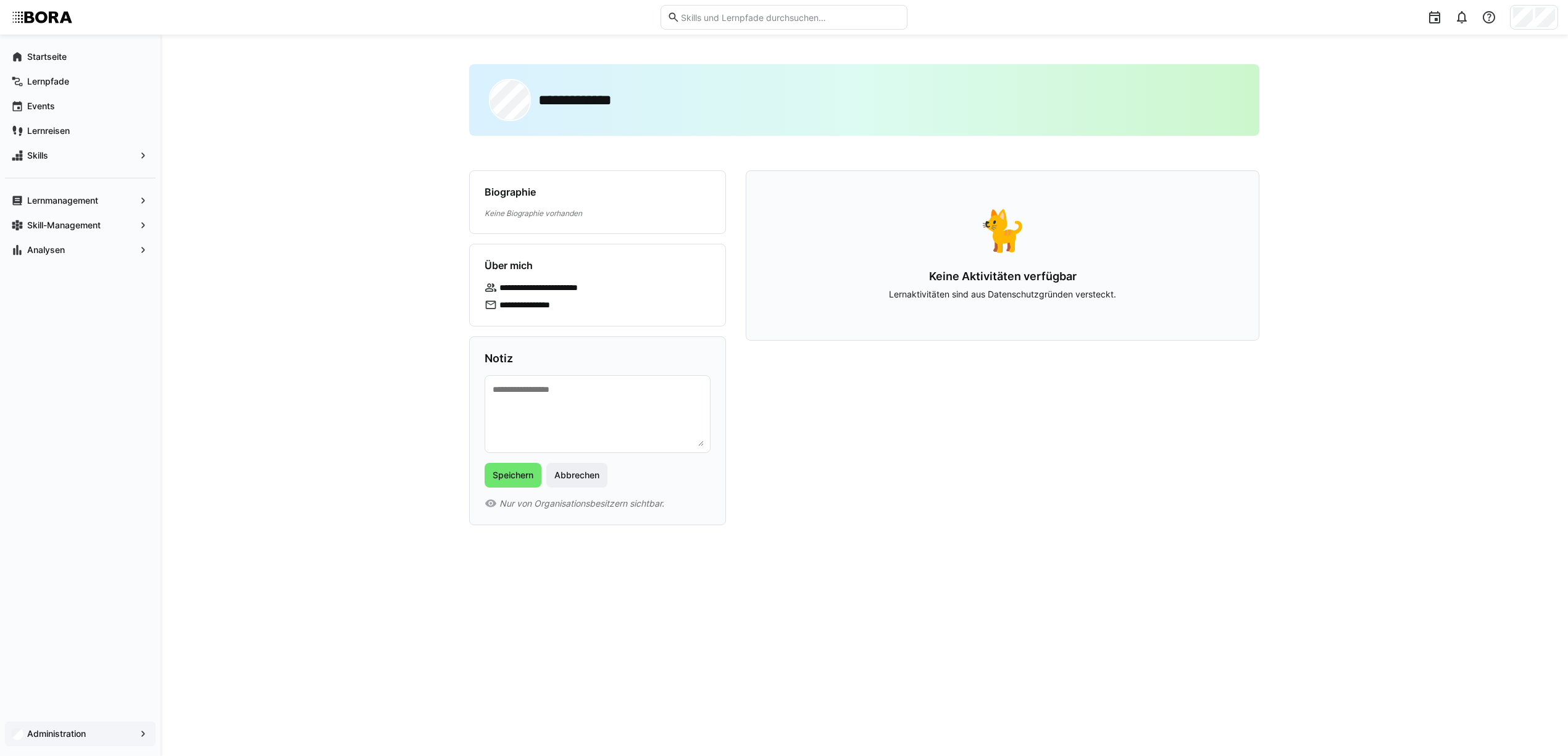
click at [591, 403] on textarea at bounding box center [597, 414] width 212 height 64
type textarea "*"
type textarea "**********"
click at [517, 474] on span "Speichern" at bounding box center [513, 475] width 45 height 12
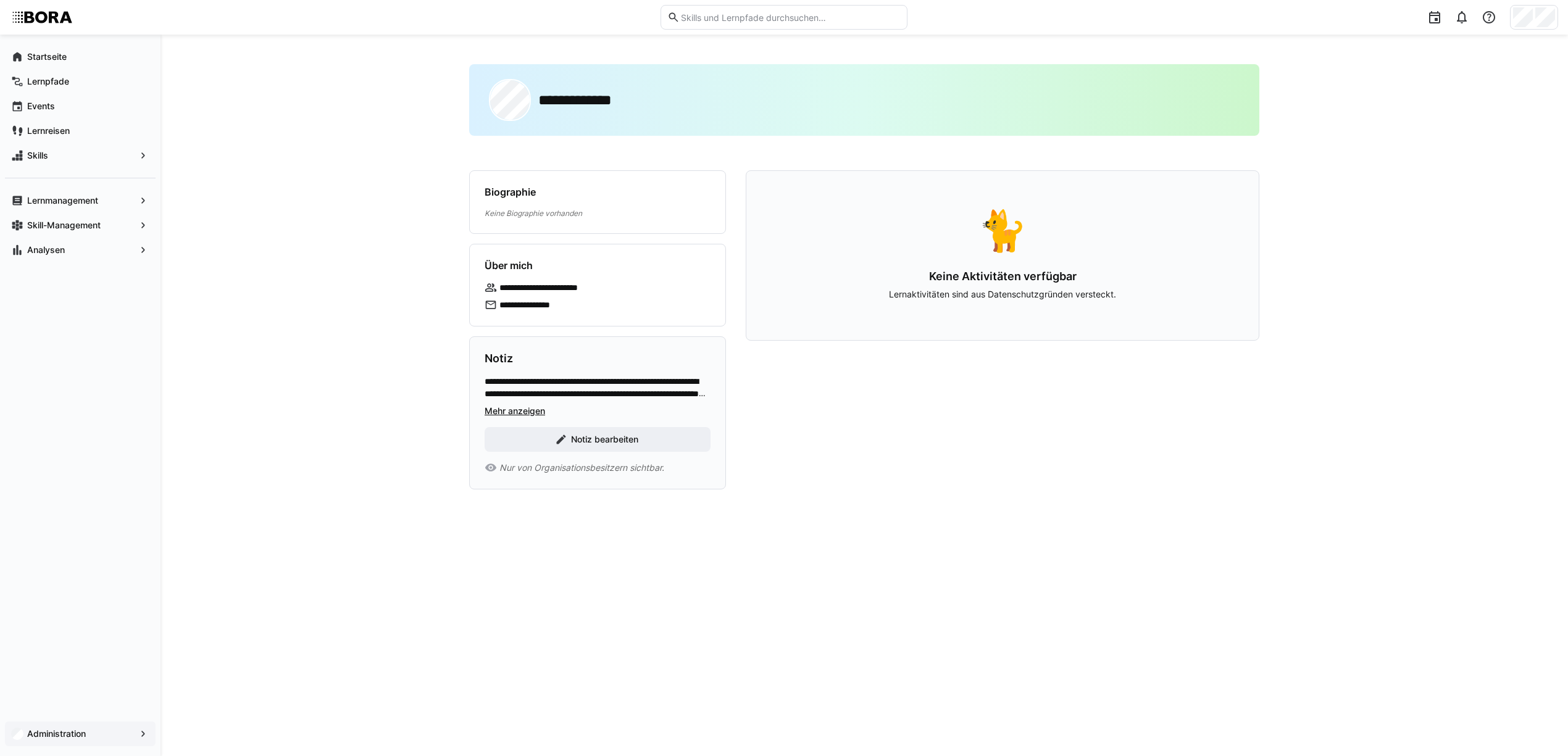
click at [530, 403] on app-truncated-text "**********" at bounding box center [598, 396] width 226 height 42
click at [532, 413] on span "Mehr anzeigen" at bounding box center [598, 411] width 226 height 12
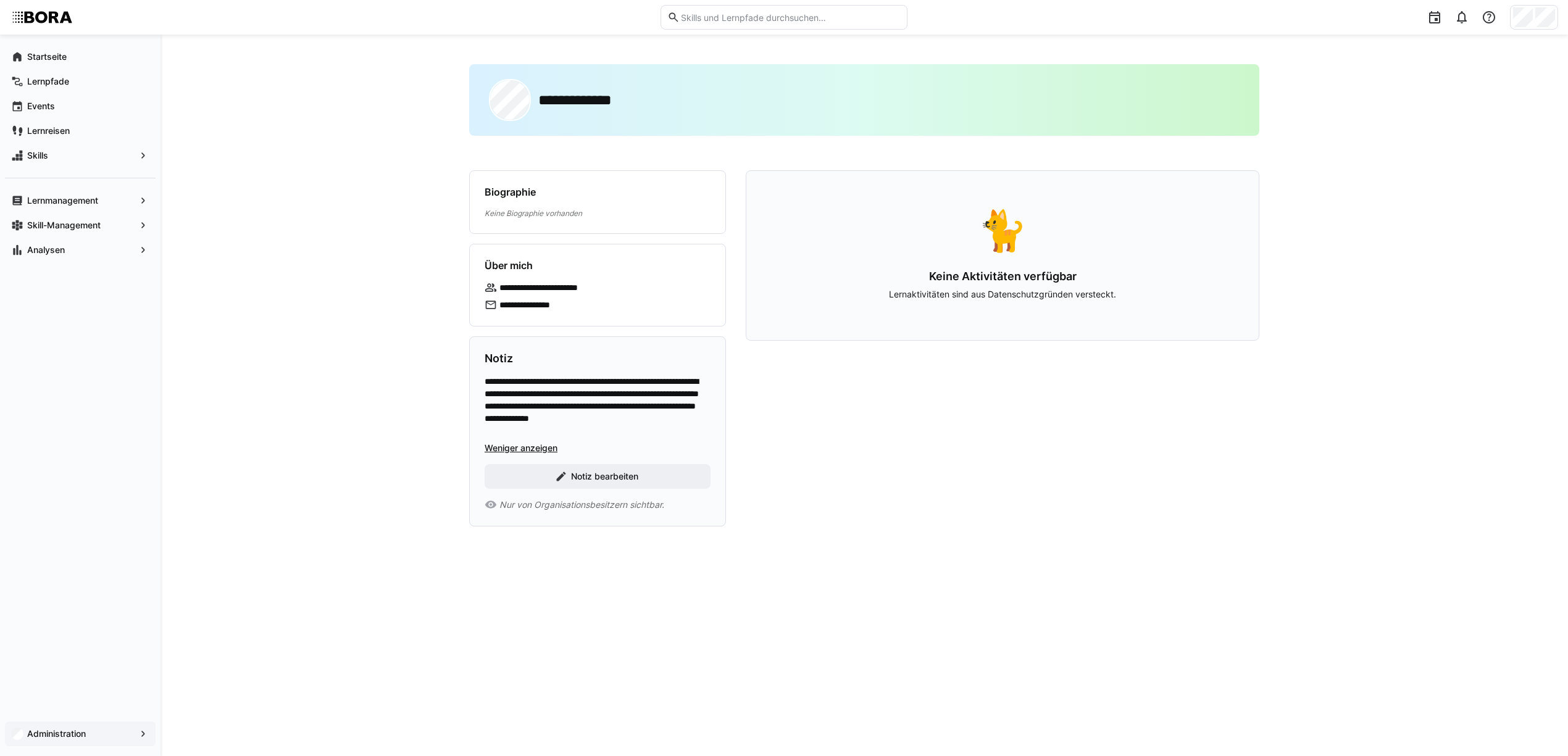
click at [415, 394] on div "**********" at bounding box center [864, 395] width 1408 height 721
click at [294, 125] on div "**********" at bounding box center [864, 395] width 1408 height 721
click at [135, 734] on span "Administration" at bounding box center [80, 733] width 110 height 12
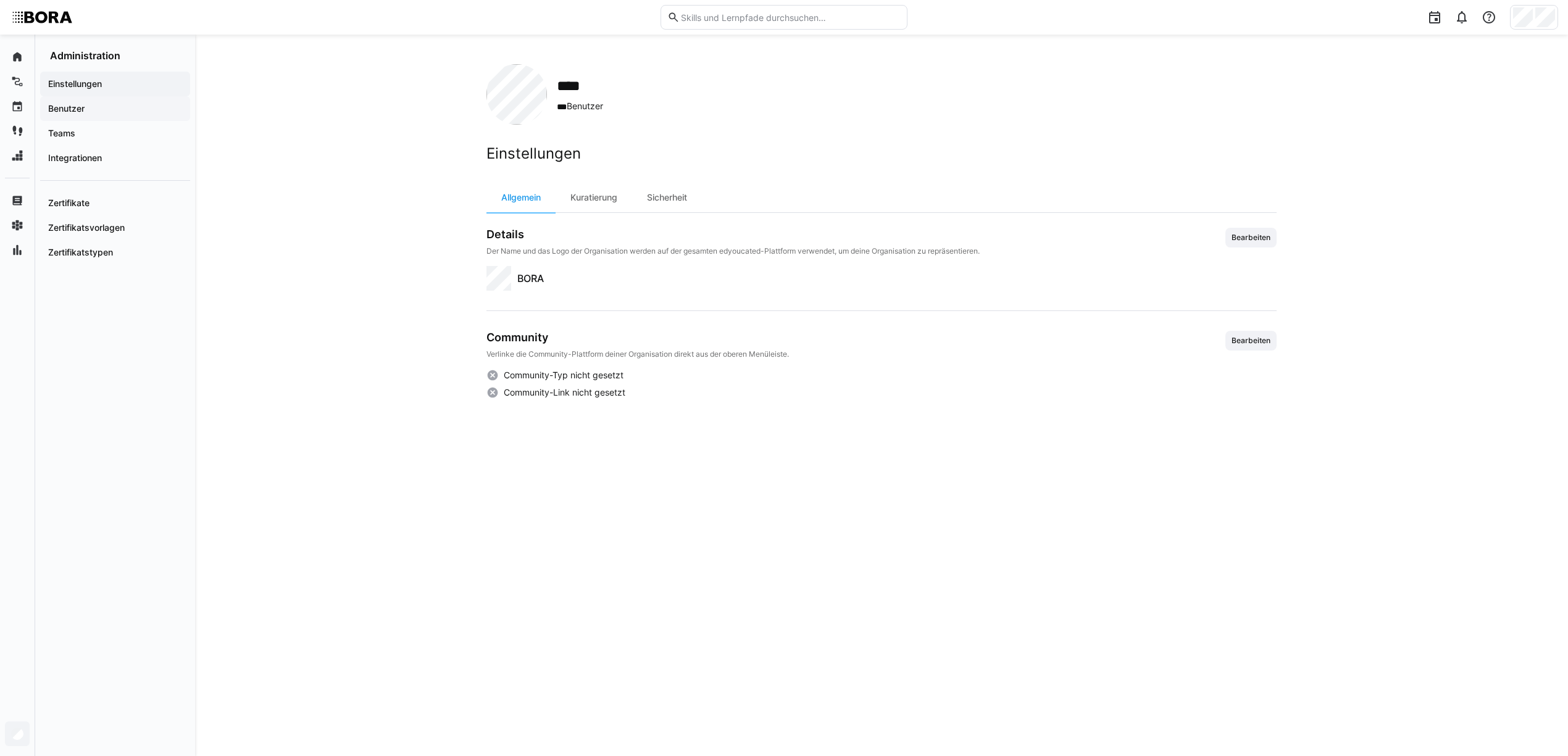
click at [134, 110] on span "Benutzer" at bounding box center [116, 108] width 138 height 12
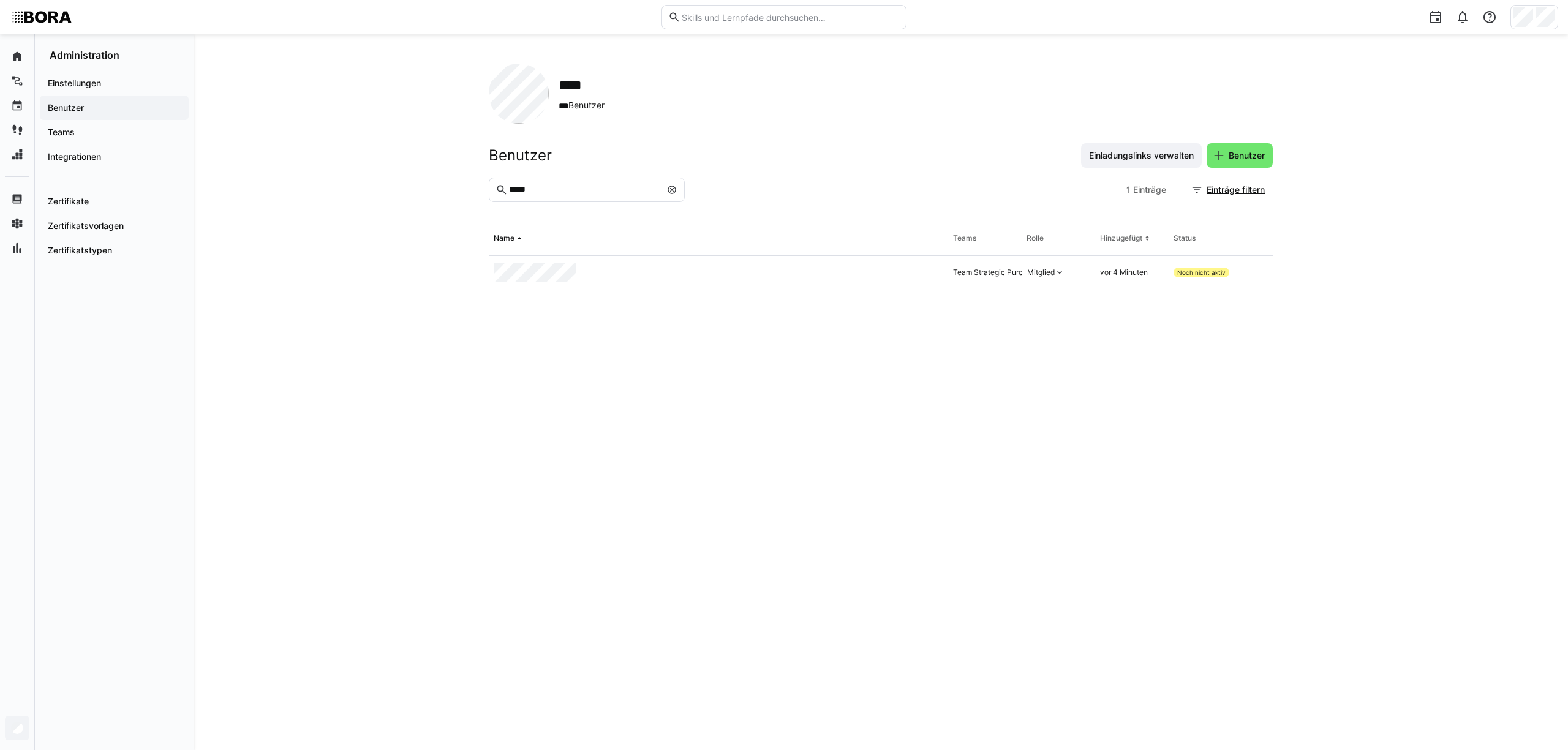
click at [671, 192] on eds-icon at bounding box center [672, 189] width 10 height 10
click at [1053, 267] on div "Besitzer" at bounding box center [1046, 272] width 49 height 21
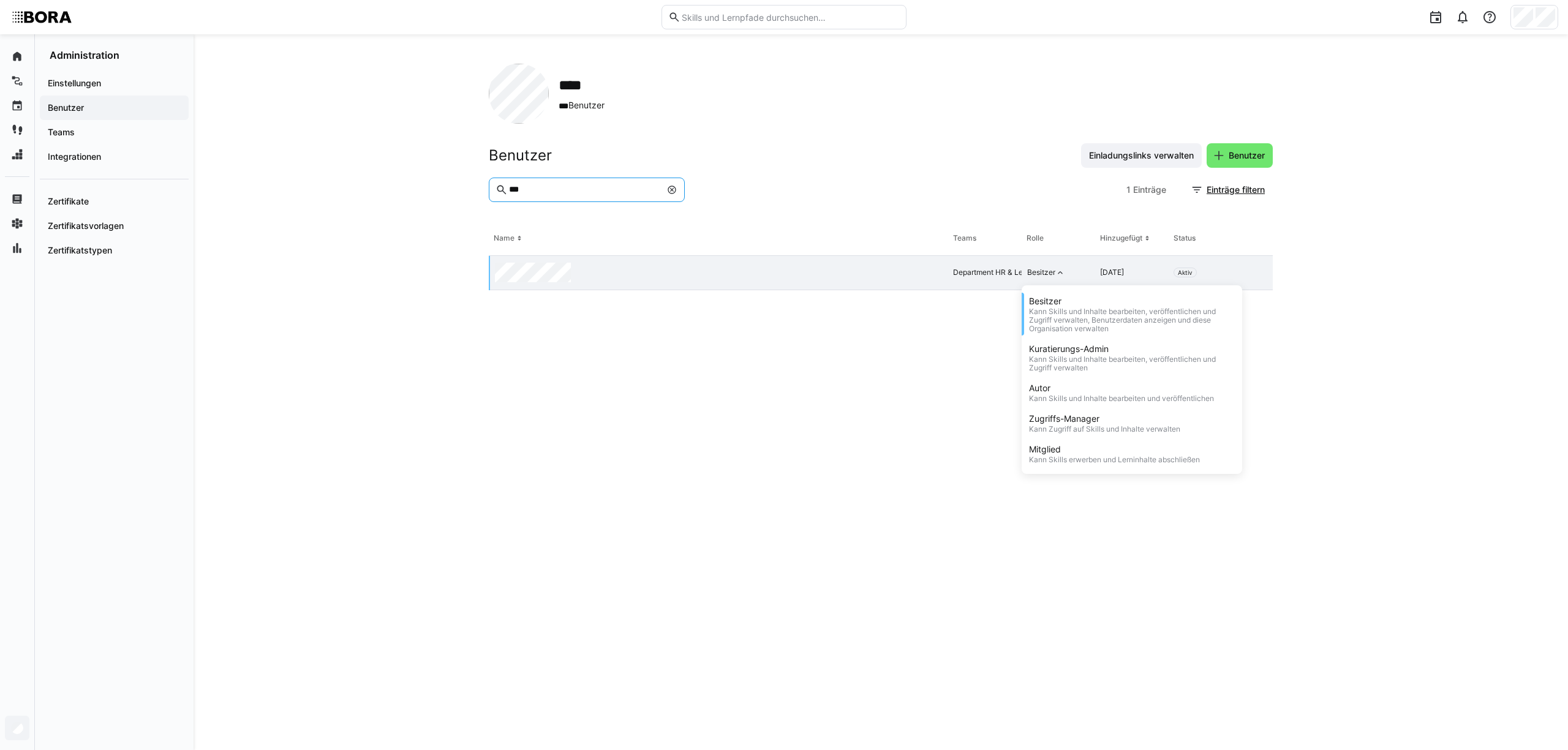
drag, startPoint x: 623, startPoint y: 189, endPoint x: 341, endPoint y: 194, distance: 282.0
click at [345, 195] on div "**** *** Benutzer Benutzer Einladungslinks verwalten Benutzer *** 1 Einträge Ei…" at bounding box center [881, 392] width 1375 height 715
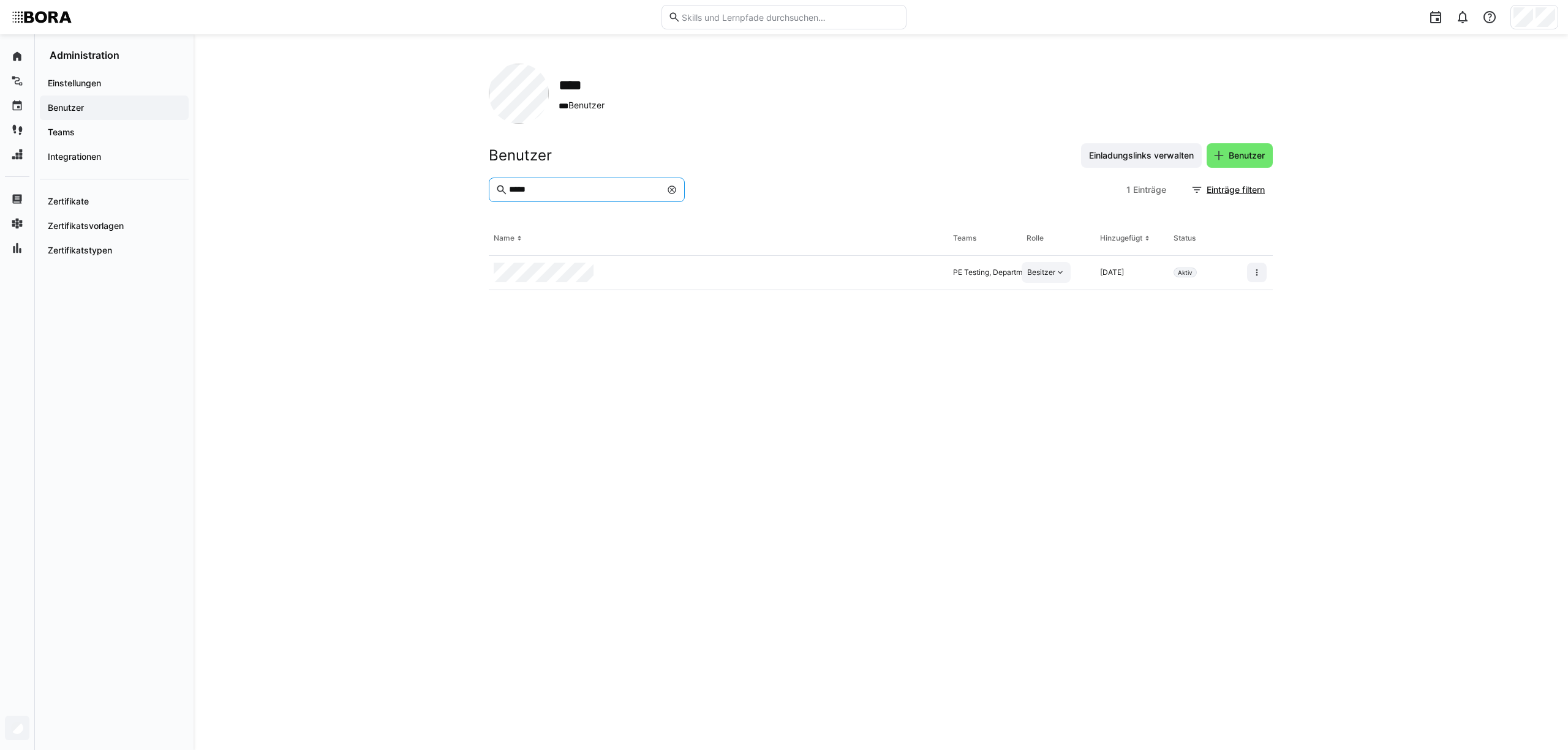
type input "*****"
click at [1049, 279] on div "Besitzer" at bounding box center [1046, 272] width 49 height 21
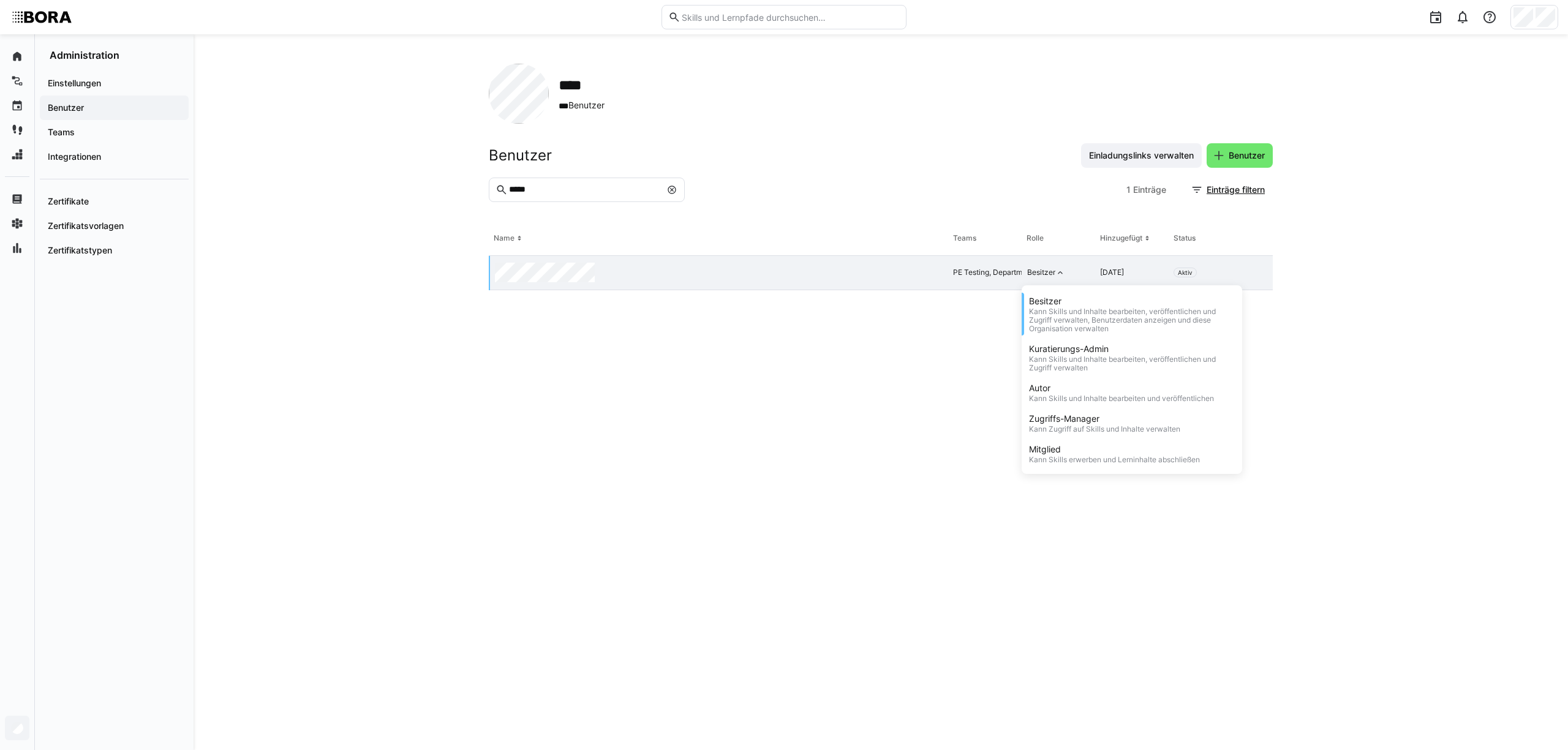
click at [814, 219] on section "***** 1 Einträge Einträge filtern" at bounding box center [880, 200] width 784 height 44
click at [672, 187] on eds-icon at bounding box center [672, 189] width 10 height 10
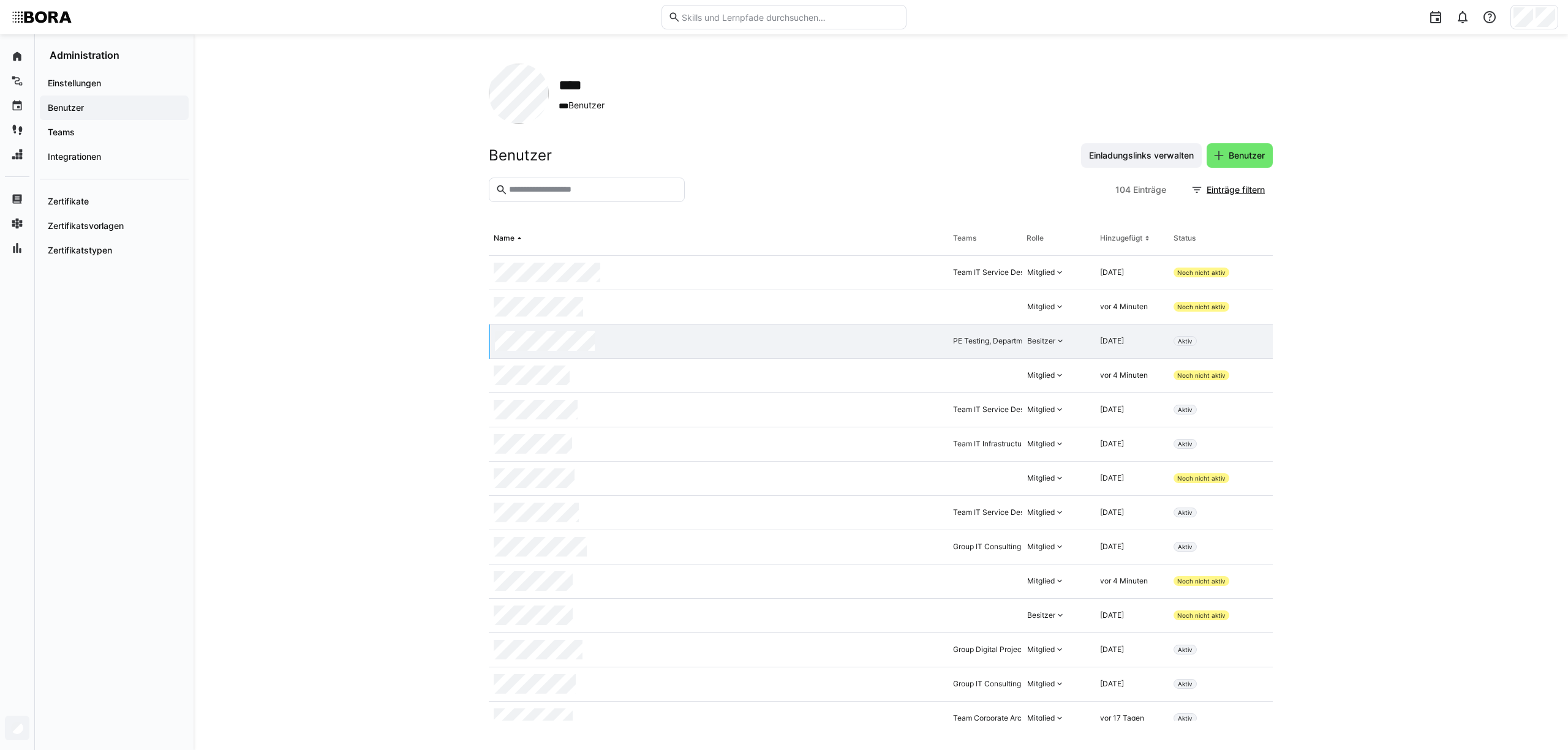
click at [395, 143] on div "**** *** Benutzer Benutzer Einladungslinks verwalten Benutzer 104 Einträge Eint…" at bounding box center [881, 392] width 1375 height 715
click at [158, 128] on span "Teams" at bounding box center [115, 132] width 137 height 12
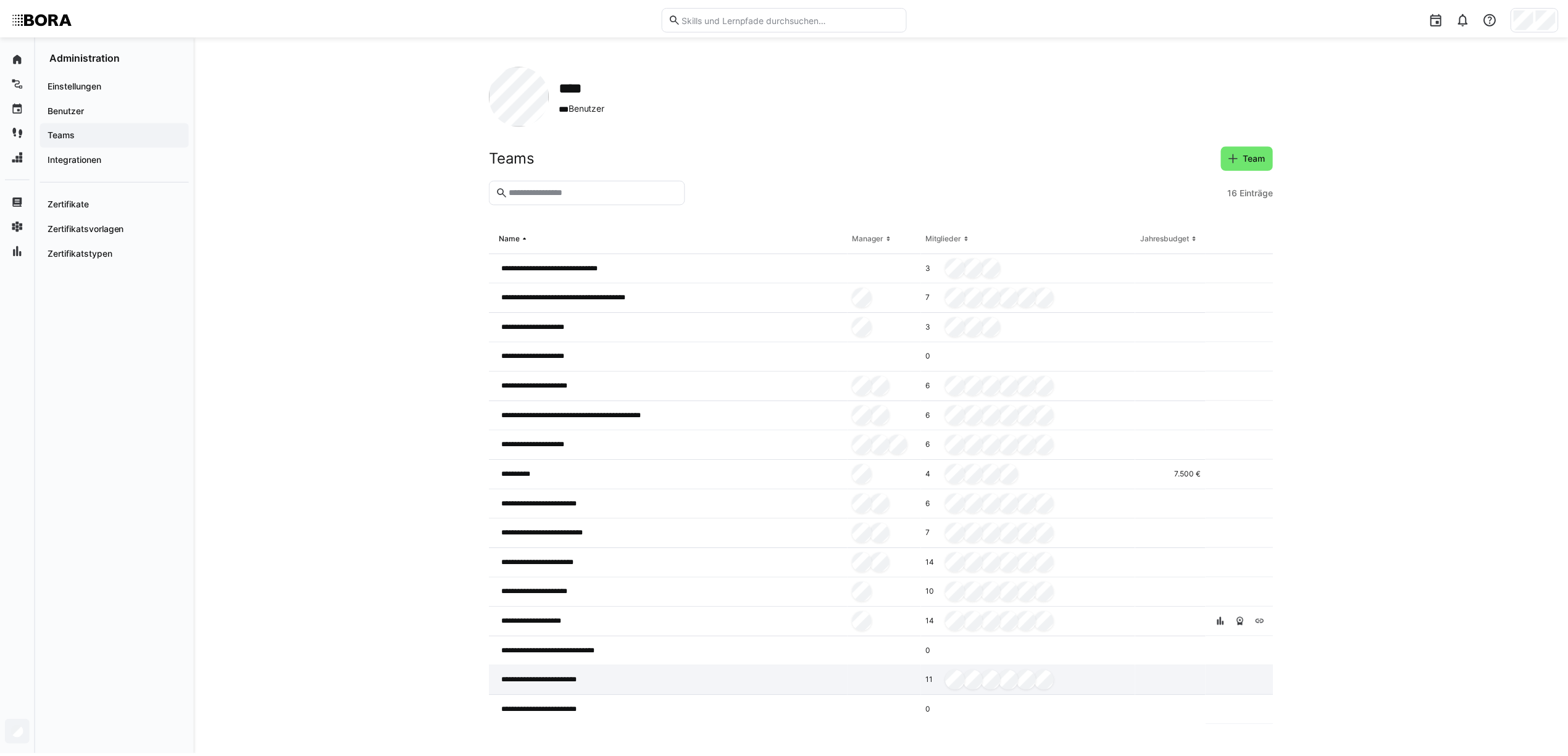
scroll to position [1, 0]
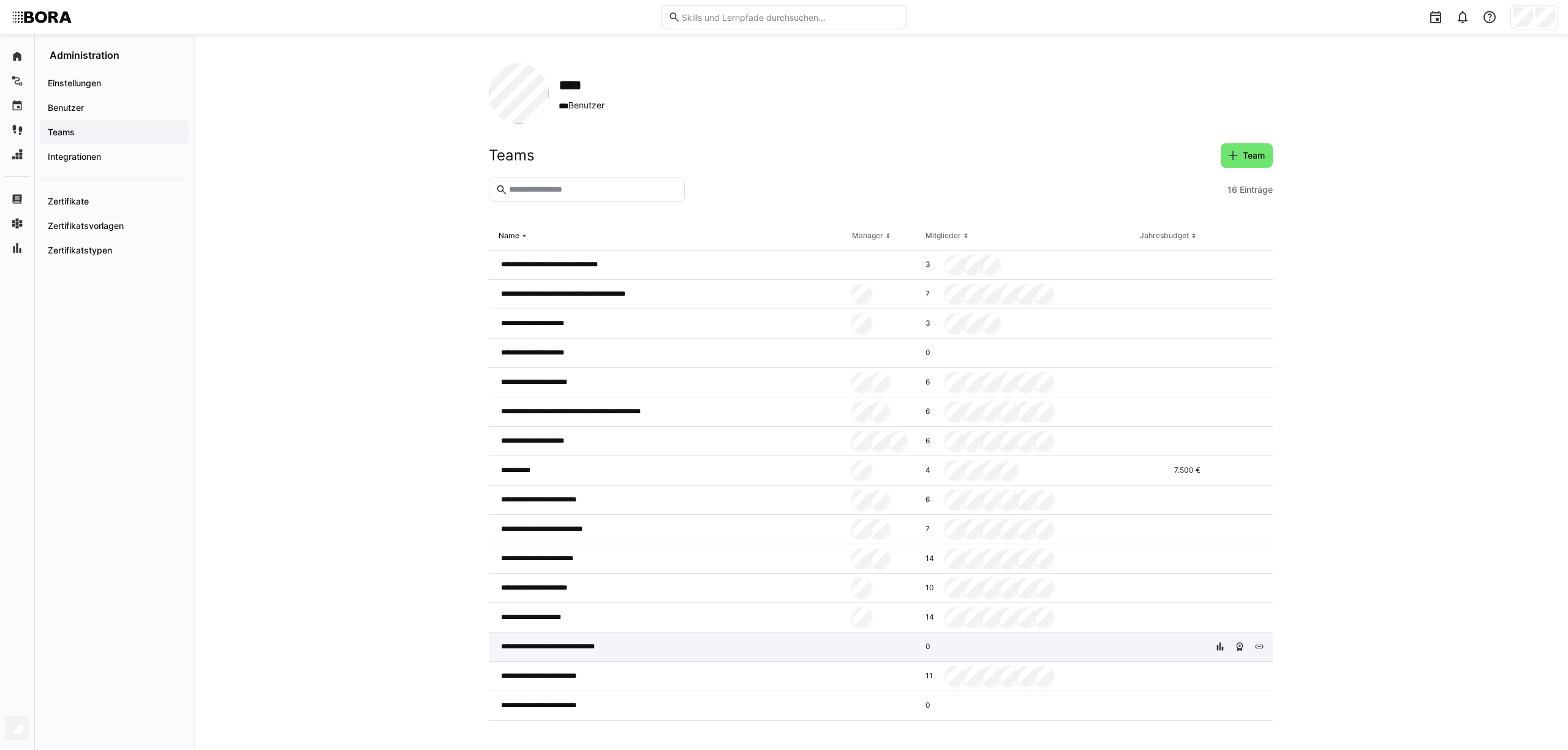
click at [847, 650] on div at bounding box center [883, 646] width 74 height 29
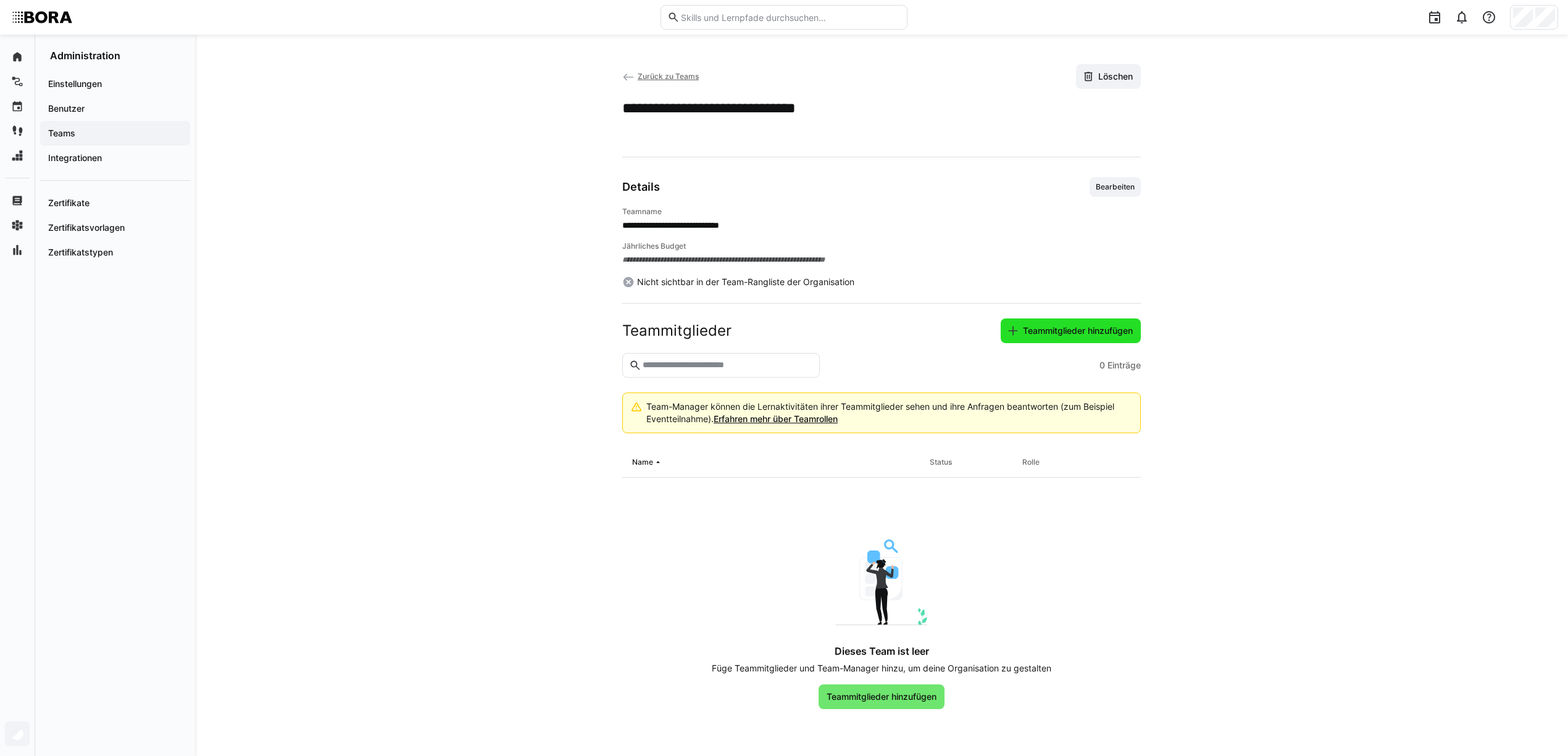
click at [1072, 329] on span "Teammitglieder hinzufügen" at bounding box center [1078, 331] width 114 height 12
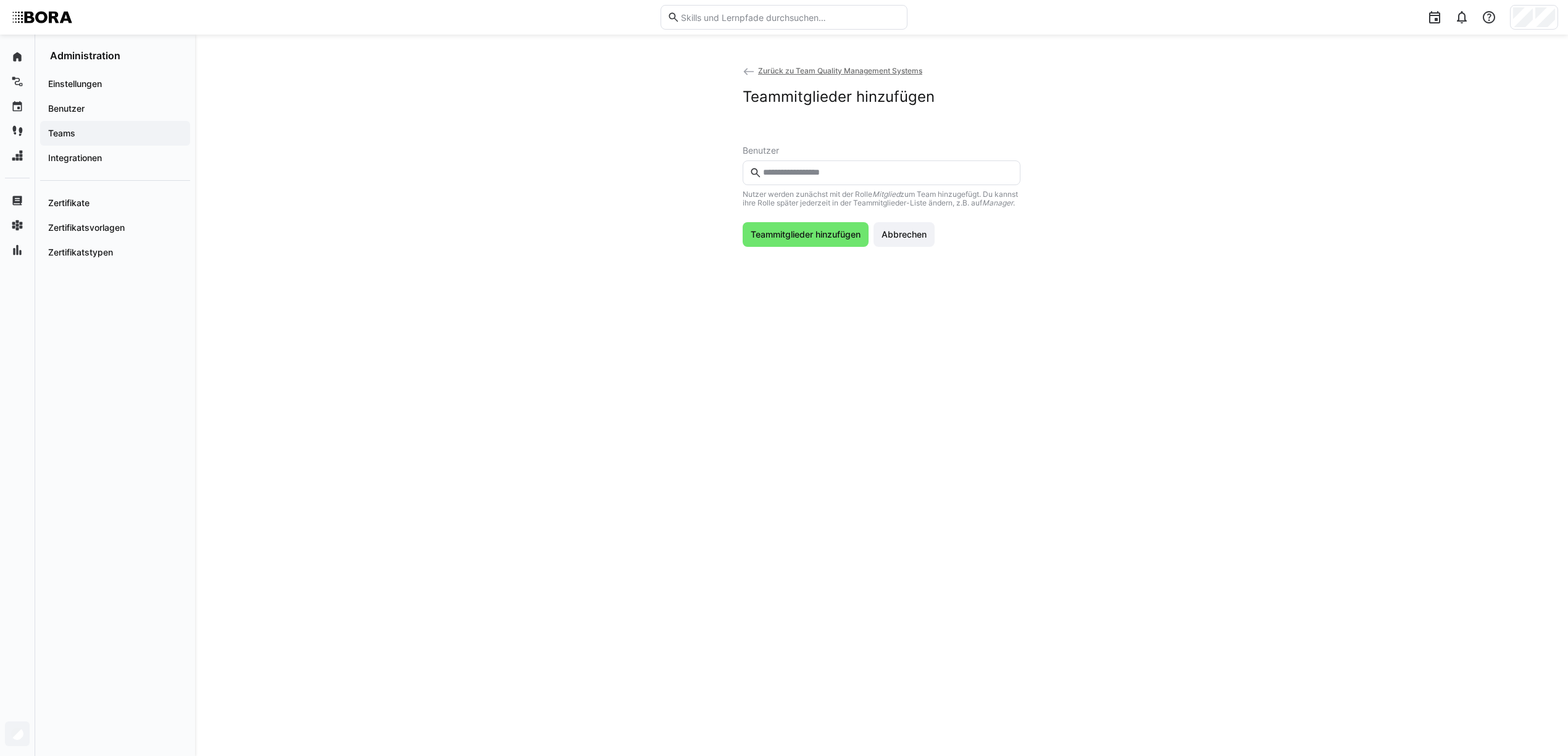
click at [803, 164] on eds-input at bounding box center [881, 173] width 278 height 25
click at [810, 174] on input "text" at bounding box center [888, 173] width 252 height 11
type input "*****"
click at [825, 170] on input "text" at bounding box center [888, 173] width 252 height 11
type input "****"
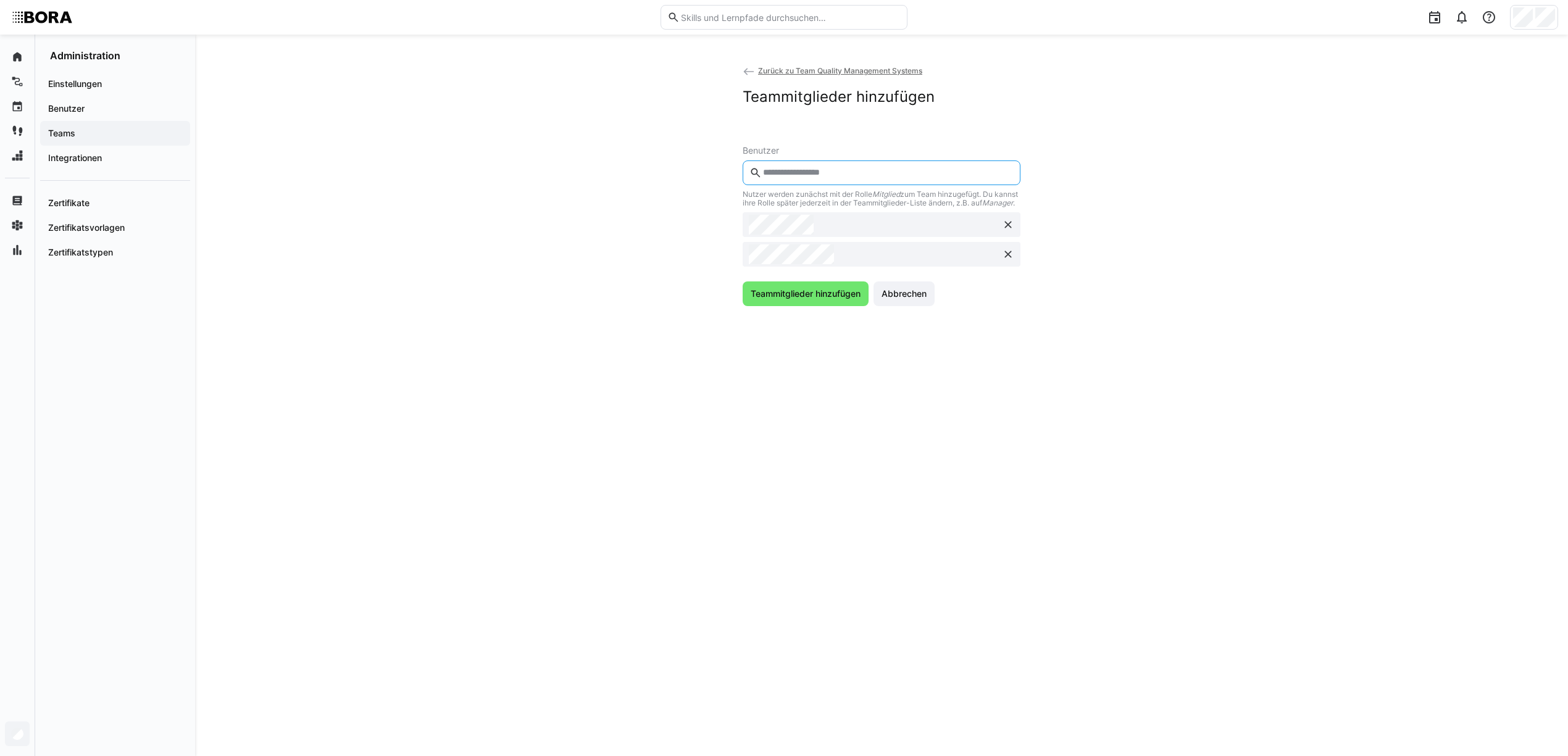
click at [823, 173] on input "text" at bounding box center [888, 173] width 252 height 11
type input "********"
click at [808, 171] on input "text" at bounding box center [888, 173] width 252 height 11
type input "******"
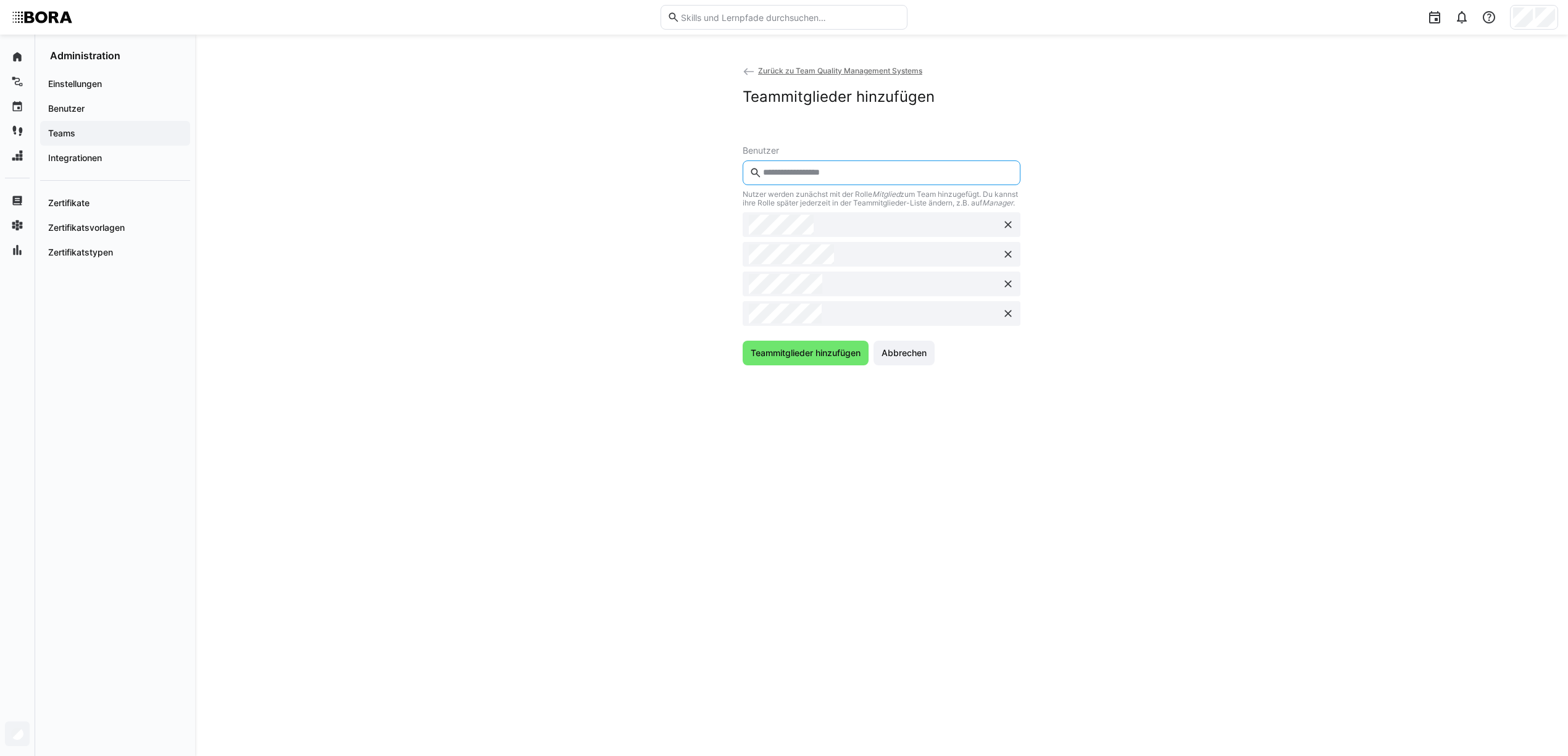
click at [809, 171] on input "text" at bounding box center [888, 173] width 252 height 11
type input "******"
click at [811, 168] on input "text" at bounding box center [888, 173] width 252 height 11
type input "******"
click at [835, 167] on input "text" at bounding box center [888, 173] width 252 height 11
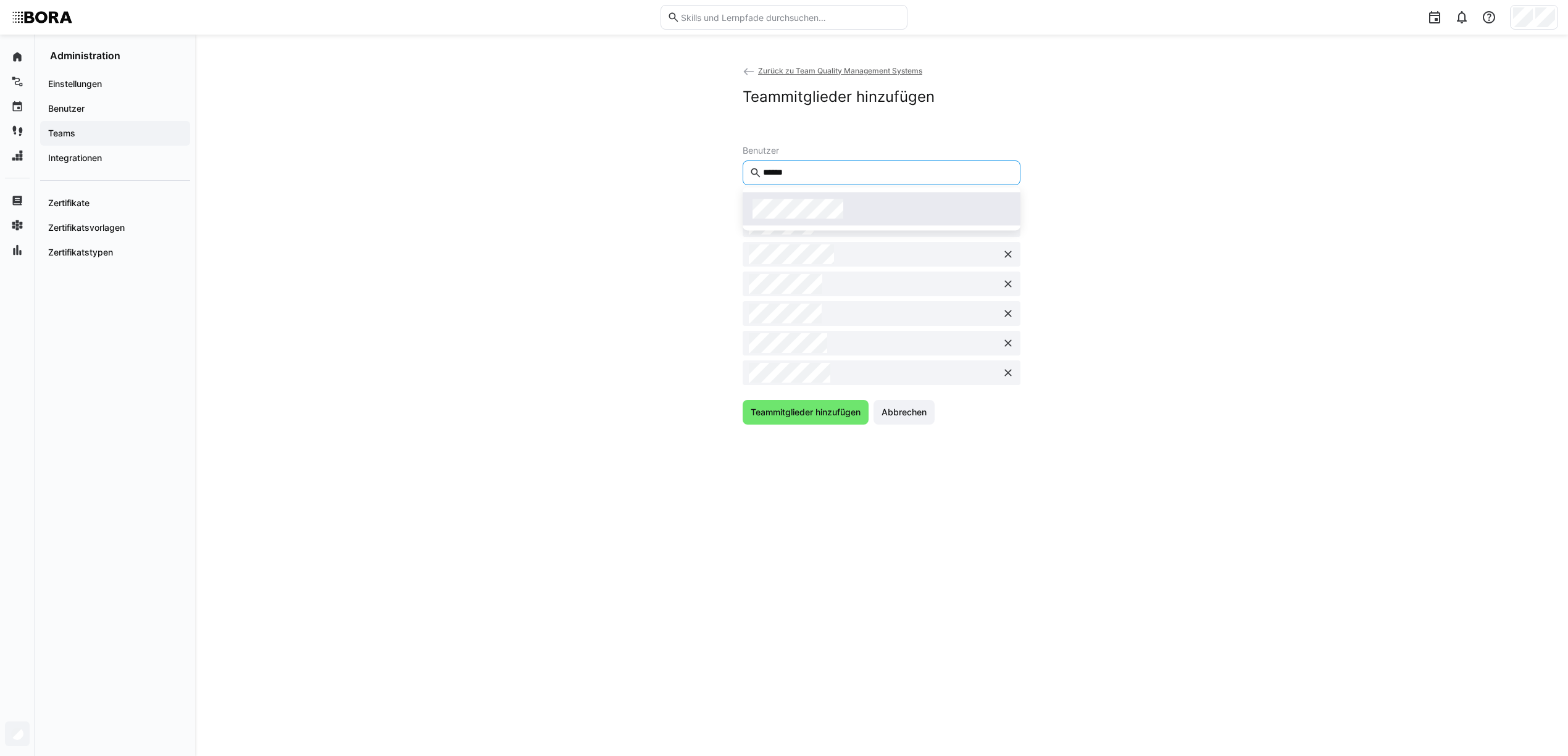
type input "******"
click at [836, 448] on span "Teammitglieder hinzufügen" at bounding box center [805, 442] width 114 height 12
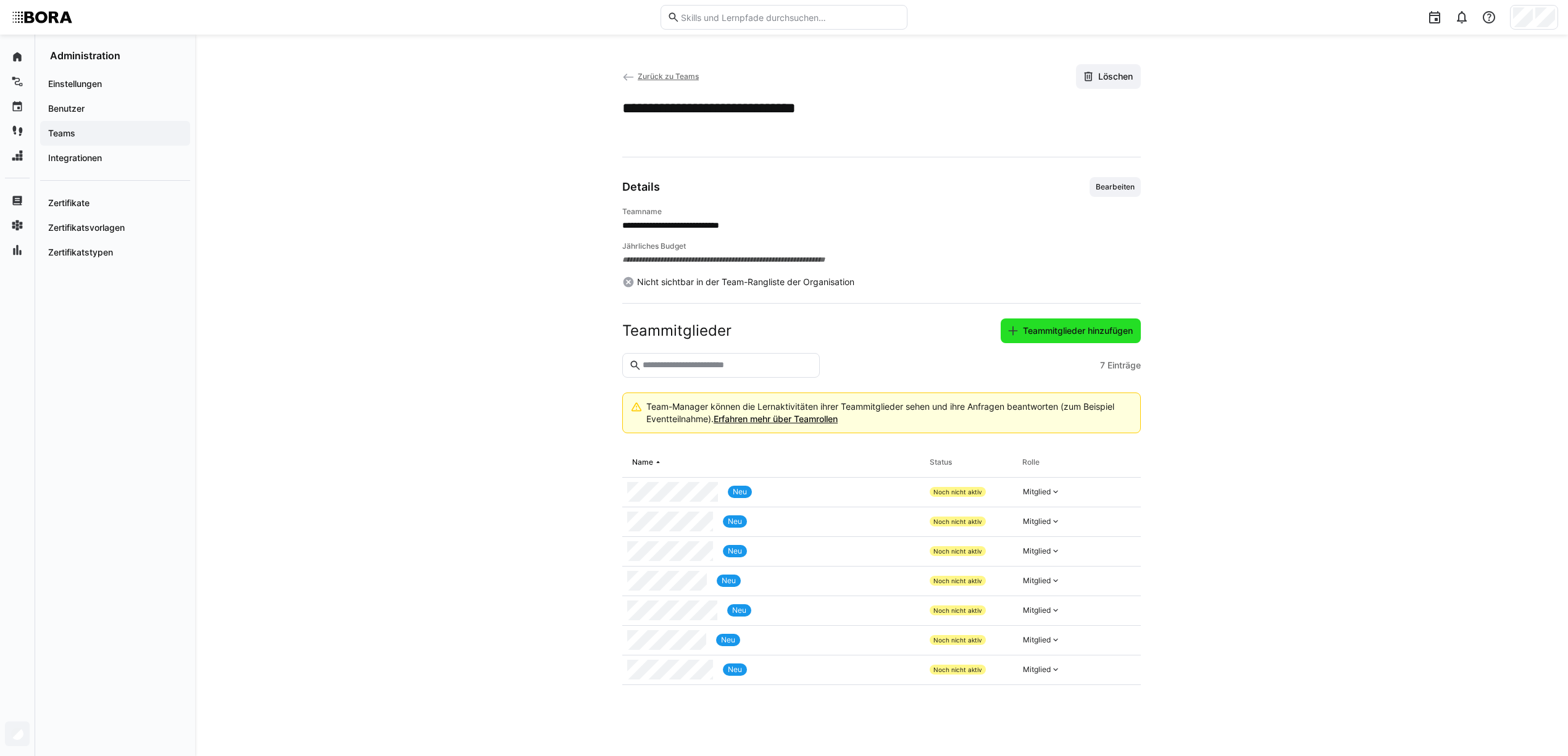
click at [1090, 333] on span "Teammitglieder hinzufügen" at bounding box center [1078, 331] width 114 height 12
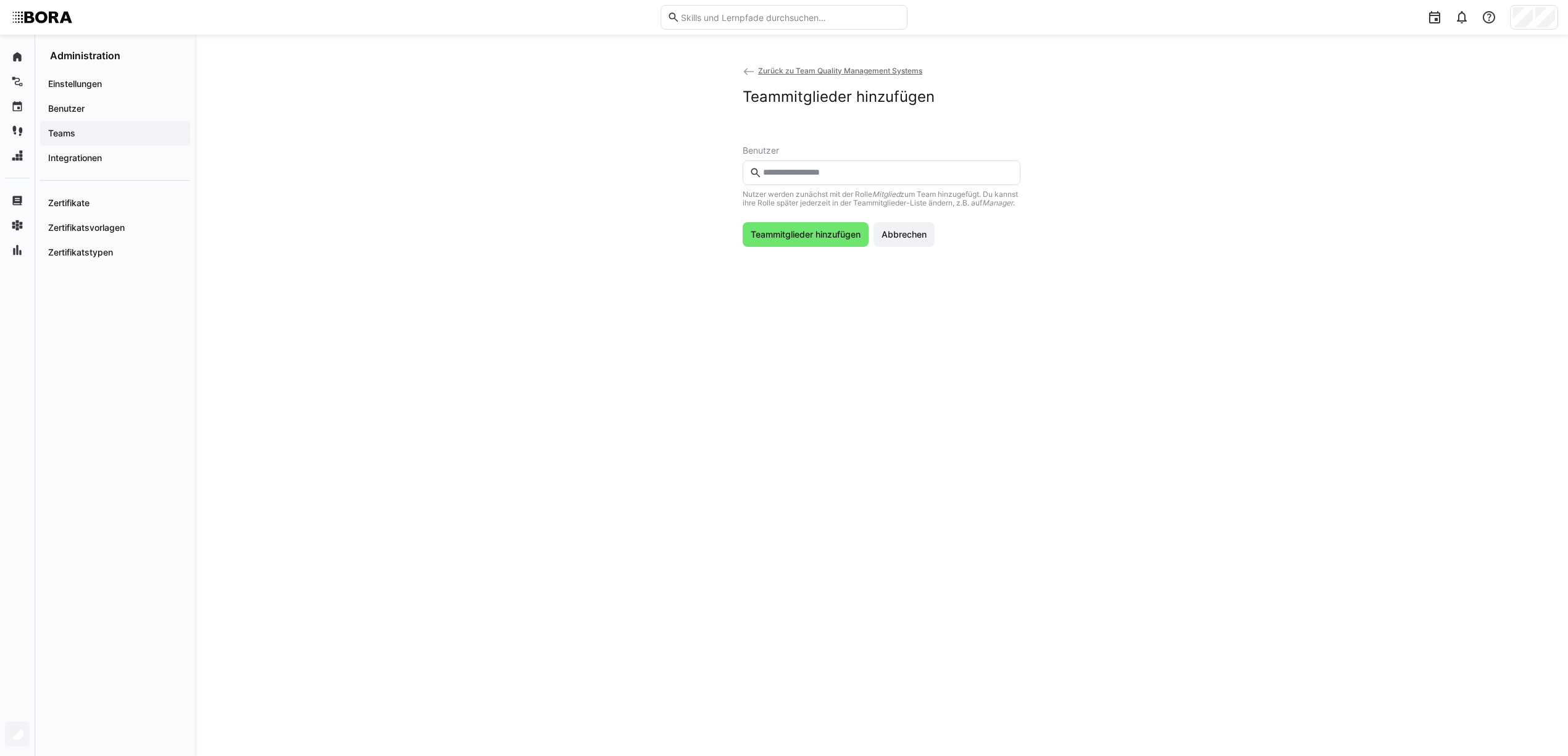
click at [827, 176] on input "text" at bounding box center [888, 173] width 252 height 11
type input "******"
click at [852, 216] on div at bounding box center [881, 209] width 258 height 20
click at [803, 270] on span "Teammitglieder hinzufügen" at bounding box center [805, 264] width 114 height 12
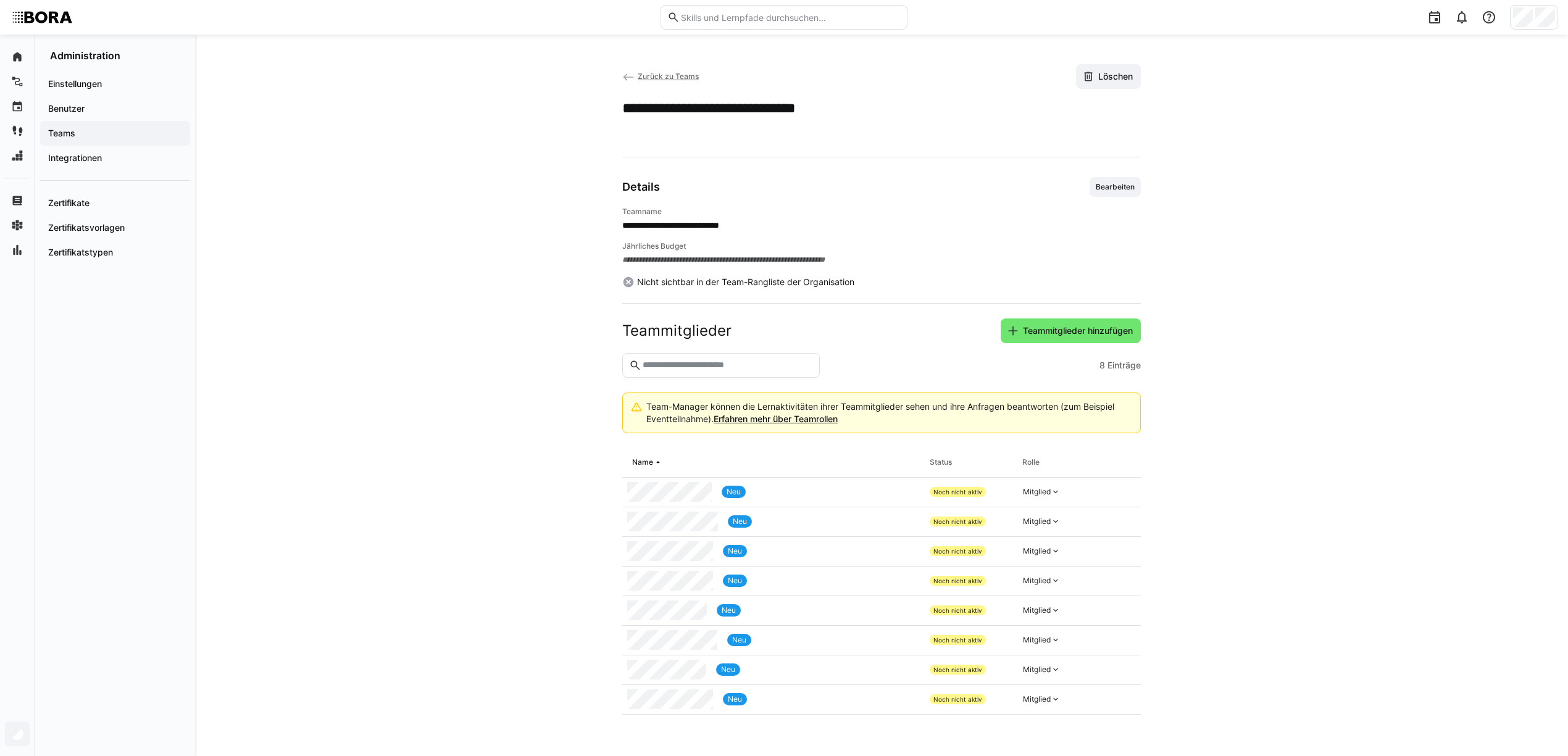
click at [621, 77] on app-team-details "**********" at bounding box center [881, 395] width 790 height 662
click at [628, 79] on eds-icon at bounding box center [628, 77] width 12 height 12
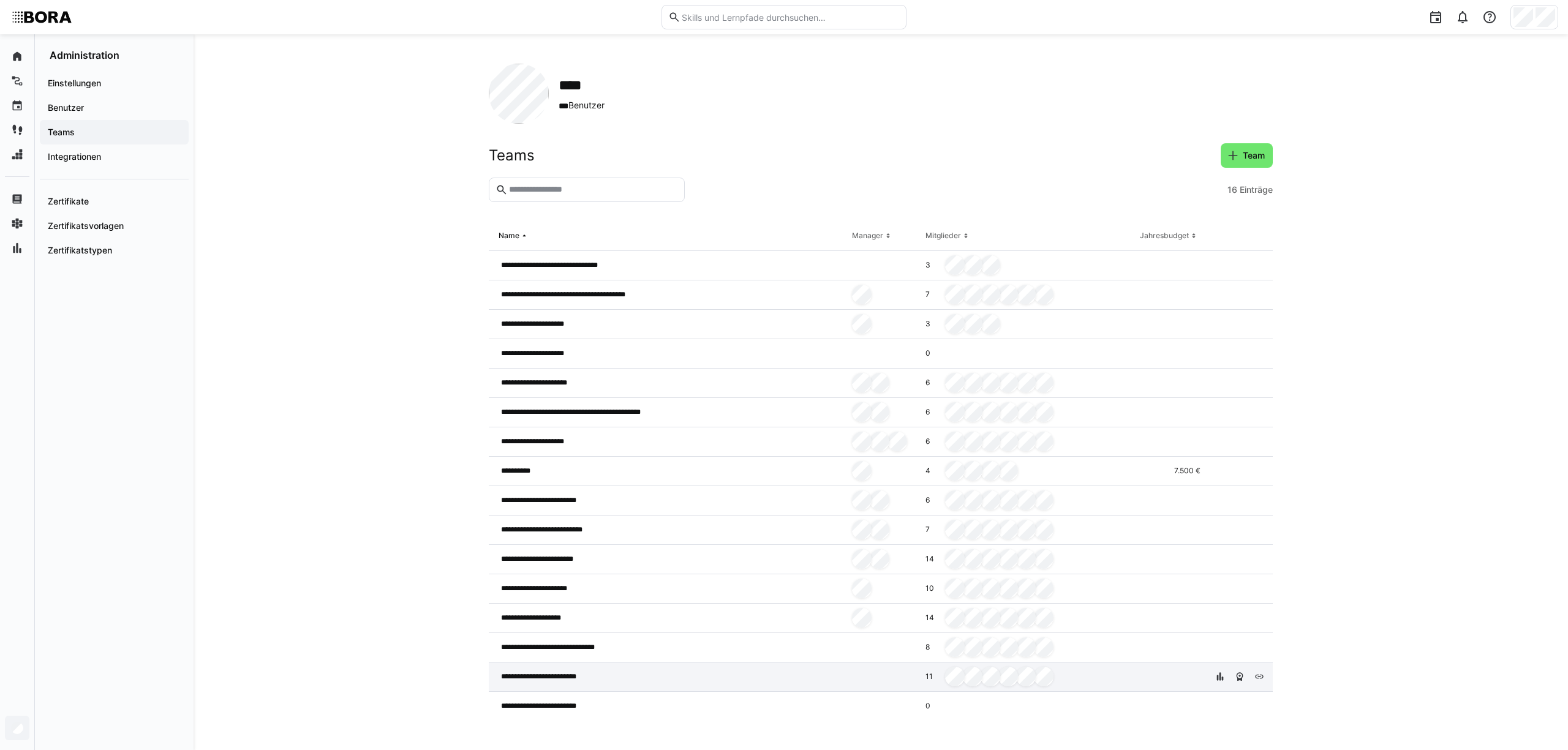
click at [664, 671] on div "**********" at bounding box center [668, 676] width 358 height 29
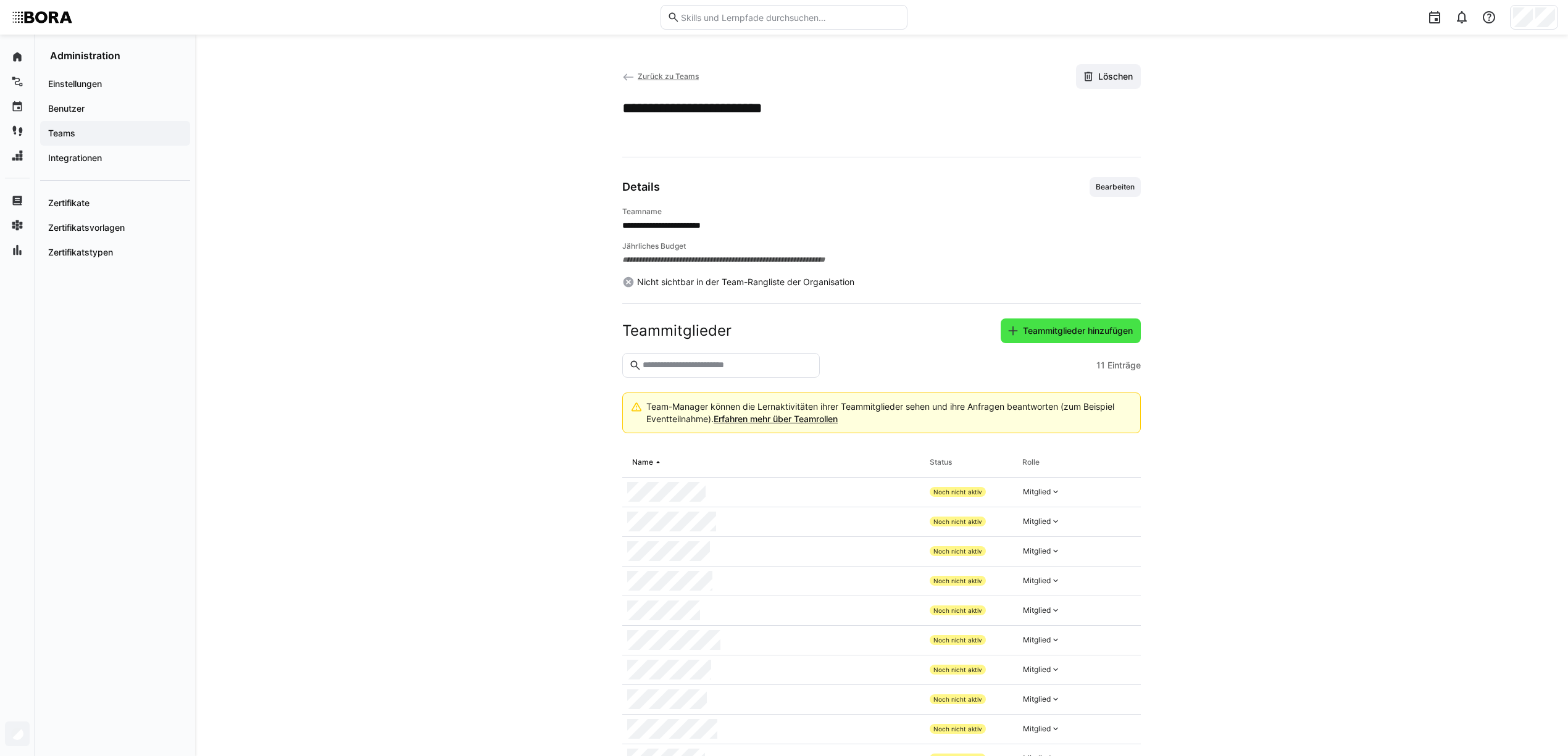
click at [1084, 339] on span "Teammitglieder hinzufügen" at bounding box center [1070, 331] width 140 height 25
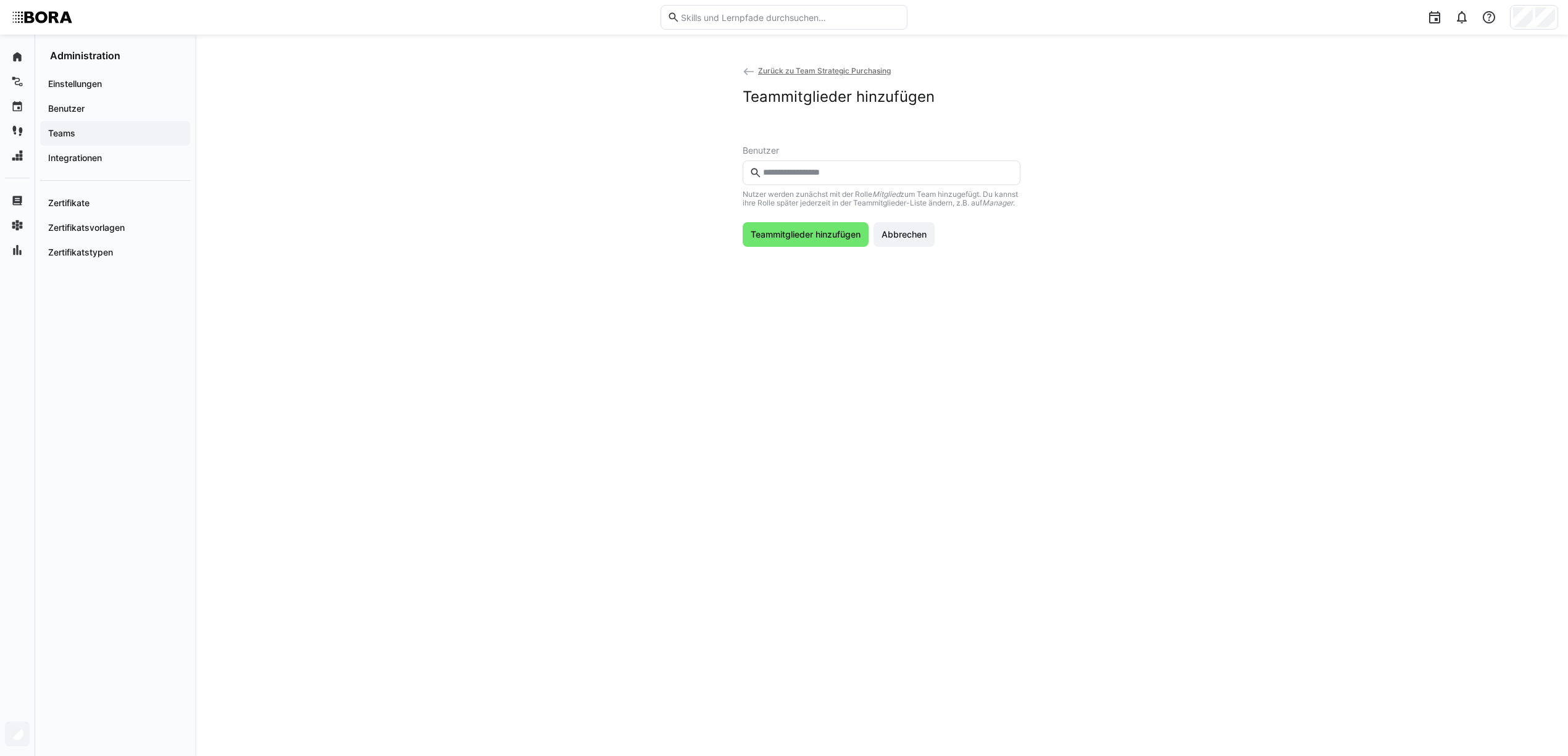
click at [794, 178] on eds-input at bounding box center [881, 173] width 278 height 25
type input "******"
click at [821, 270] on span "Teammitglieder hinzufügen" at bounding box center [805, 264] width 114 height 12
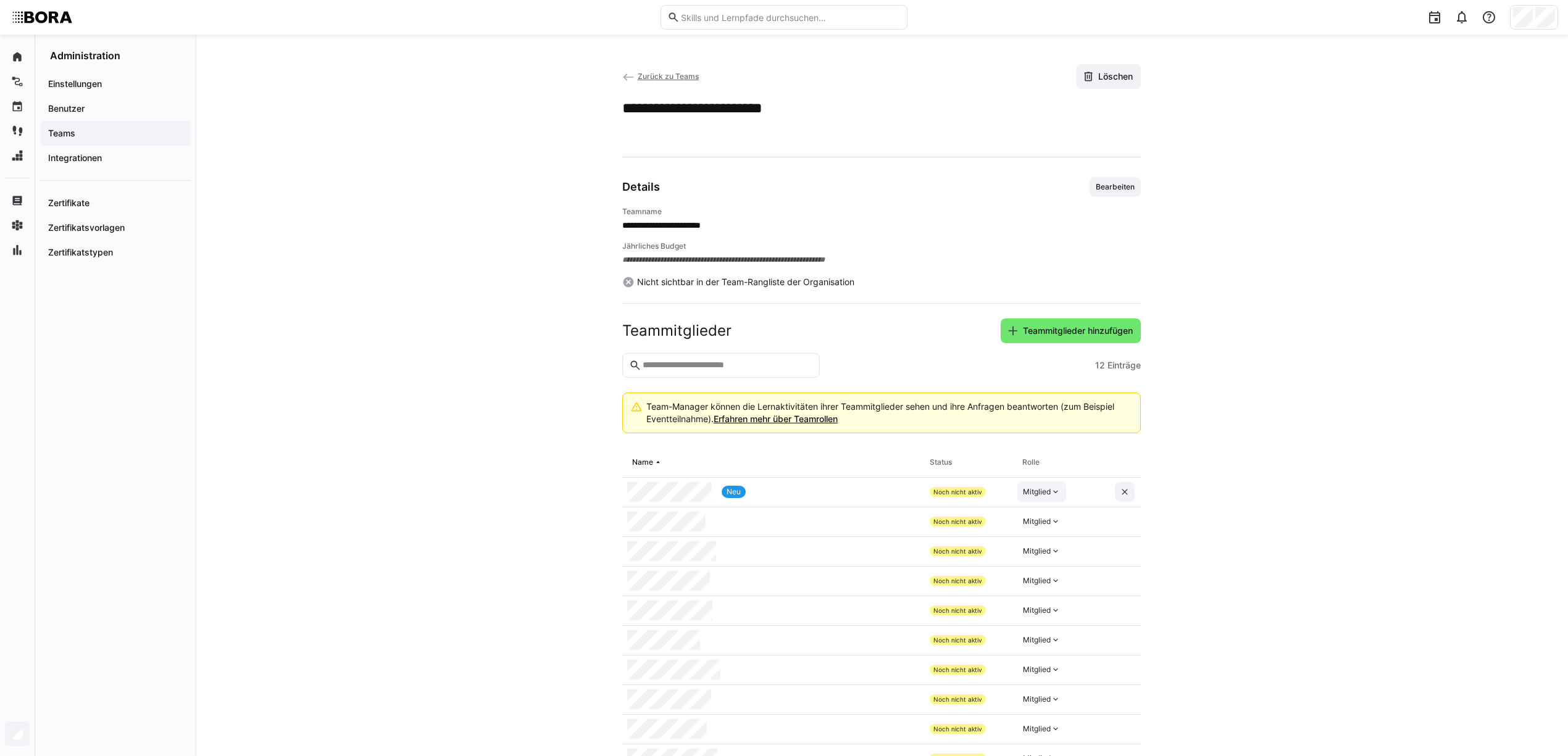
click at [1053, 492] on eds-icon at bounding box center [1055, 492] width 10 height 10
click at [1062, 520] on div "Manager" at bounding box center [1129, 522] width 207 height 12
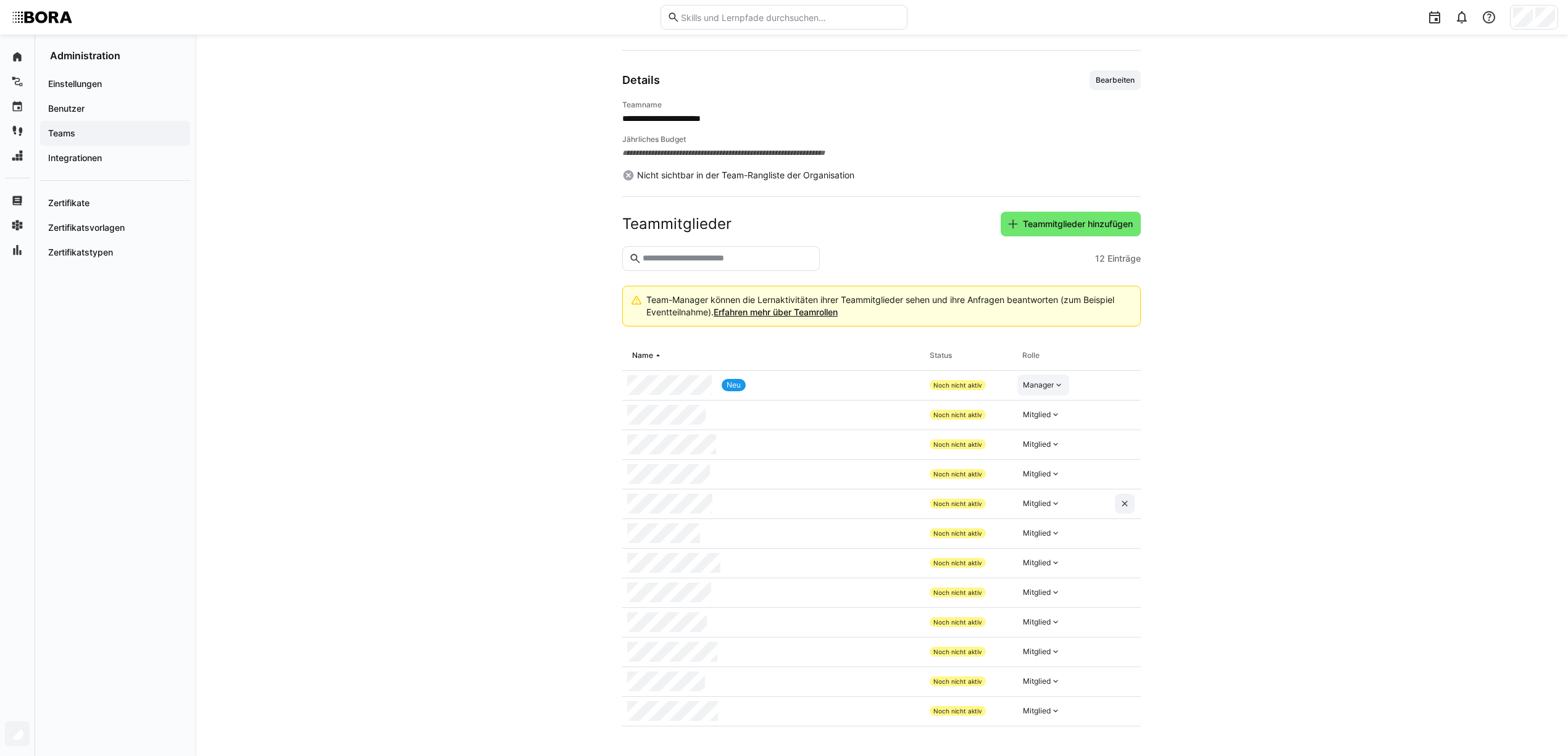
scroll to position [108, 0]
click at [1043, 652] on div "Mitglied" at bounding box center [1037, 651] width 28 height 10
click at [1050, 679] on div "Manager" at bounding box center [1043, 680] width 36 height 12
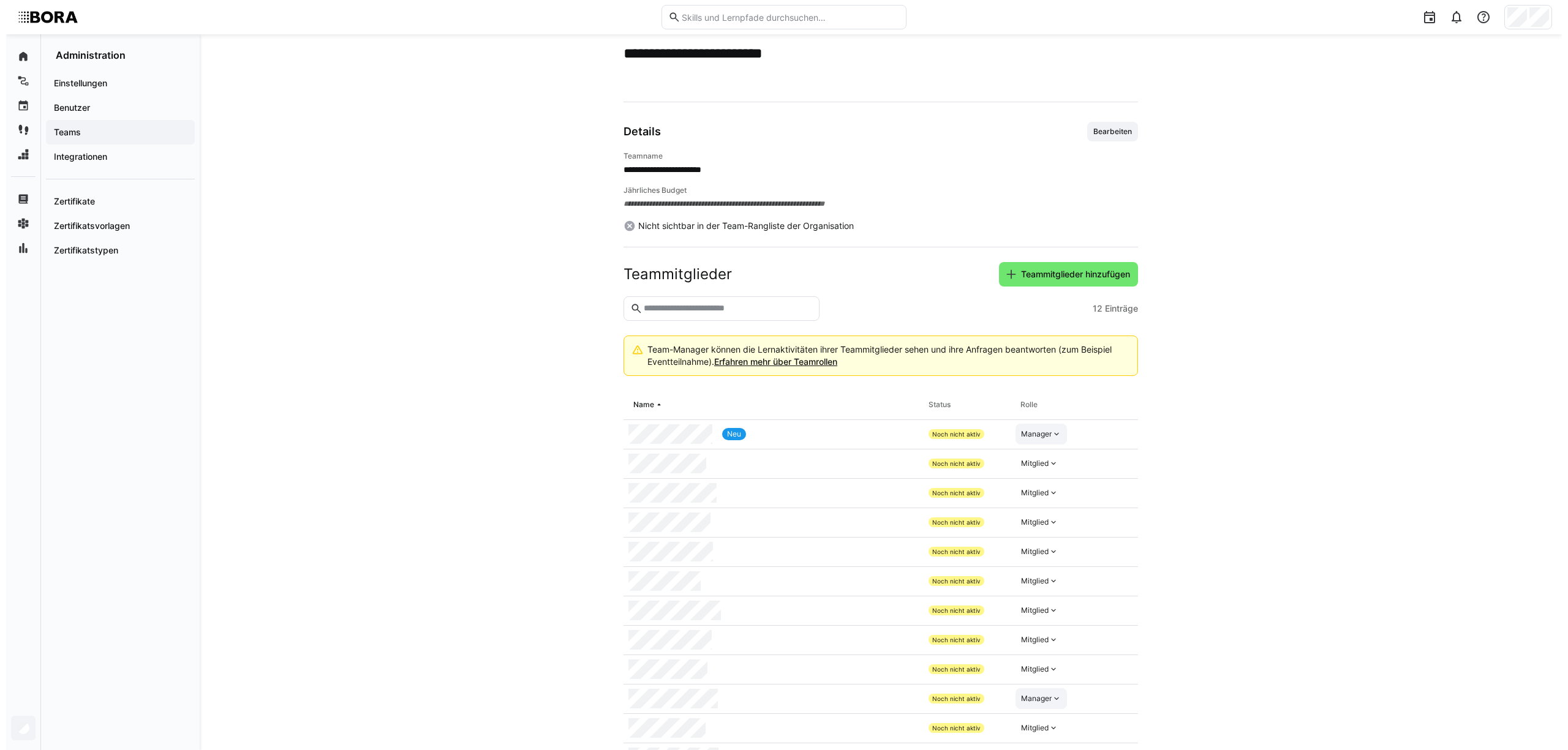
scroll to position [0, 0]
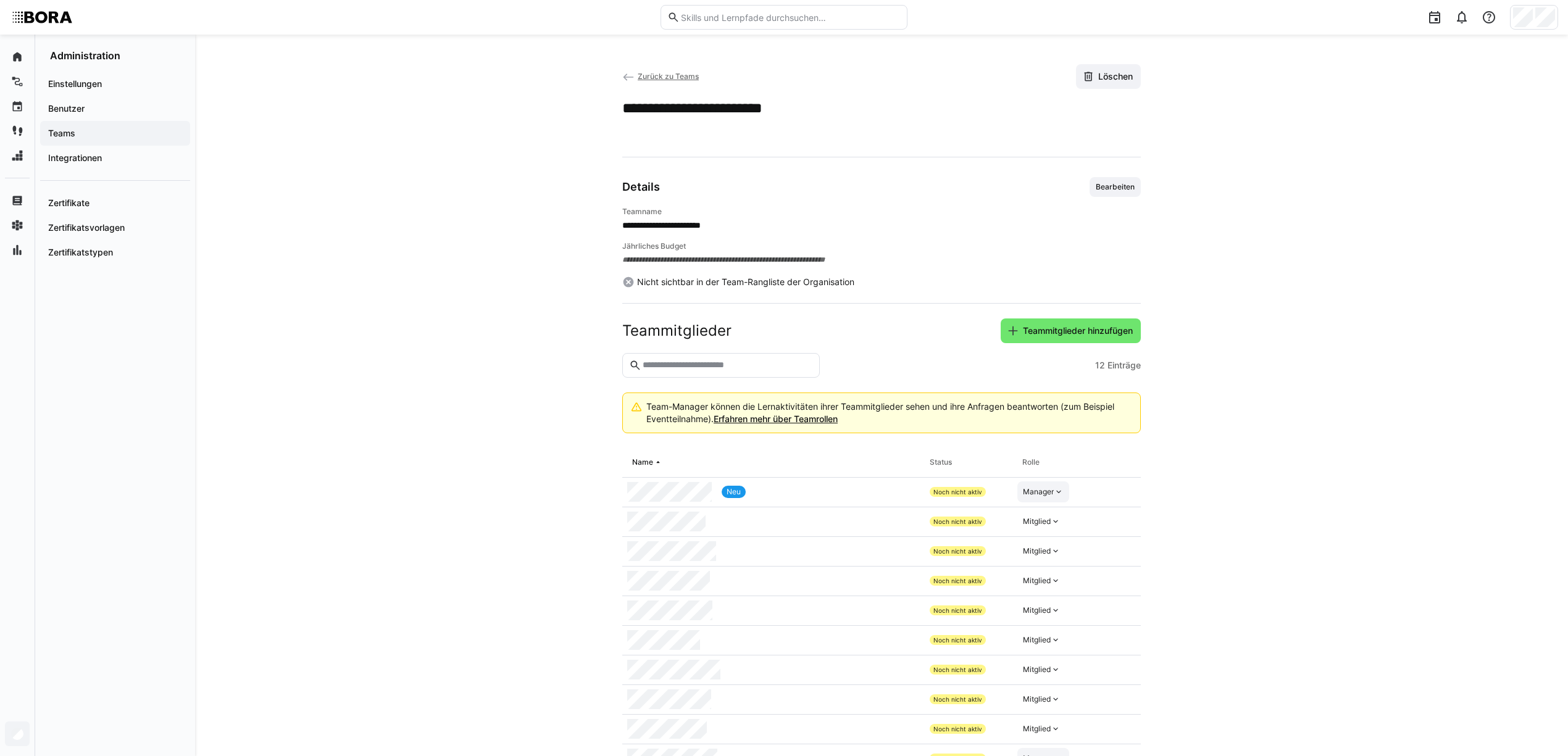
click at [625, 79] on eds-icon at bounding box center [628, 77] width 12 height 12
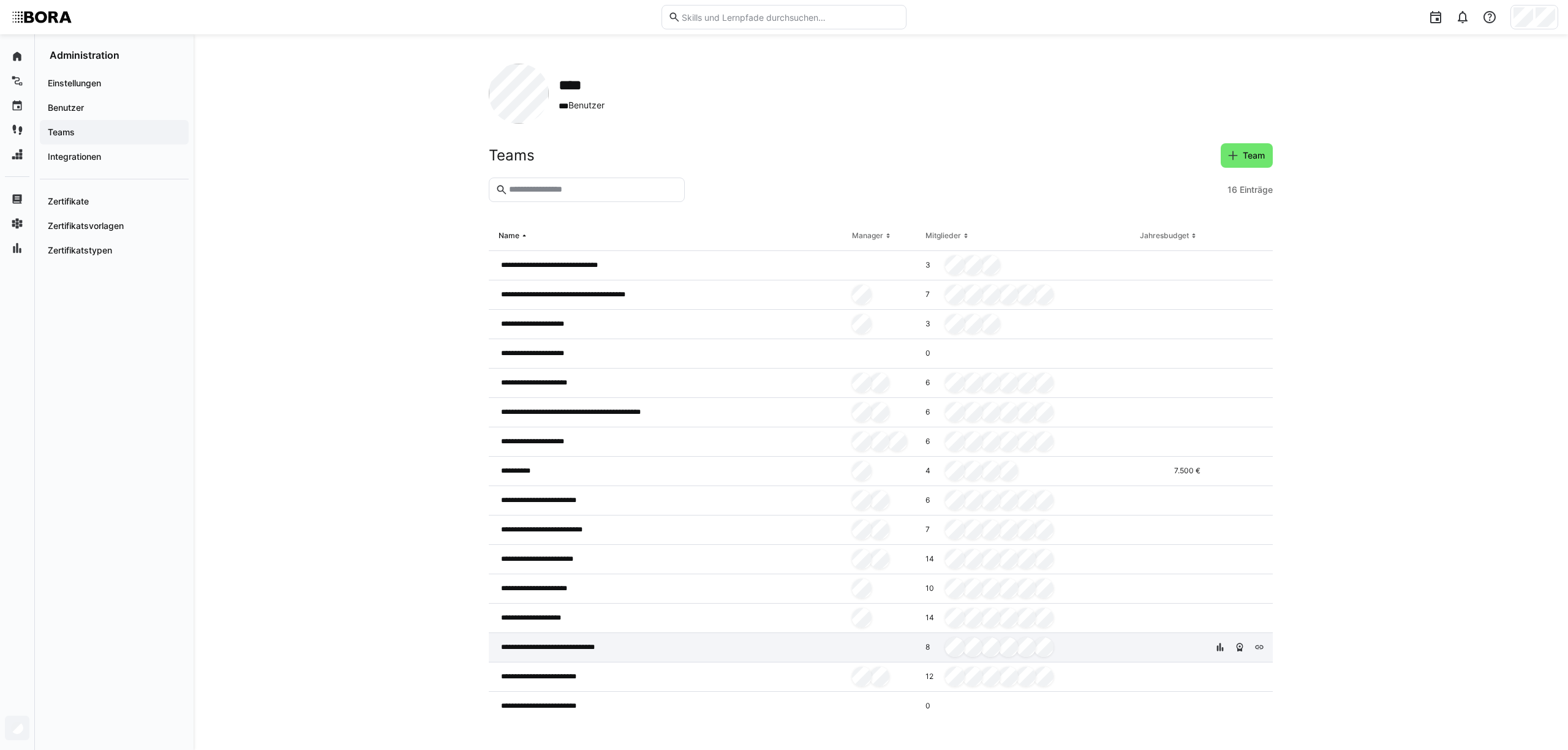
click at [597, 649] on span "**********" at bounding box center [564, 646] width 126 height 10
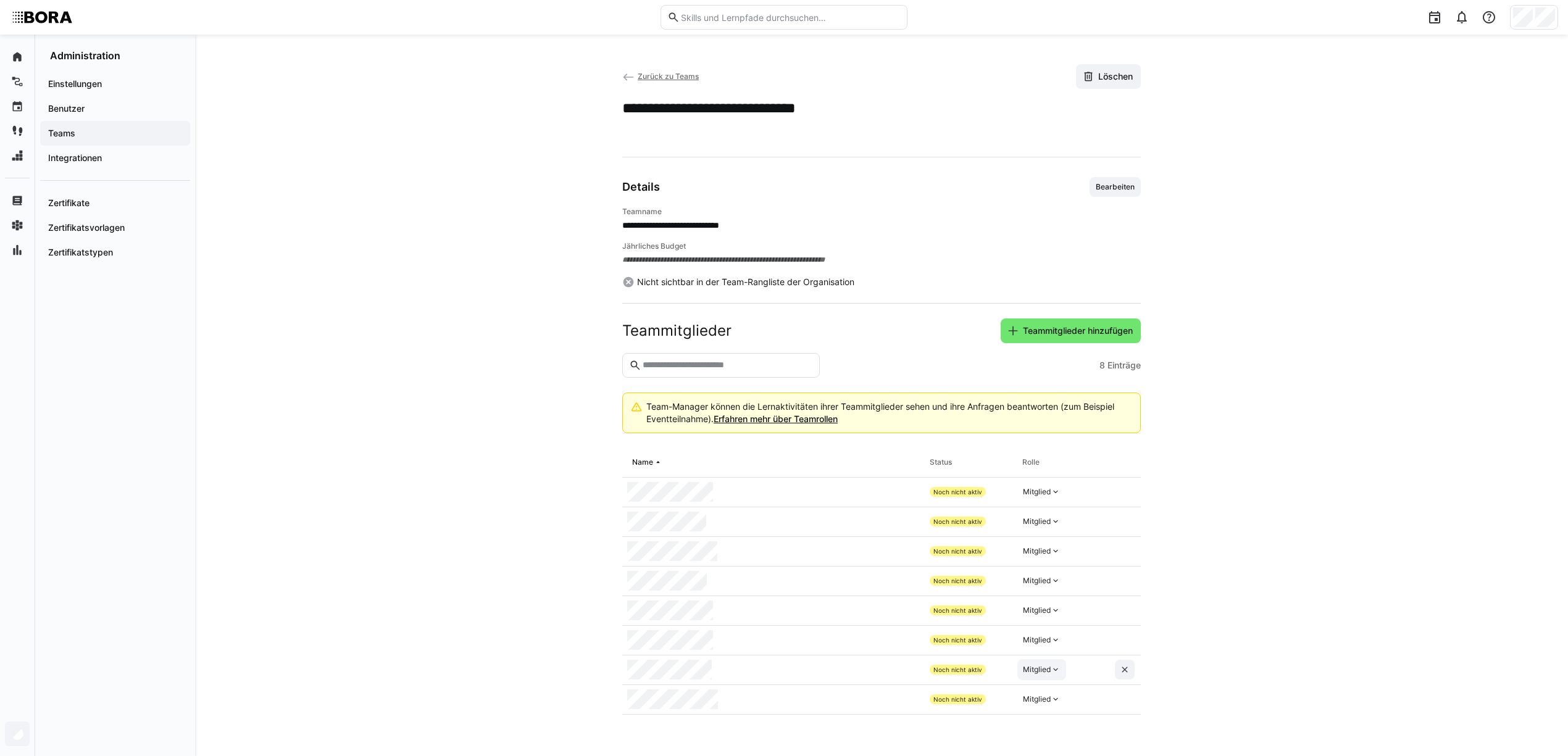
click at [1048, 675] on div "Mitglied" at bounding box center [1037, 669] width 28 height 10
click at [1052, 701] on div "Manager" at bounding box center [1043, 700] width 36 height 12
click at [1046, 520] on div "Mitglied" at bounding box center [1037, 521] width 28 height 10
click at [1063, 541] on div "Manager" at bounding box center [1128, 552] width 222 height 22
click at [625, 73] on eds-icon at bounding box center [628, 77] width 12 height 12
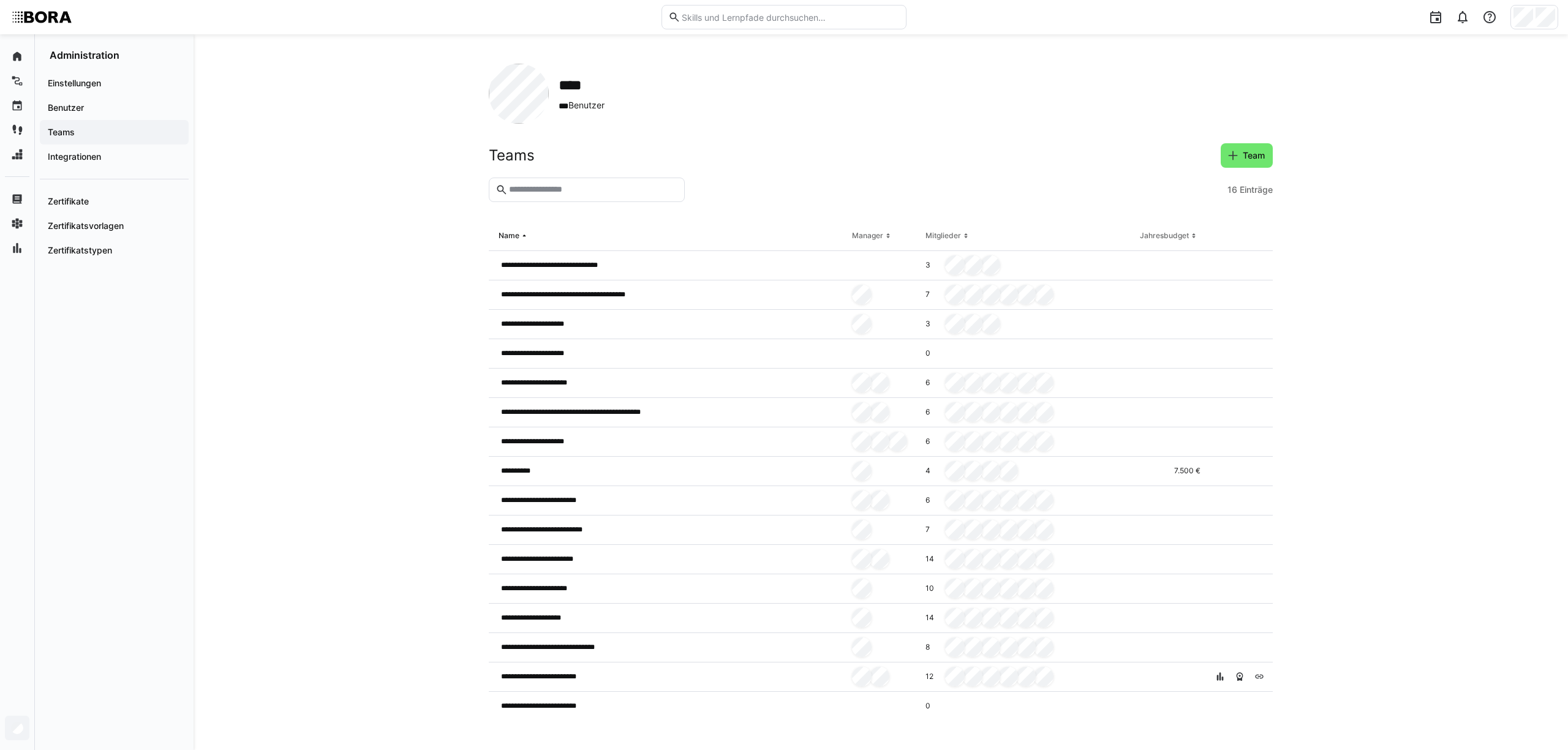
scroll to position [1, 0]
click at [661, 684] on div "**********" at bounding box center [668, 676] width 358 height 29
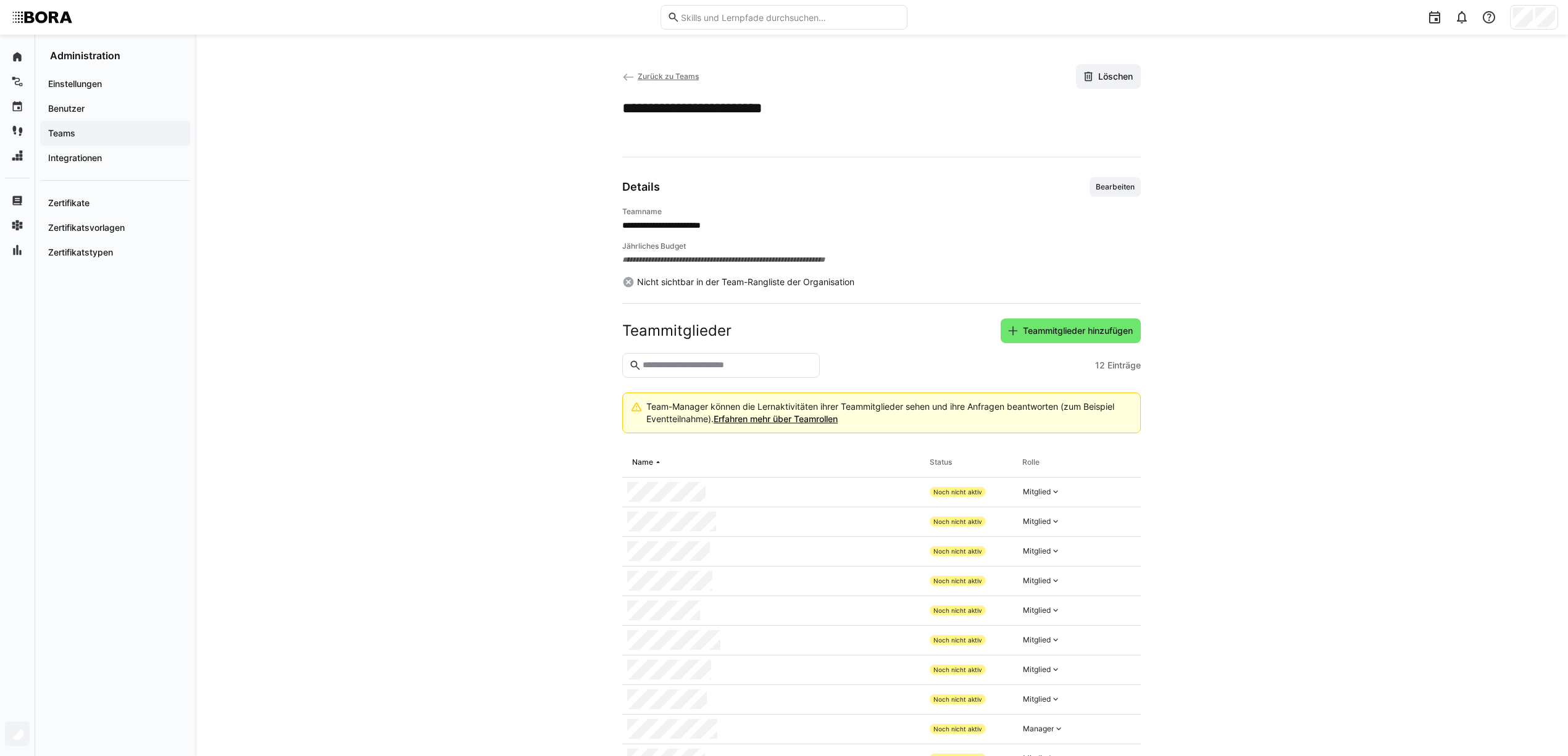
click at [624, 72] on eds-icon at bounding box center [628, 77] width 12 height 12
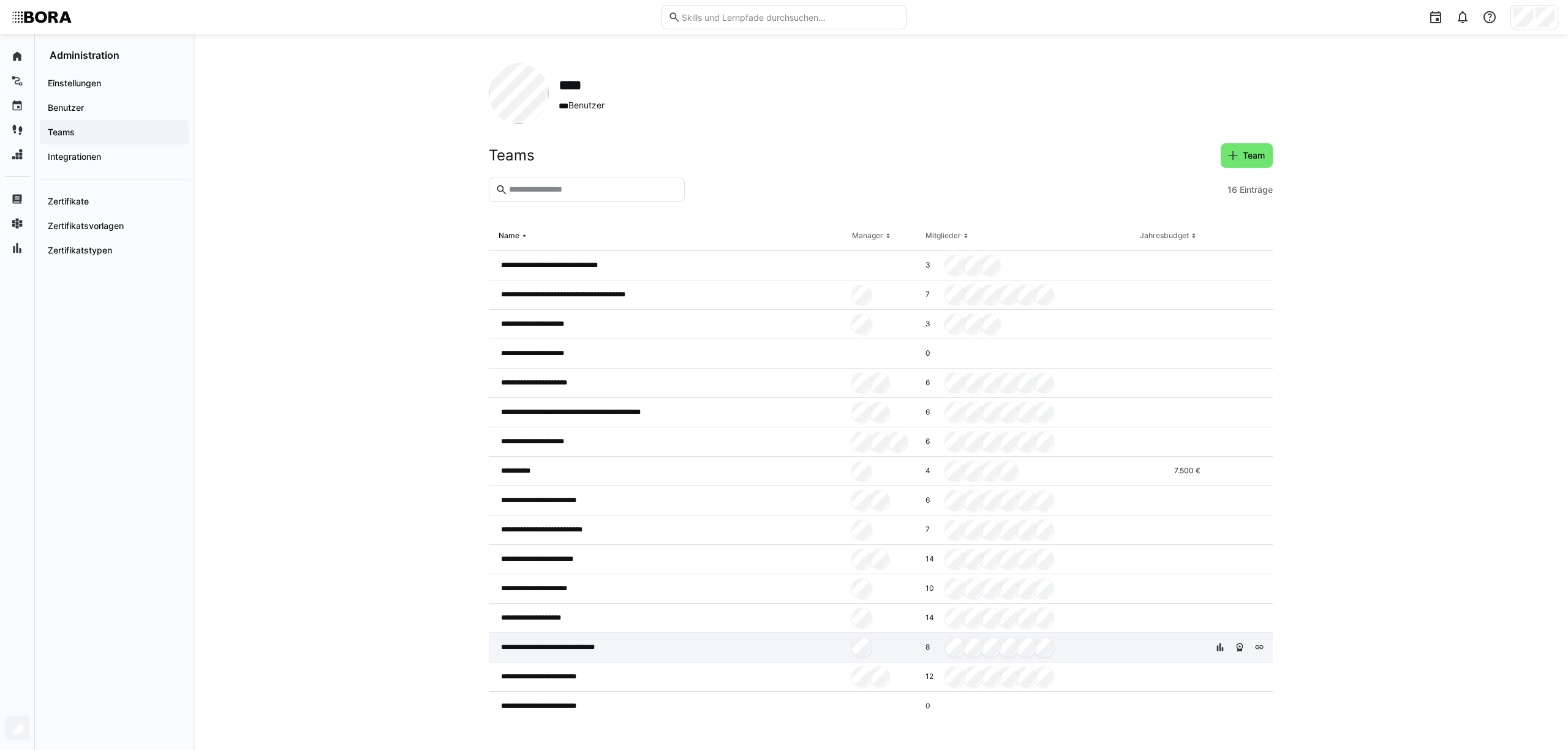
click at [675, 639] on div "**********" at bounding box center [668, 647] width 358 height 29
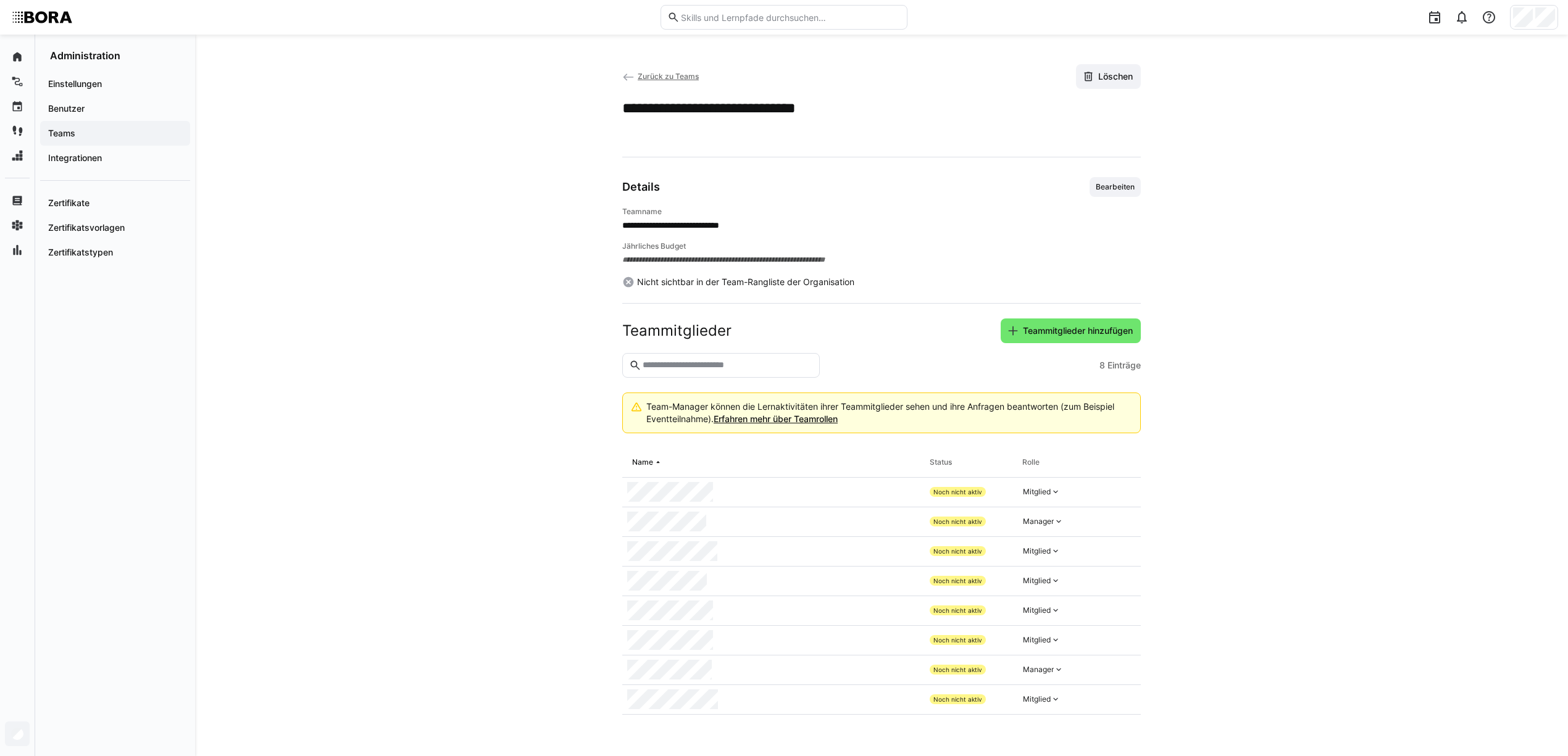
click at [630, 74] on eds-icon at bounding box center [628, 77] width 12 height 12
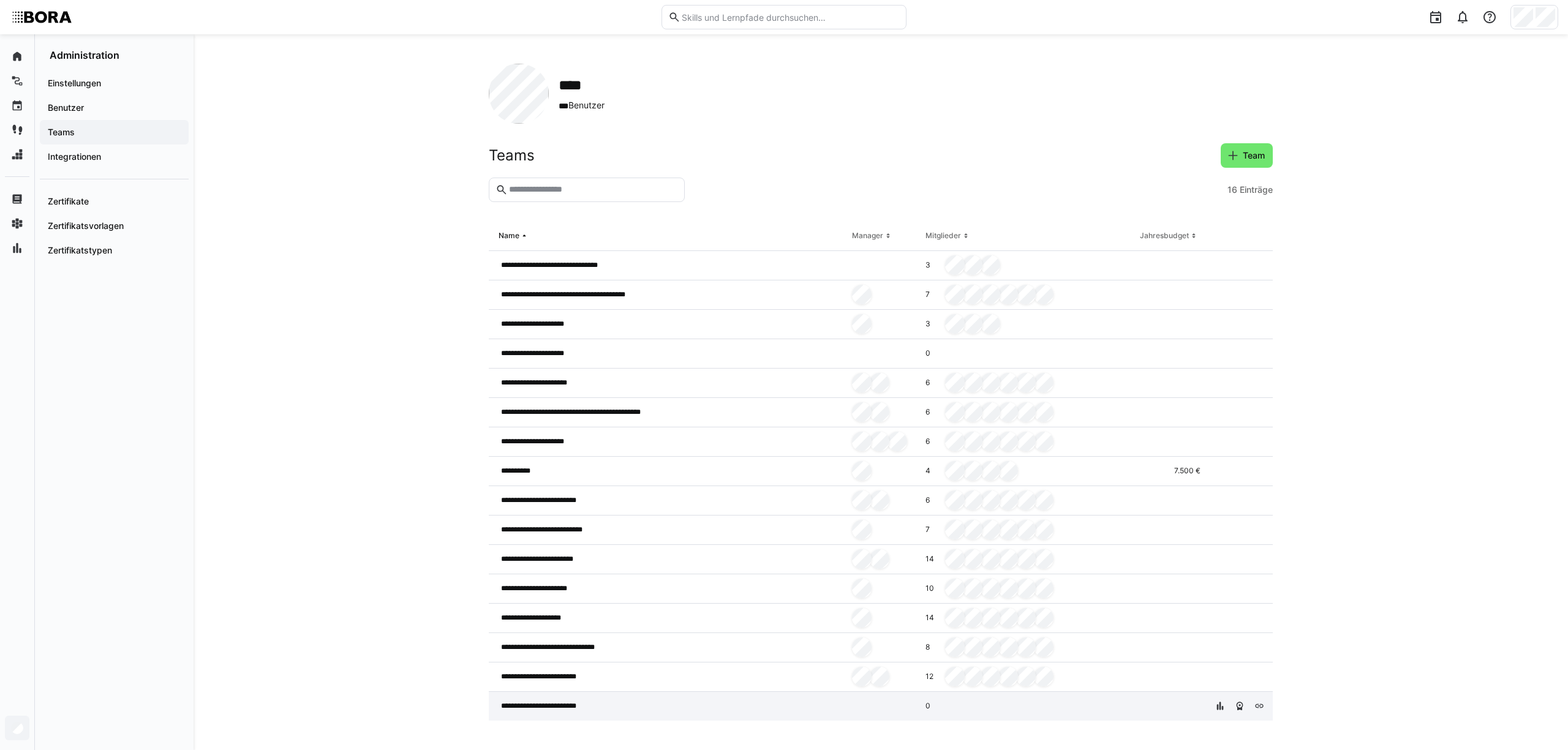
click at [586, 703] on span "**********" at bounding box center [549, 706] width 96 height 10
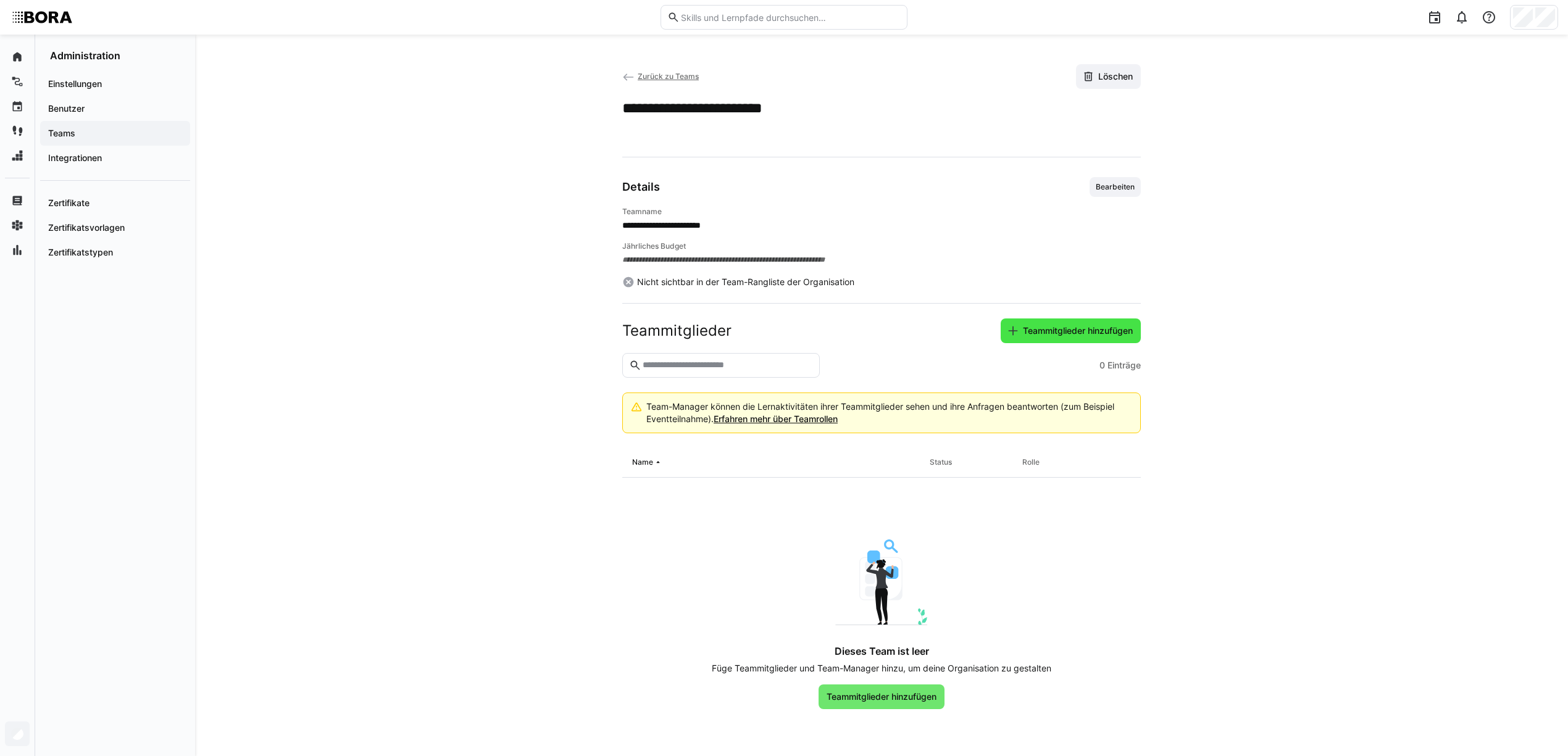
click at [1042, 329] on span "Teammitglieder hinzufügen" at bounding box center [1078, 331] width 114 height 12
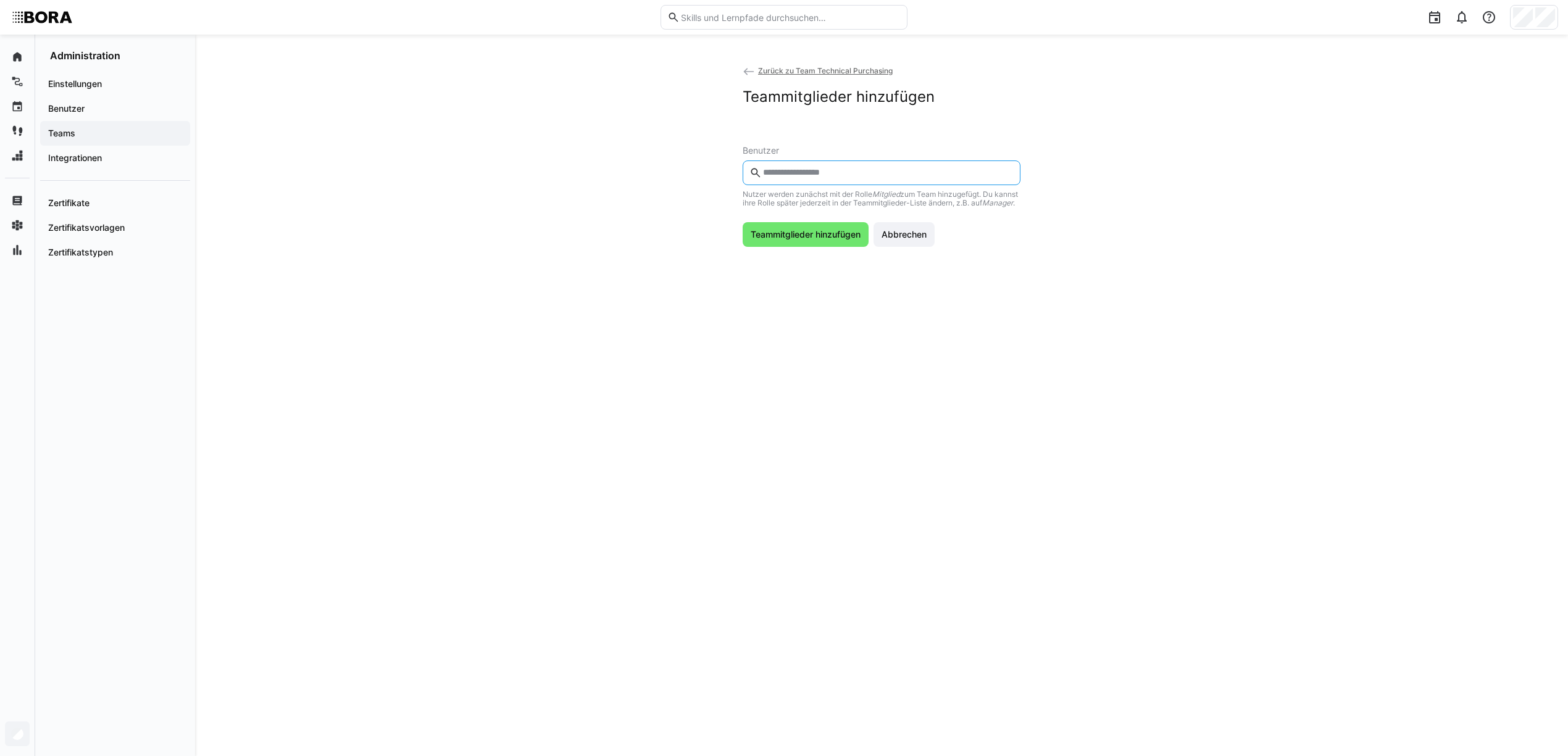
click at [774, 171] on input "text" at bounding box center [888, 173] width 252 height 11
type input "******"
click at [800, 171] on input "text" at bounding box center [888, 173] width 252 height 11
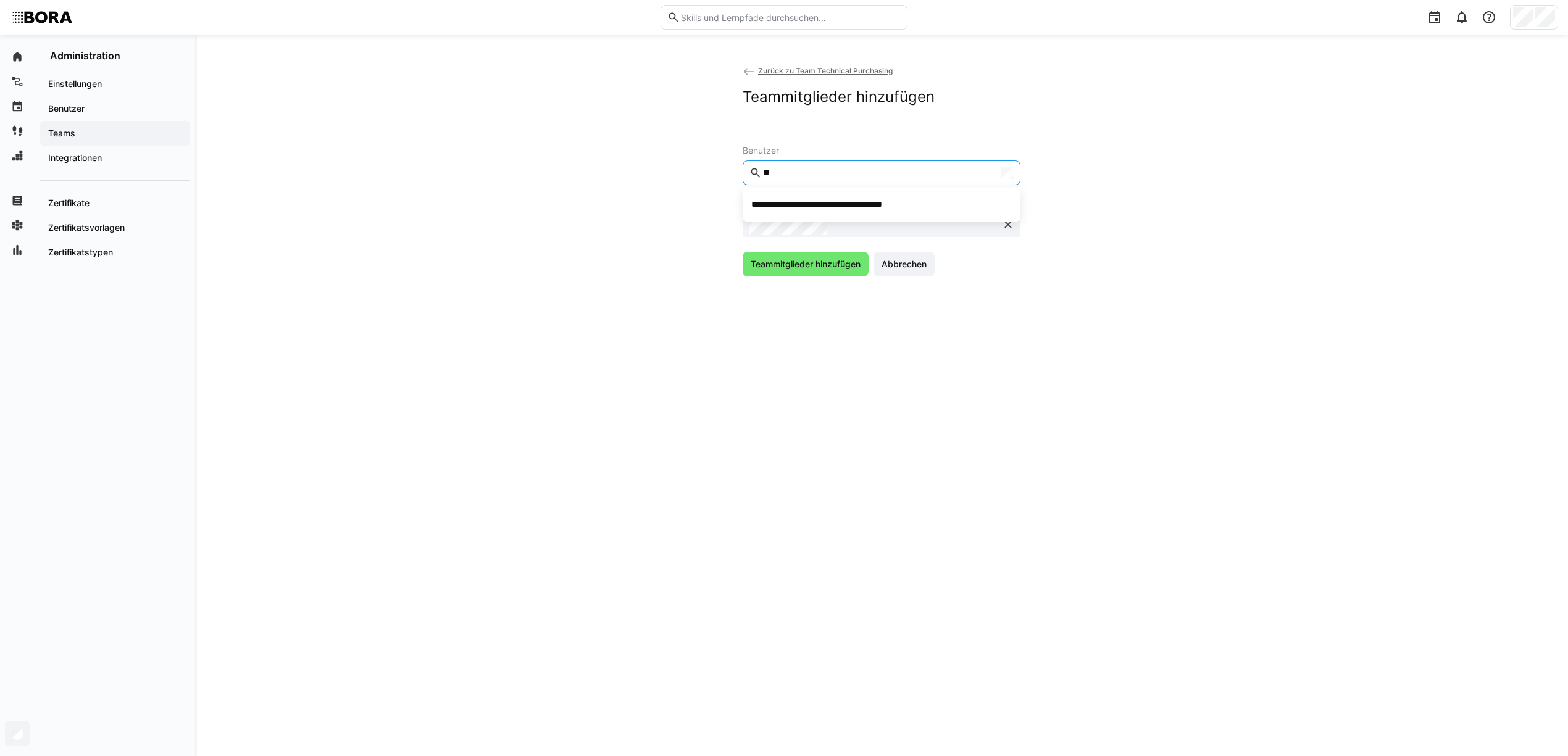
type input "*"
type input "*****"
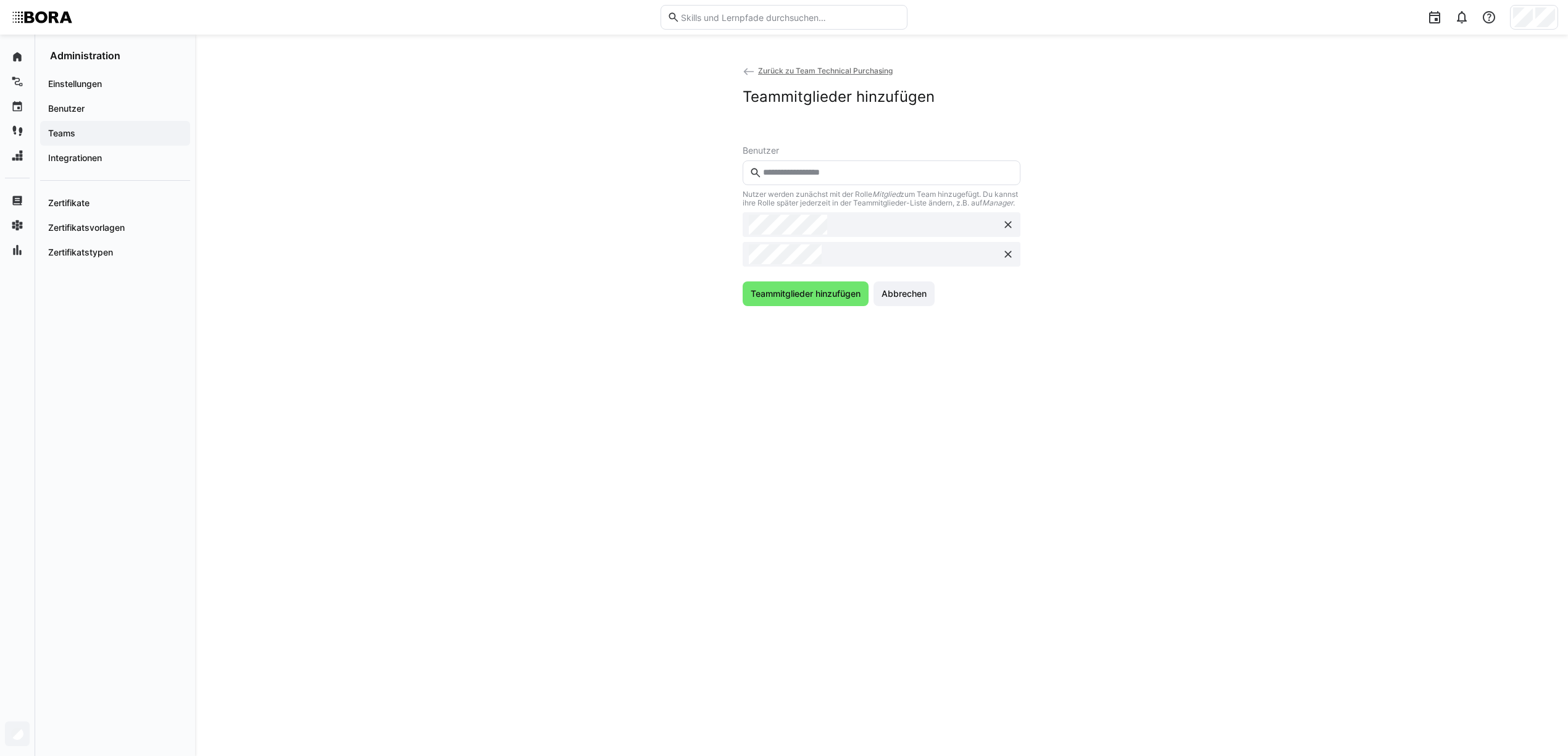
click at [808, 170] on input "text" at bounding box center [888, 173] width 252 height 11
type input "****"
click at [822, 171] on input "text" at bounding box center [888, 173] width 252 height 11
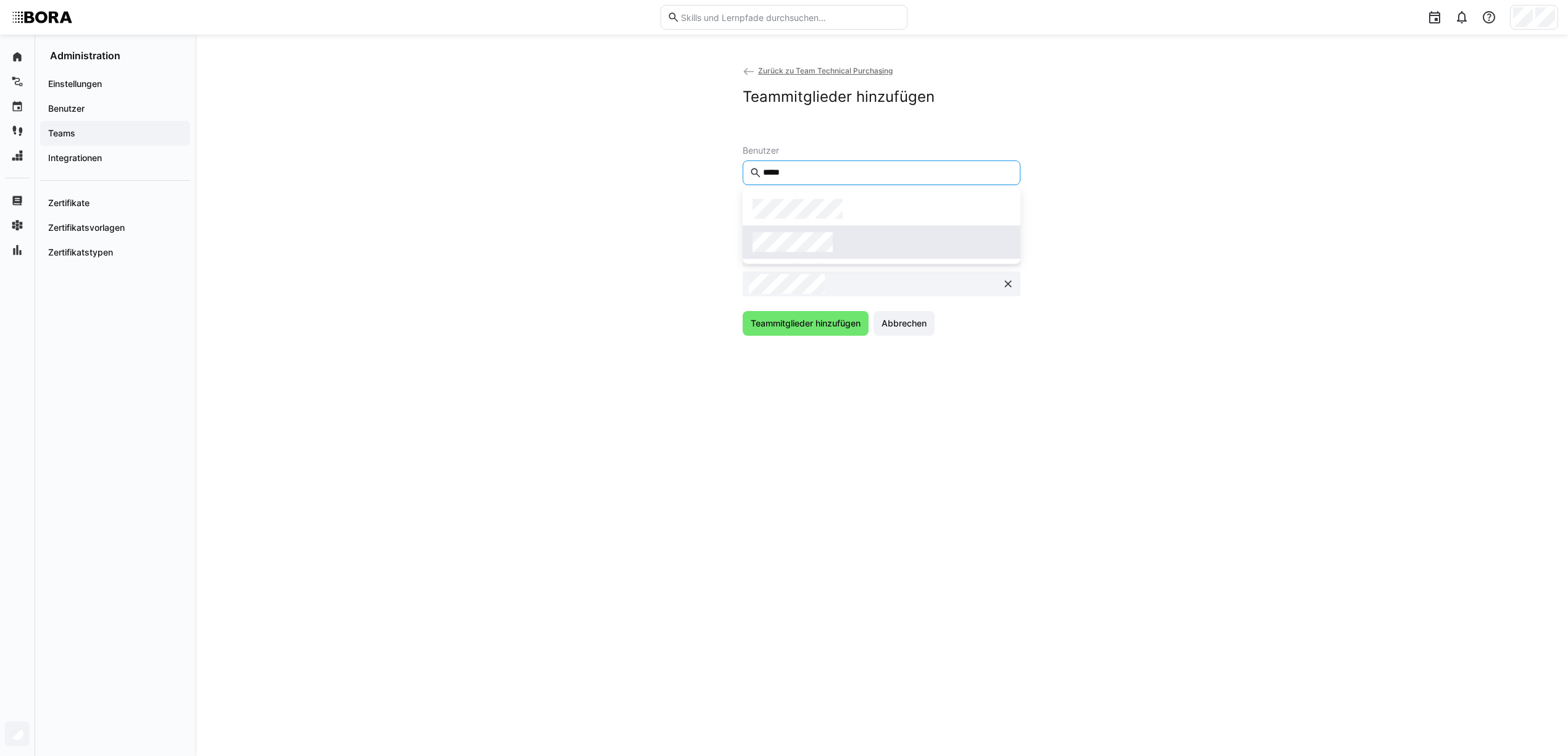
type input "*****"
click at [840, 234] on div at bounding box center [881, 242] width 258 height 20
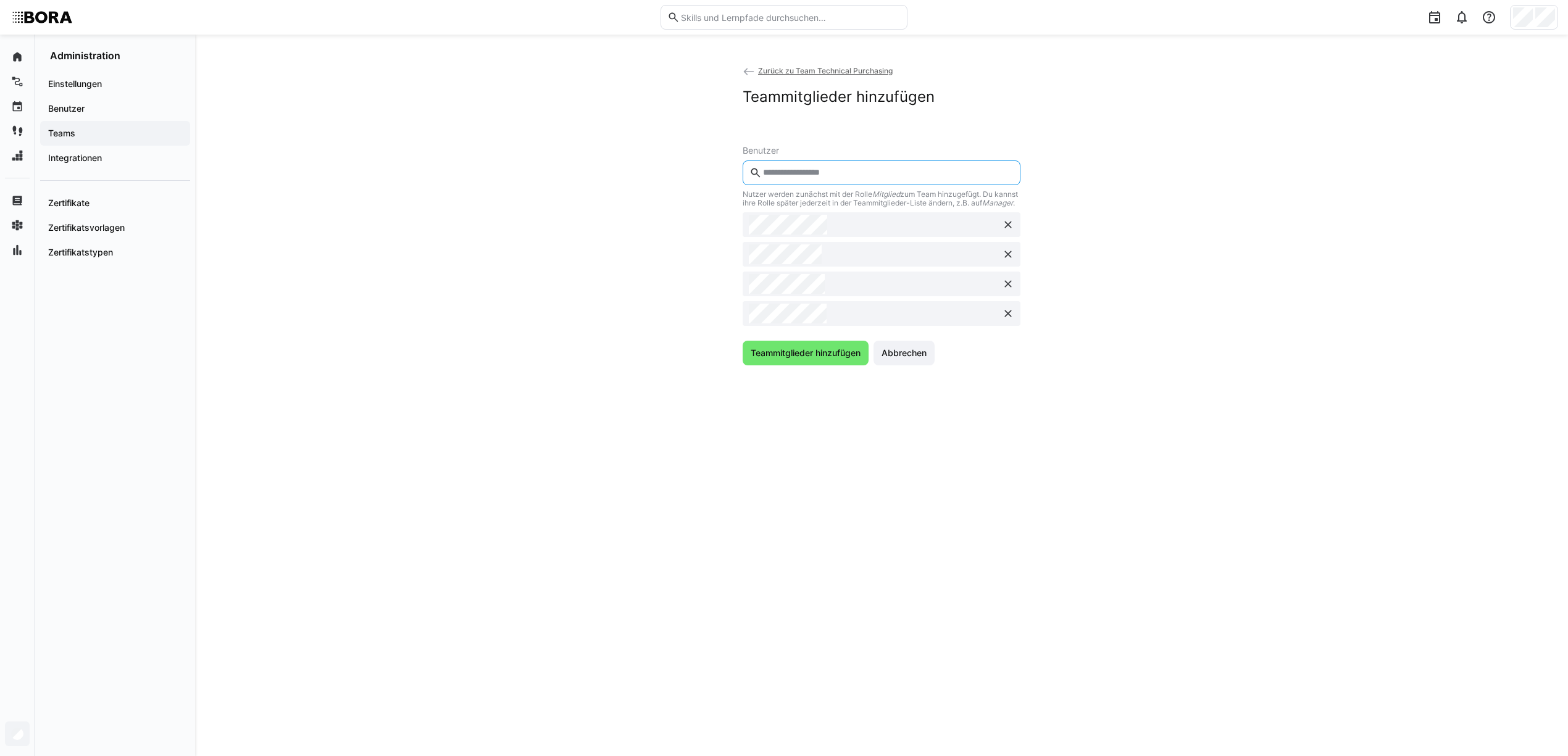
click at [821, 173] on input "text" at bounding box center [888, 173] width 252 height 11
type input "*****"
click at [793, 173] on input "text" at bounding box center [888, 173] width 252 height 11
type input "******"
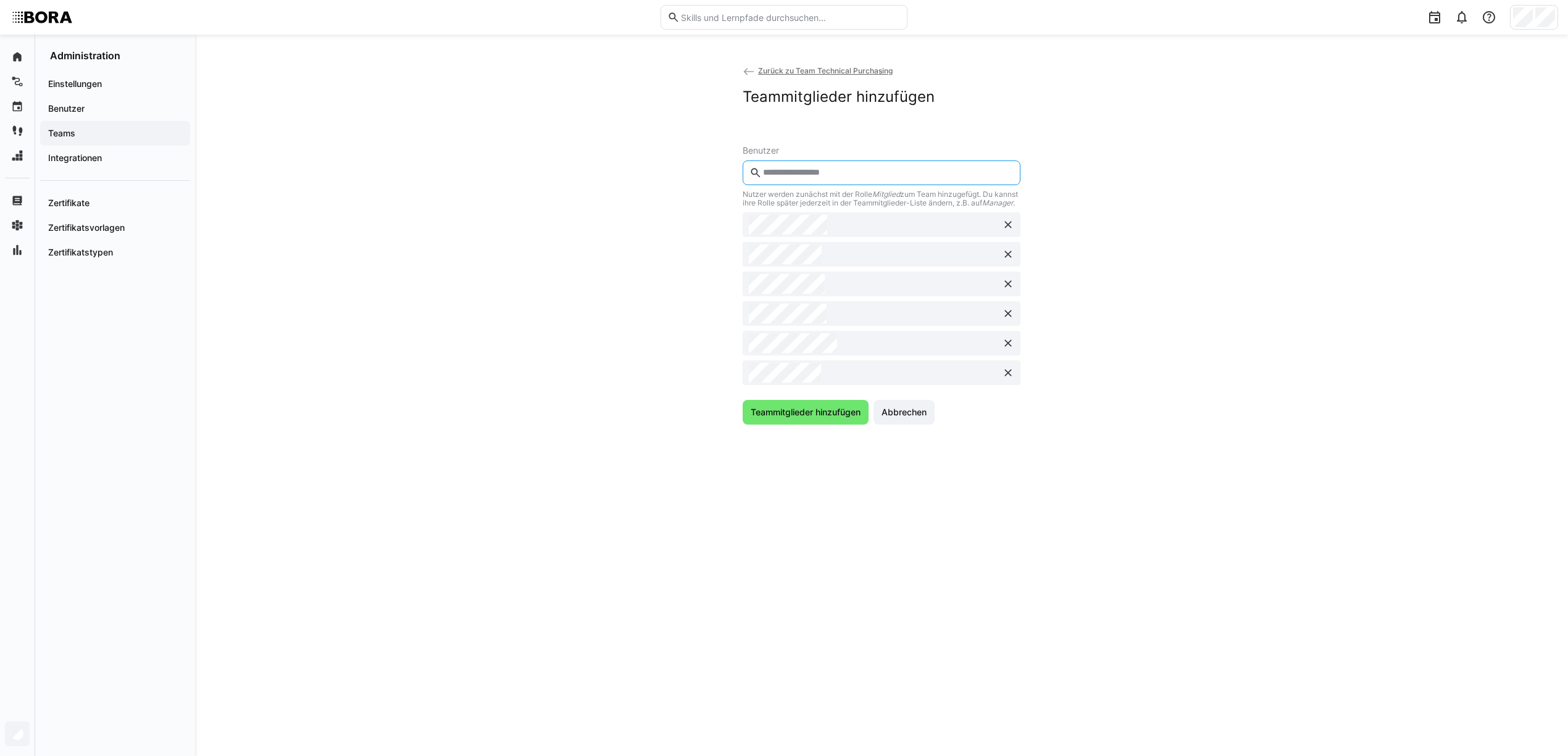
click at [811, 173] on input "text" at bounding box center [888, 173] width 252 height 11
type input "*****"
click at [812, 448] on span "Teammitglieder hinzufügen" at bounding box center [805, 442] width 114 height 12
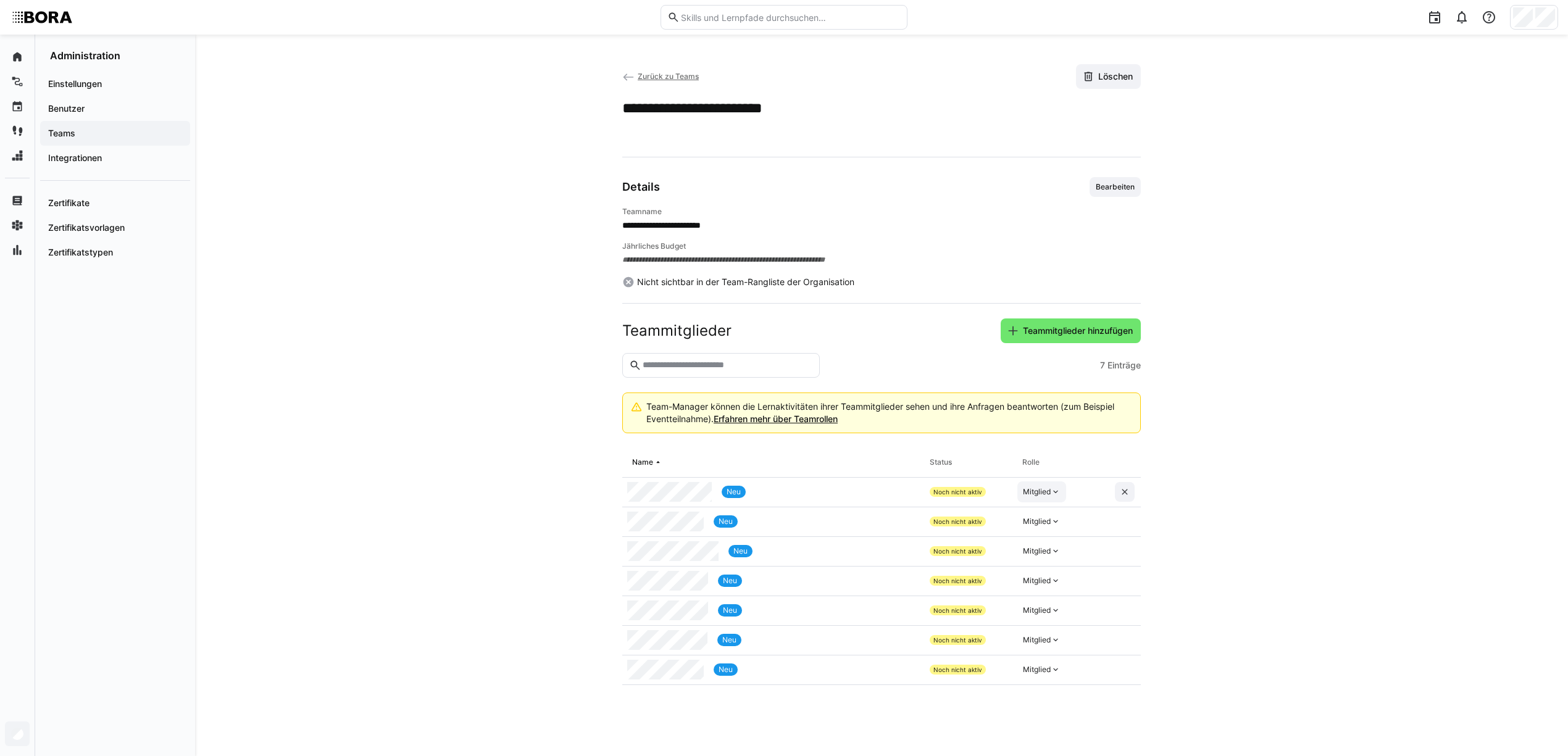
click at [1058, 490] on eds-icon at bounding box center [1055, 492] width 10 height 10
click at [1056, 526] on div "Manager" at bounding box center [1043, 522] width 36 height 12
click at [1037, 675] on div "Mitglied" at bounding box center [1037, 669] width 28 height 10
click at [1047, 696] on div "Manager" at bounding box center [1043, 700] width 36 height 12
click at [624, 79] on eds-icon at bounding box center [628, 77] width 12 height 12
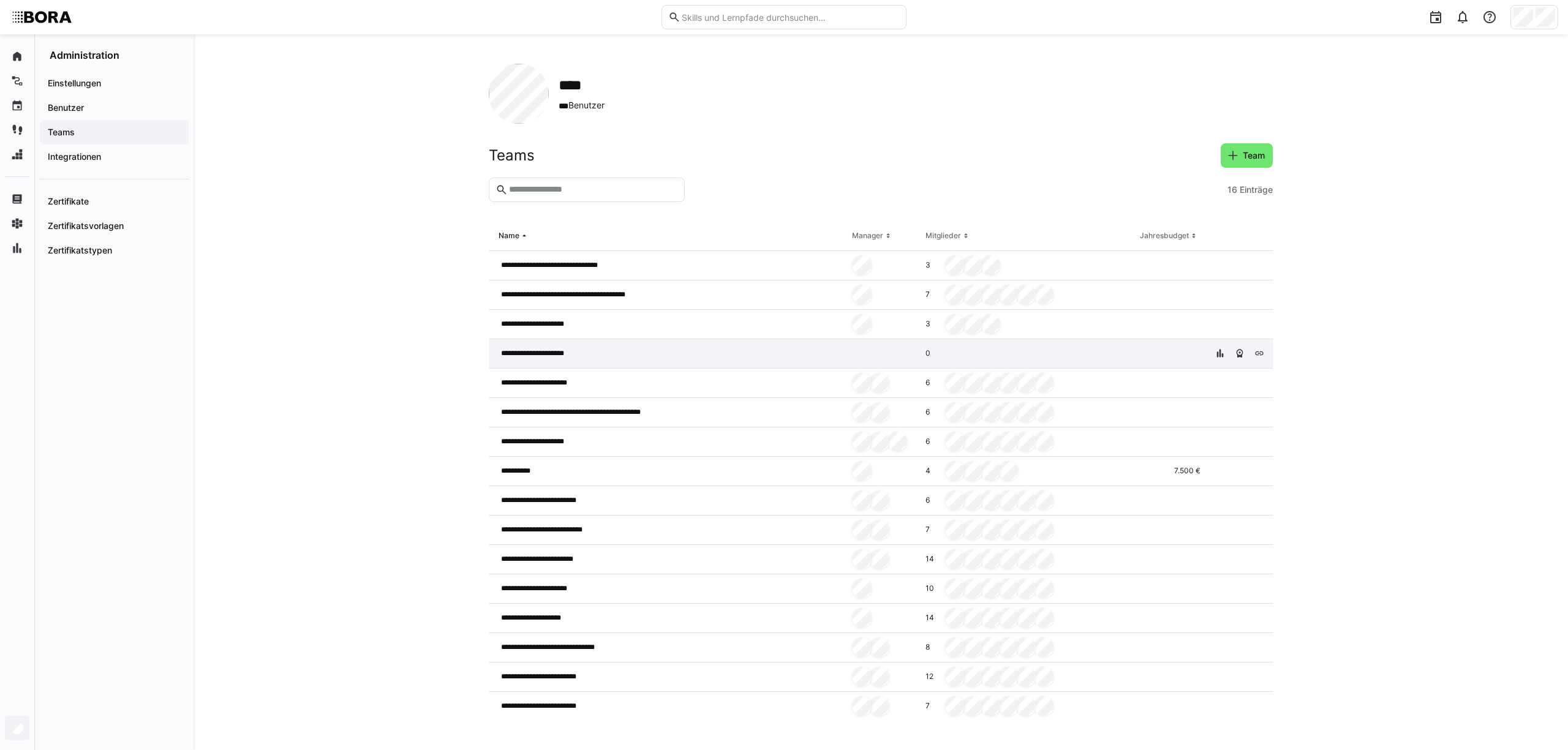
click at [805, 355] on div "**********" at bounding box center [668, 354] width 358 height 29
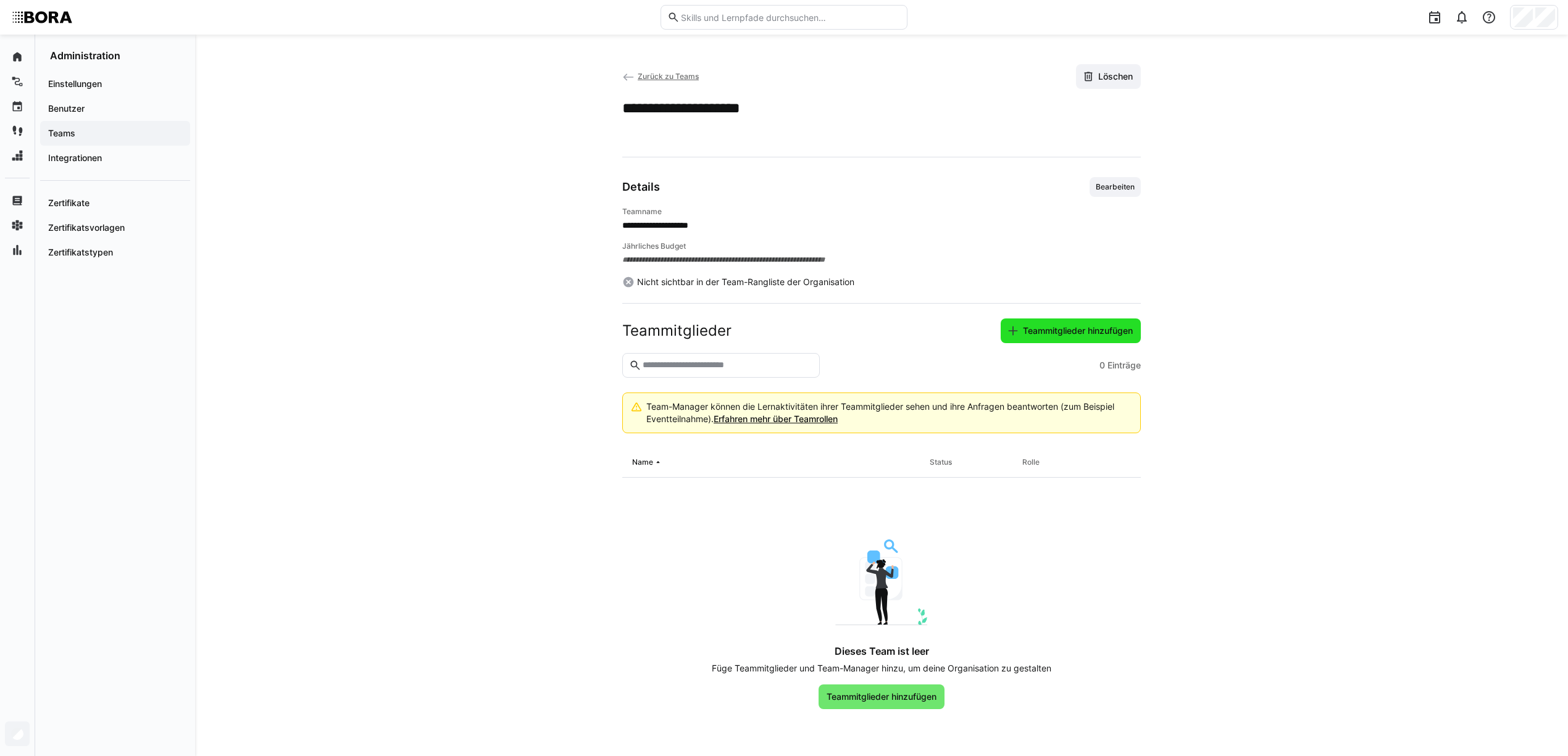
click at [1095, 339] on span "Teammitglieder hinzufügen" at bounding box center [1070, 331] width 140 height 25
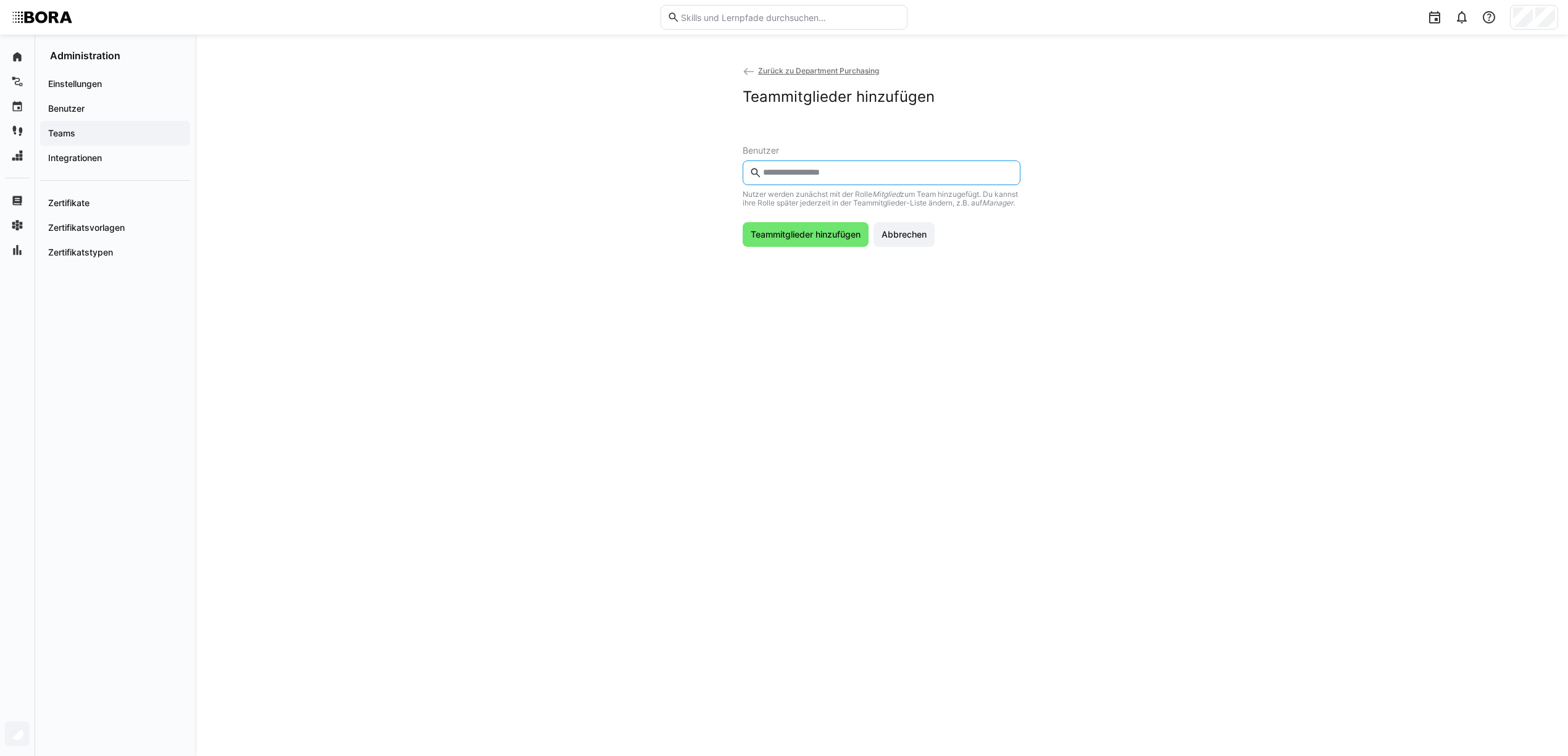
click at [820, 170] on input "text" at bounding box center [888, 173] width 252 height 11
type input "*****"
click at [833, 171] on input "text" at bounding box center [888, 173] width 252 height 11
type input "******"
click at [838, 203] on div at bounding box center [881, 209] width 258 height 20
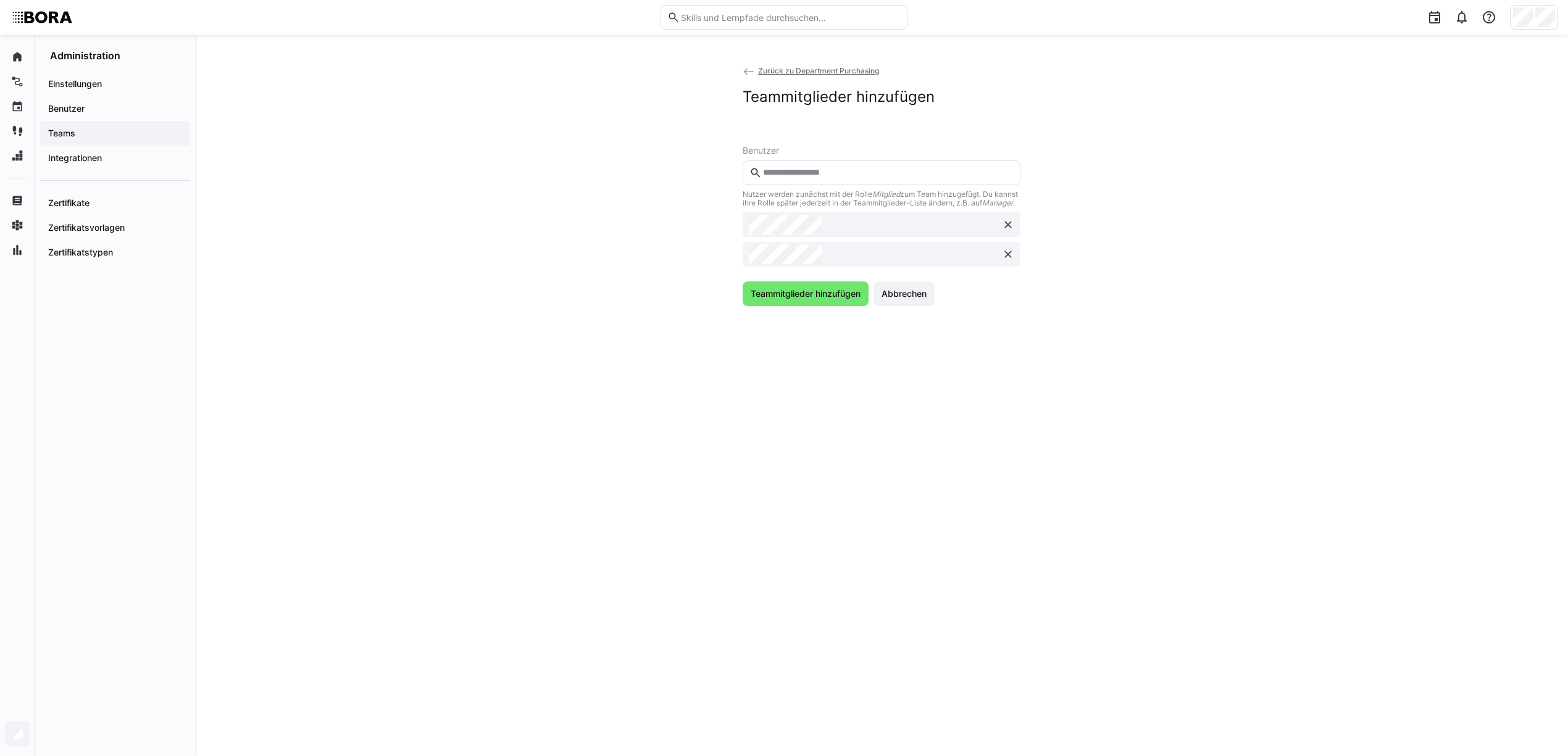
click at [831, 169] on input "text" at bounding box center [888, 173] width 252 height 11
type input "*****"
click at [846, 213] on div at bounding box center [881, 209] width 258 height 20
click at [838, 170] on input "text" at bounding box center [888, 173] width 252 height 11
type input "******"
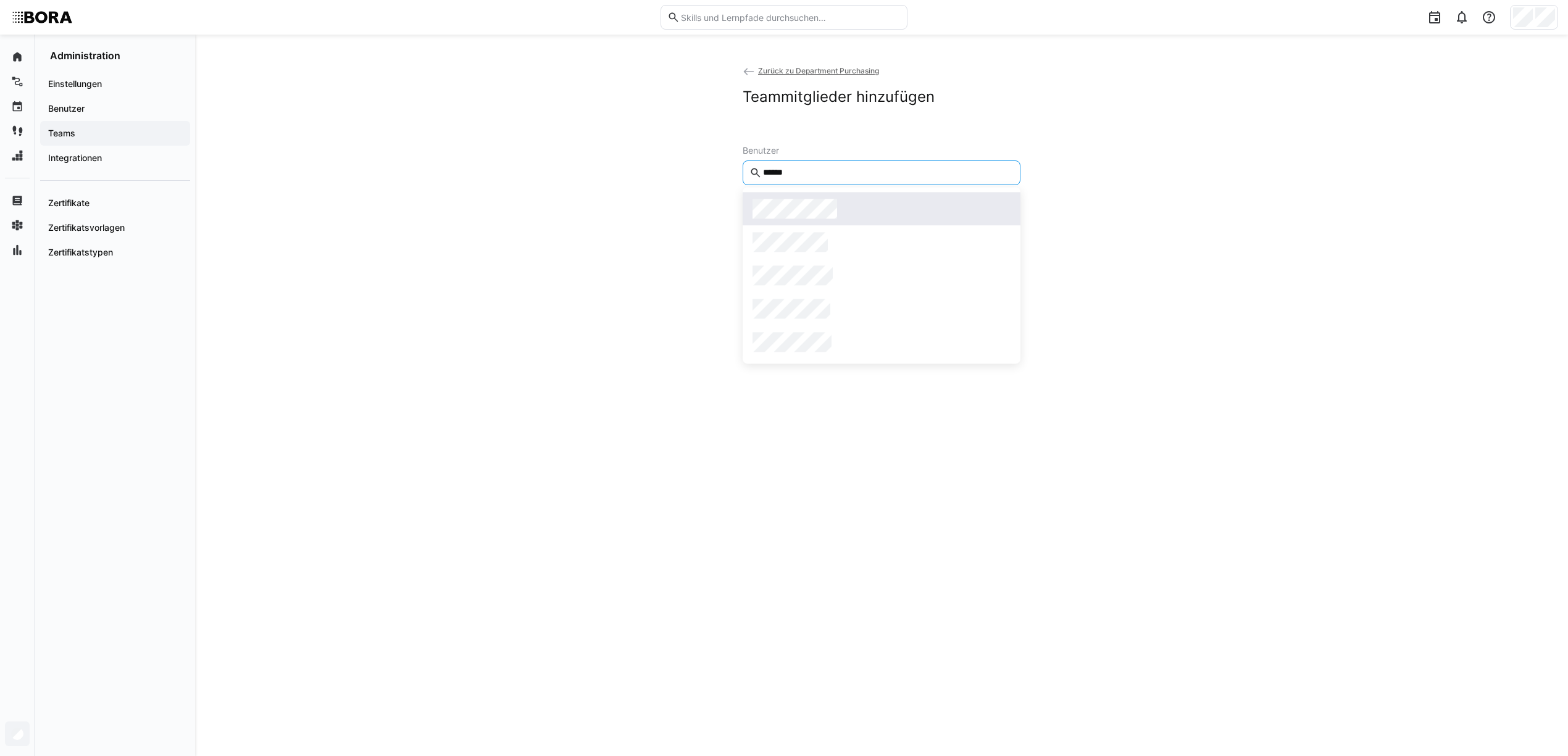
click at [904, 212] on div at bounding box center [881, 209] width 258 height 20
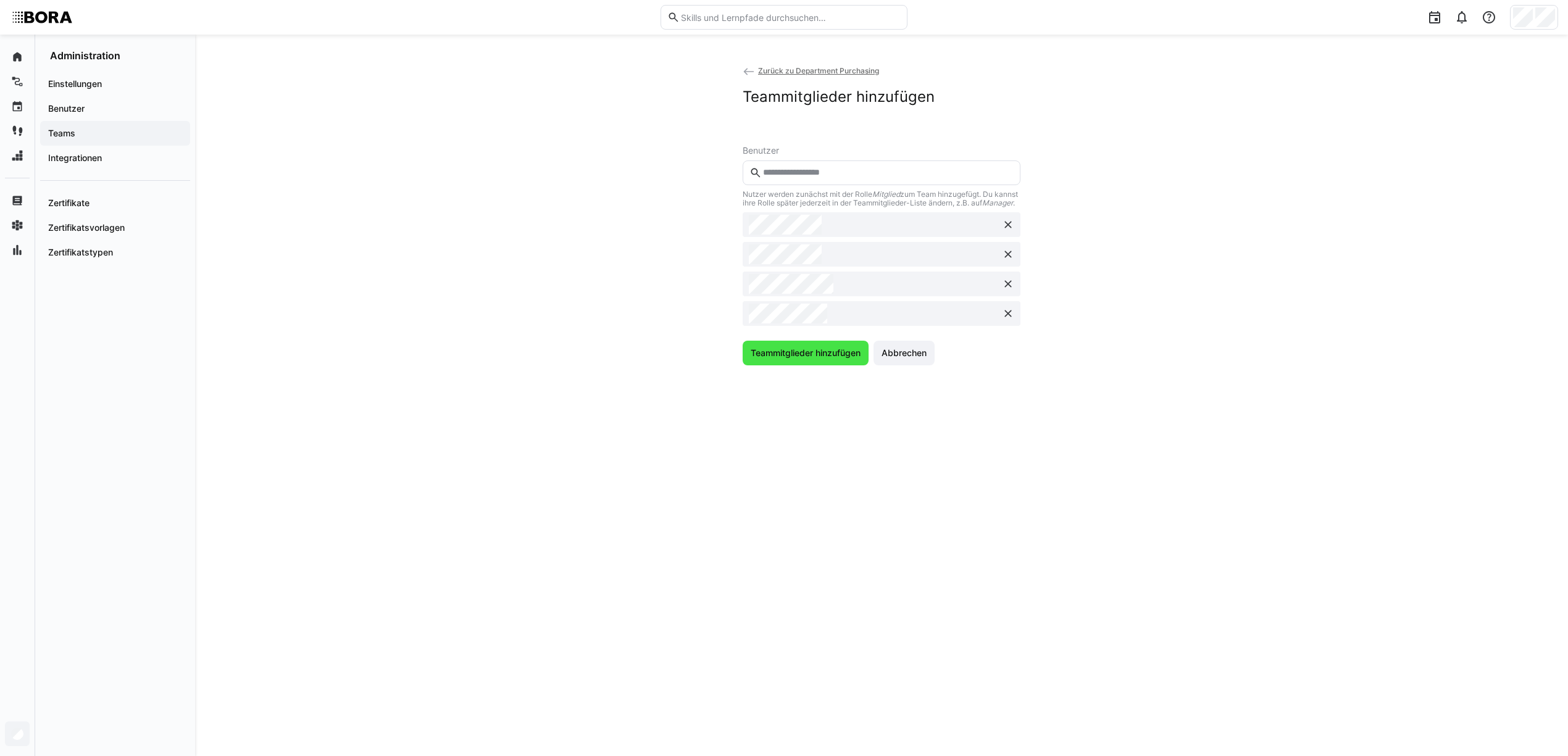
click at [819, 358] on span "Teammitglieder hinzufügen" at bounding box center [805, 352] width 114 height 12
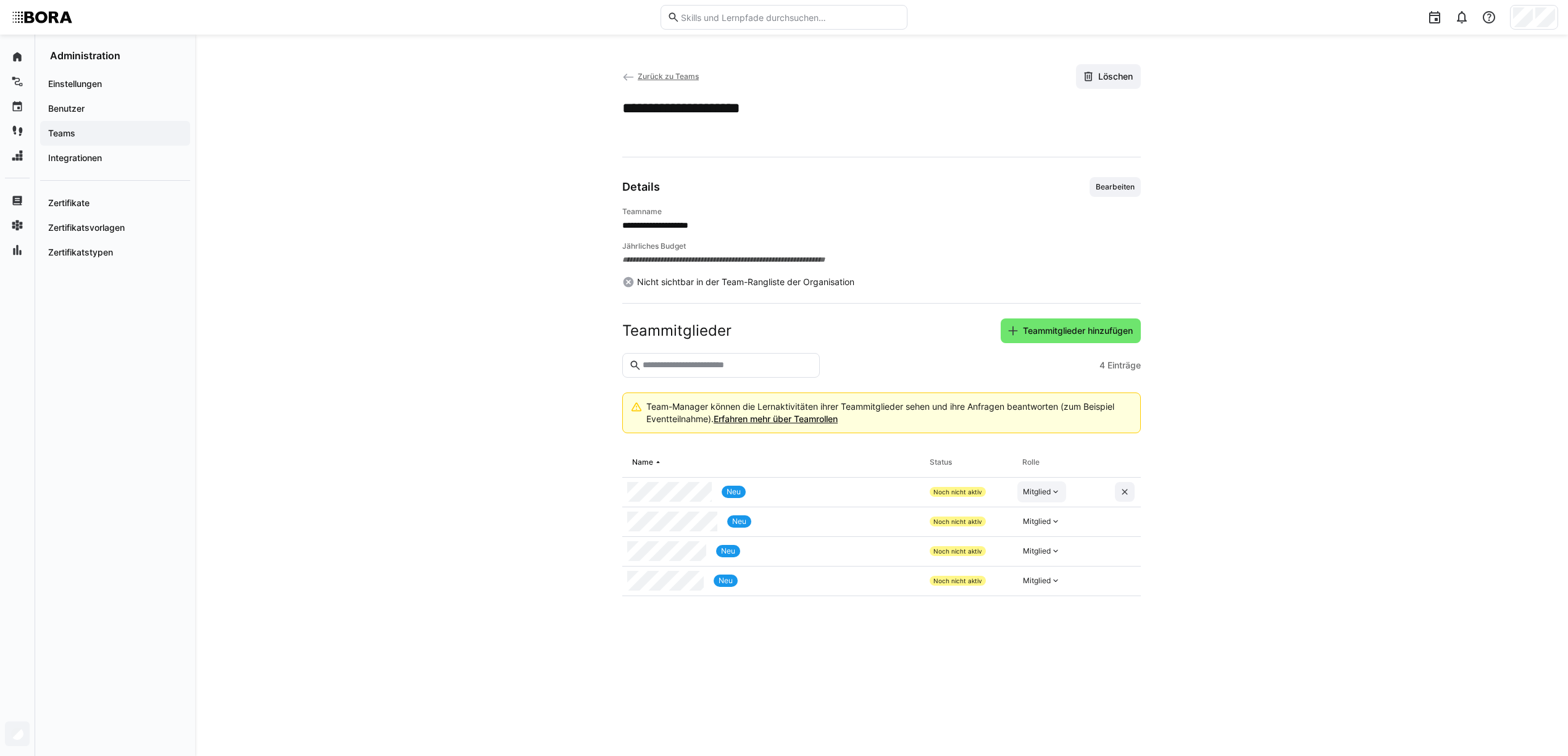
click at [1035, 496] on div "Mitglied" at bounding box center [1037, 492] width 28 height 10
click at [1045, 521] on div "Manager" at bounding box center [1043, 522] width 36 height 12
click at [630, 75] on eds-icon at bounding box center [628, 77] width 12 height 12
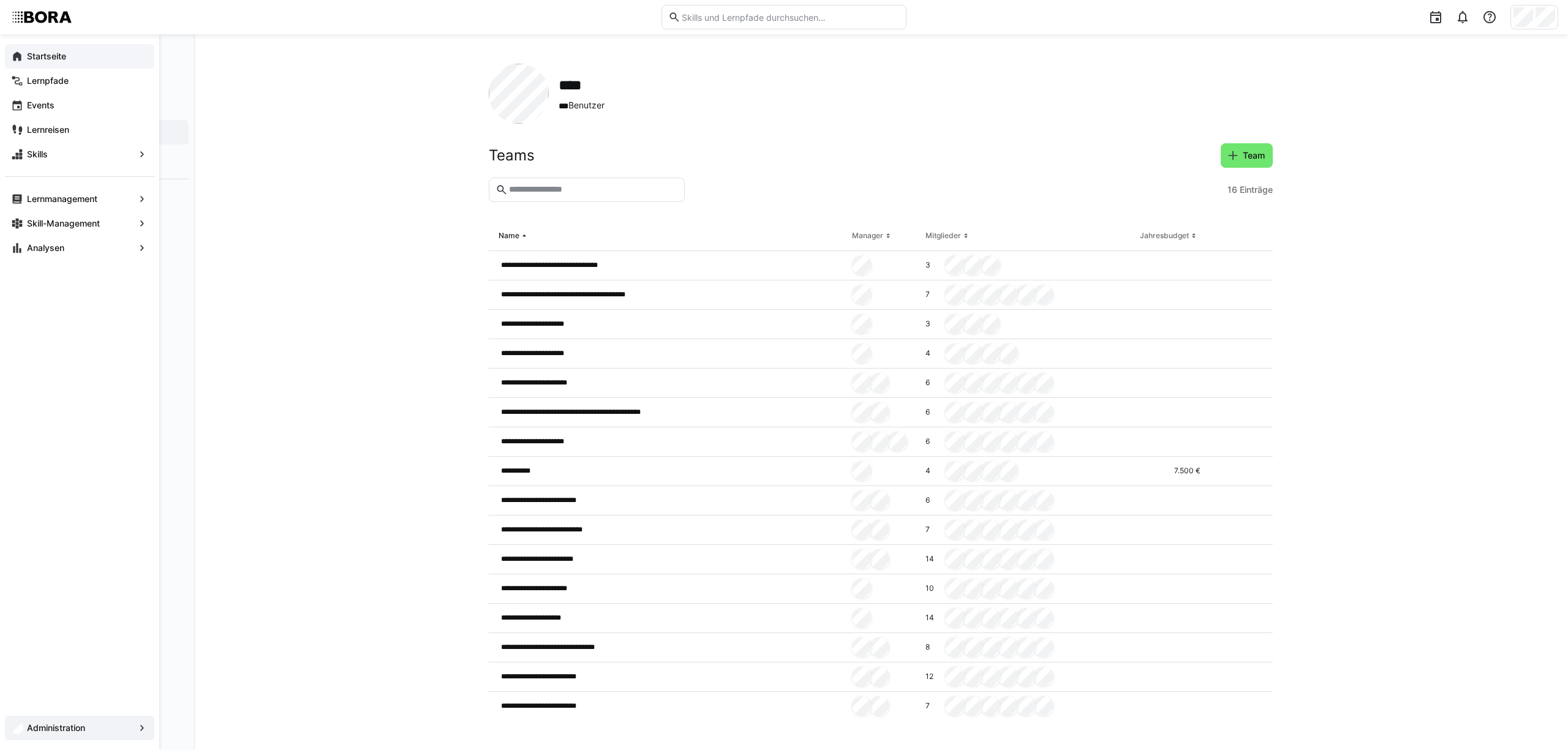
click at [23, 52] on div "Startseite" at bounding box center [79, 57] width 149 height 25
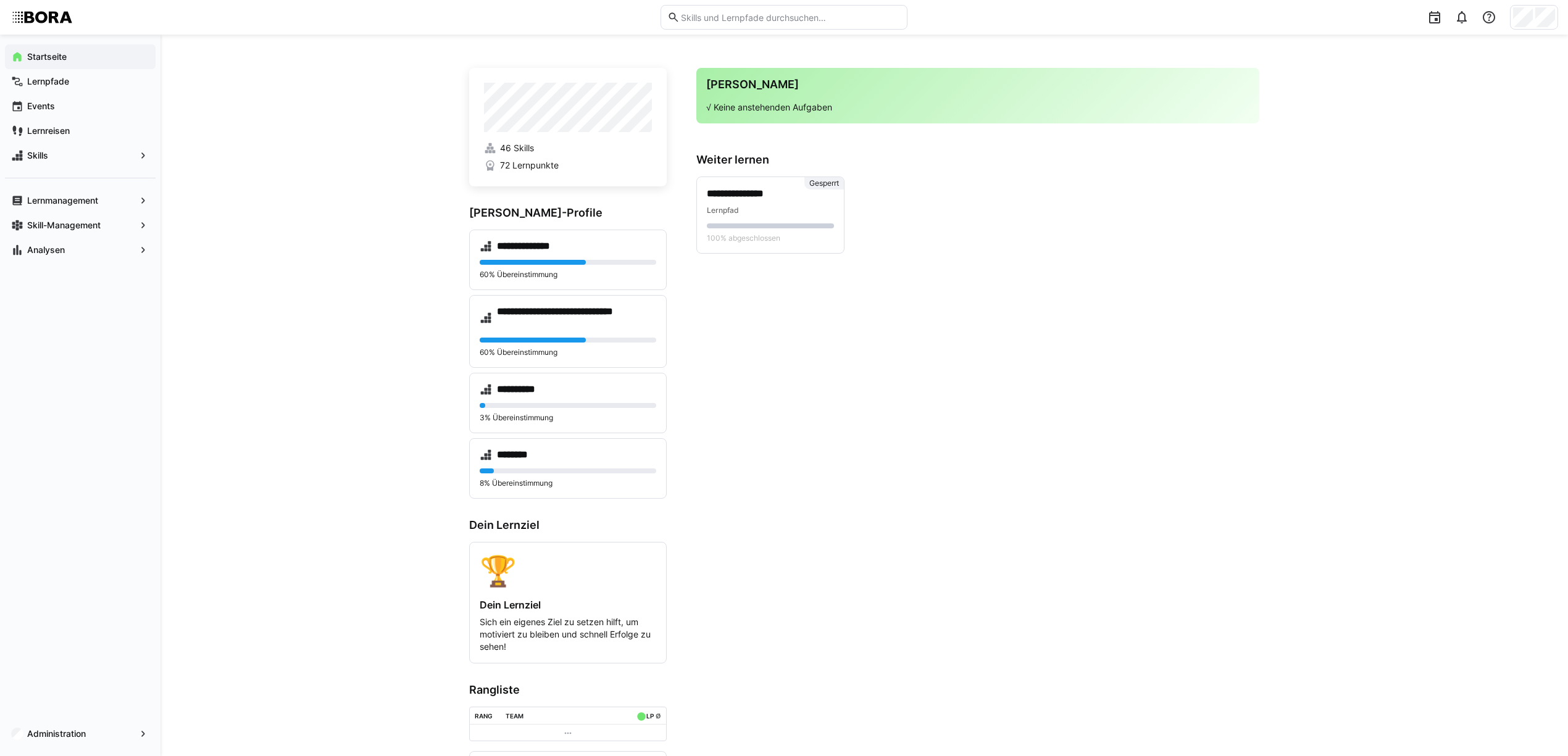
click at [322, 232] on div "**********" at bounding box center [864, 430] width 1408 height 790
click at [95, 736] on span "Administration" at bounding box center [80, 733] width 110 height 12
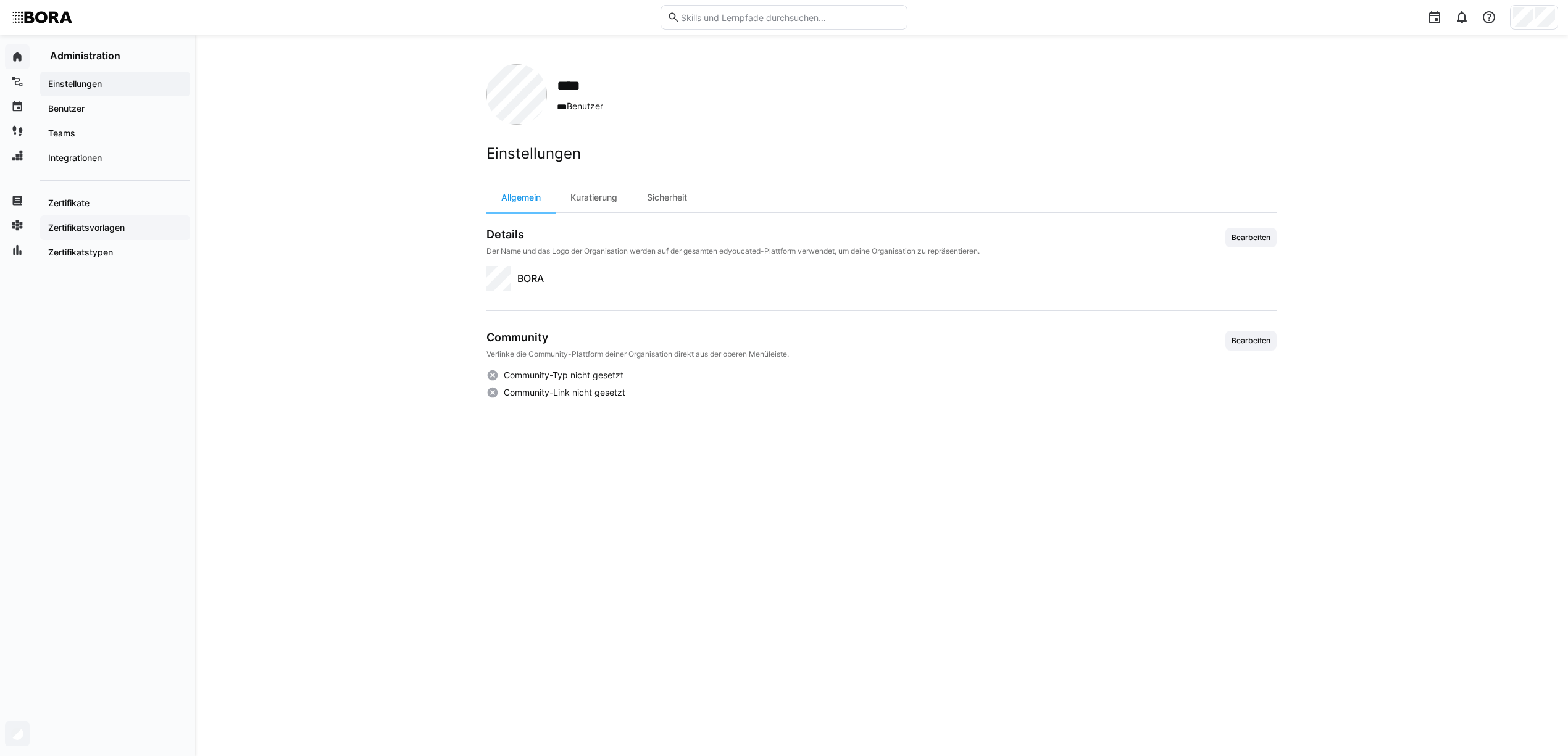
click at [119, 230] on div "Zertifikatsvorlagen" at bounding box center [115, 228] width 150 height 25
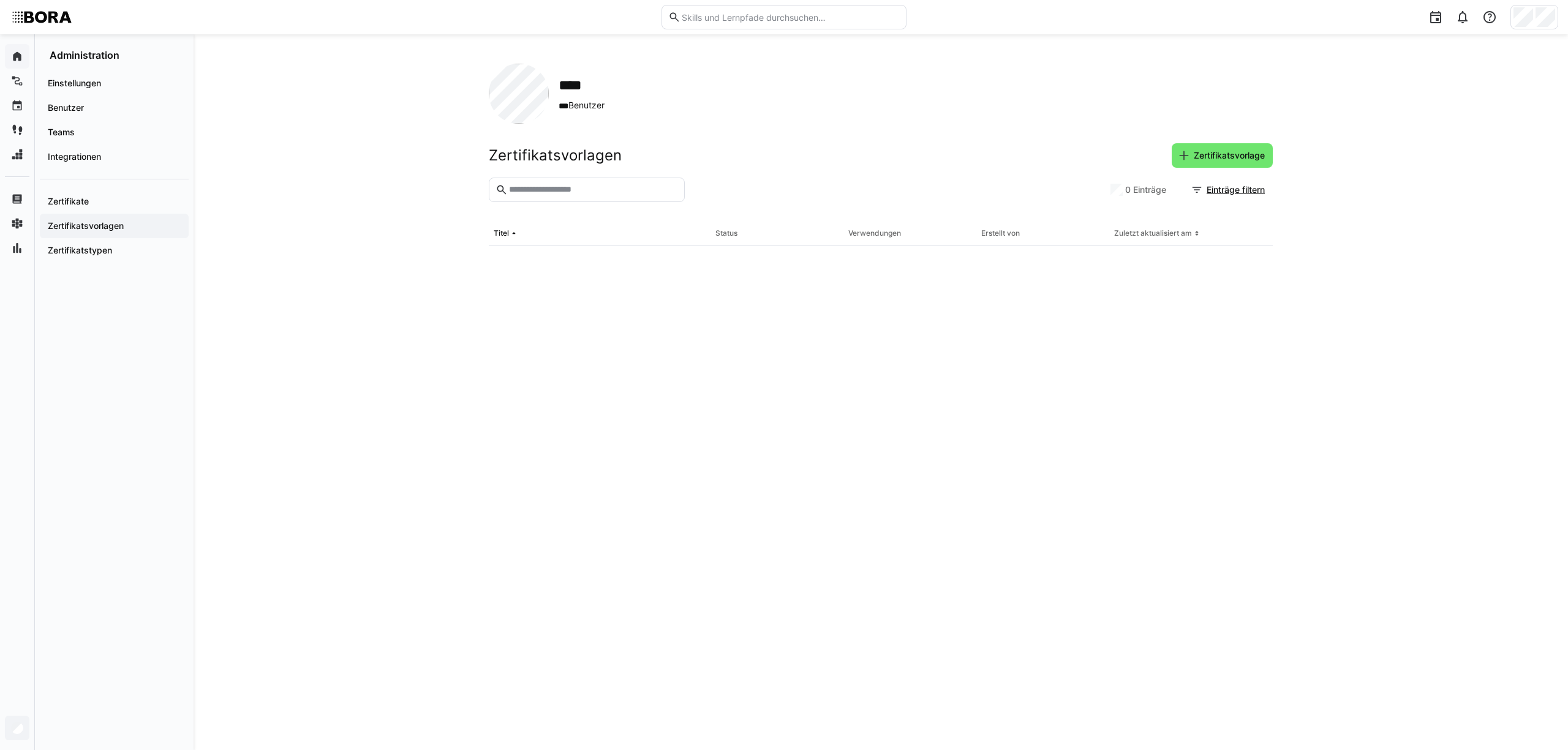
click at [0, 0] on app-navigation-label "Zertifikatsvorlagen" at bounding box center [0, 0] width 0 height 0
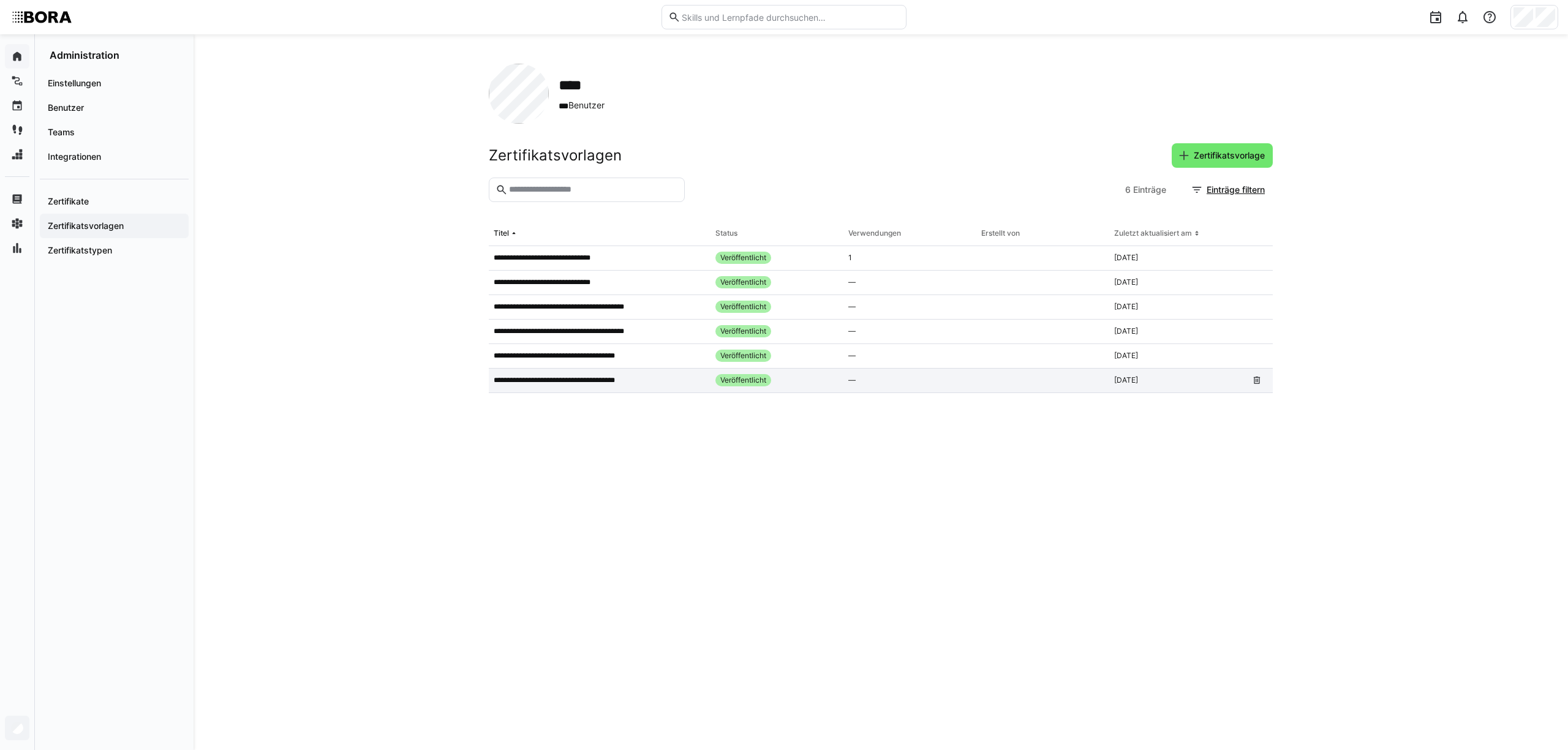
click at [592, 382] on p "**********" at bounding box center [563, 380] width 138 height 10
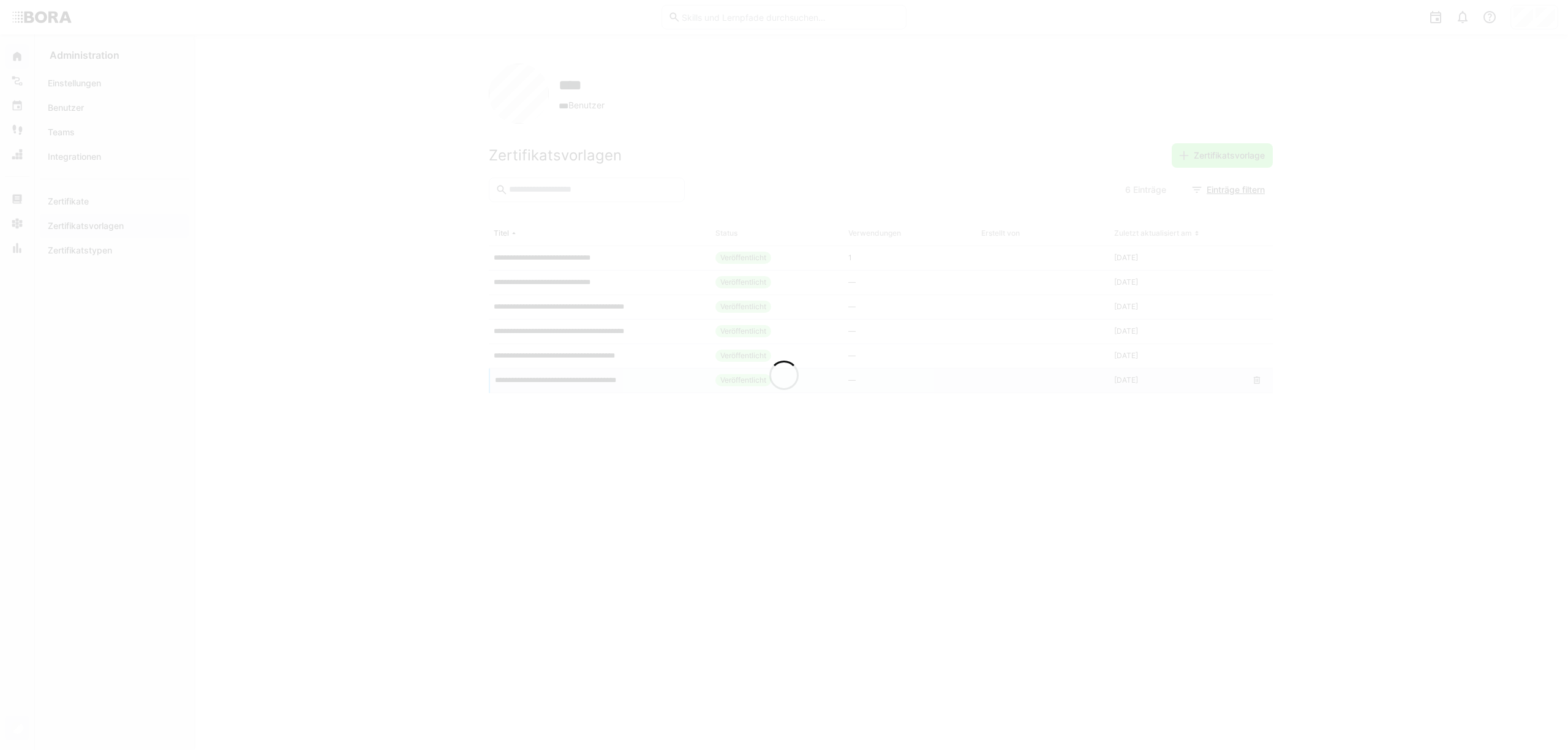
click at [245, 50] on div at bounding box center [784, 375] width 1568 height 750
click at [51, 61] on div at bounding box center [784, 375] width 1568 height 750
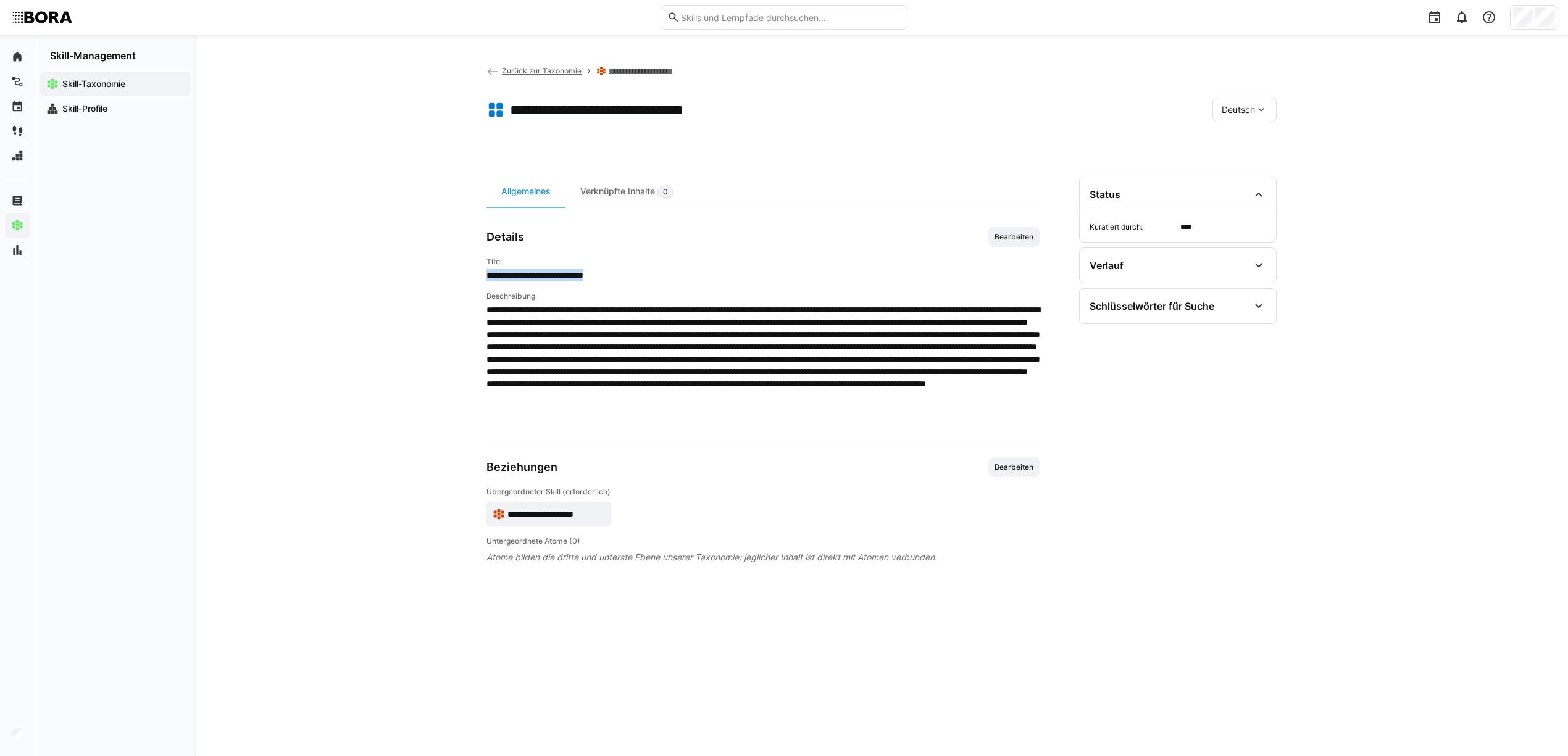
drag, startPoint x: 633, startPoint y: 273, endPoint x: 487, endPoint y: 277, distance: 146.1
click at [487, 277] on span "**********" at bounding box center [763, 275] width 553 height 12
copy span "**********"
click at [1022, 237] on span "Bearbeiten" at bounding box center [1014, 237] width 41 height 10
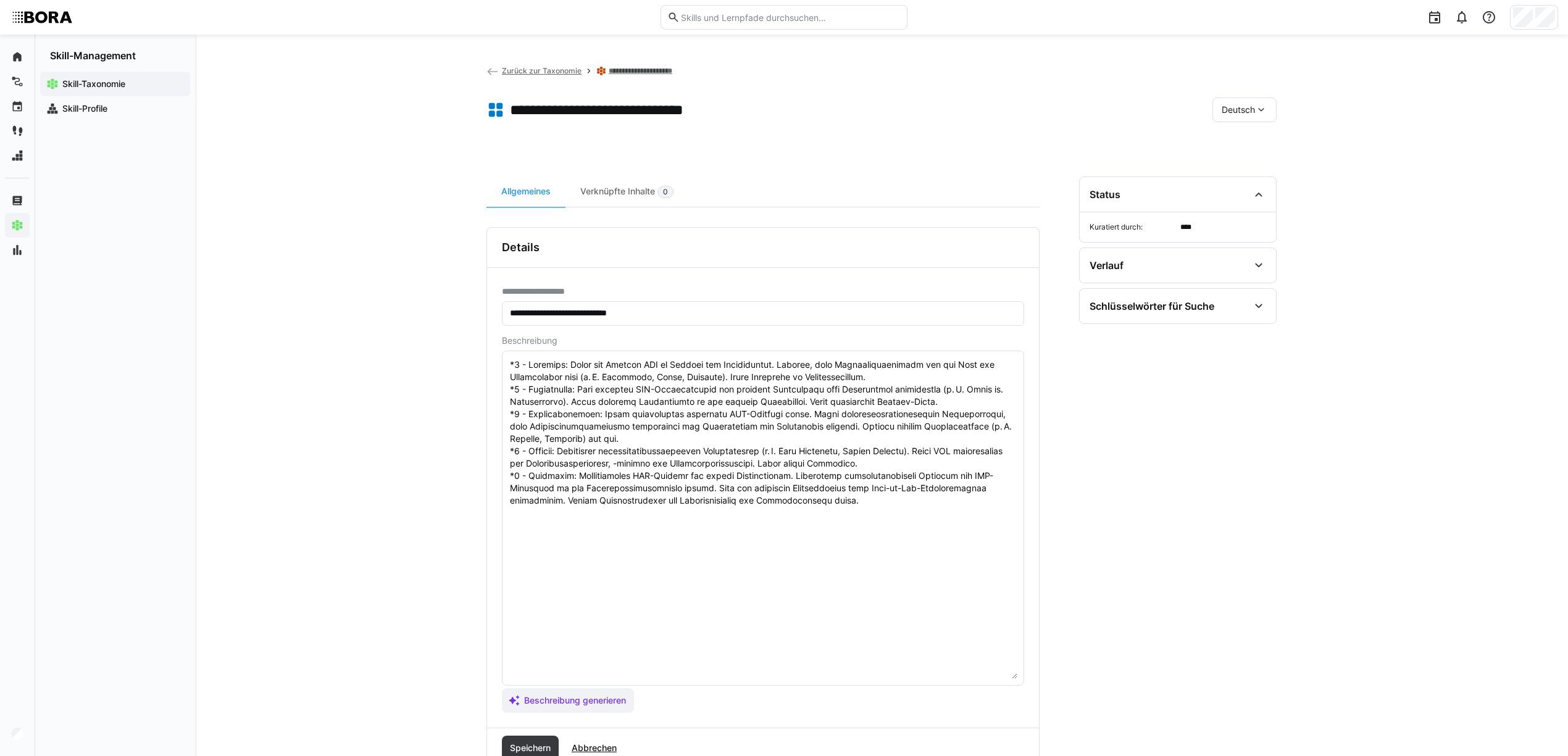
drag, startPoint x: 1014, startPoint y: 421, endPoint x: 971, endPoint y: 650, distance: 233.0
click at [998, 679] on textarea at bounding box center [763, 518] width 509 height 322
click at [510, 358] on textarea at bounding box center [763, 518] width 509 height 322
paste textarea "Die Kostenanalyse und Total-Cost-of-Ownership (TCO)-Betrachtung dient der ganzh…"
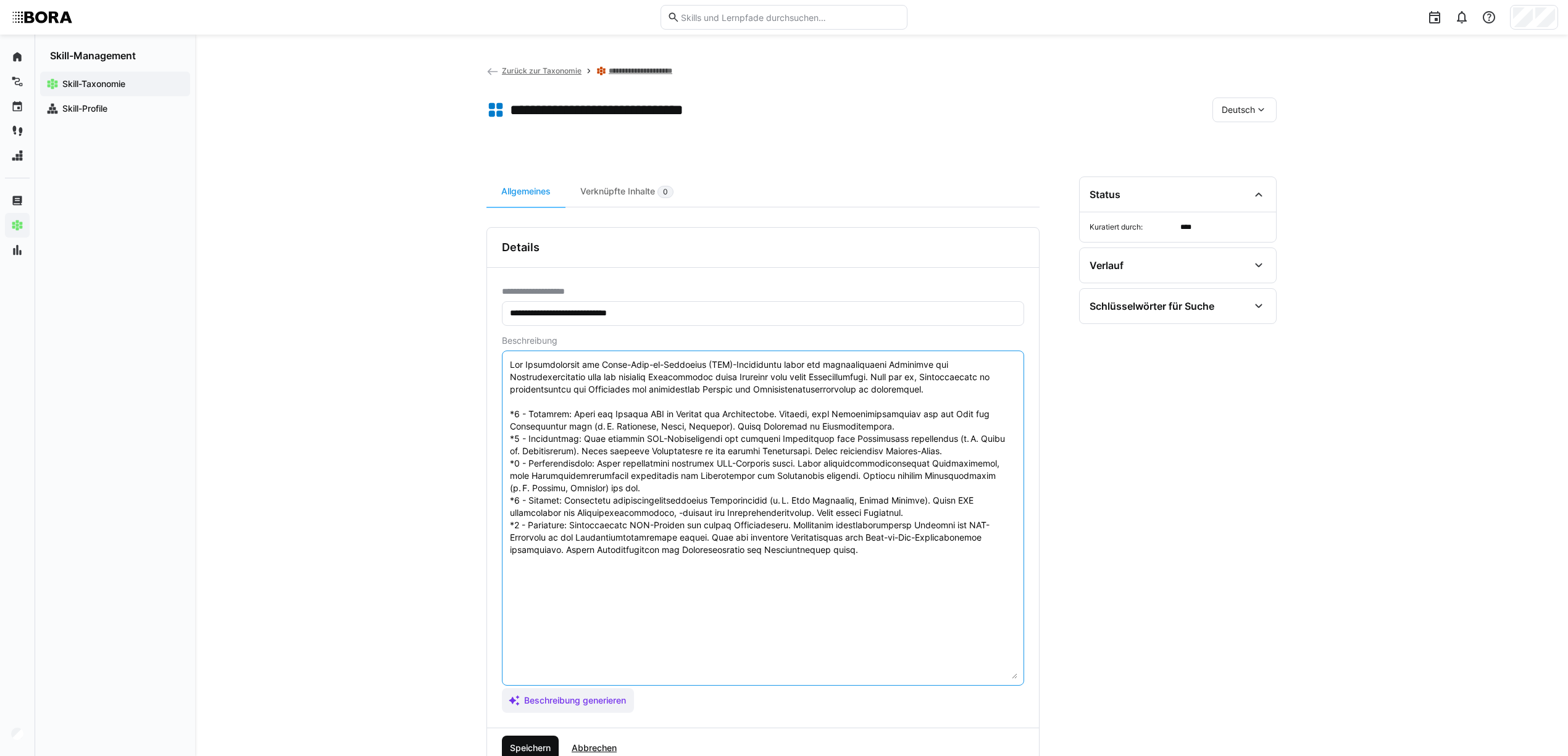
type textarea "Die Kostenanalyse und Total-Cost-of-Ownership (TCO)-Betrachtung dient der ganzh…"
click at [546, 746] on span "Speichern" at bounding box center [531, 747] width 45 height 12
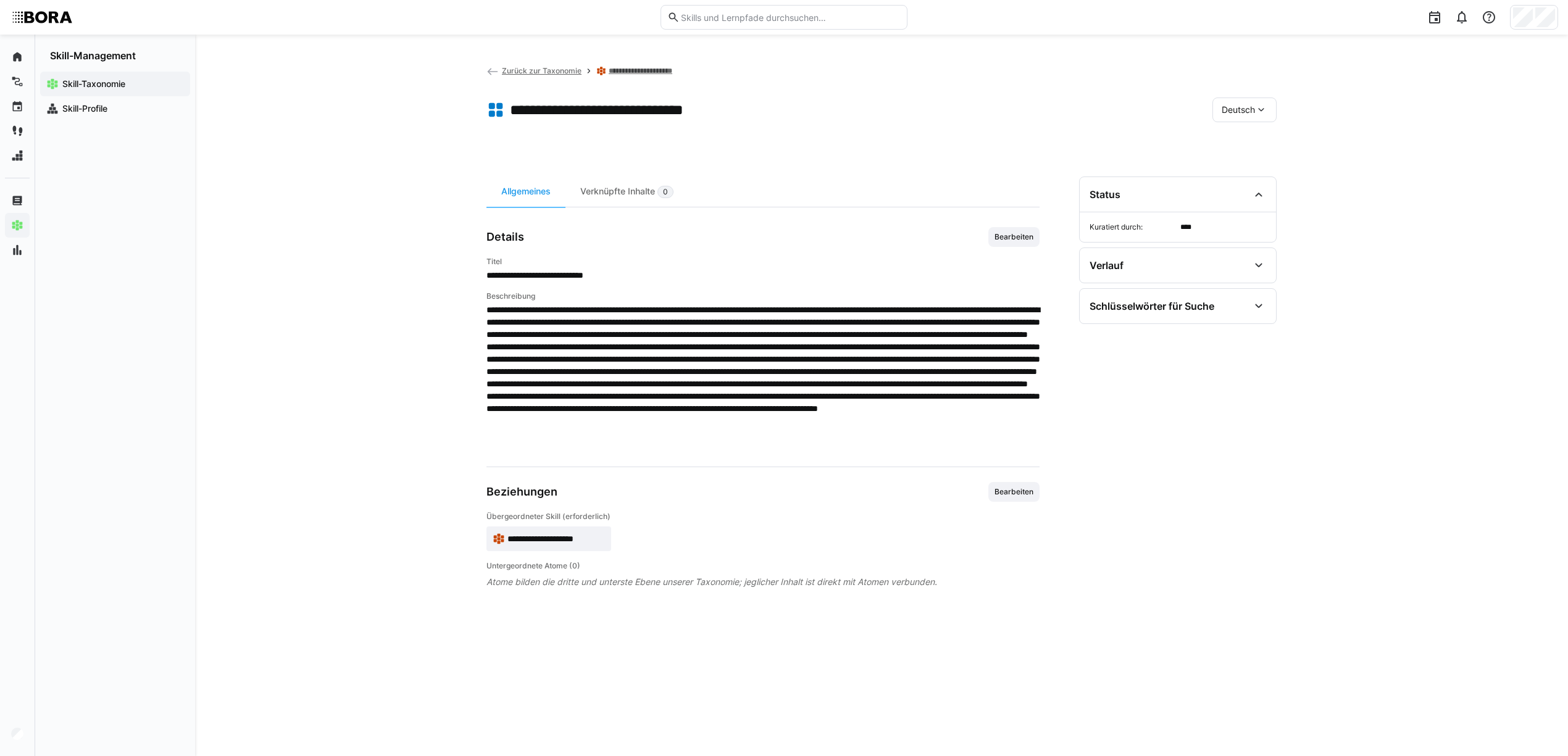
drag, startPoint x: 215, startPoint y: 354, endPoint x: 406, endPoint y: 324, distance: 193.3
click at [219, 352] on div "**********" at bounding box center [881, 395] width 1373 height 721
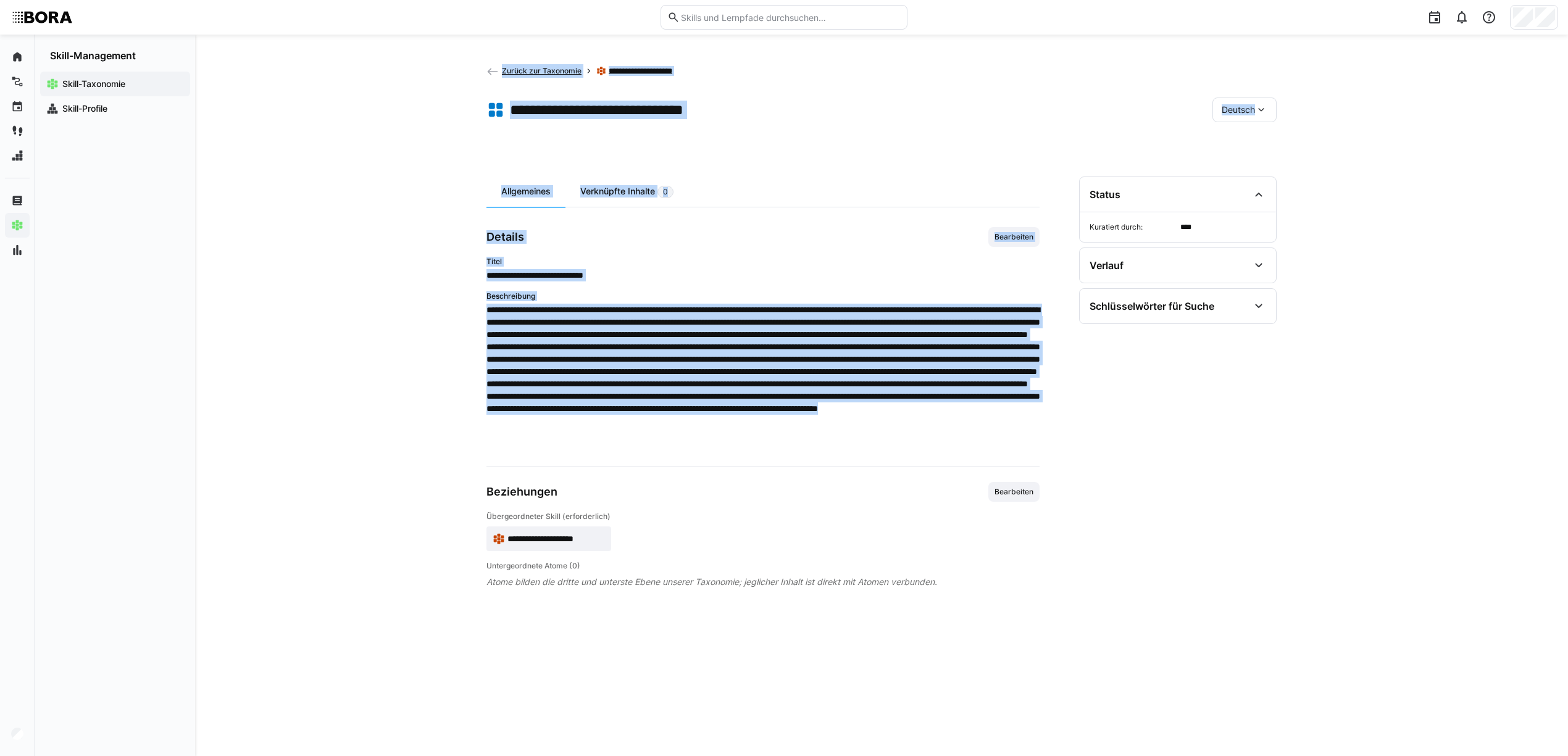
drag, startPoint x: 492, startPoint y: 312, endPoint x: 1038, endPoint y: 450, distance: 563.2
click at [1038, 450] on div "**********" at bounding box center [881, 395] width 1373 height 721
click at [1038, 450] on span at bounding box center [763, 378] width 553 height 148
drag, startPoint x: 1048, startPoint y: 450, endPoint x: 487, endPoint y: 274, distance: 588.0
click at [487, 274] on div "**********" at bounding box center [881, 452] width 790 height 550
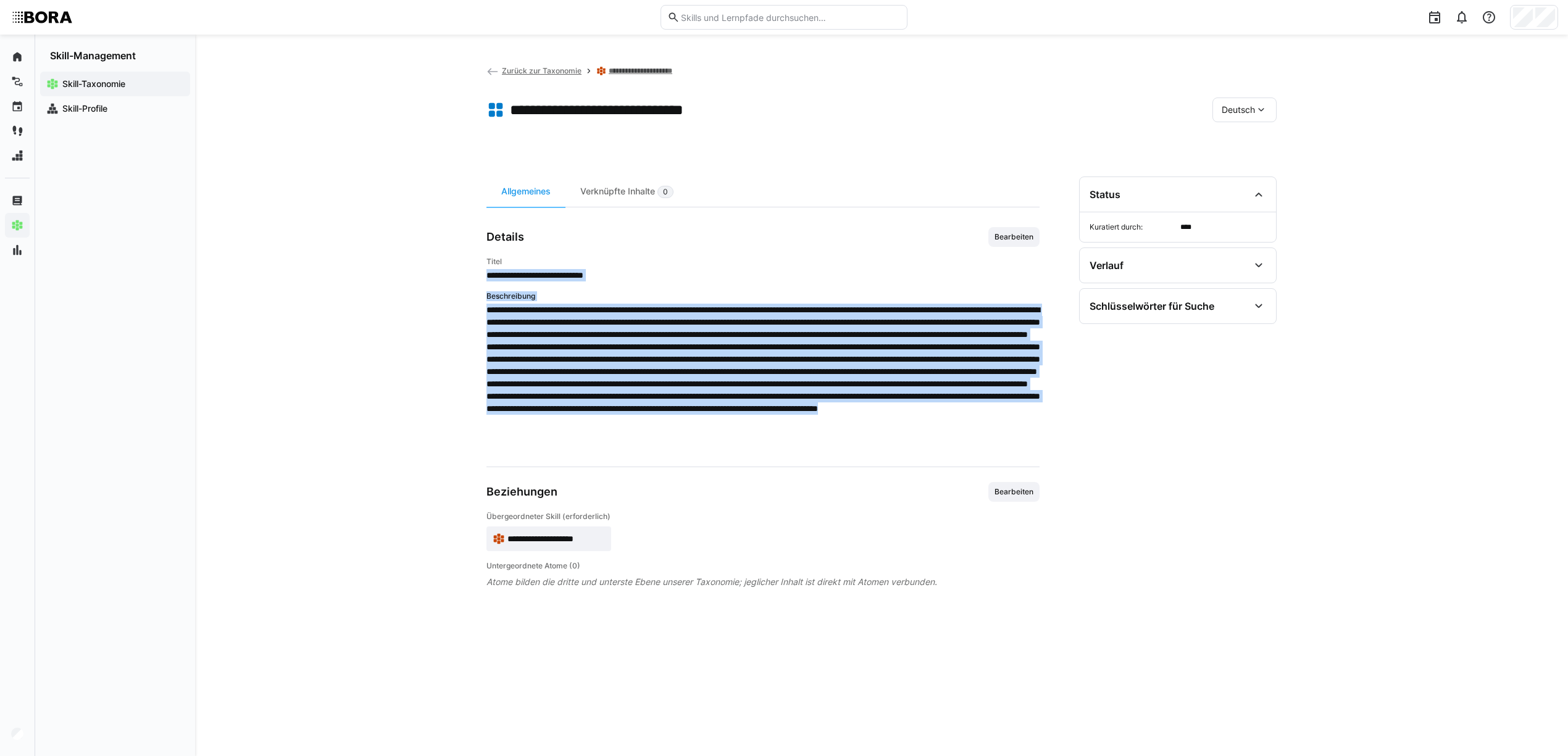
copy div "**********"
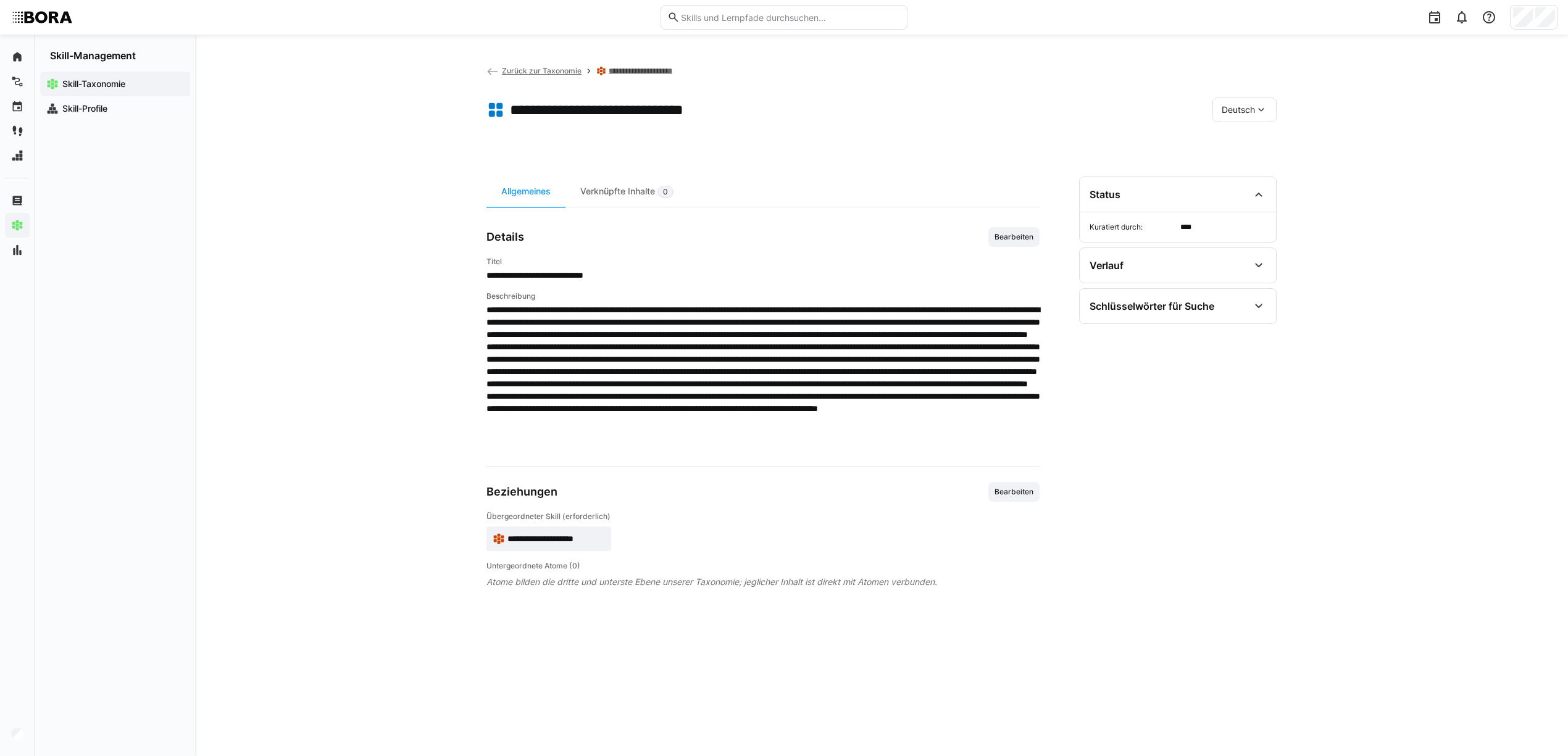
click at [1268, 110] on div "Deutsch" at bounding box center [1245, 110] width 64 height 25
click at [1255, 163] on span "Englisch" at bounding box center [1238, 167] width 33 height 12
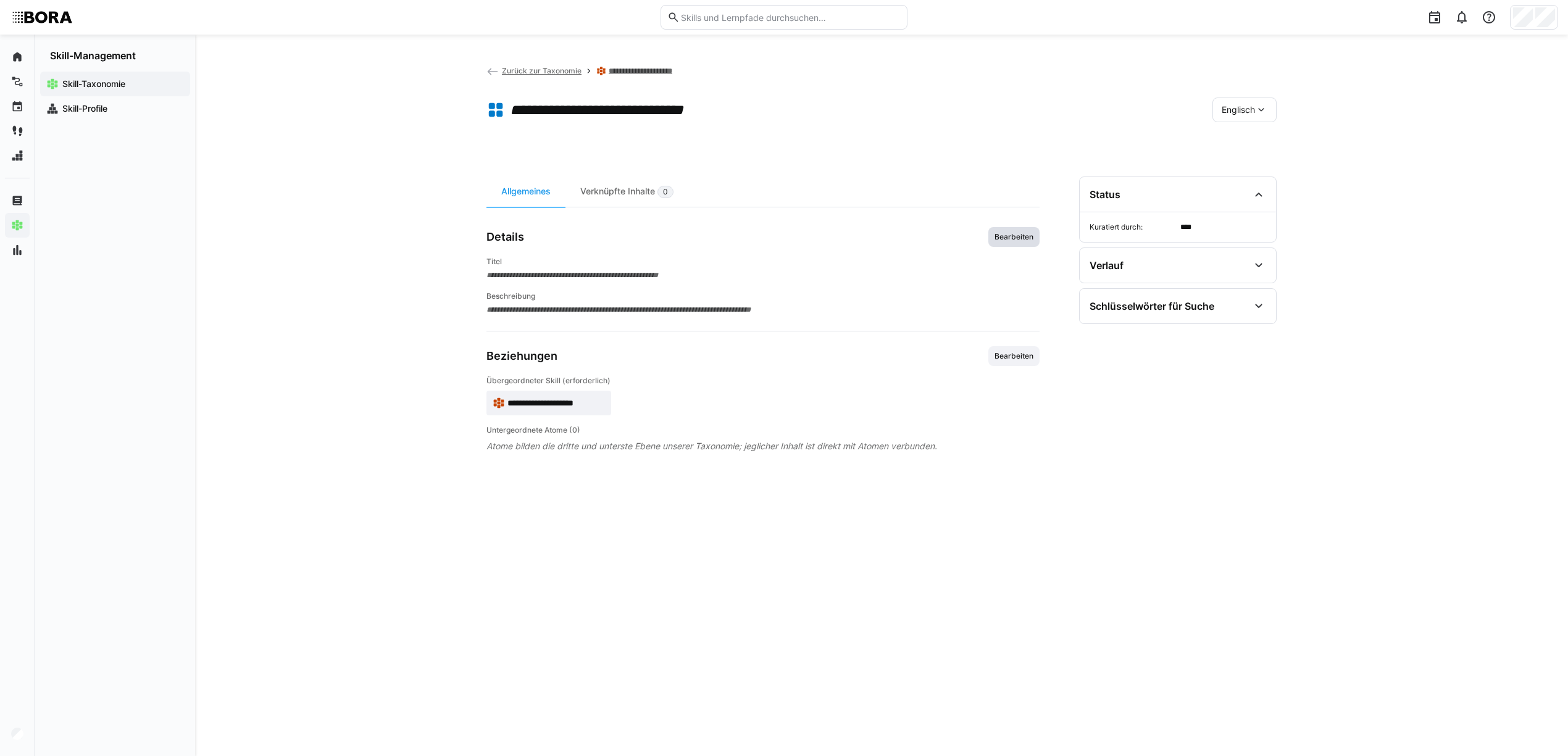
click at [1006, 242] on span "Bearbeiten" at bounding box center [1014, 237] width 51 height 20
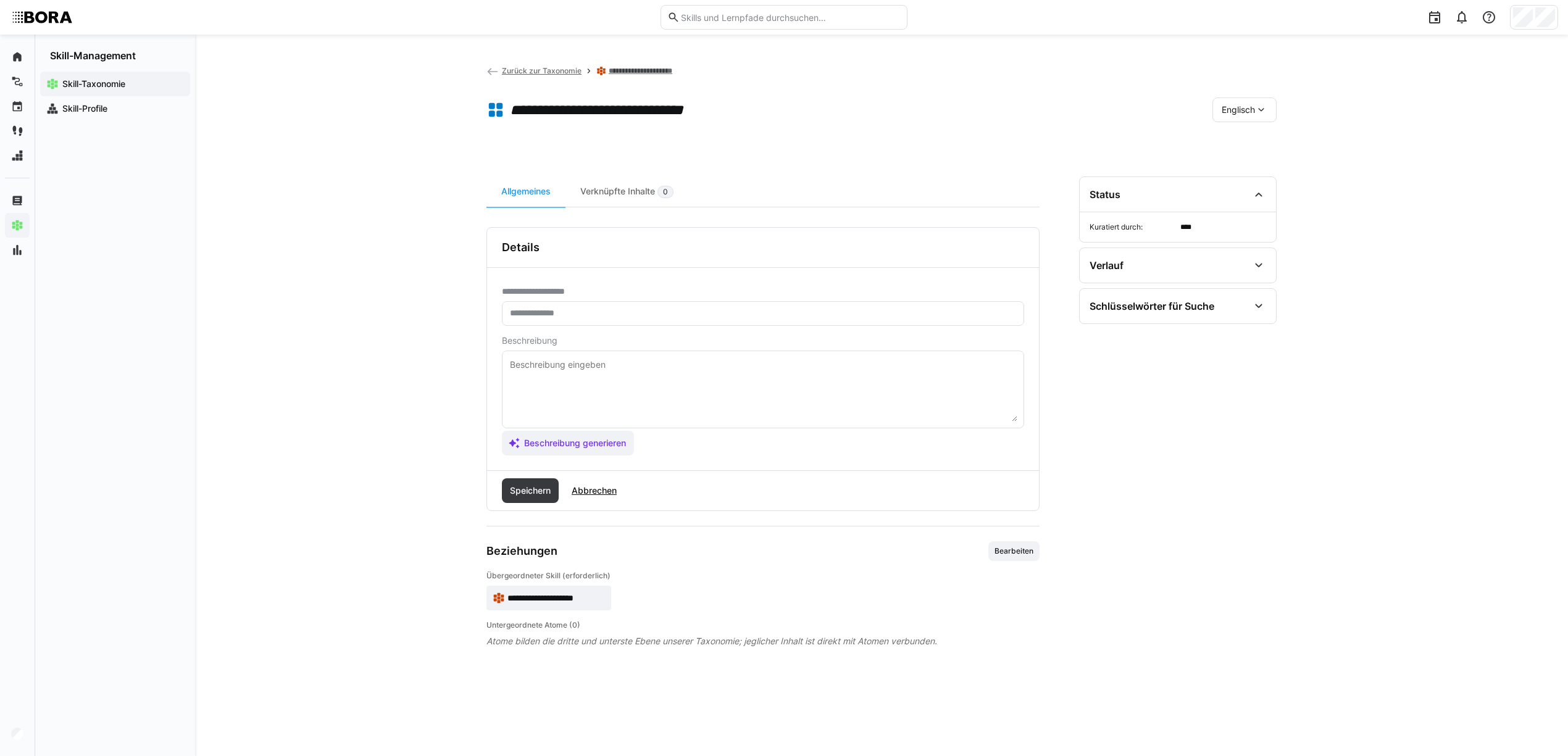
click at [627, 306] on eds-input at bounding box center [762, 314] width 522 height 25
paste input "**********"
type input "**********"
click at [718, 371] on textarea at bounding box center [763, 389] width 509 height 64
paste textarea "ost analysis and total cost of ownership (TCO) consideration serve to holistica…"
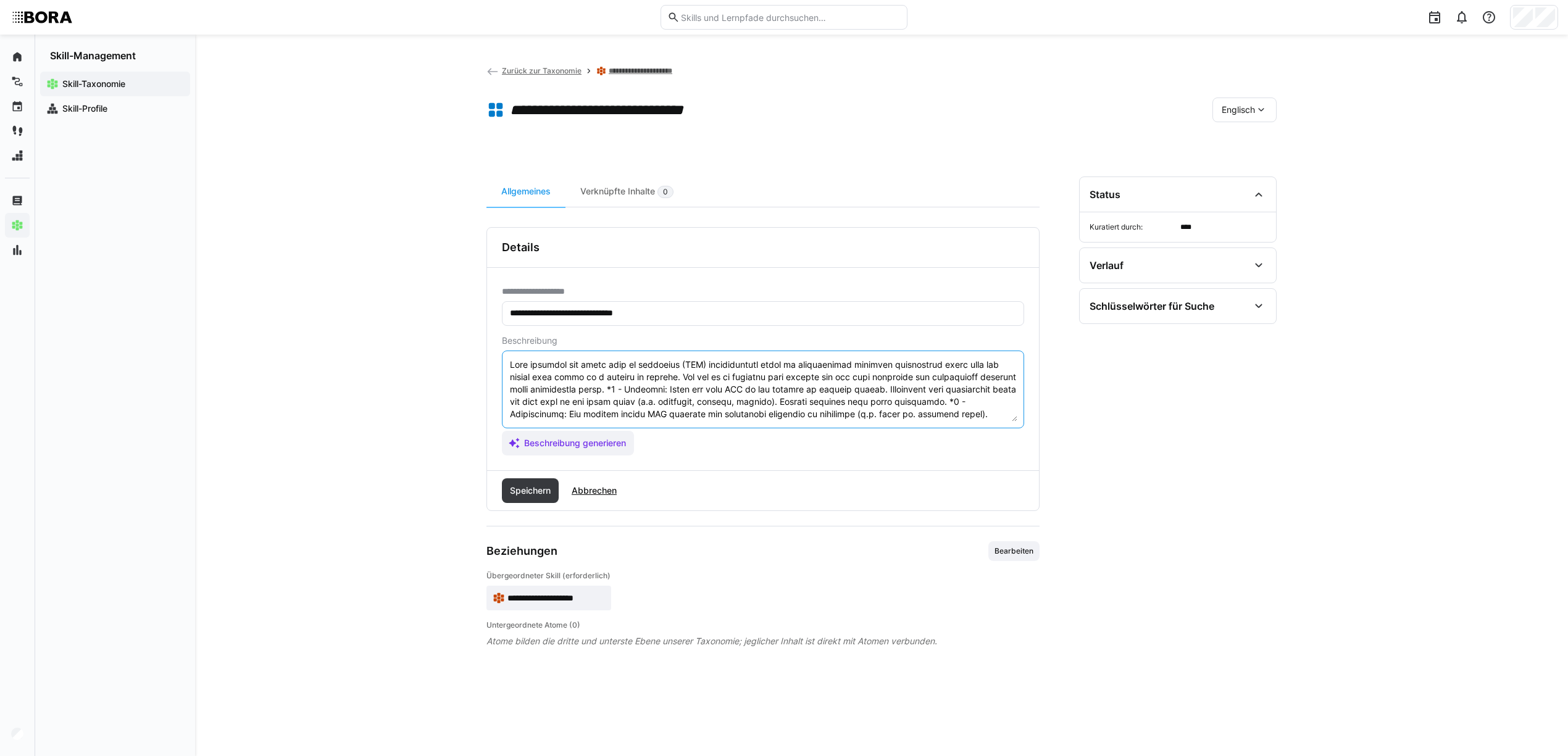
click at [615, 388] on textarea at bounding box center [763, 389] width 509 height 64
type textarea "Cost analysis and total cost of ownership (TCO) consideration serve to holistic…"
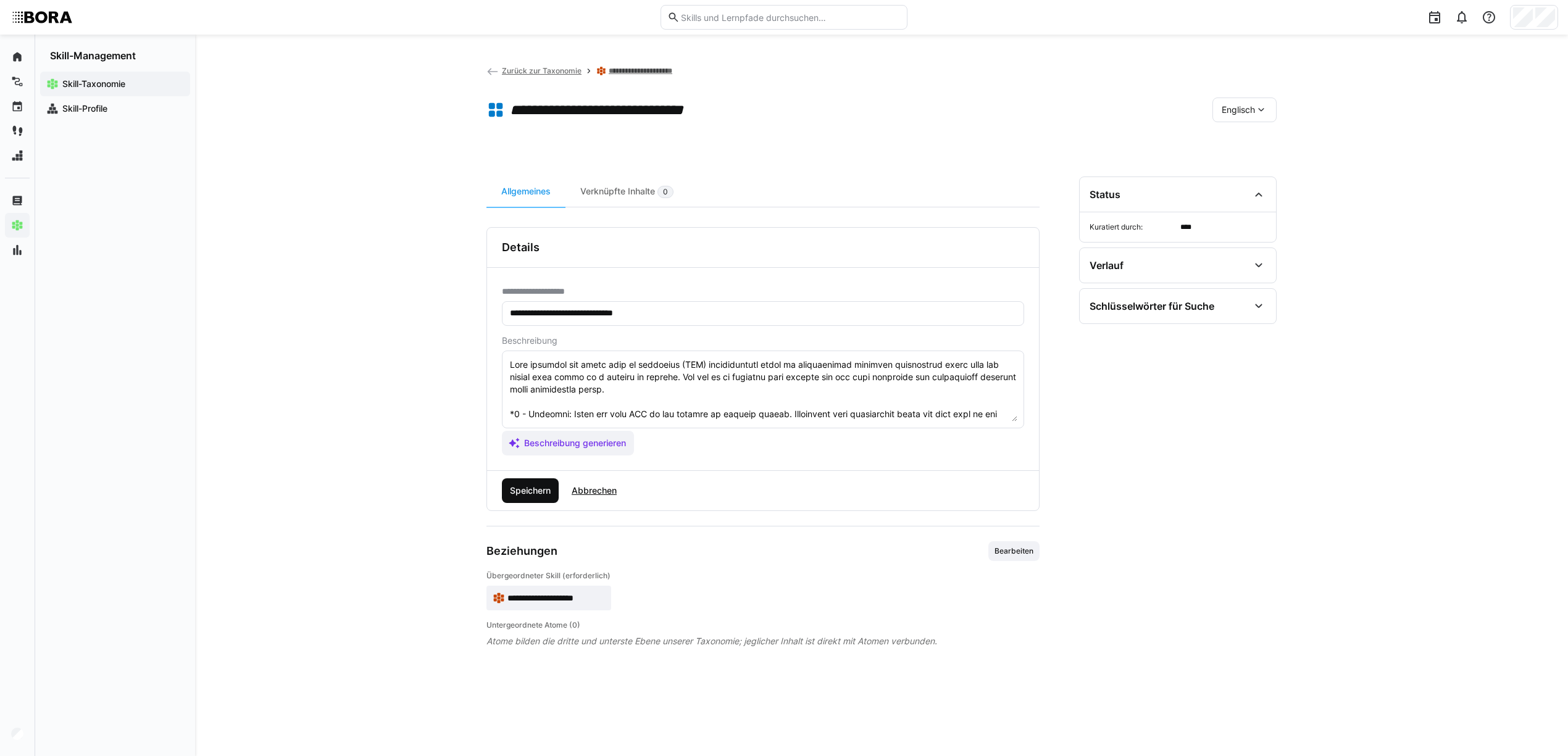
click at [542, 486] on span "Speichern" at bounding box center [531, 490] width 45 height 12
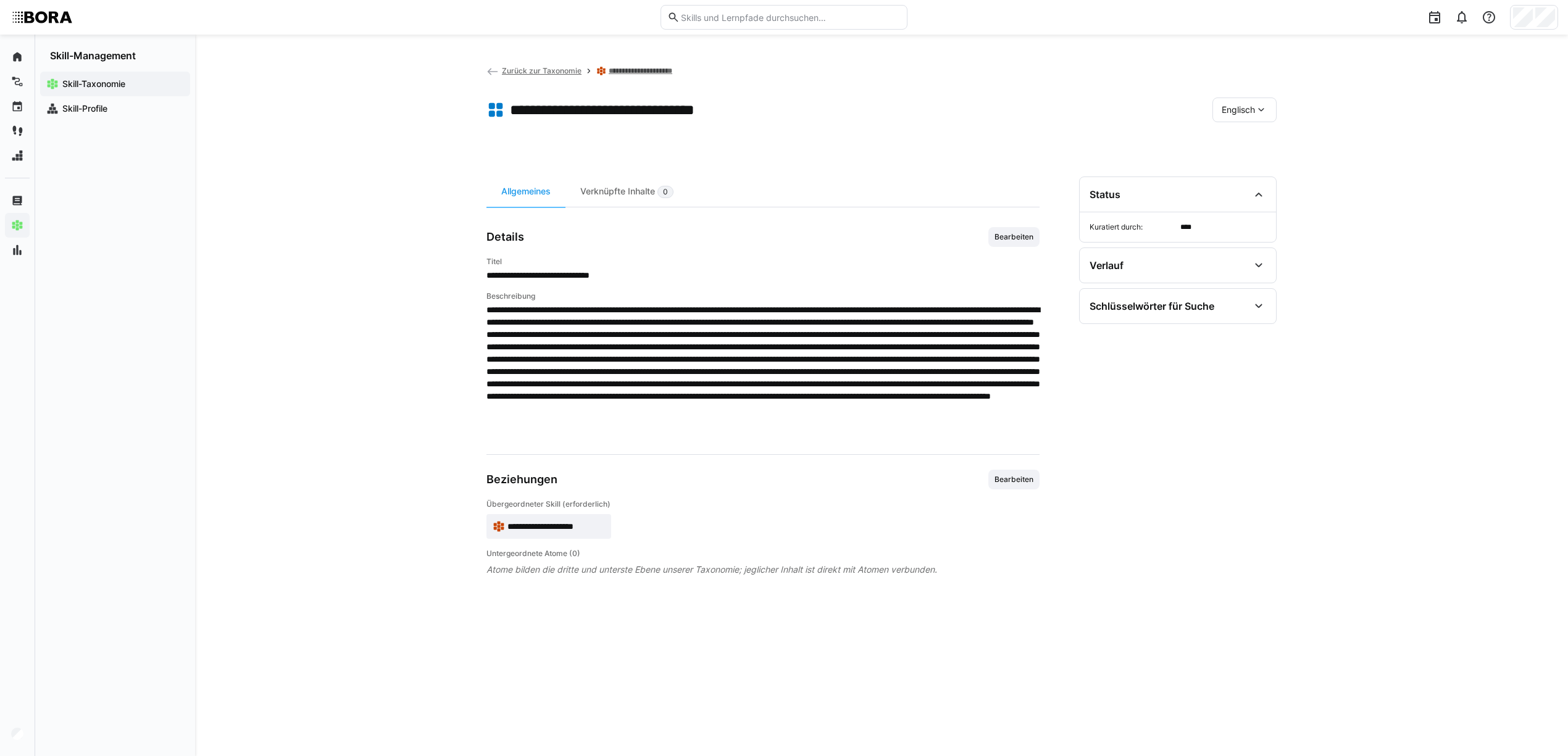
click at [1255, 106] on eds-icon at bounding box center [1261, 110] width 12 height 12
click at [1251, 144] on span "Deutsch" at bounding box center [1238, 142] width 33 height 12
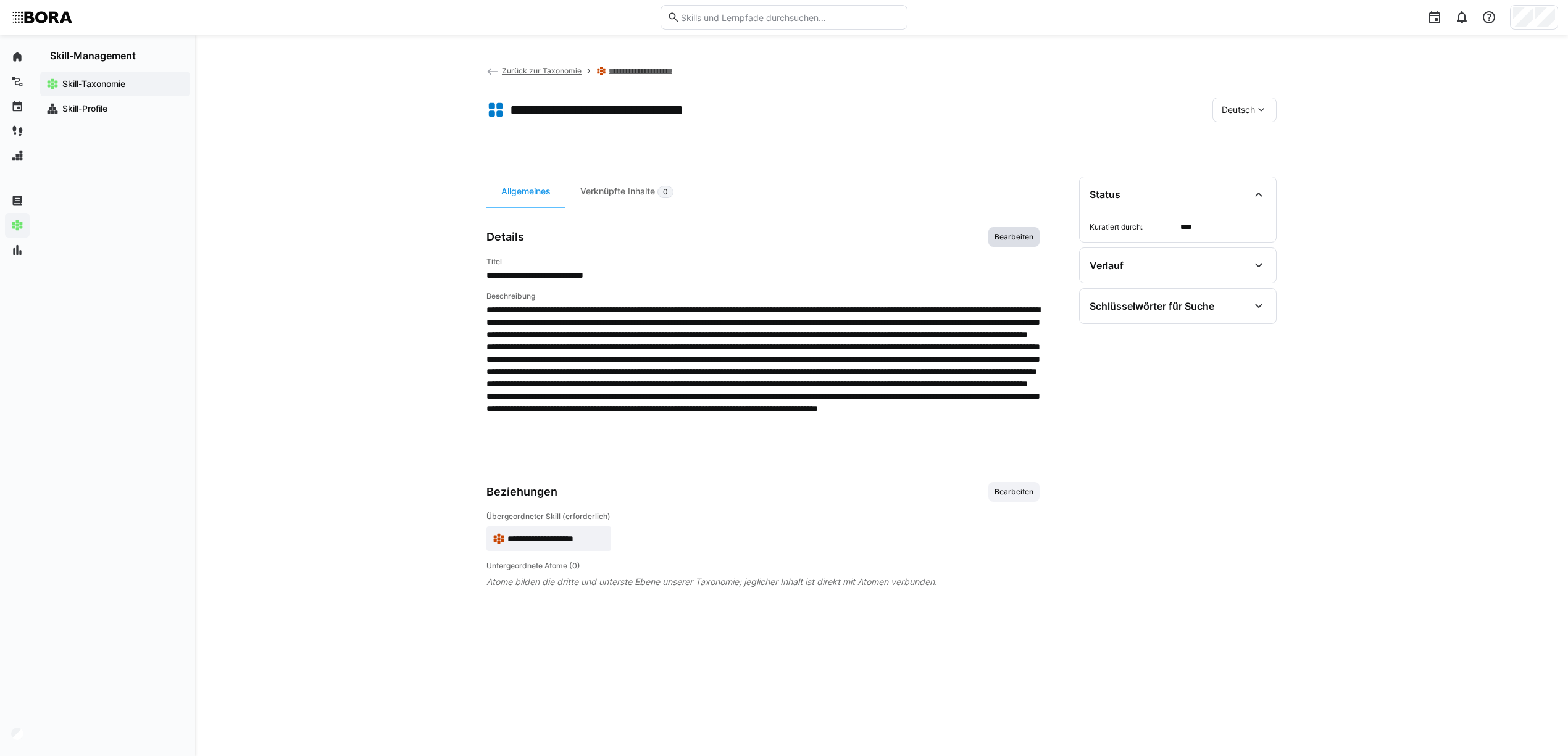
click at [1017, 228] on span "Bearbeiten" at bounding box center [1014, 237] width 51 height 20
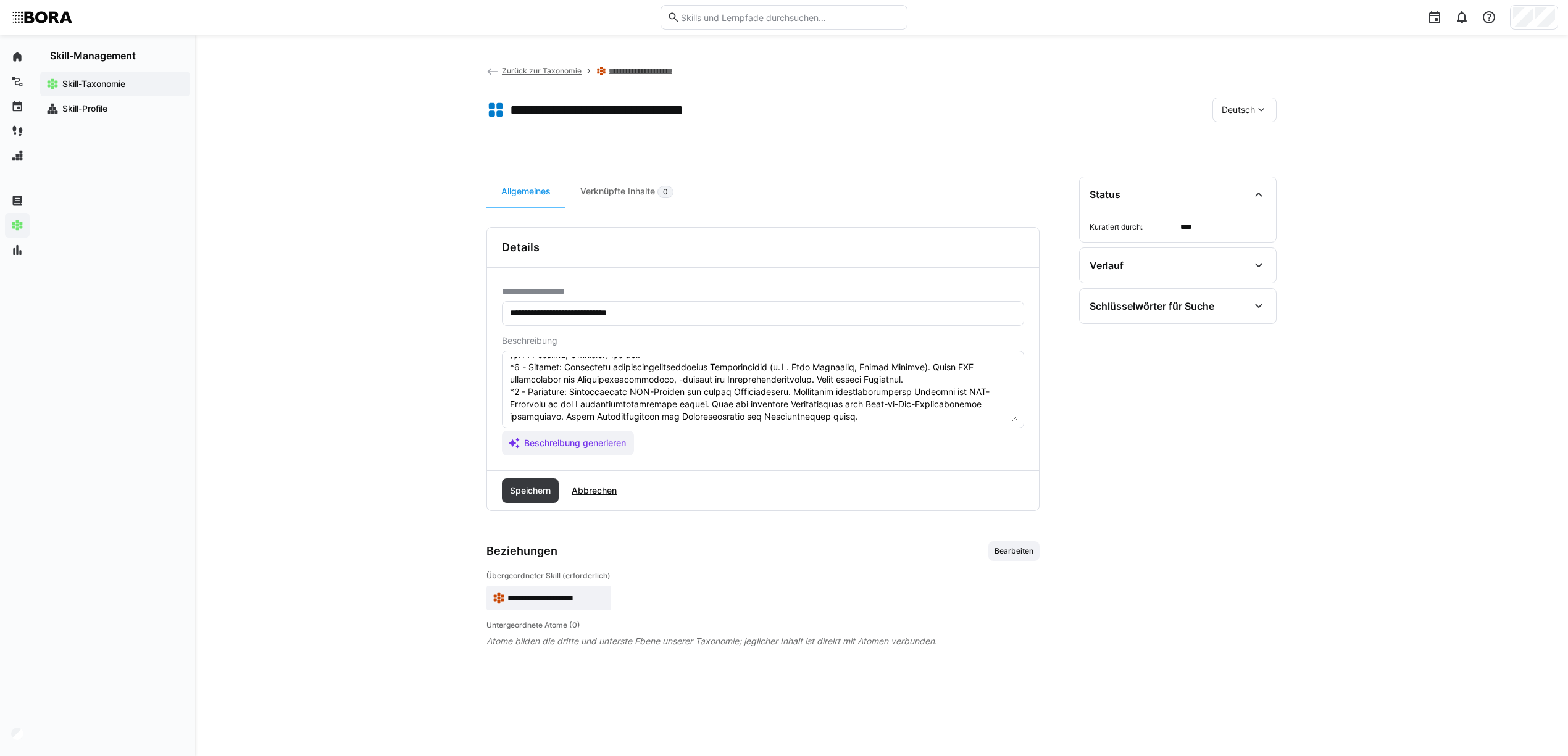
scroll to position [148, 0]
click at [513, 497] on span "Speichern" at bounding box center [531, 490] width 45 height 12
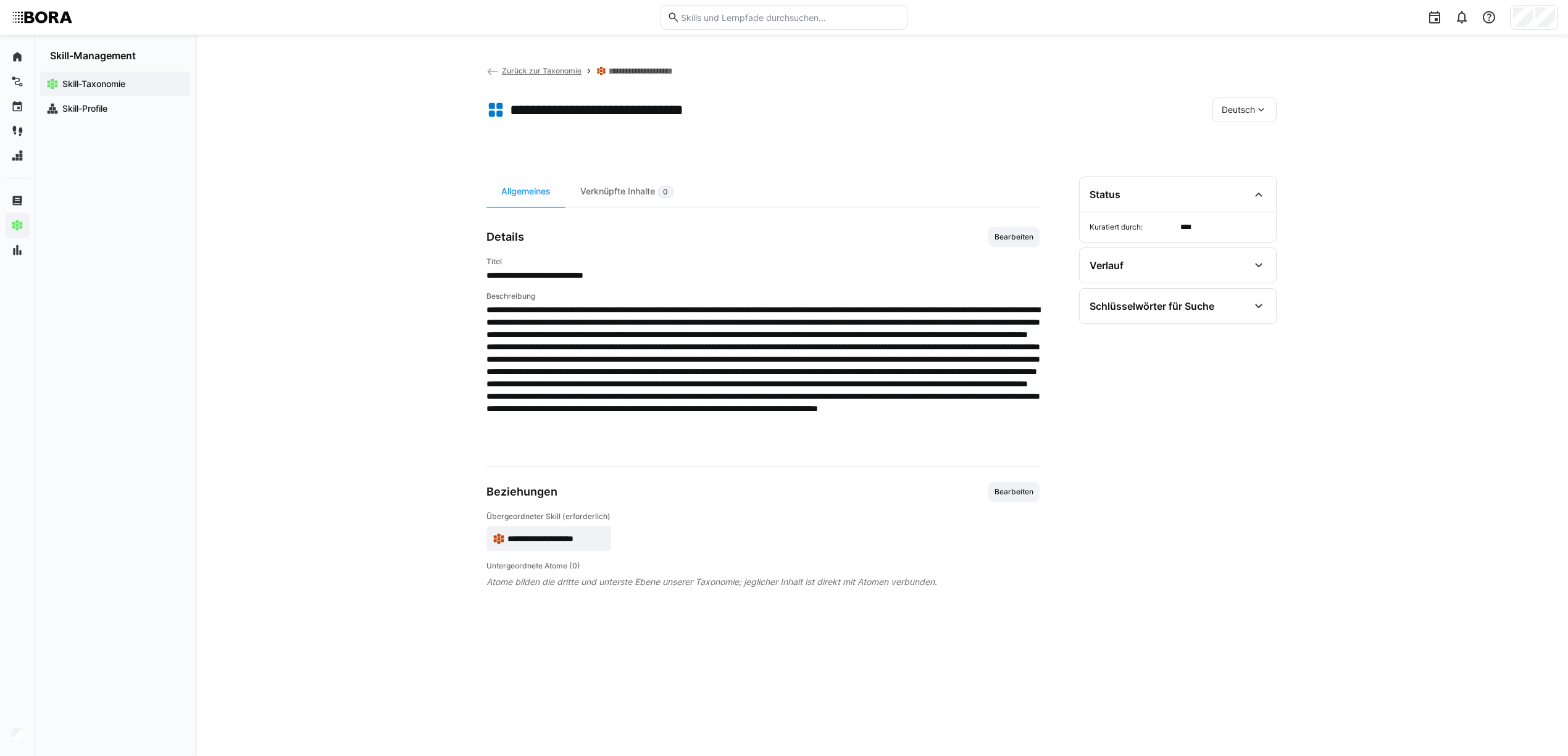
click at [1253, 114] on span "Deutsch" at bounding box center [1238, 110] width 33 height 12
click at [1251, 165] on span "Englisch" at bounding box center [1238, 167] width 33 height 12
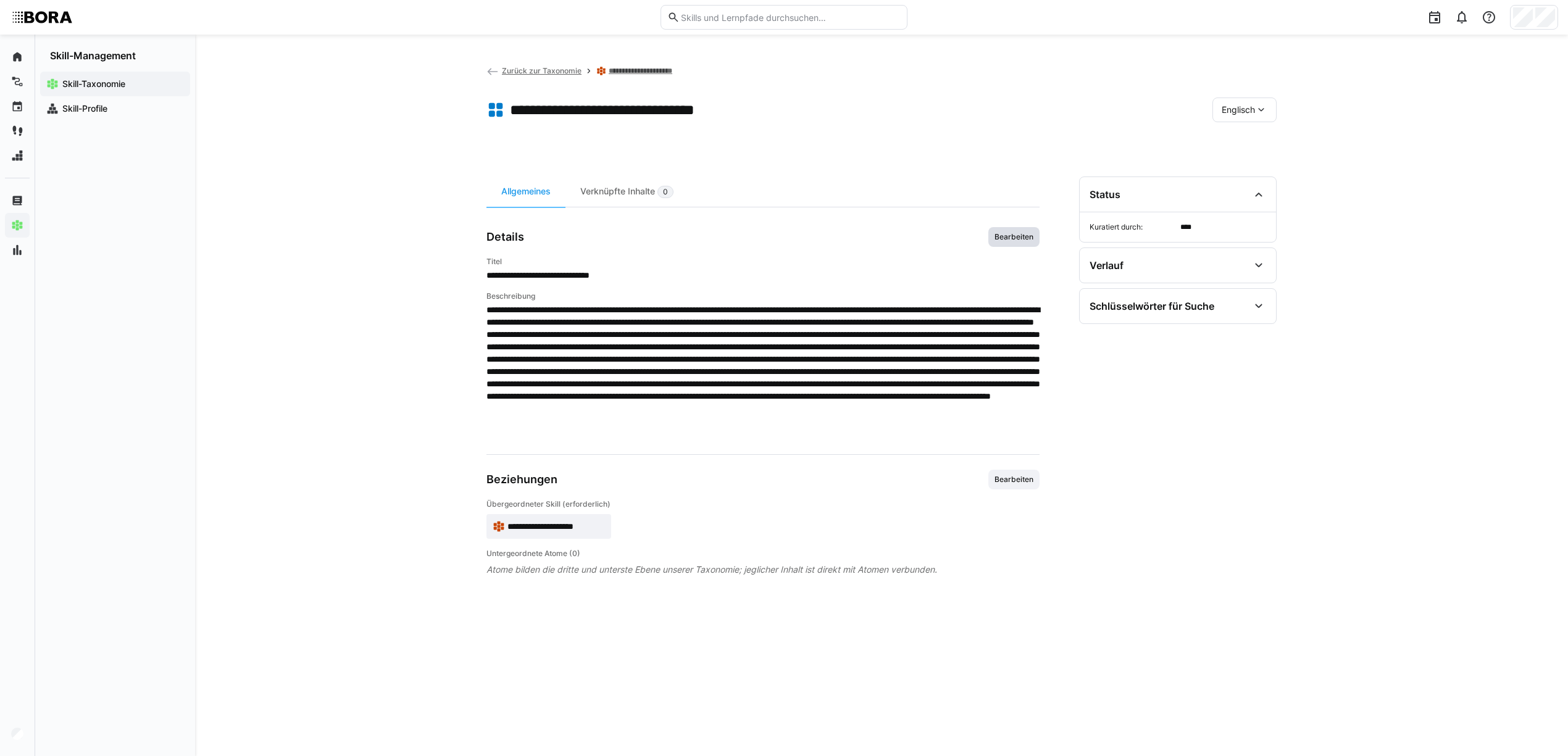
click at [1003, 237] on span "Bearbeiten" at bounding box center [1014, 237] width 41 height 10
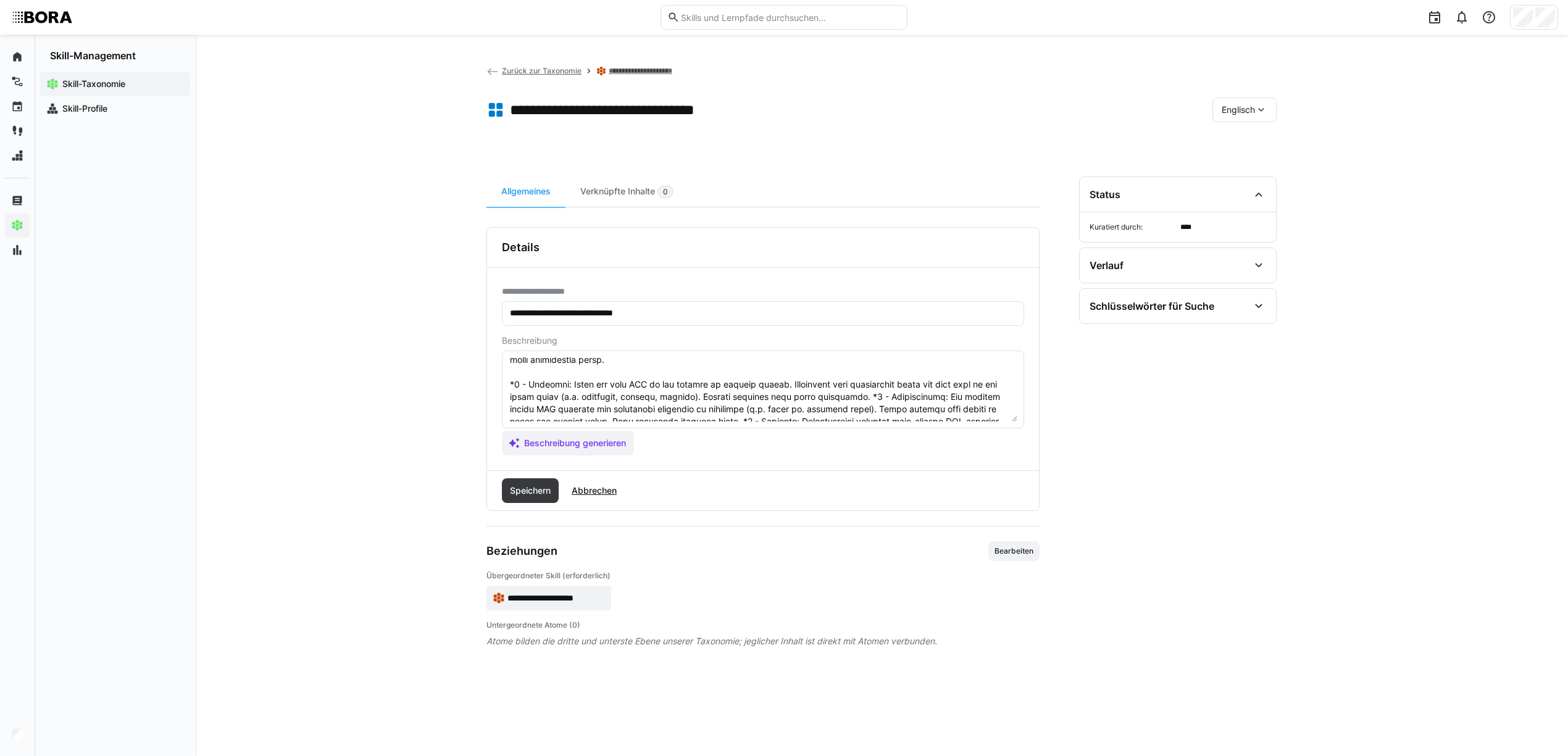
scroll to position [0, 0]
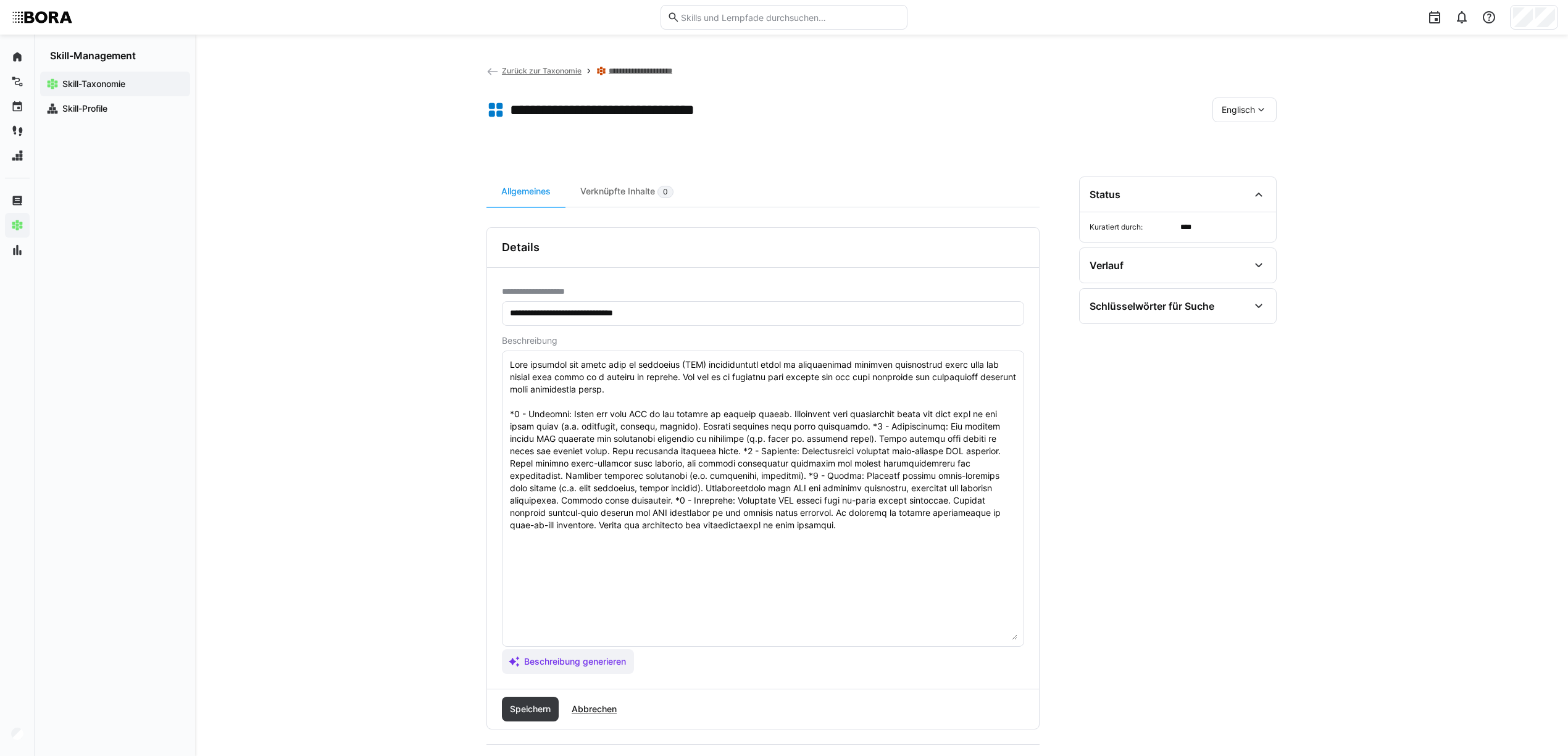
drag, startPoint x: 1014, startPoint y: 419, endPoint x: 923, endPoint y: 468, distance: 103.4
click at [997, 632] on textarea at bounding box center [763, 498] width 509 height 283
click at [851, 423] on textarea at bounding box center [763, 495] width 509 height 276
click at [857, 448] on textarea at bounding box center [763, 495] width 509 height 276
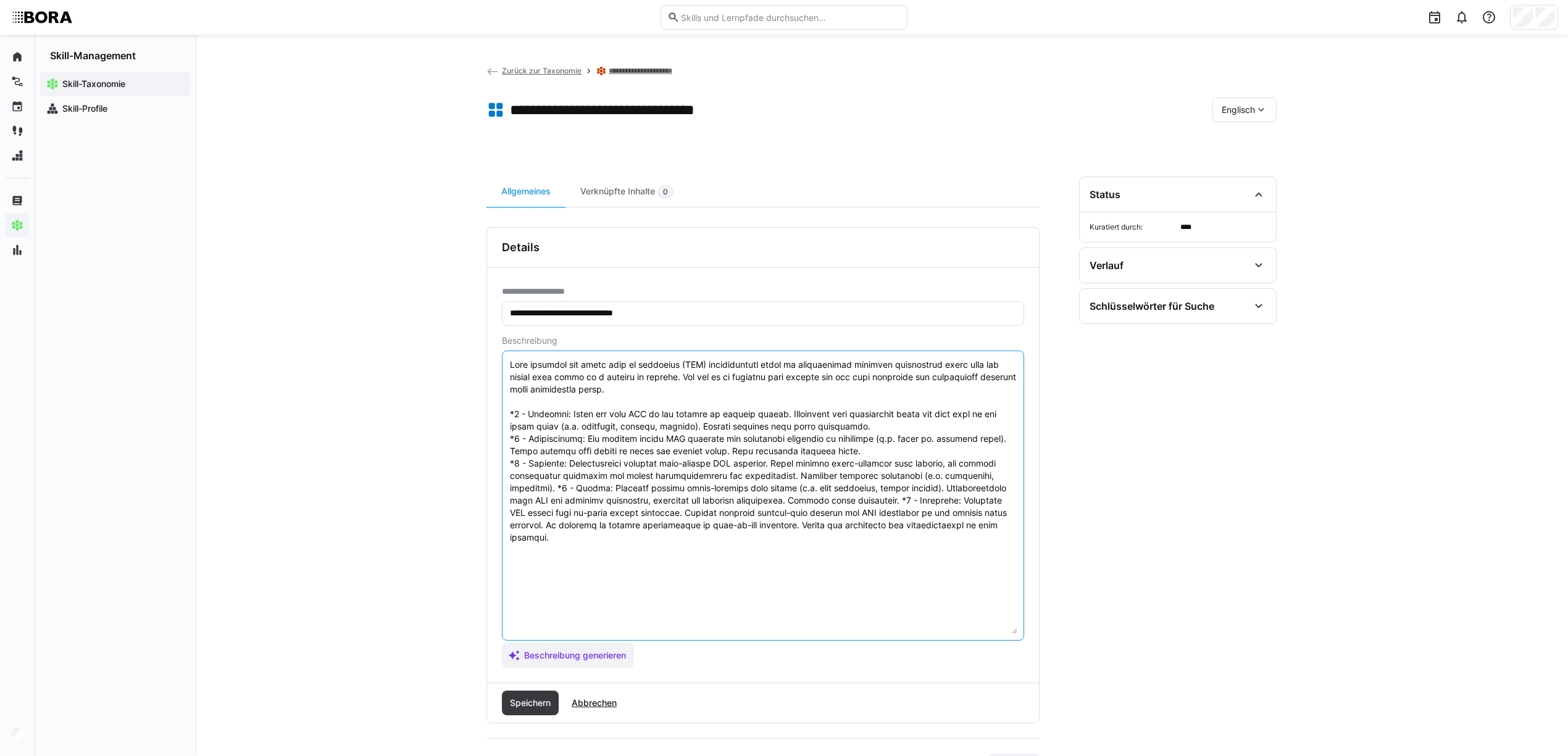
click at [909, 497] on textarea at bounding box center [763, 495] width 509 height 276
click at [552, 486] on textarea at bounding box center [763, 495] width 509 height 276
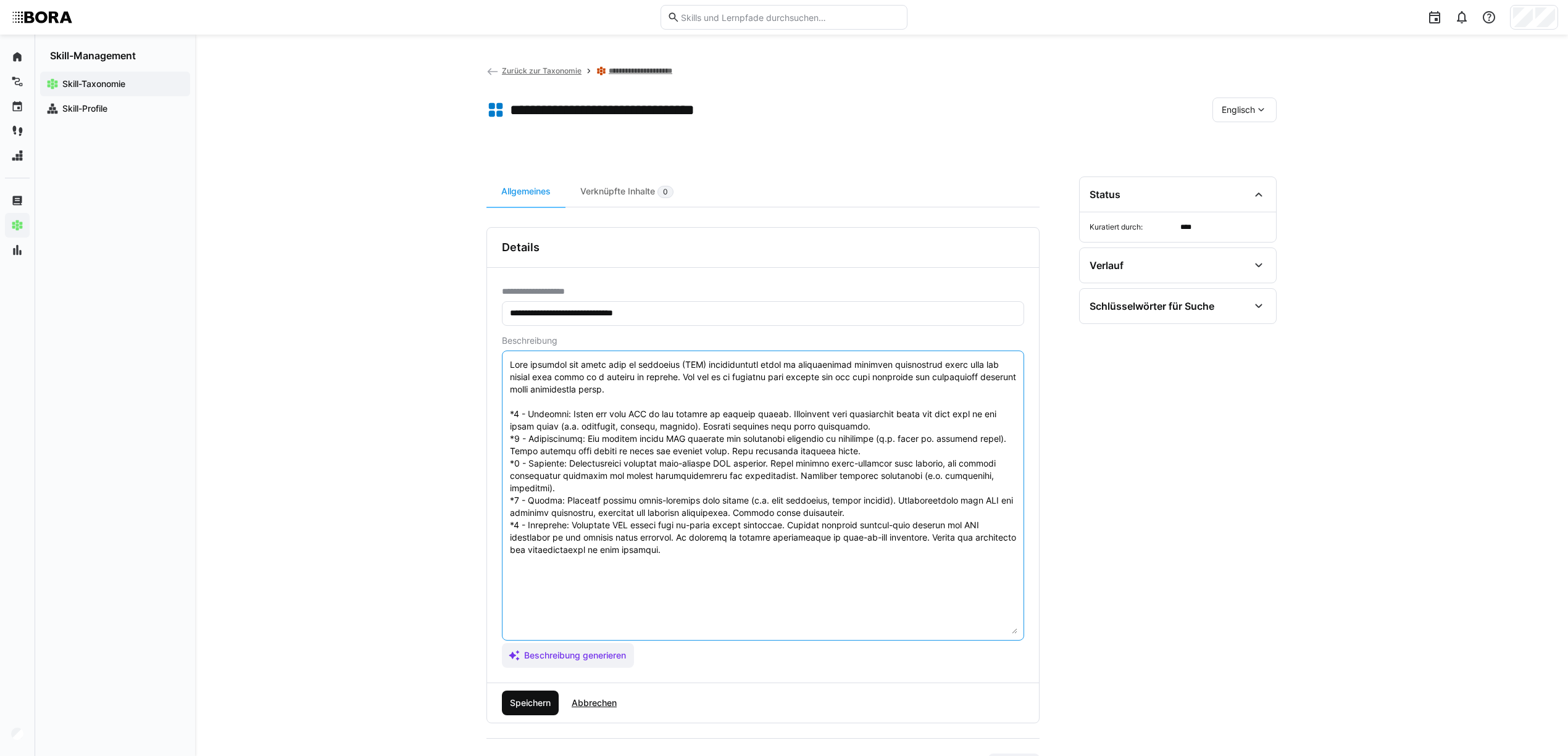
type textarea "Cost analysis and total cost of ownership (TCO) consideration serve to holistic…"
click at [544, 702] on span "Speichern" at bounding box center [531, 702] width 45 height 12
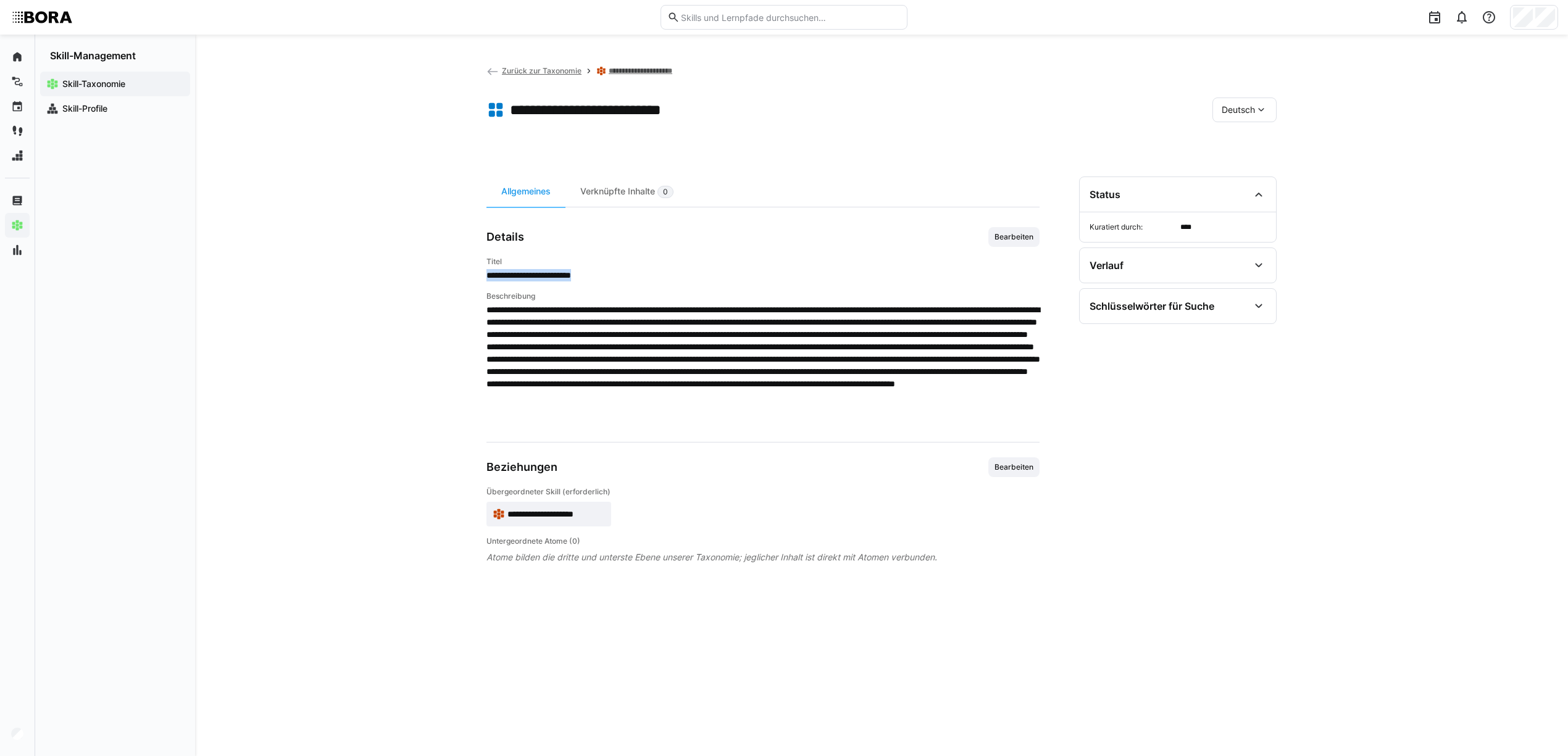
drag, startPoint x: 601, startPoint y: 275, endPoint x: 488, endPoint y: 278, distance: 113.0
click at [488, 278] on span "**********" at bounding box center [763, 275] width 553 height 12
copy span "**********"
click at [1033, 233] on span "Bearbeiten" at bounding box center [1014, 237] width 41 height 10
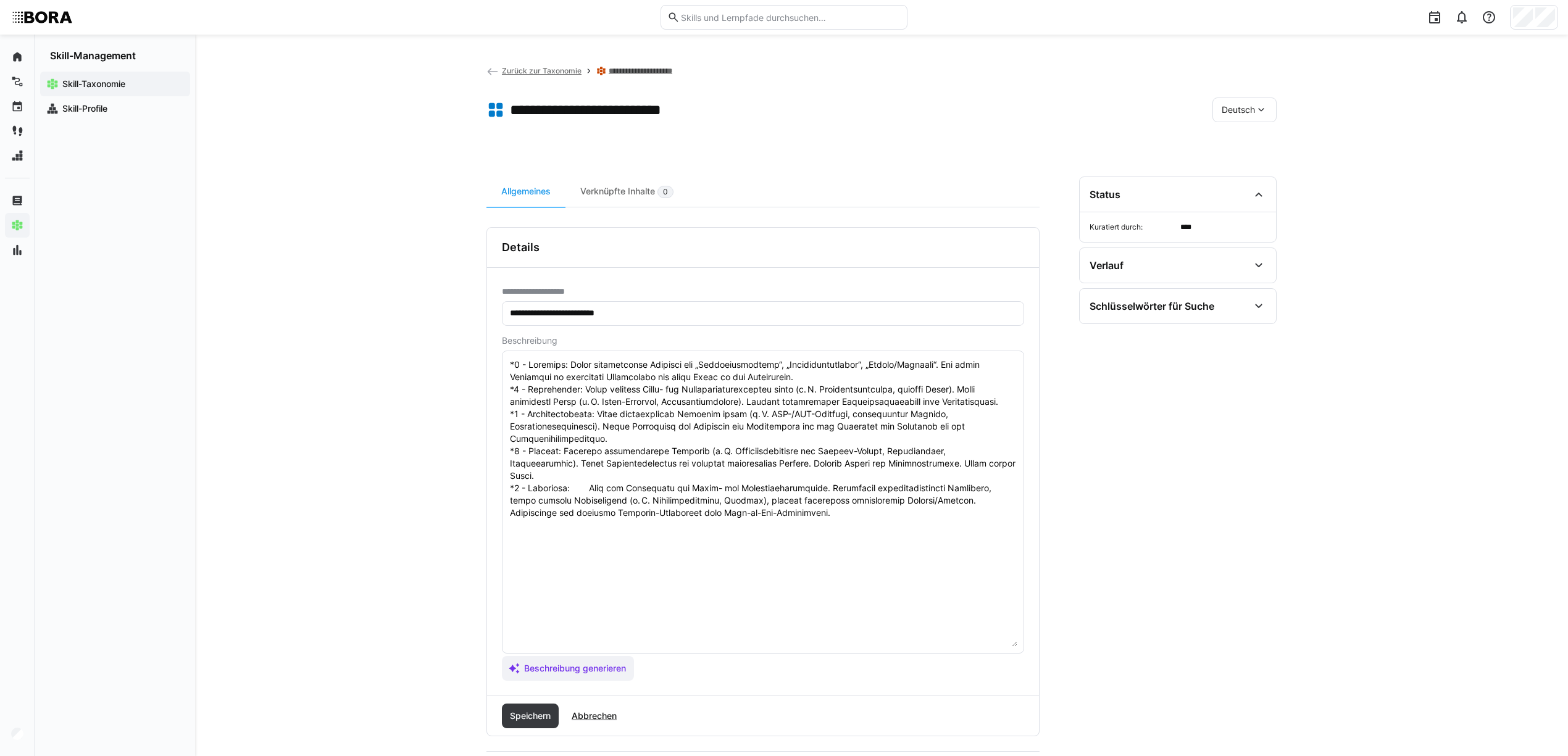
drag, startPoint x: 1015, startPoint y: 419, endPoint x: 1016, endPoint y: 644, distance: 225.0
click at [1016, 644] on textarea at bounding box center [763, 501] width 509 height 289
click at [510, 359] on textarea at bounding box center [763, 501] width 509 height 289
click at [544, 369] on textarea at bounding box center [763, 501] width 509 height 289
paste textarea "Die Markt- und Lieferantenanalyse umfasst die systematische Bewertung von Besch…"
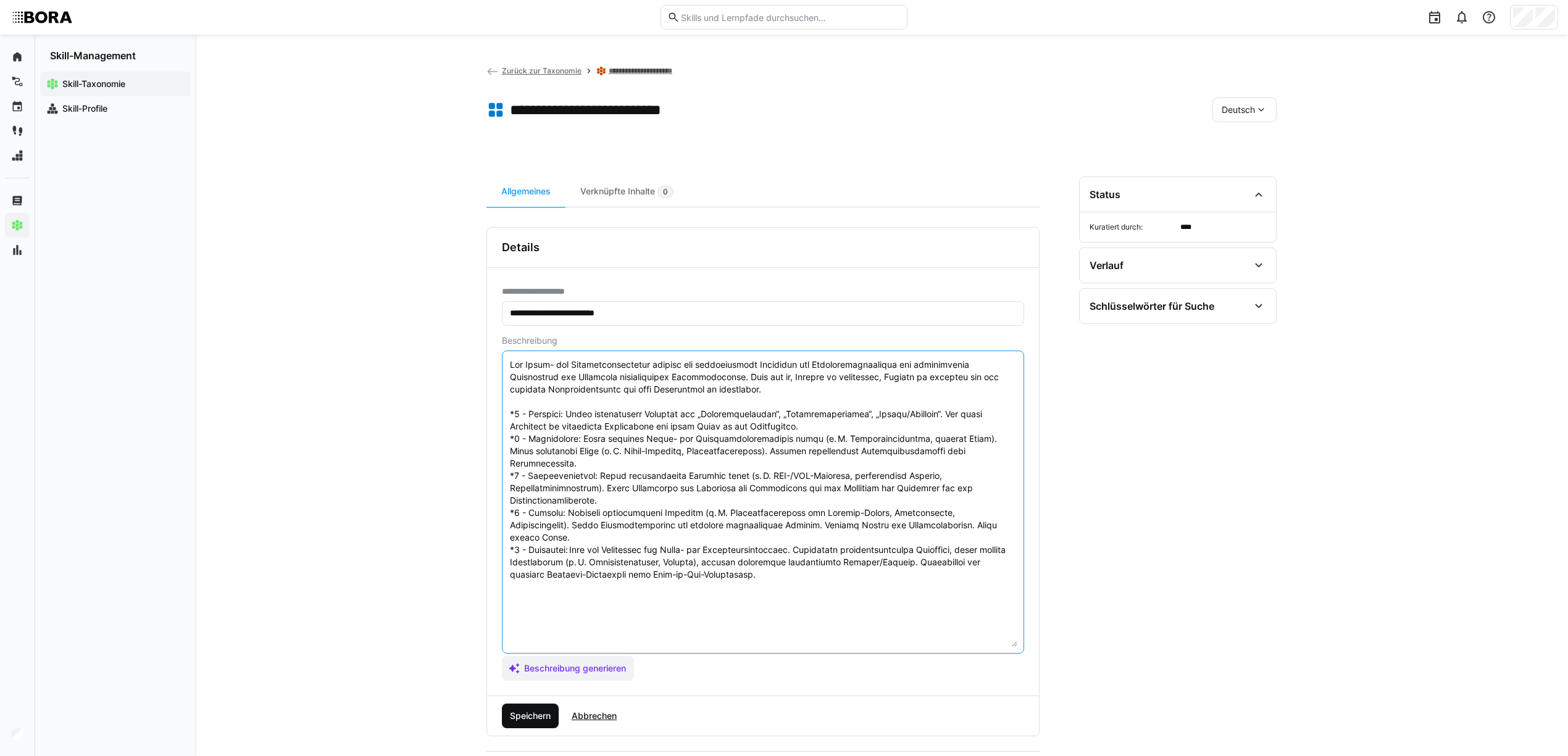
type textarea "Die Markt- und Lieferantenanalyse umfasst die systematische Bewertung von Besch…"
click at [521, 717] on span "Speichern" at bounding box center [531, 715] width 45 height 12
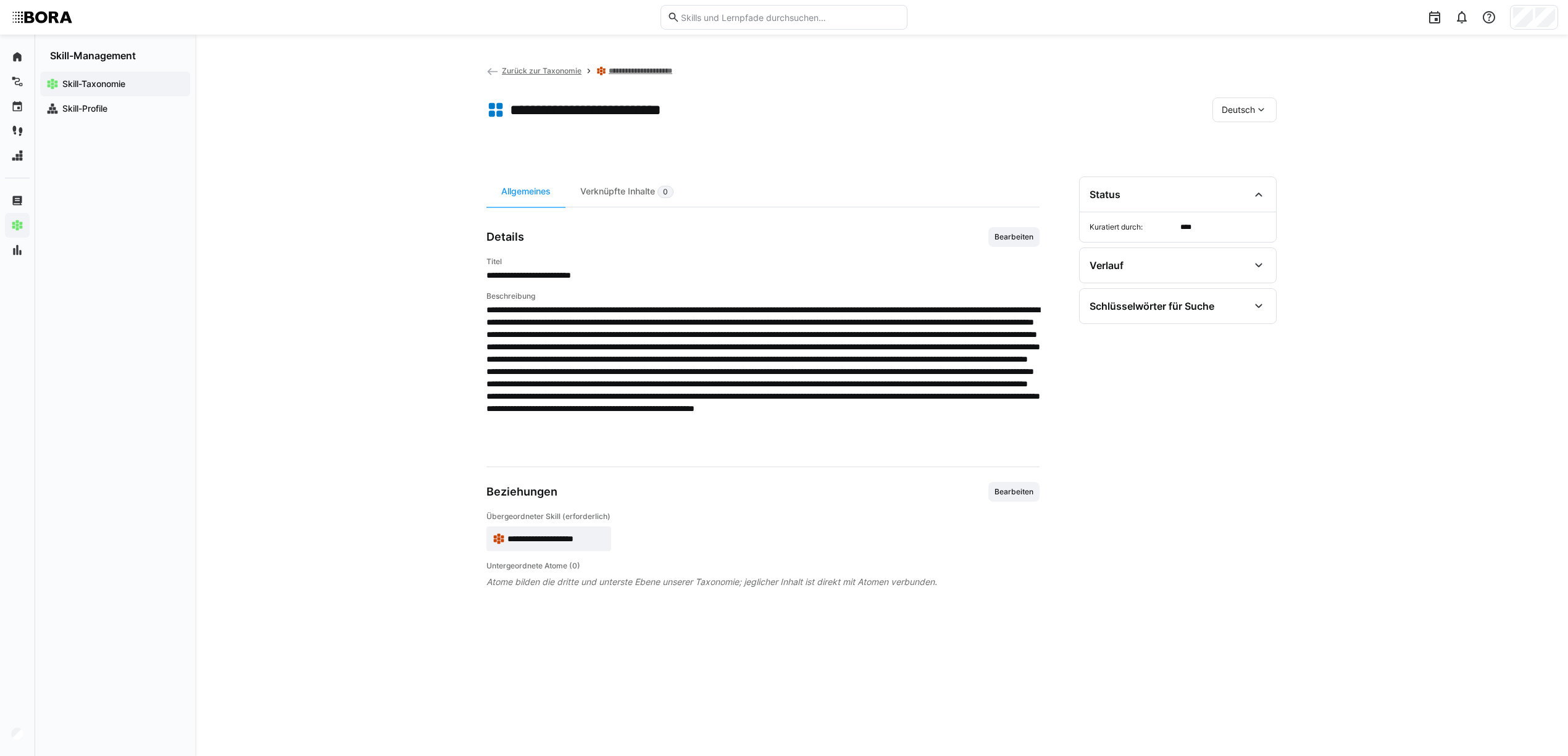
click at [1230, 104] on span "Deutsch" at bounding box center [1238, 110] width 33 height 12
click at [1237, 160] on div "Englisch" at bounding box center [1245, 167] width 66 height 26
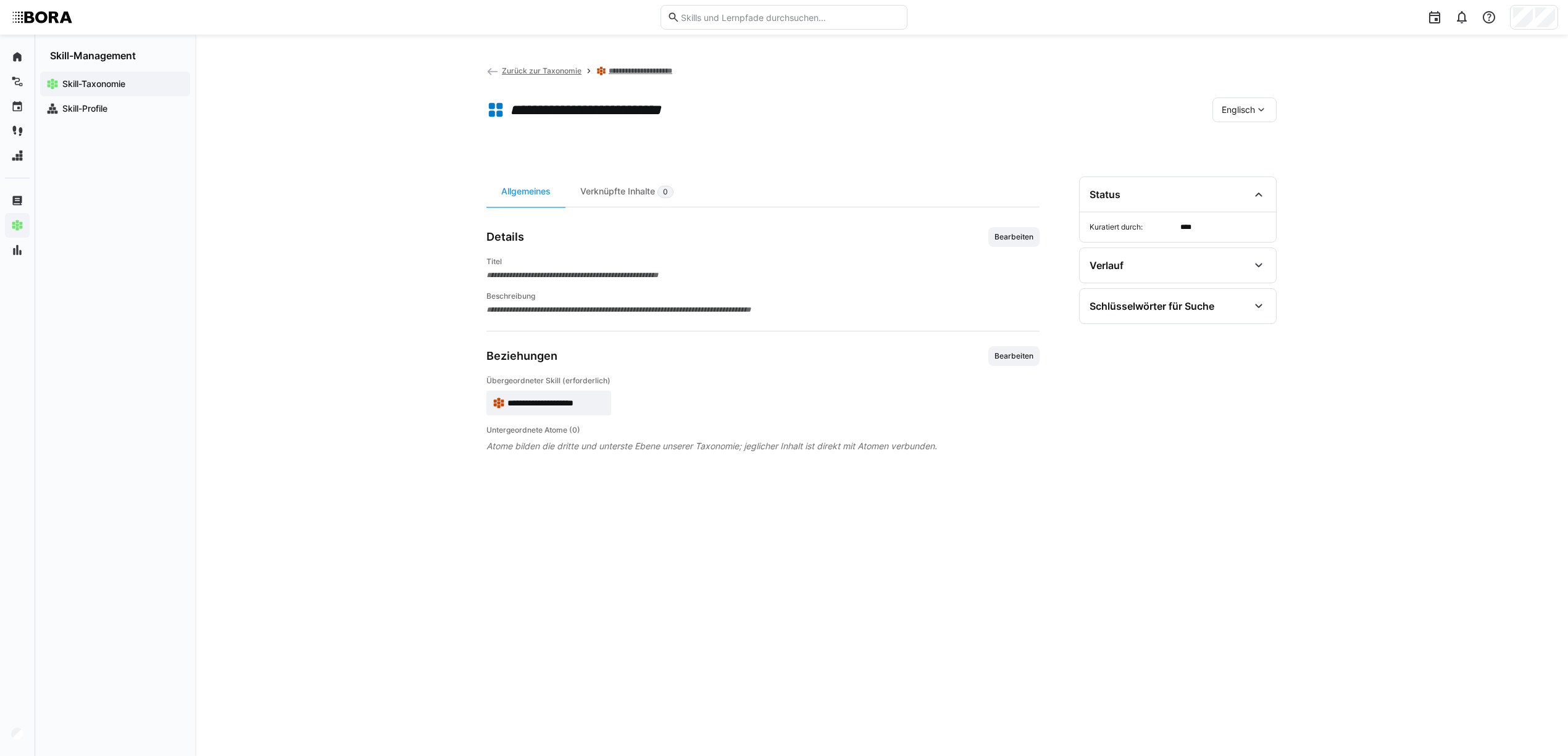
click at [1273, 110] on div "Englisch" at bounding box center [1245, 110] width 64 height 25
click at [1245, 144] on span "Deutsch" at bounding box center [1238, 142] width 33 height 12
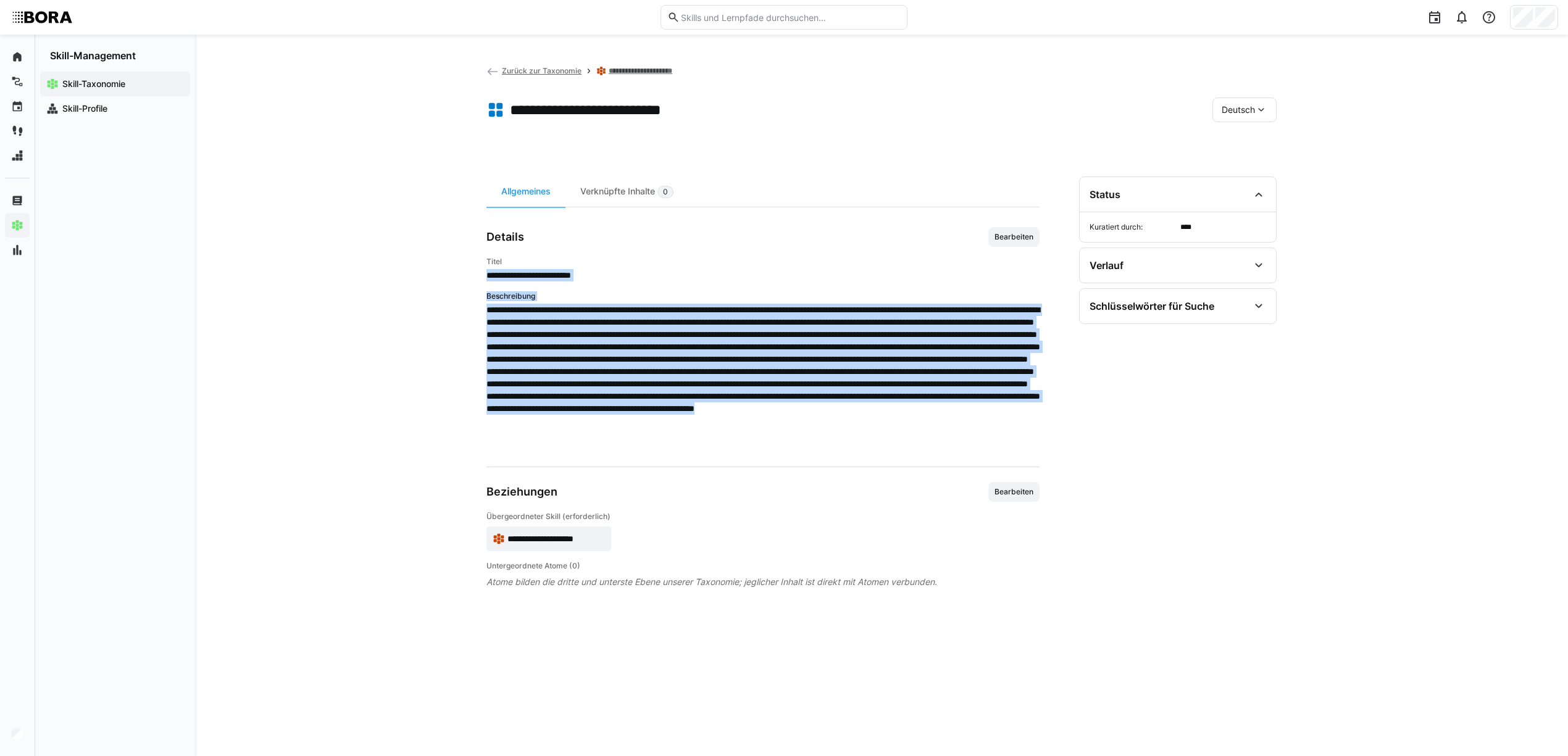
drag, startPoint x: 487, startPoint y: 270, endPoint x: 898, endPoint y: 457, distance: 451.5
click at [898, 457] on app-general "**********" at bounding box center [763, 408] width 553 height 361
copy div "**********"
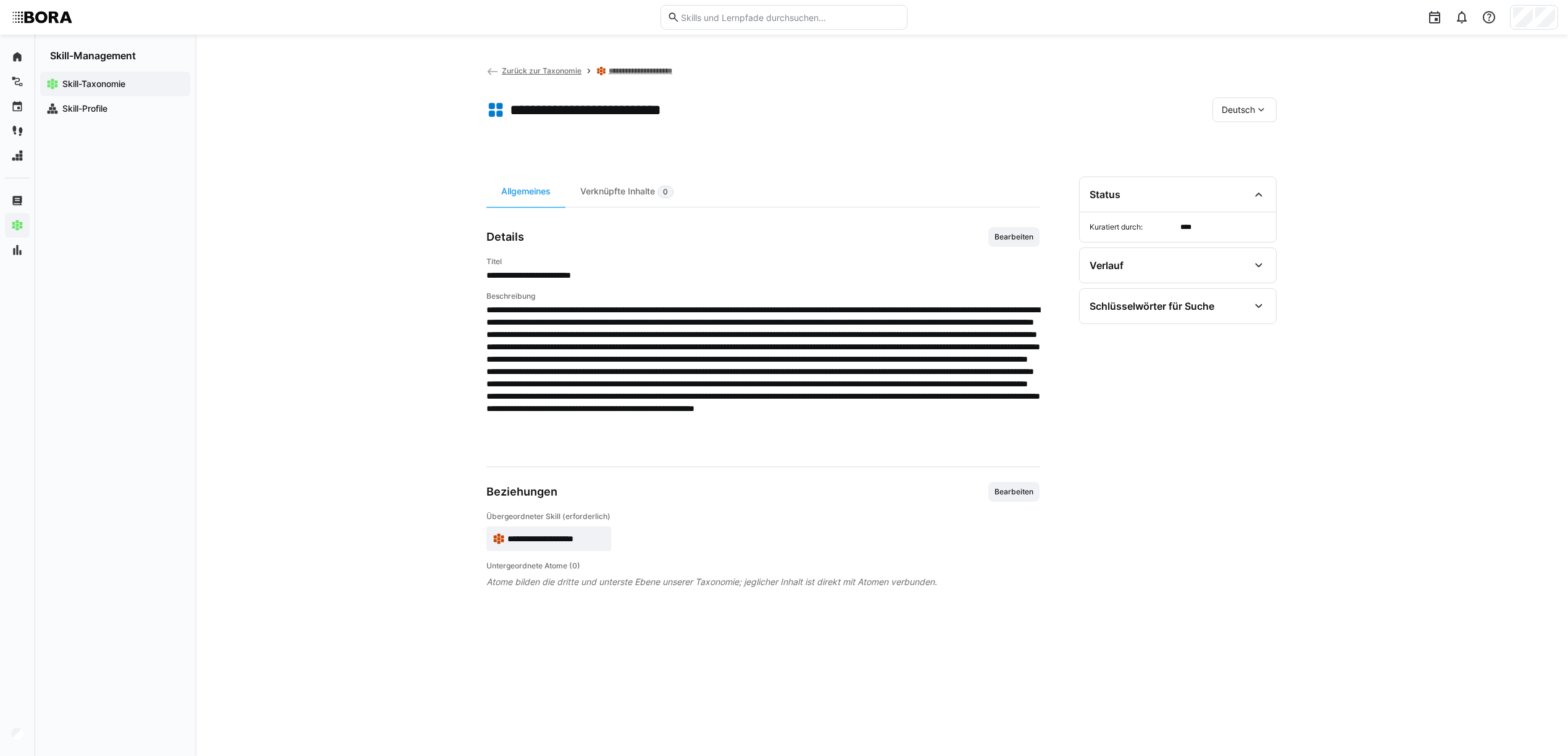
click at [1251, 105] on span "Deutsch" at bounding box center [1238, 110] width 33 height 12
click at [1242, 171] on span "Englisch" at bounding box center [1238, 167] width 33 height 12
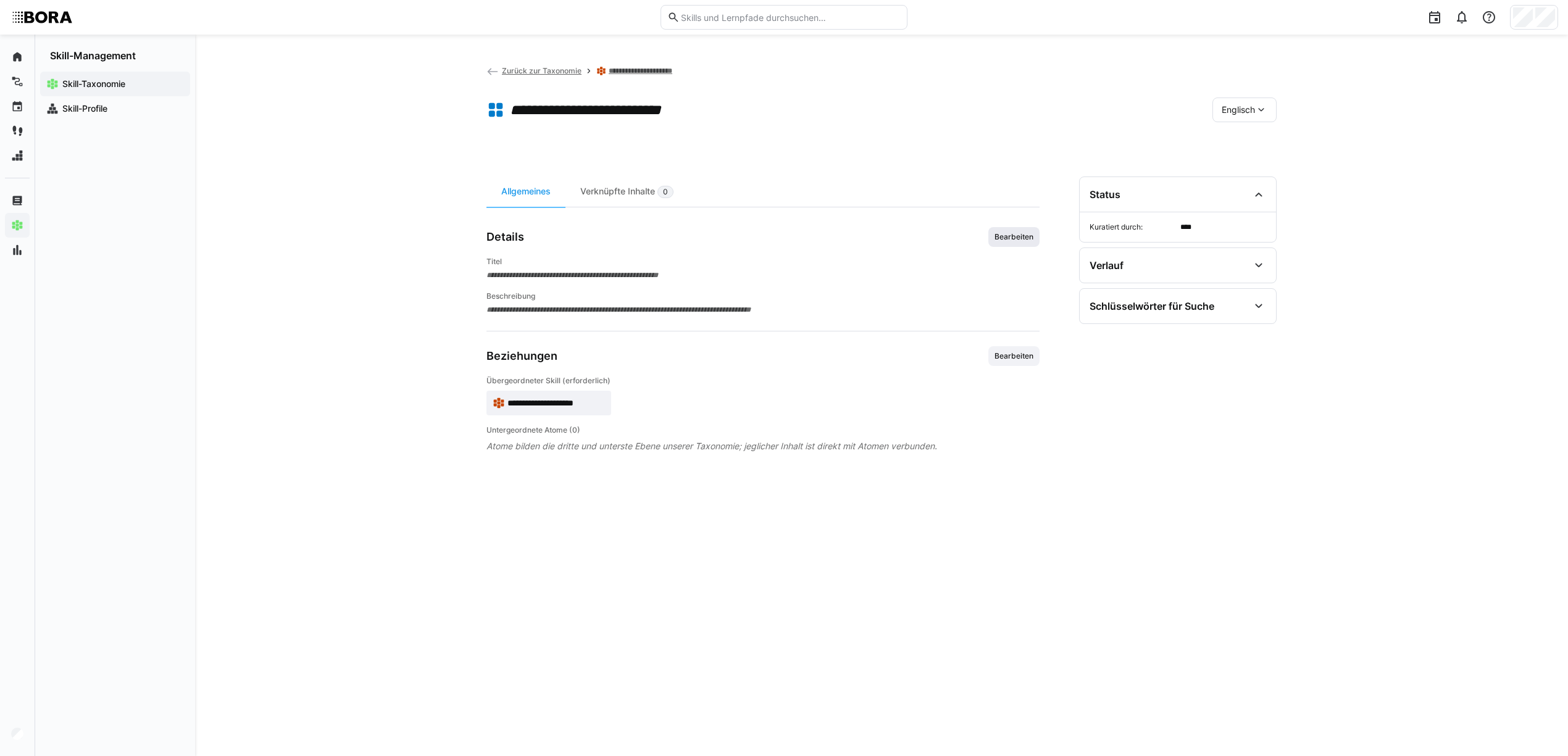
click at [1030, 238] on span "Bearbeiten" at bounding box center [1014, 237] width 41 height 10
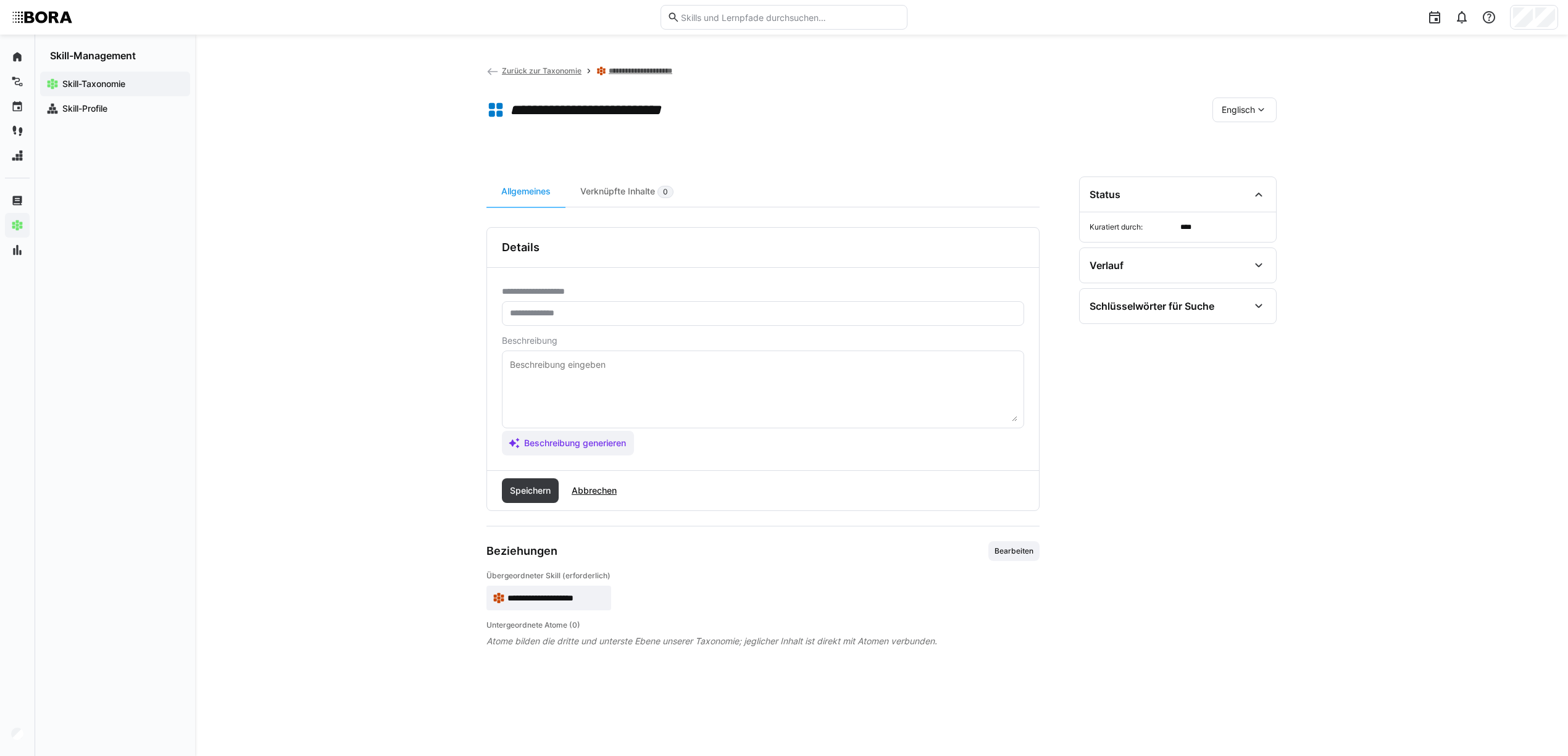
click at [556, 316] on input "text" at bounding box center [763, 313] width 509 height 11
paste input "**********"
type input "**********"
click at [775, 366] on textarea at bounding box center [763, 389] width 509 height 64
paste textarea "Market and supplier analysis involves the systematic evaluation of procurement …"
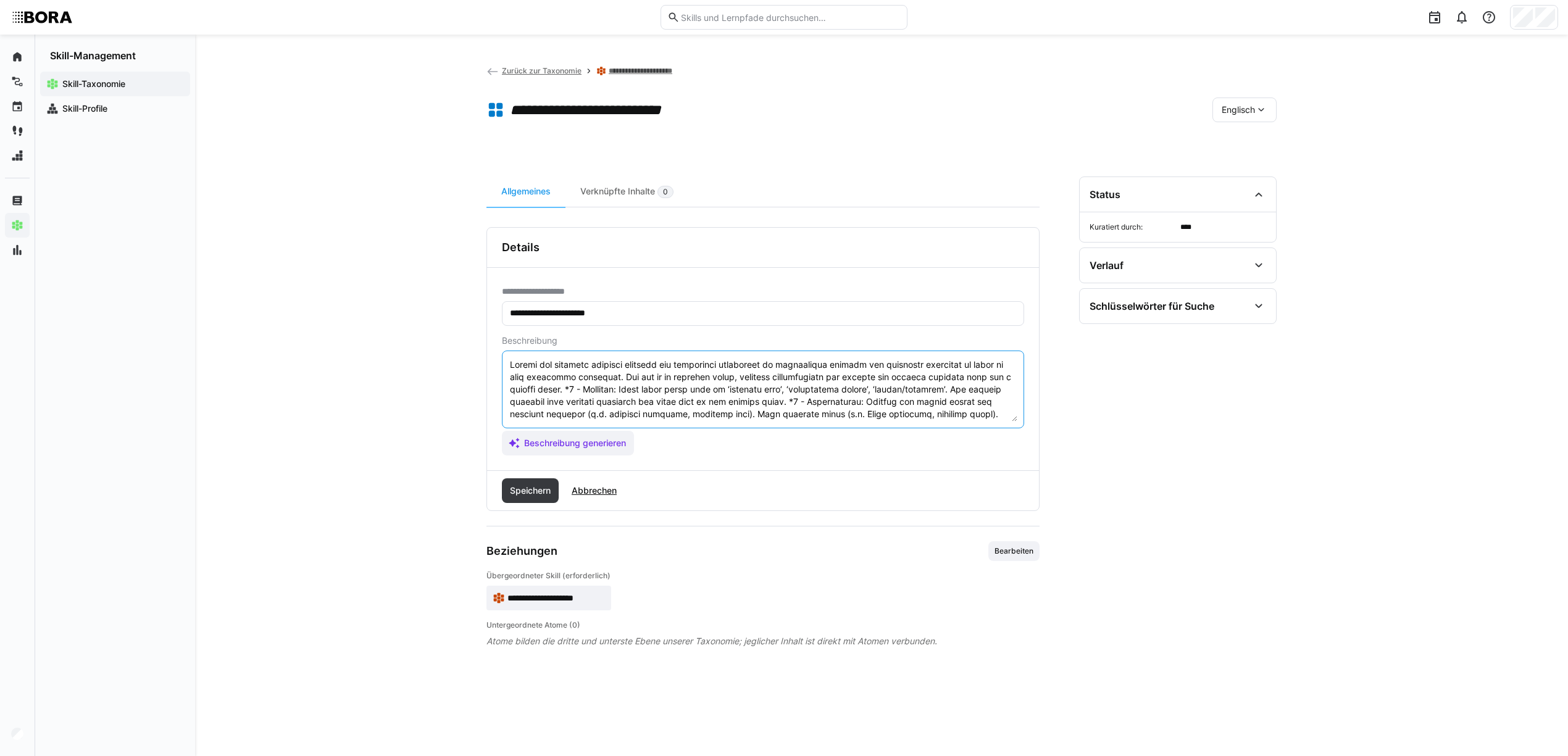
click at [571, 390] on textarea at bounding box center [763, 389] width 509 height 64
click at [621, 371] on textarea at bounding box center [763, 389] width 509 height 64
click at [865, 375] on textarea at bounding box center [763, 389] width 509 height 64
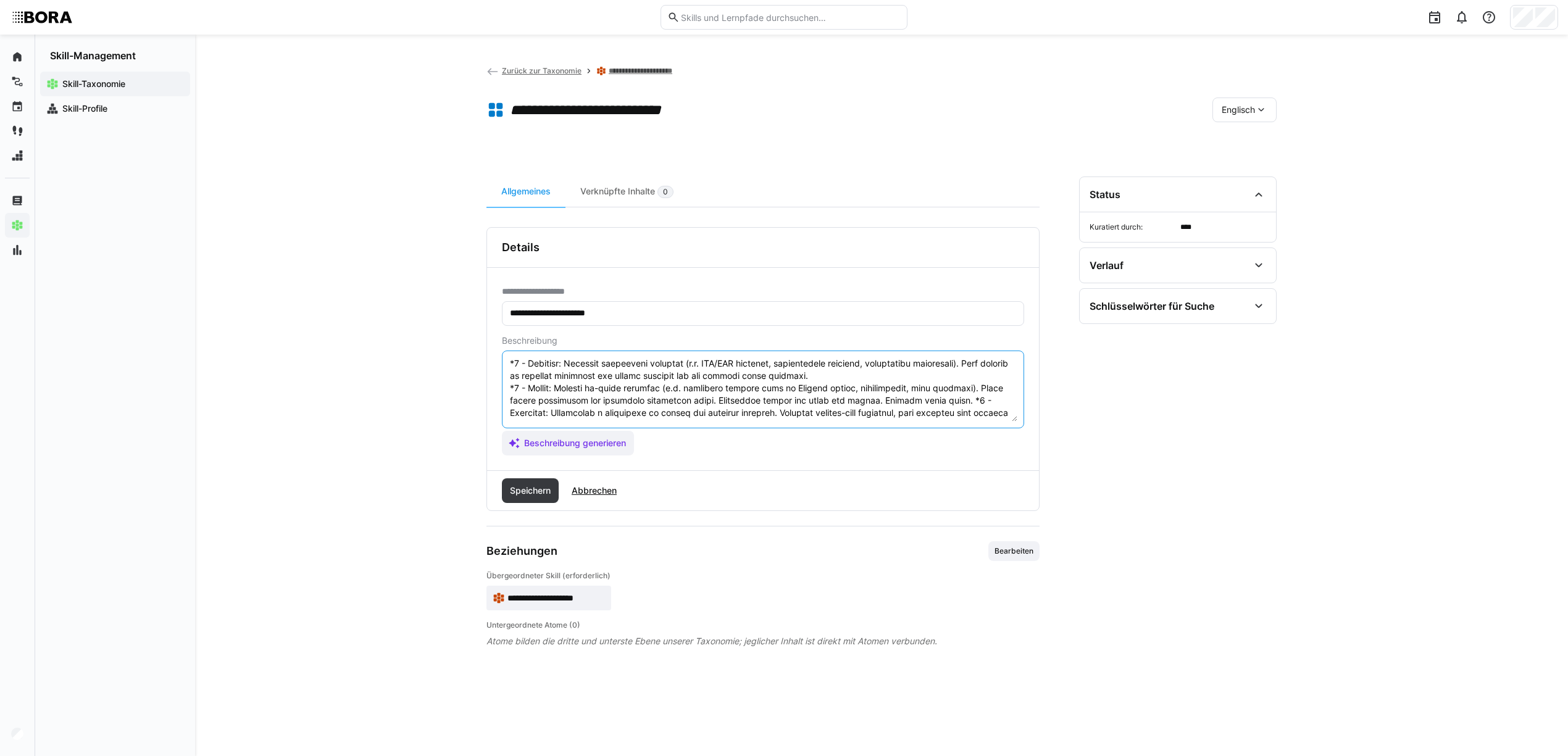
scroll to position [123, 0]
click at [973, 375] on textarea at bounding box center [763, 389] width 509 height 64
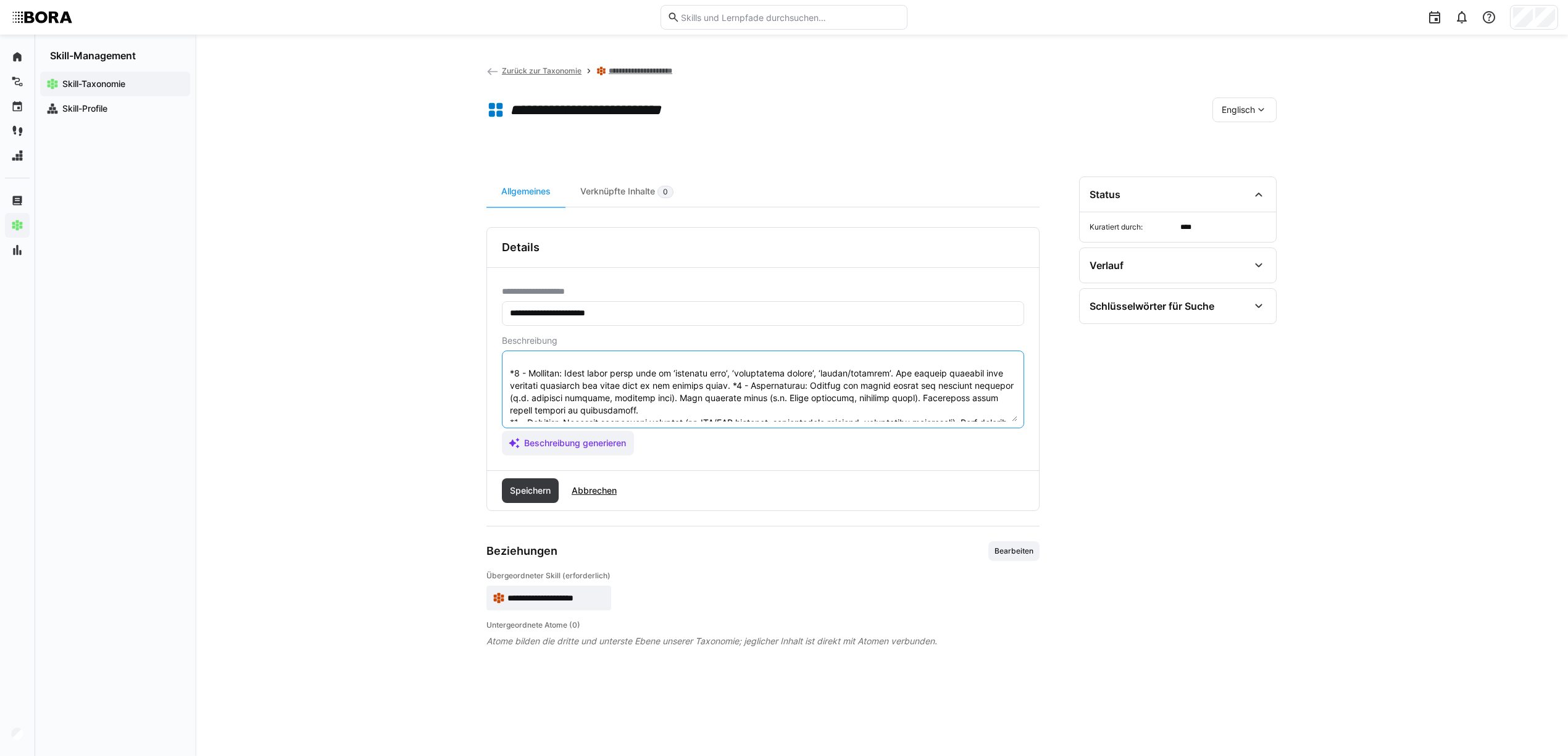
click at [727, 383] on textarea at bounding box center [763, 389] width 509 height 64
type textarea "Market and supplier analysis involves the systematic evaluation of procurement …"
click at [536, 496] on span "Speichern" at bounding box center [531, 490] width 45 height 12
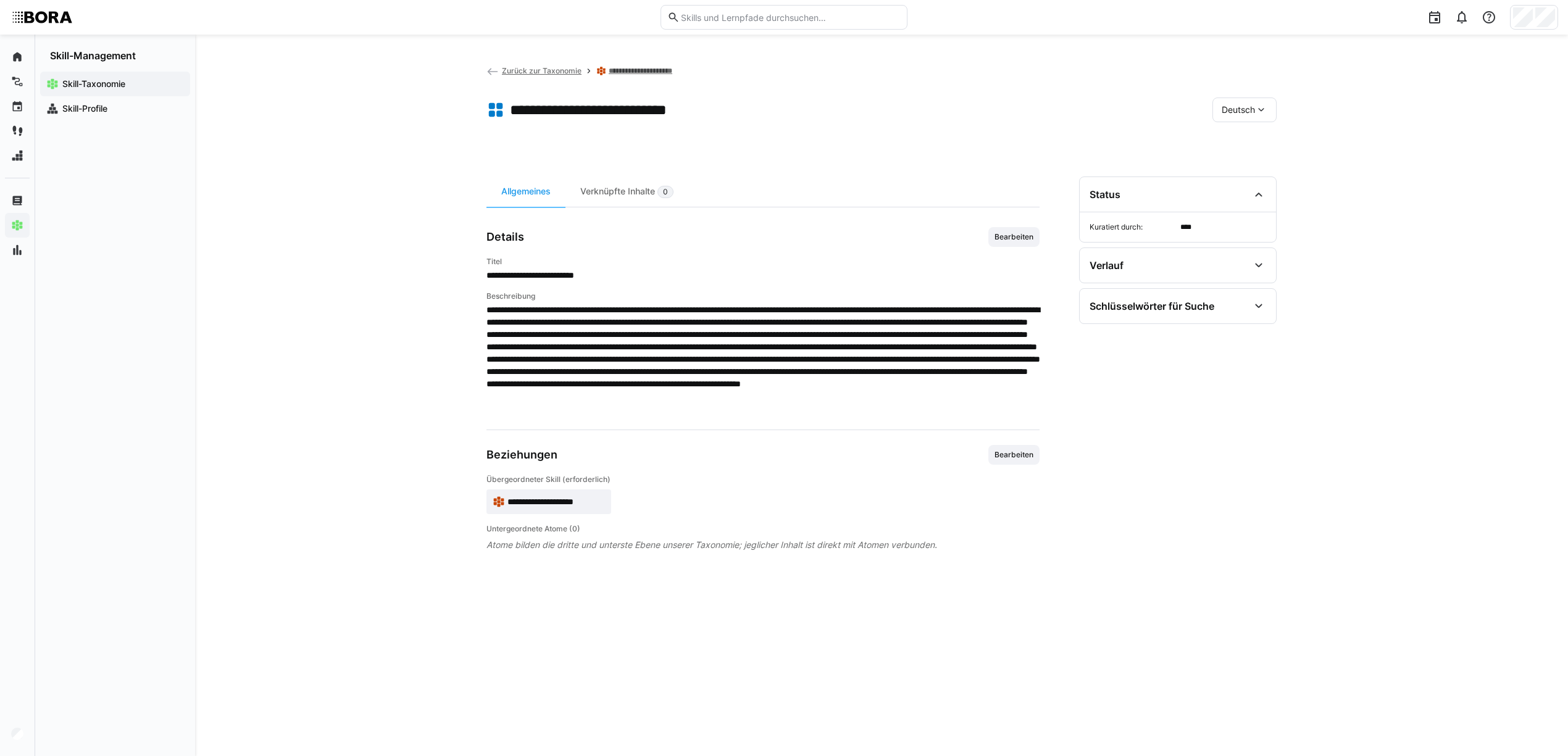
click at [630, 274] on span "**********" at bounding box center [763, 275] width 553 height 12
drag, startPoint x: 653, startPoint y: 276, endPoint x: 488, endPoint y: 282, distance: 165.1
click at [488, 282] on div "**********" at bounding box center [763, 335] width 553 height 158
copy span "**********"
click at [1010, 230] on span "Bearbeiten" at bounding box center [1014, 237] width 51 height 20
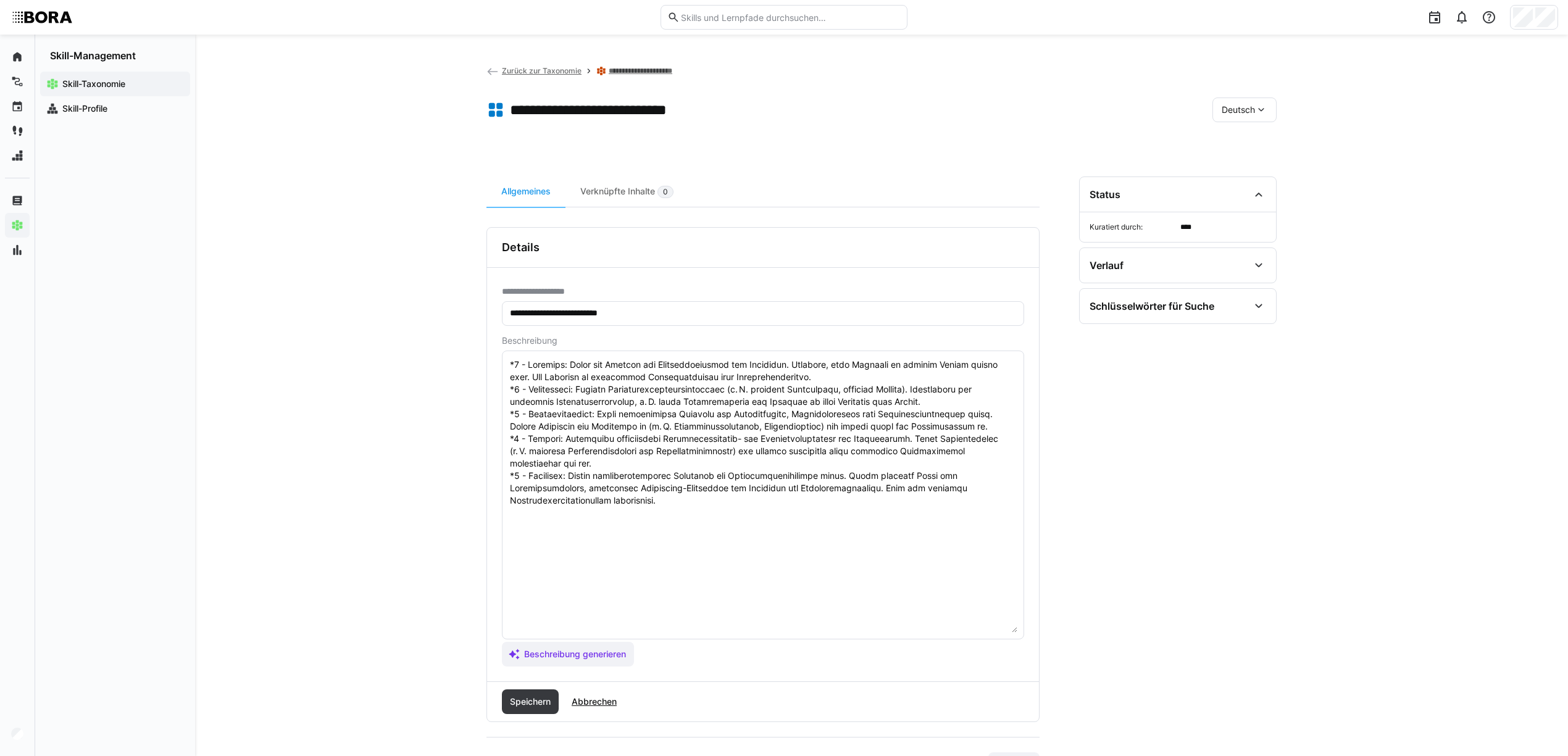
drag, startPoint x: 1011, startPoint y: 416, endPoint x: 1031, endPoint y: 623, distance: 208.0
click at [1035, 629] on div "**********" at bounding box center [763, 474] width 552 height 413
click at [508, 364] on eds-input at bounding box center [762, 495] width 522 height 291
click at [512, 364] on textarea at bounding box center [763, 495] width 509 height 277
click at [511, 363] on textarea at bounding box center [763, 495] width 509 height 277
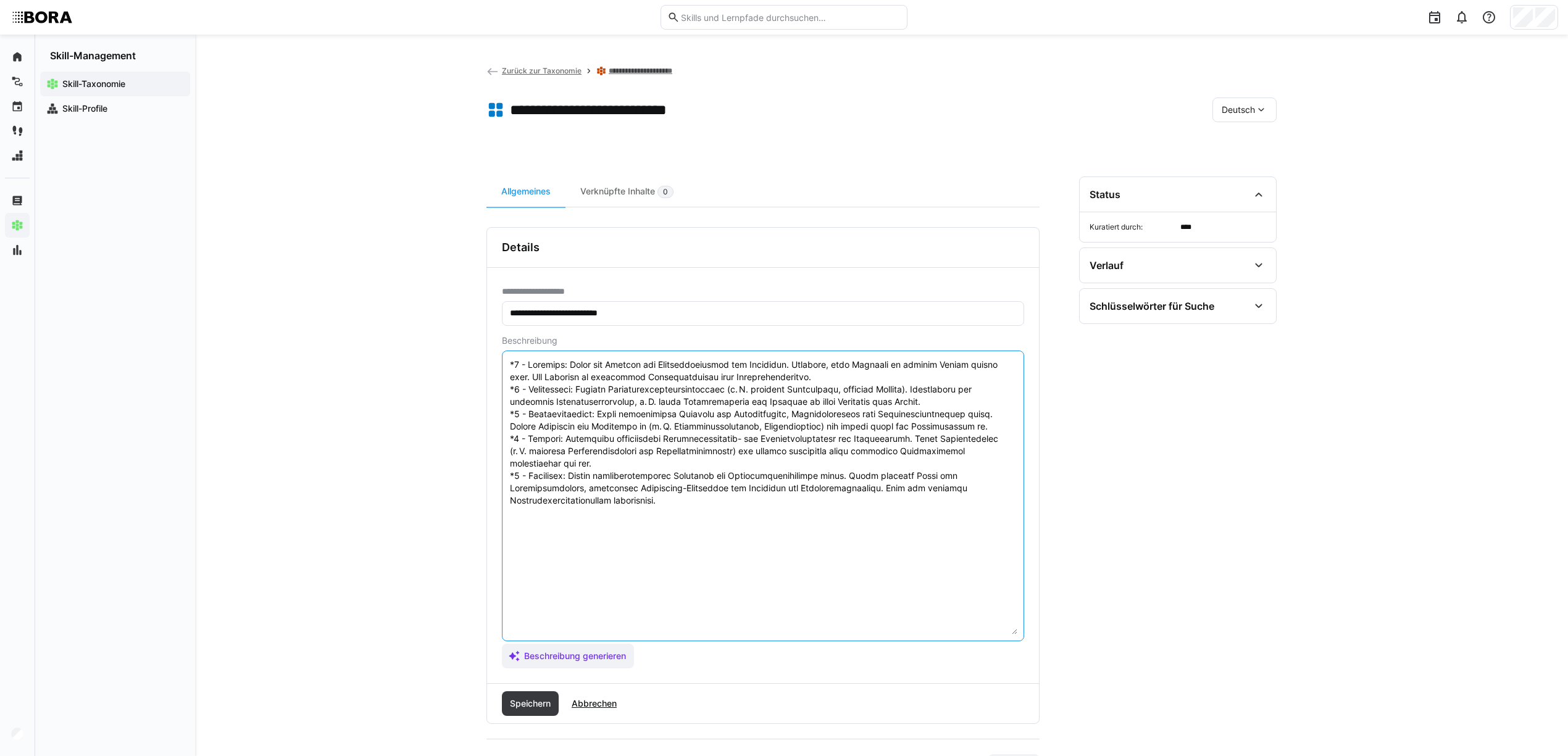
paste textarea "Standardisierung und Bündelung zielen auf die Reduzierung der Teilevielfalt sow…"
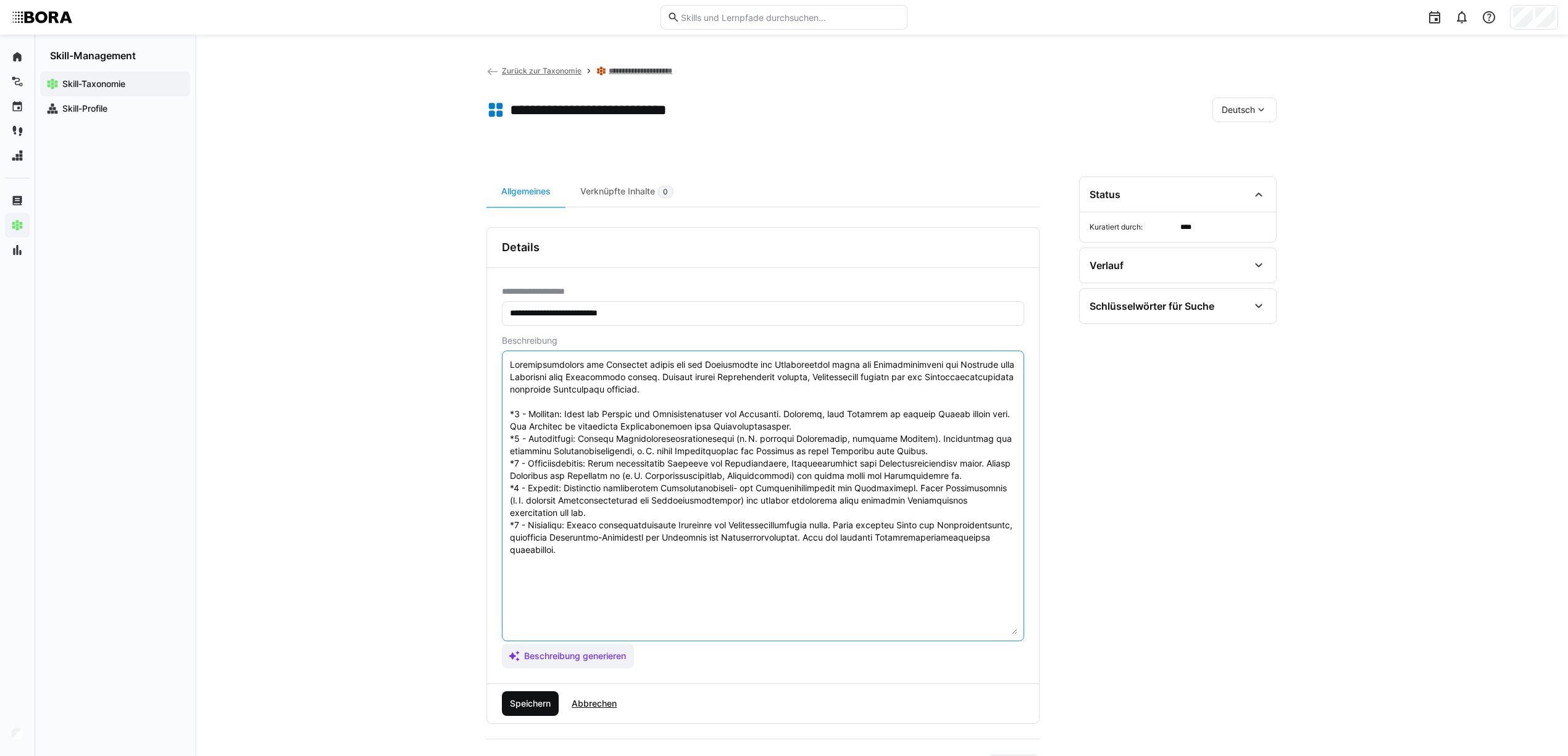
type textarea "Standardisierung und Bündelung zielen auf die Reduzierung der Teilevielfalt sow…"
click at [541, 698] on span "Speichern" at bounding box center [531, 703] width 45 height 12
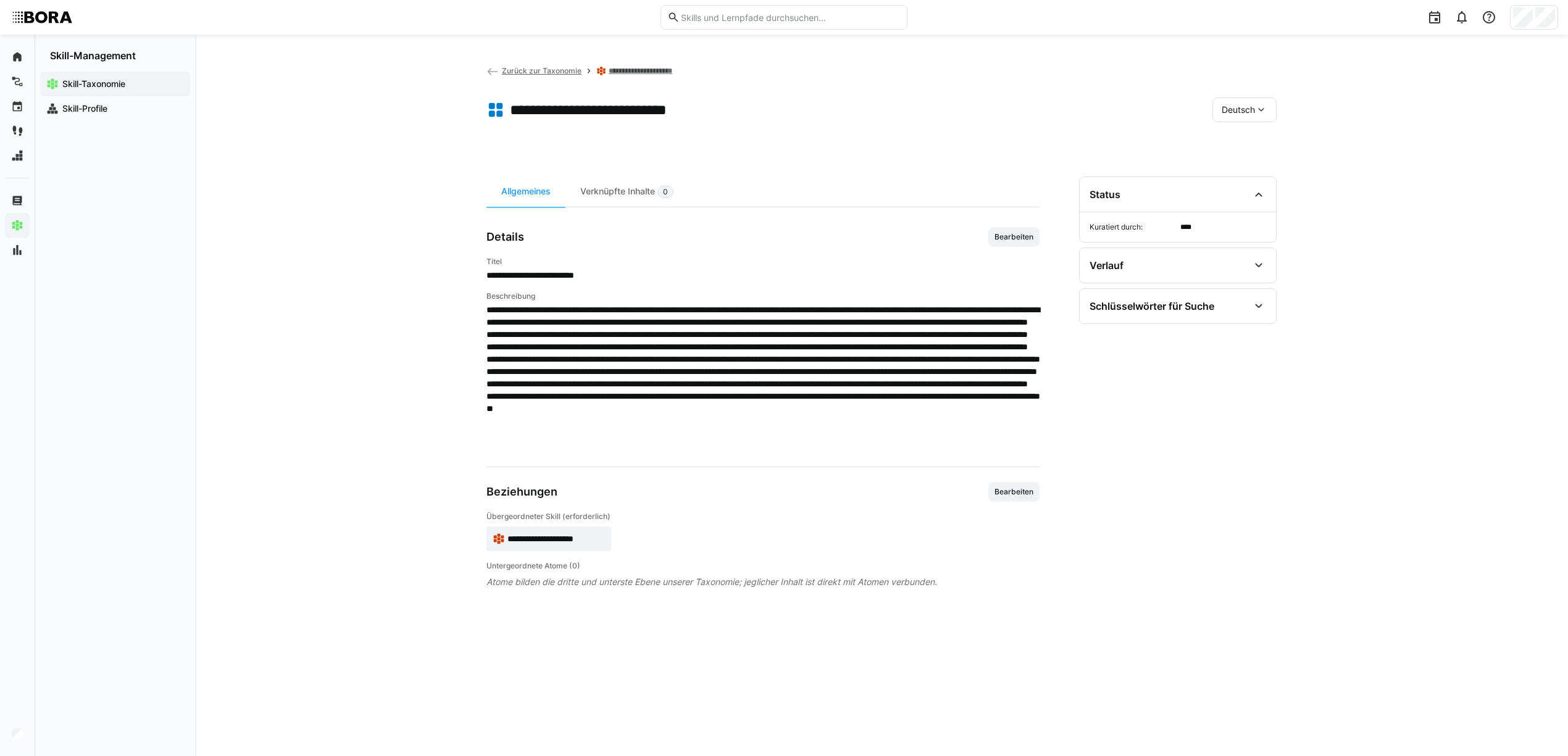
click at [541, 329] on span at bounding box center [763, 378] width 553 height 148
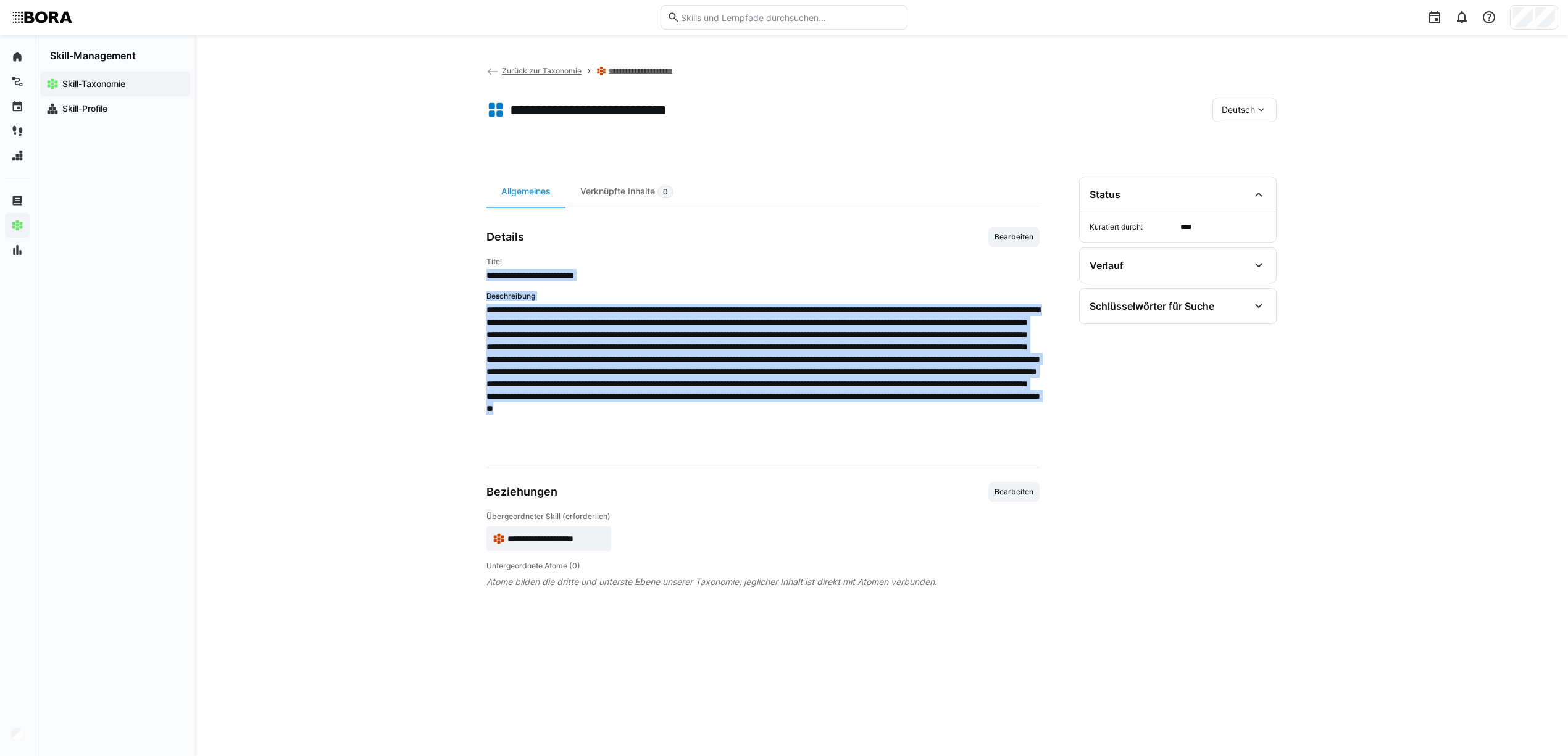
drag, startPoint x: 487, startPoint y: 274, endPoint x: 915, endPoint y: 440, distance: 459.1
click at [915, 440] on div "**********" at bounding box center [763, 354] width 553 height 195
copy div "**********"
click at [1004, 232] on span "Bearbeiten" at bounding box center [1014, 237] width 41 height 10
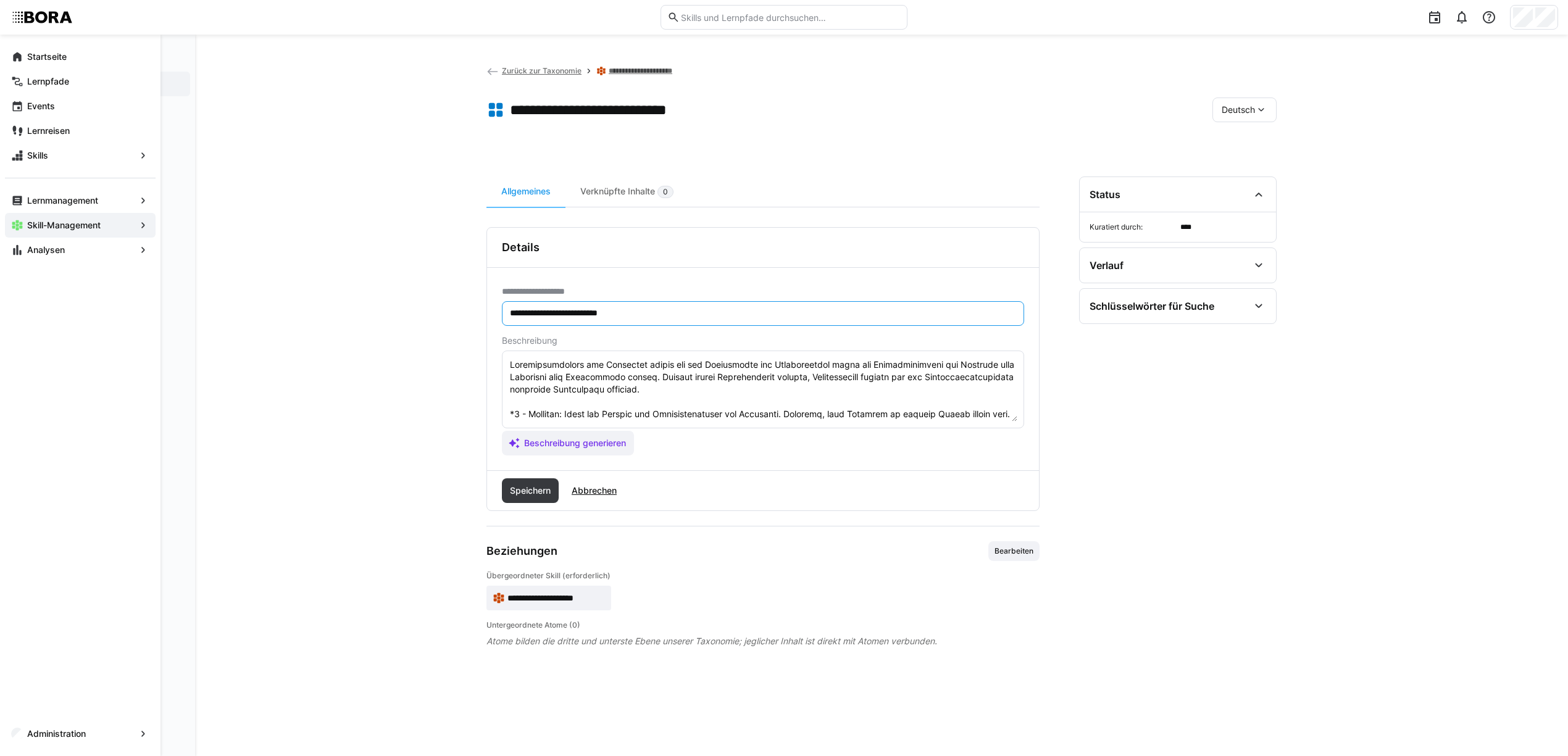
click at [653, 316] on input "**********" at bounding box center [763, 313] width 509 height 11
click at [858, 165] on app-header-sidebar-layout "**********" at bounding box center [881, 395] width 790 height 662
click at [601, 490] on span "Abbrechen" at bounding box center [594, 490] width 49 height 12
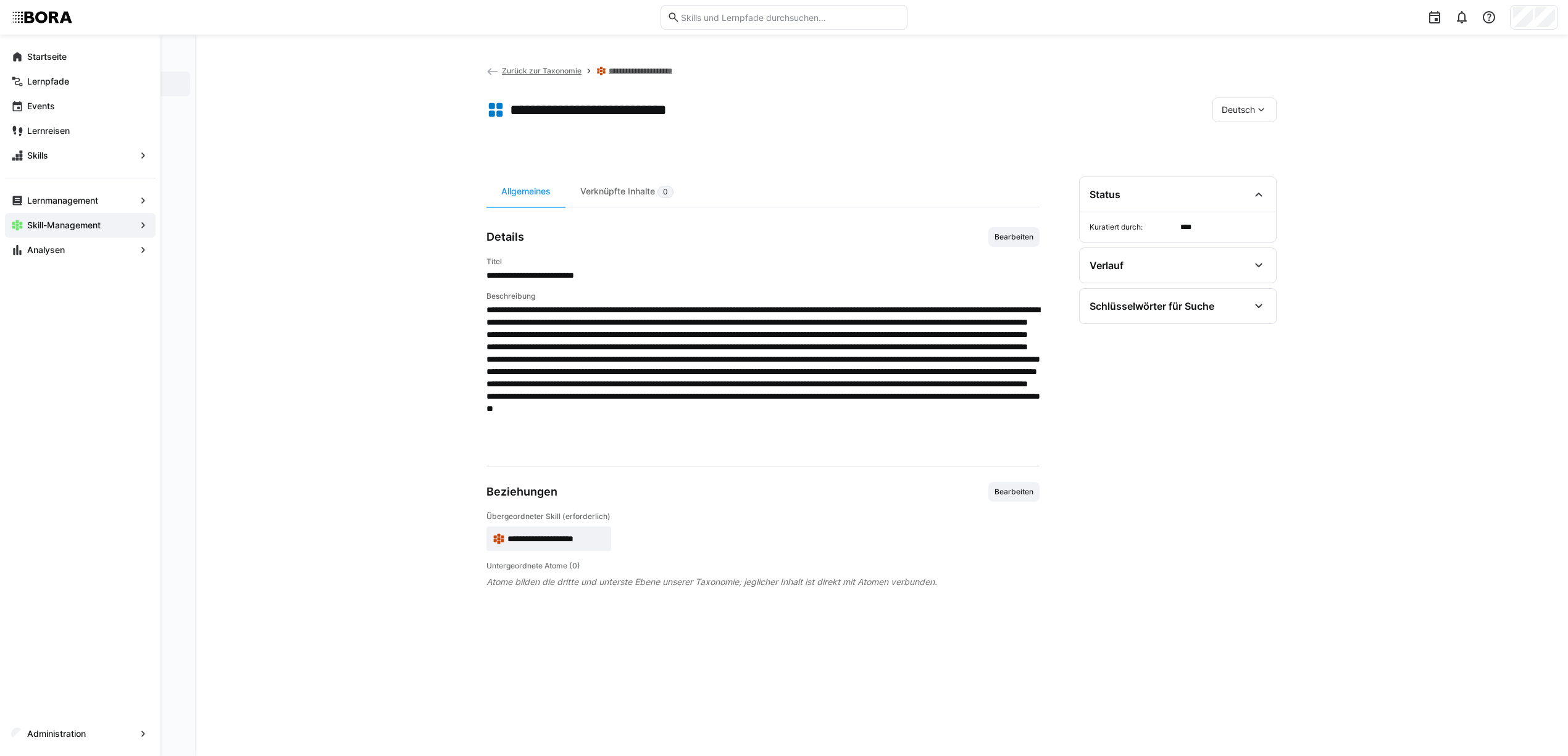
click at [1270, 108] on div "Deutsch" at bounding box center [1245, 110] width 64 height 25
click at [1240, 166] on span "Englisch" at bounding box center [1238, 167] width 33 height 12
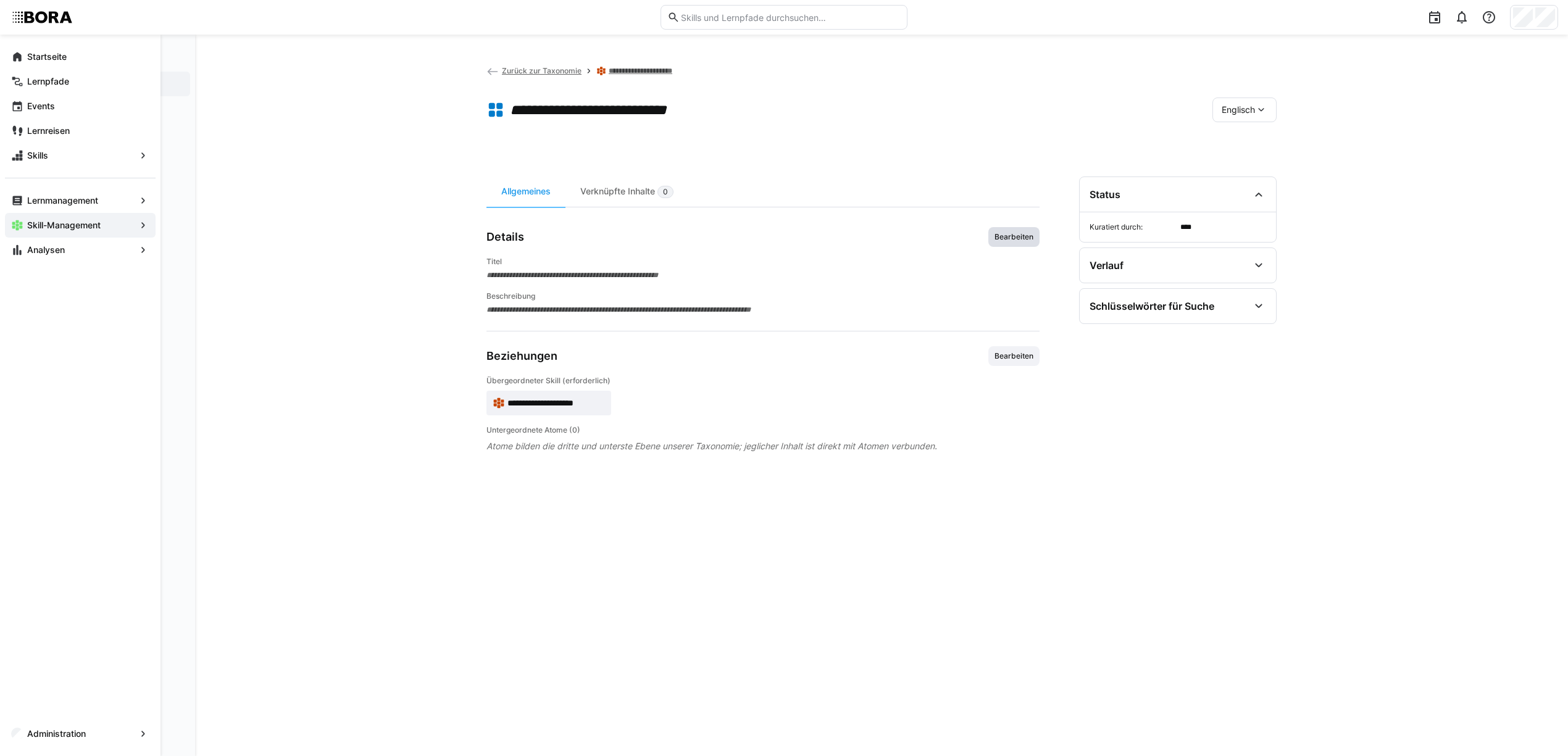
click at [1010, 238] on span "Bearbeiten" at bounding box center [1014, 237] width 41 height 10
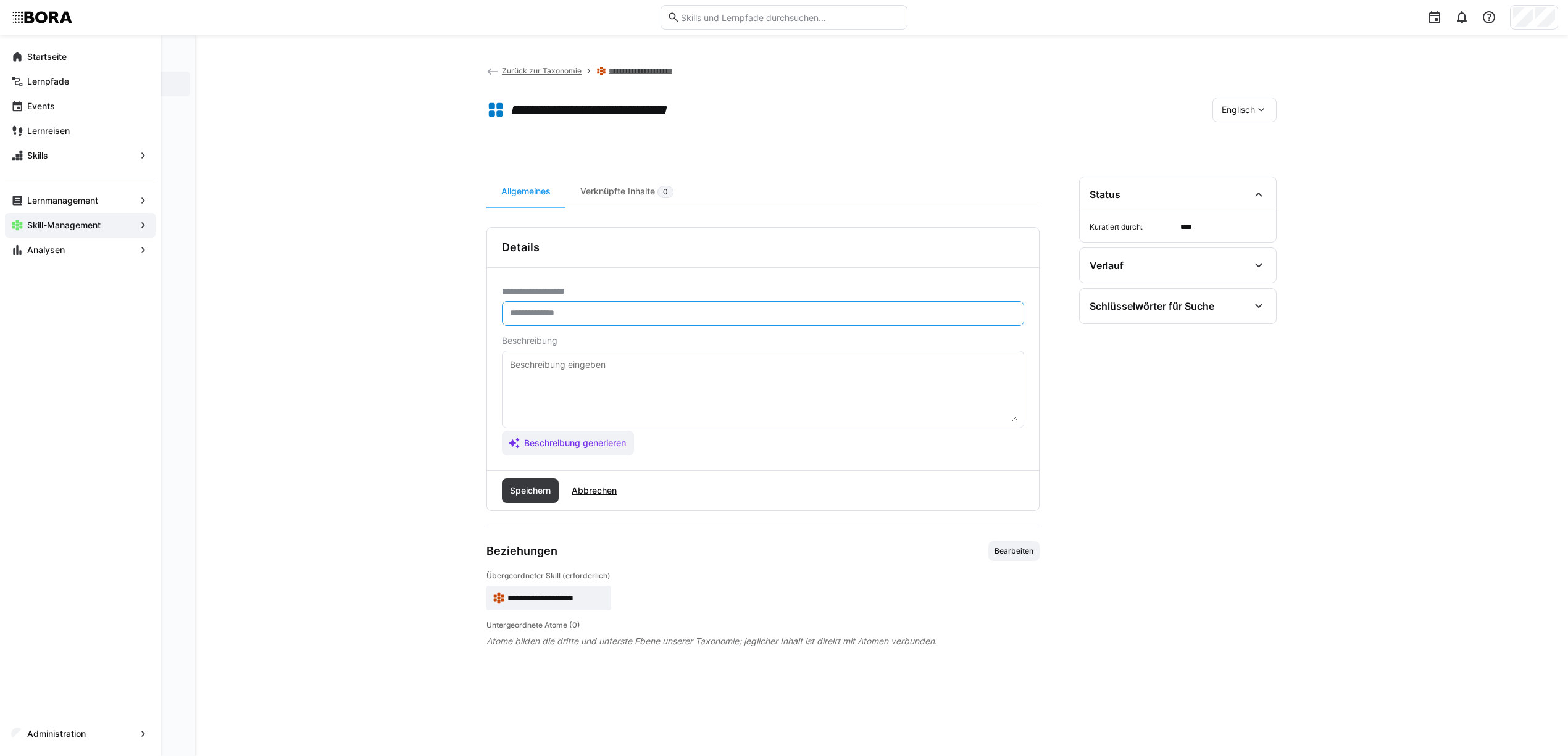
click at [567, 314] on input "text" at bounding box center [763, 313] width 509 height 11
paste input "**********"
type input "**********"
drag, startPoint x: 605, startPoint y: 376, endPoint x: 618, endPoint y: 376, distance: 13.0
click at [605, 376] on textarea at bounding box center [763, 389] width 509 height 64
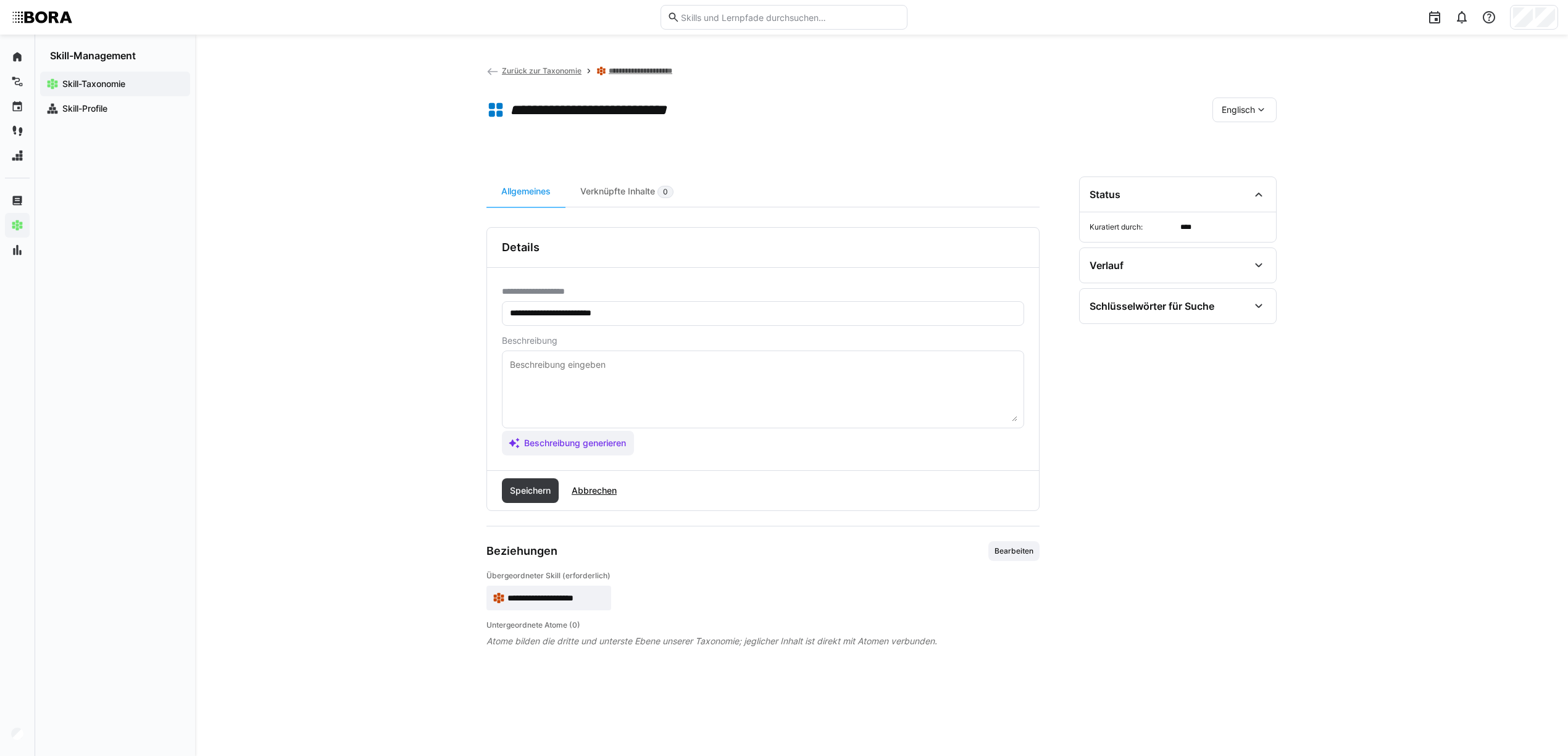
paste textarea "Standardisation and bundling aim to reduce the variety of parts and consolidate…"
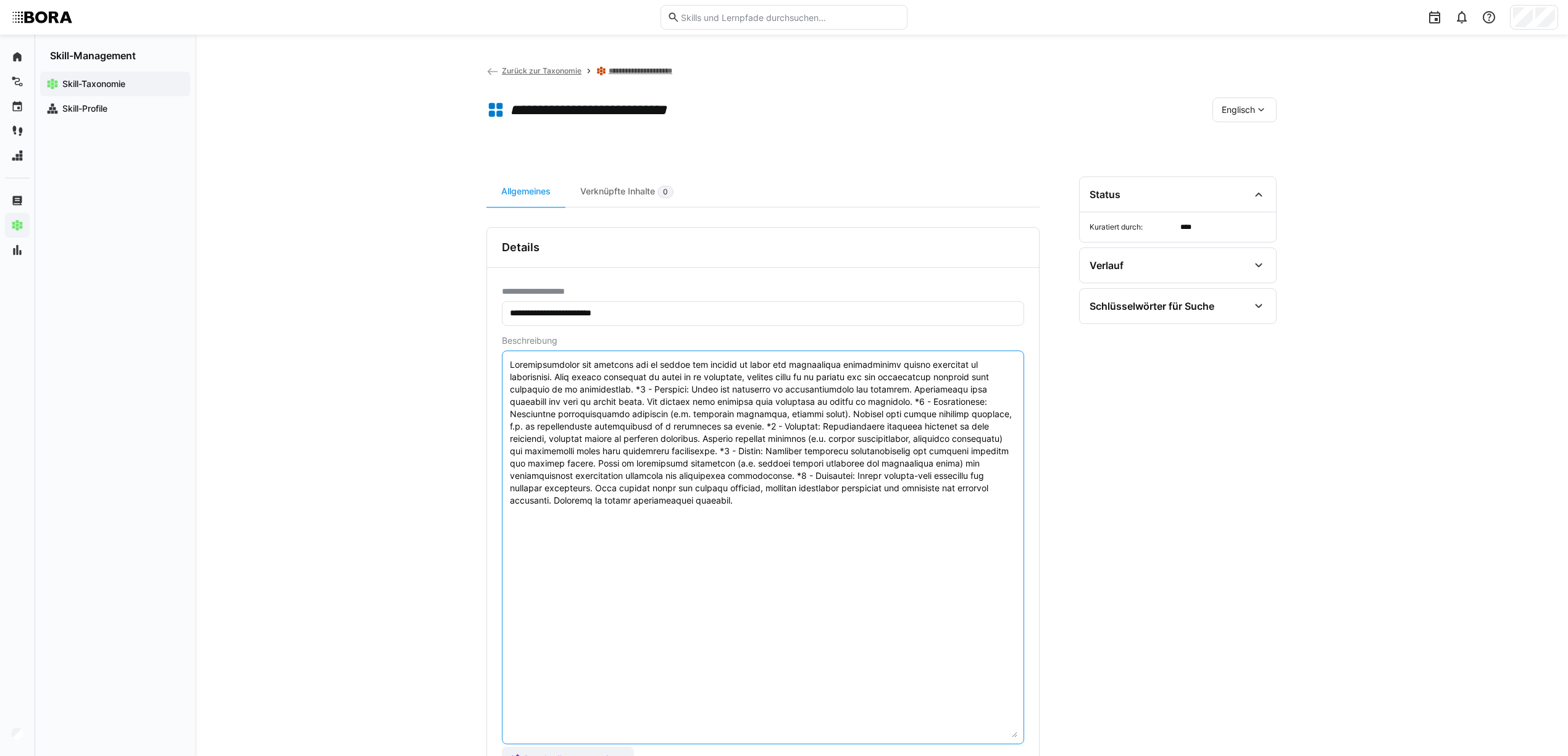
drag, startPoint x: 1015, startPoint y: 420, endPoint x: 868, endPoint y: 667, distance: 287.4
click at [946, 732] on textarea at bounding box center [763, 547] width 509 height 380
click at [635, 388] on textarea at bounding box center [763, 545] width 509 height 376
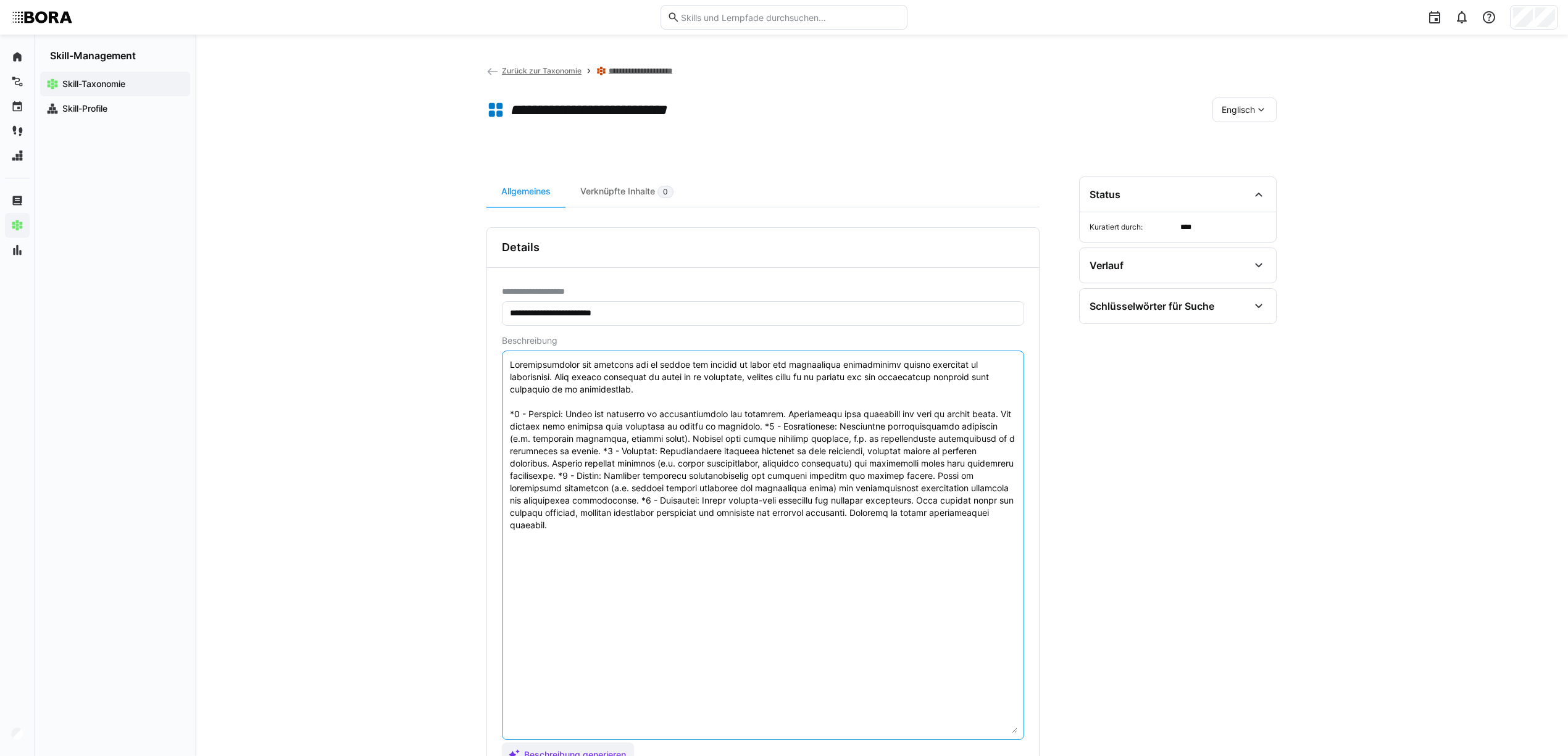
click at [747, 425] on textarea at bounding box center [763, 545] width 509 height 376
click at [806, 450] on textarea at bounding box center [763, 545] width 509 height 376
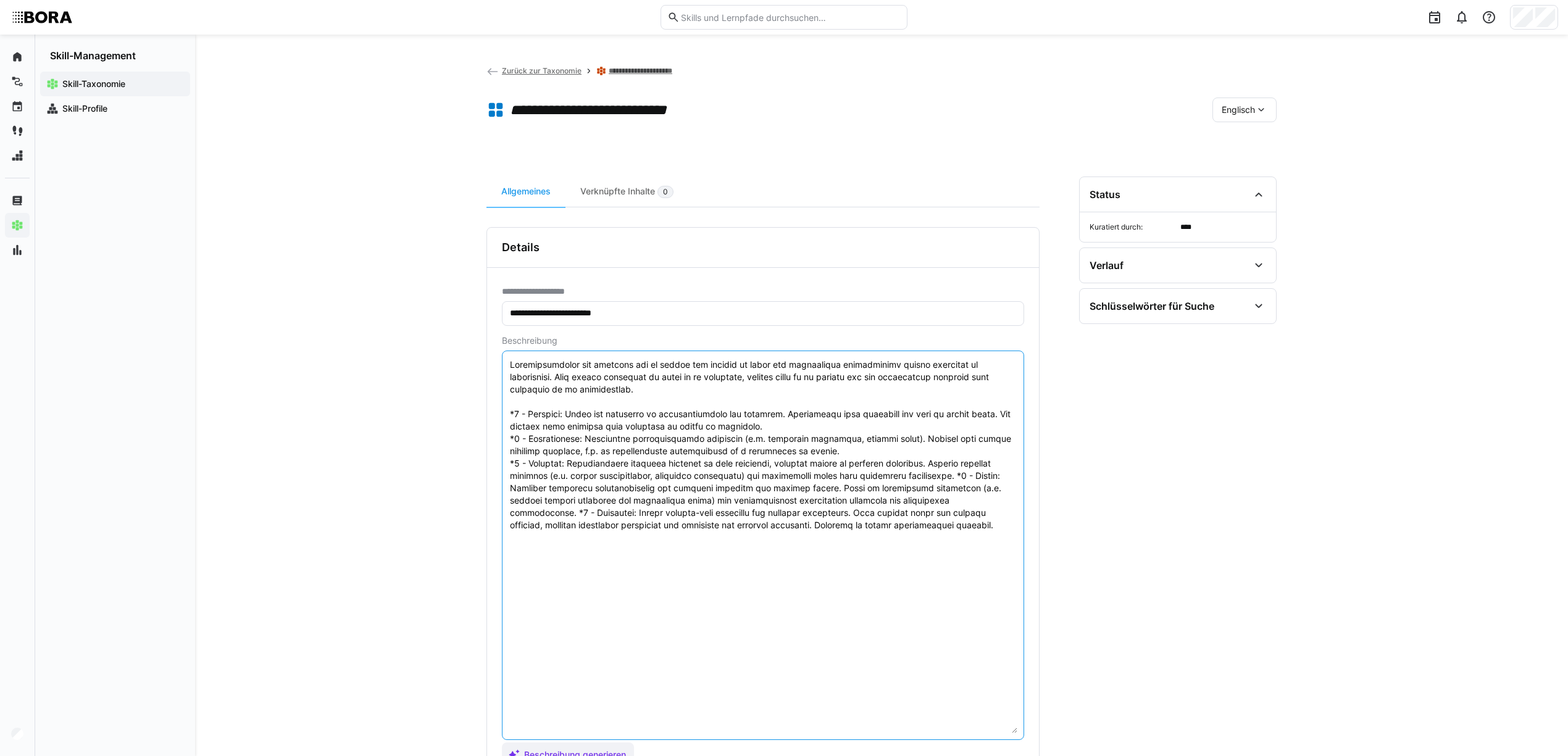
click at [978, 481] on textarea at bounding box center [763, 545] width 509 height 376
click at [569, 510] on textarea at bounding box center [763, 545] width 509 height 376
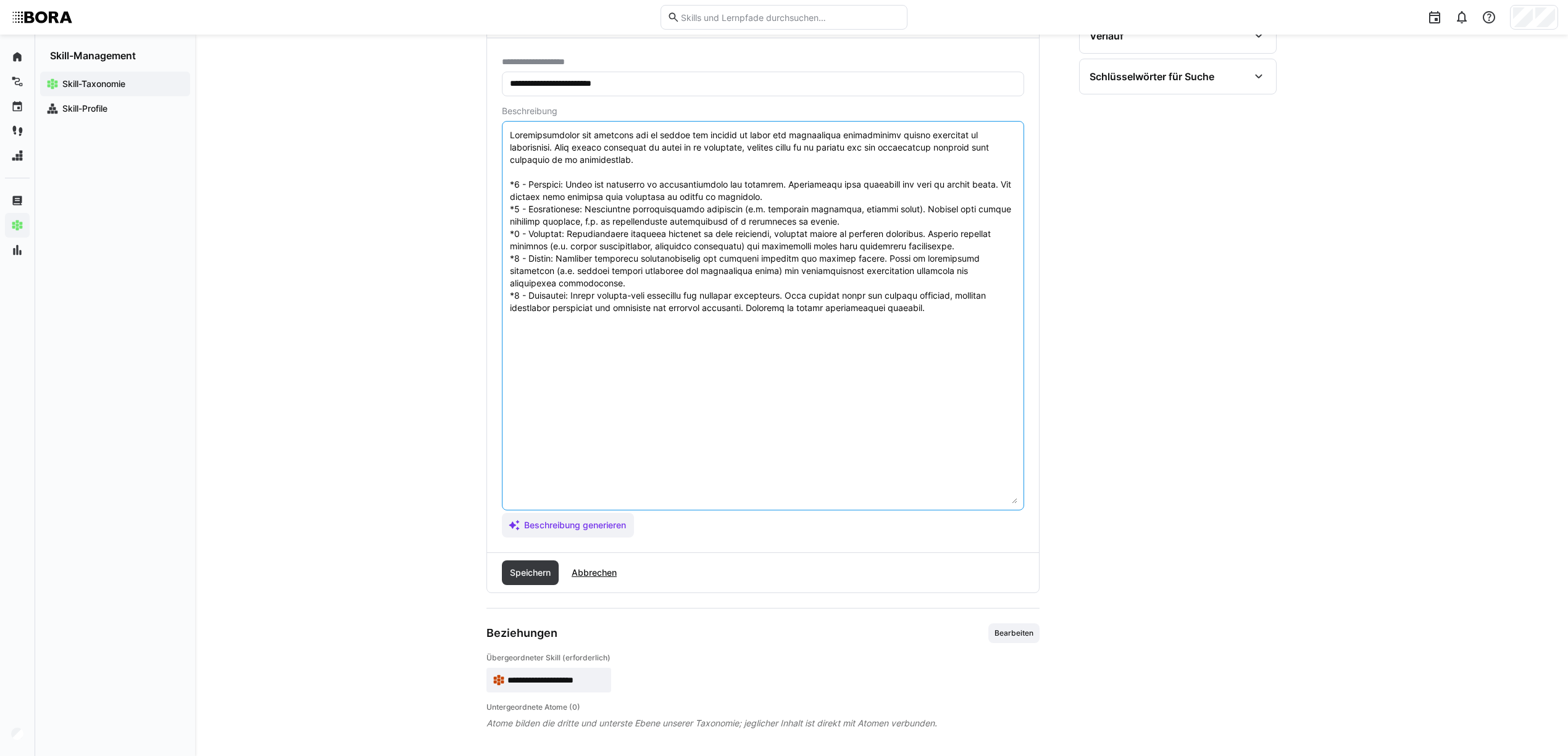
scroll to position [234, 0]
type textarea "Standardisation and bundling aim to reduce the variety of parts and consolidate…"
click at [520, 566] on span "Speichern" at bounding box center [531, 569] width 45 height 12
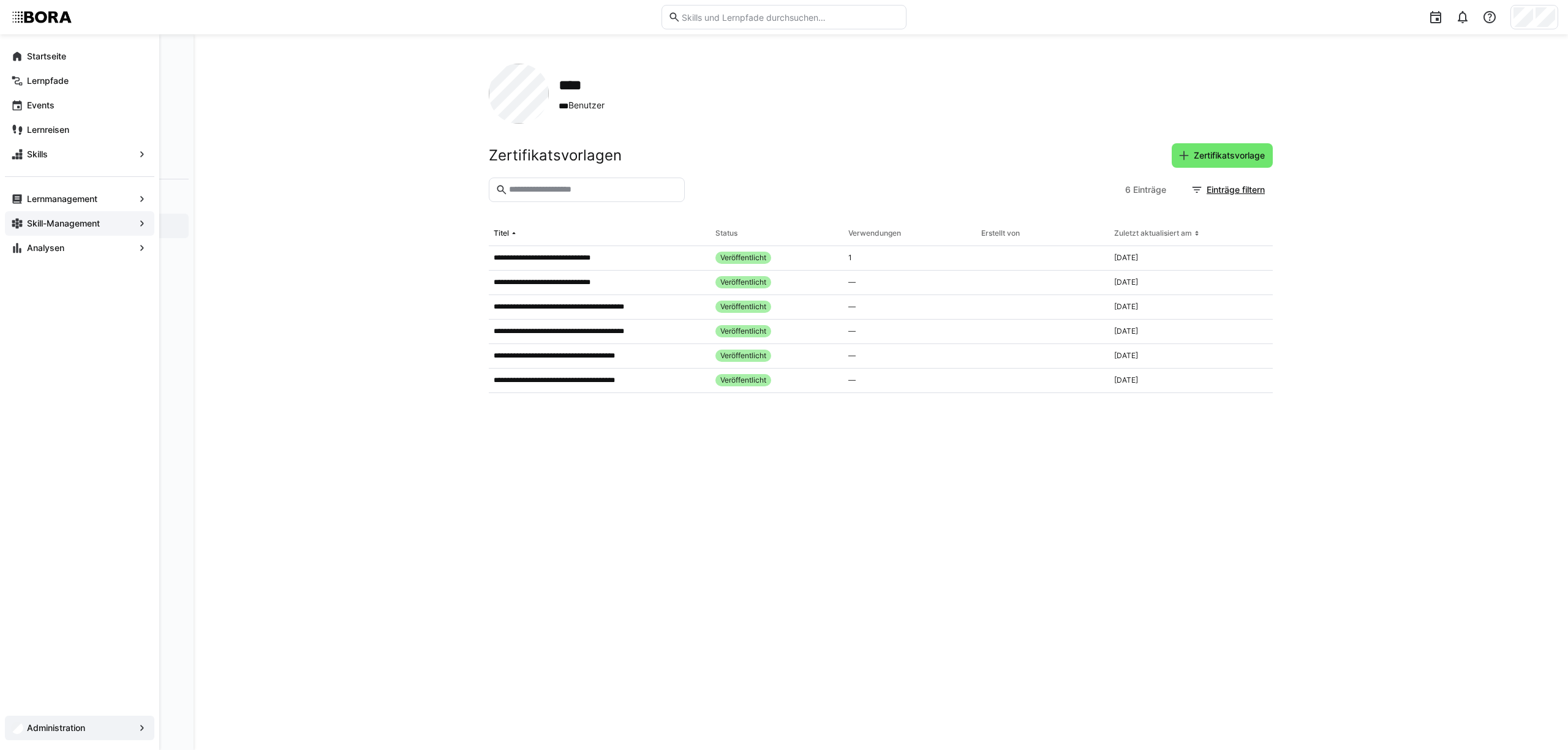
click at [0, 0] on app-navigation-label "Skill-Management" at bounding box center [0, 0] width 0 height 0
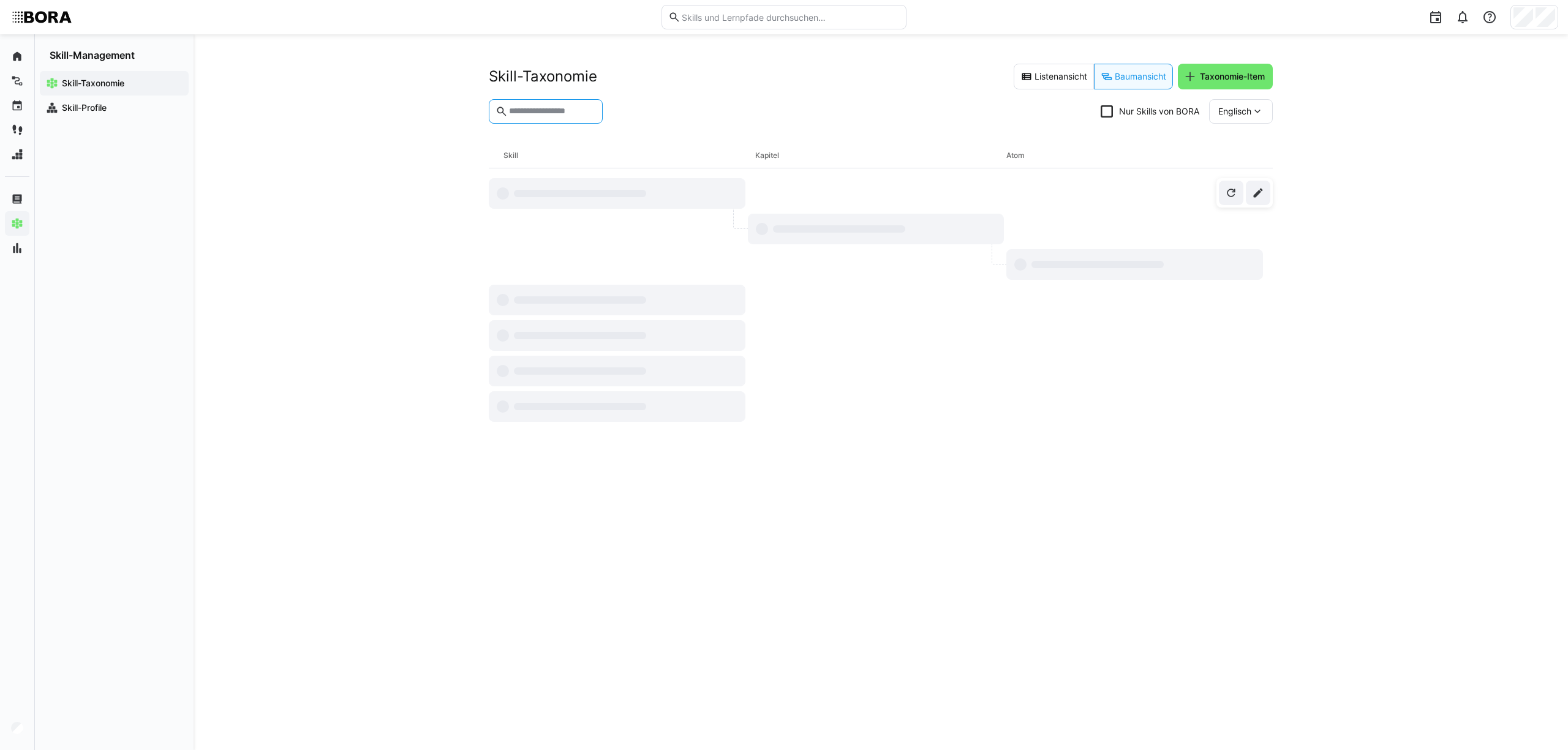
click at [547, 111] on input "text" at bounding box center [551, 111] width 88 height 11
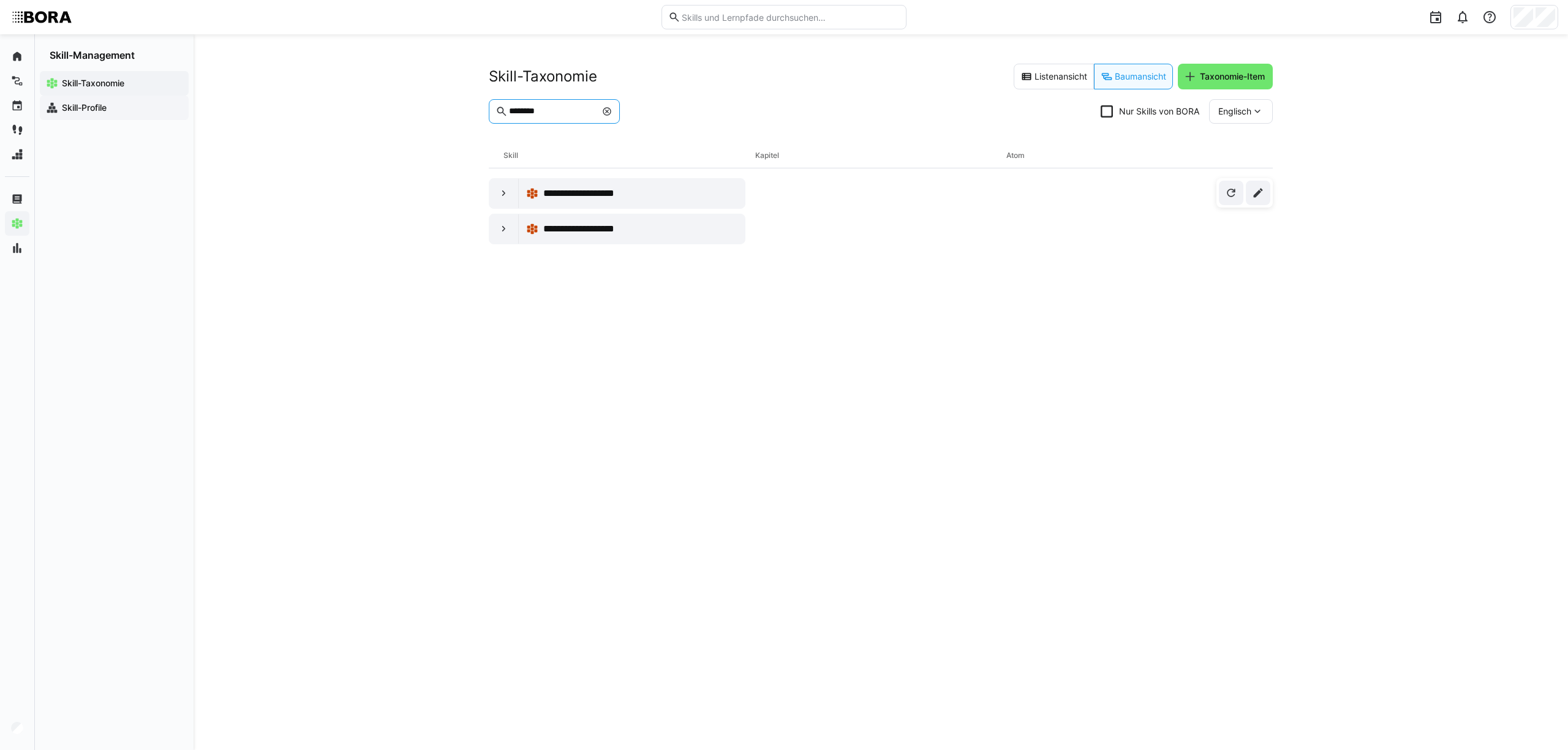
type input "********"
click at [0, 0] on app-navigation-label "Skill-Profile" at bounding box center [0, 0] width 0 height 0
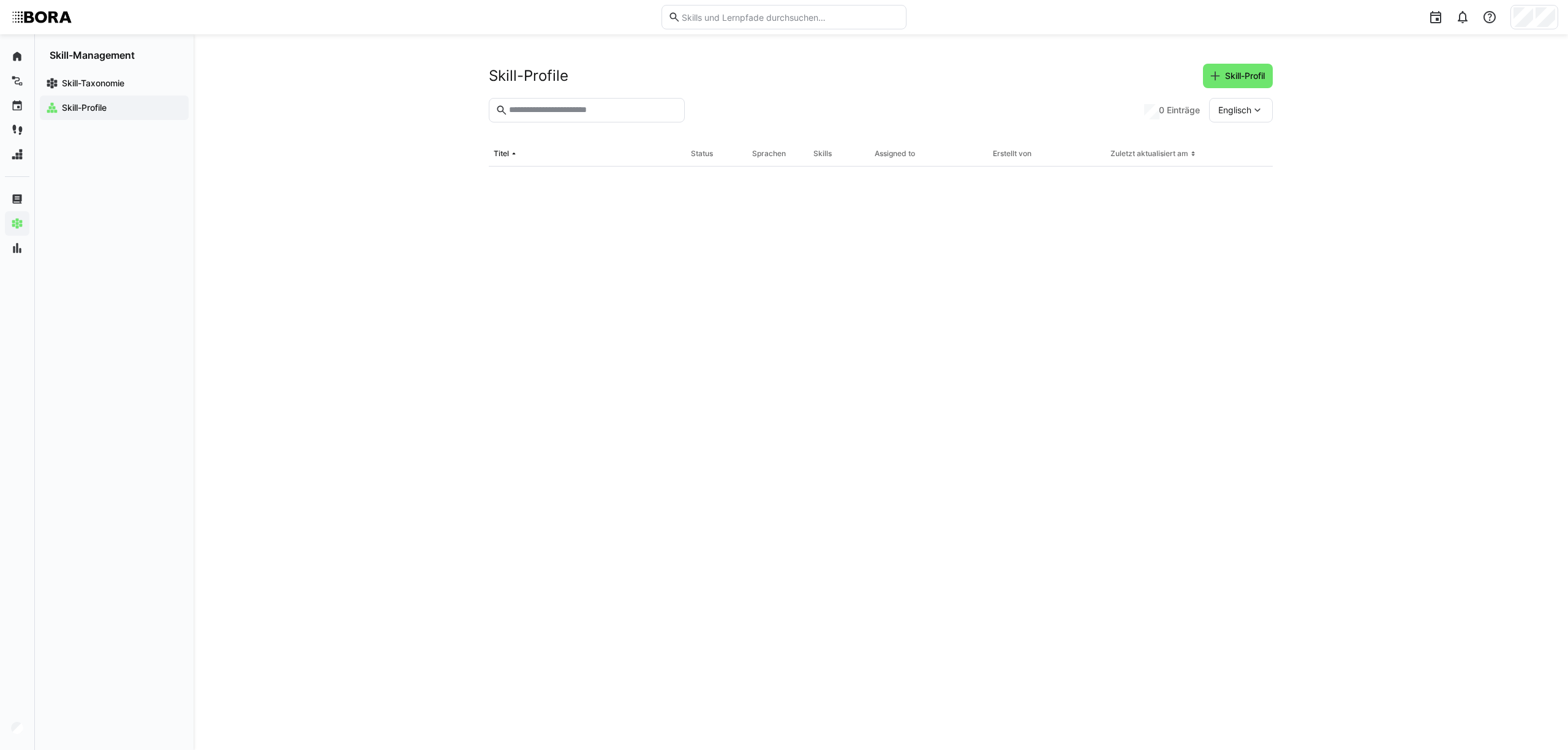
click at [529, 104] on eds-input at bounding box center [586, 110] width 196 height 25
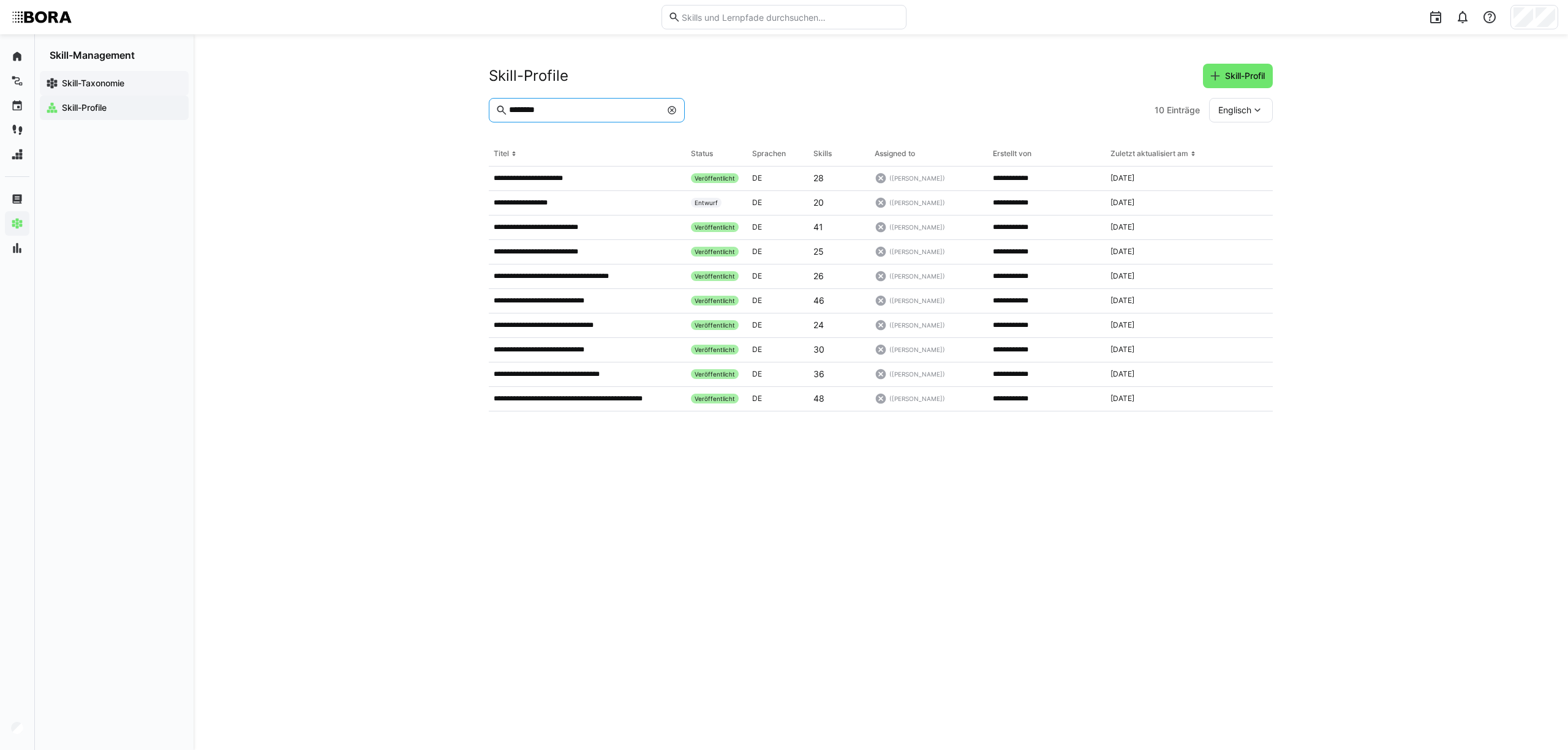
type input "********"
click at [0, 0] on app-navigation-label "Skill-Taxonomie" at bounding box center [0, 0] width 0 height 0
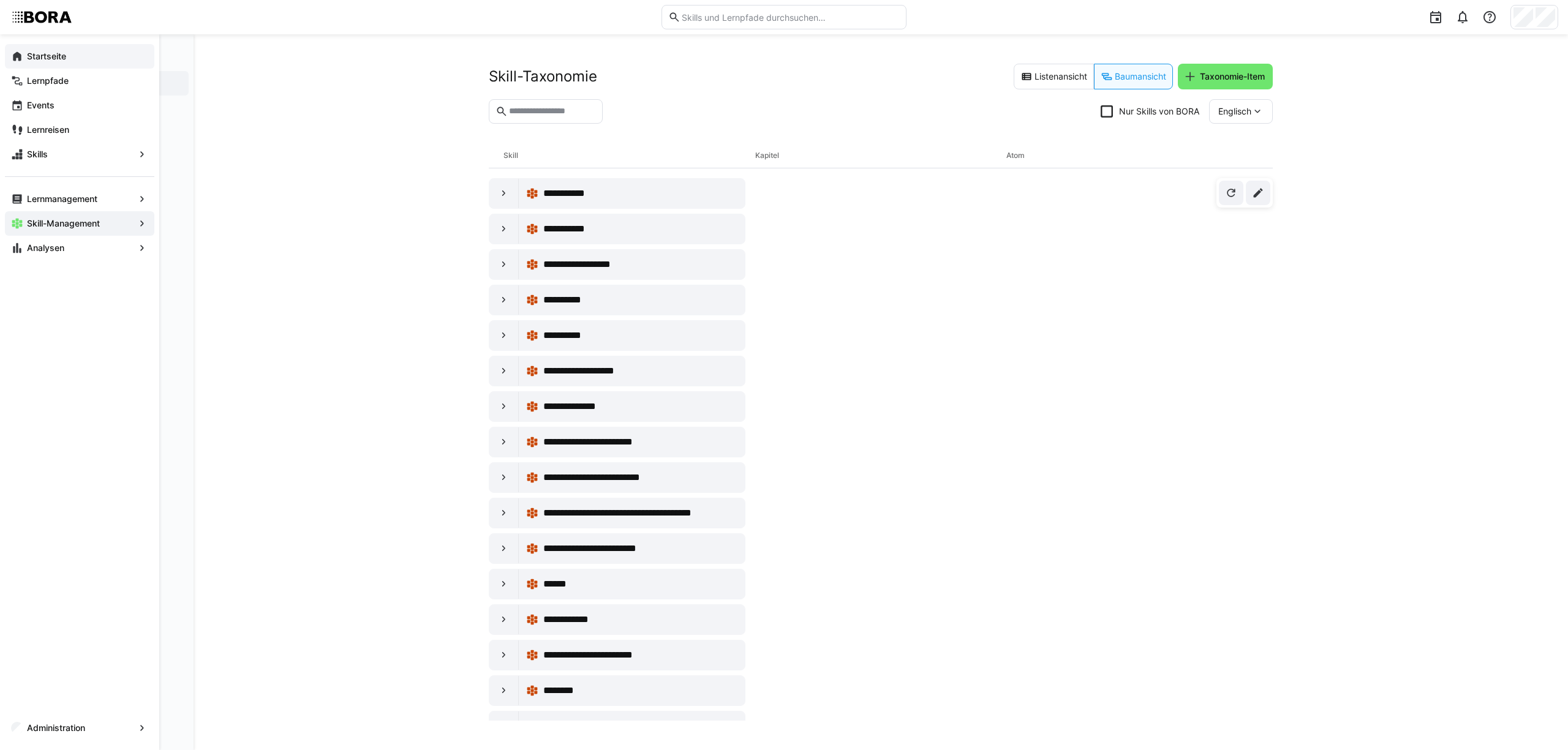
click at [20, 50] on eds-icon at bounding box center [17, 56] width 12 height 12
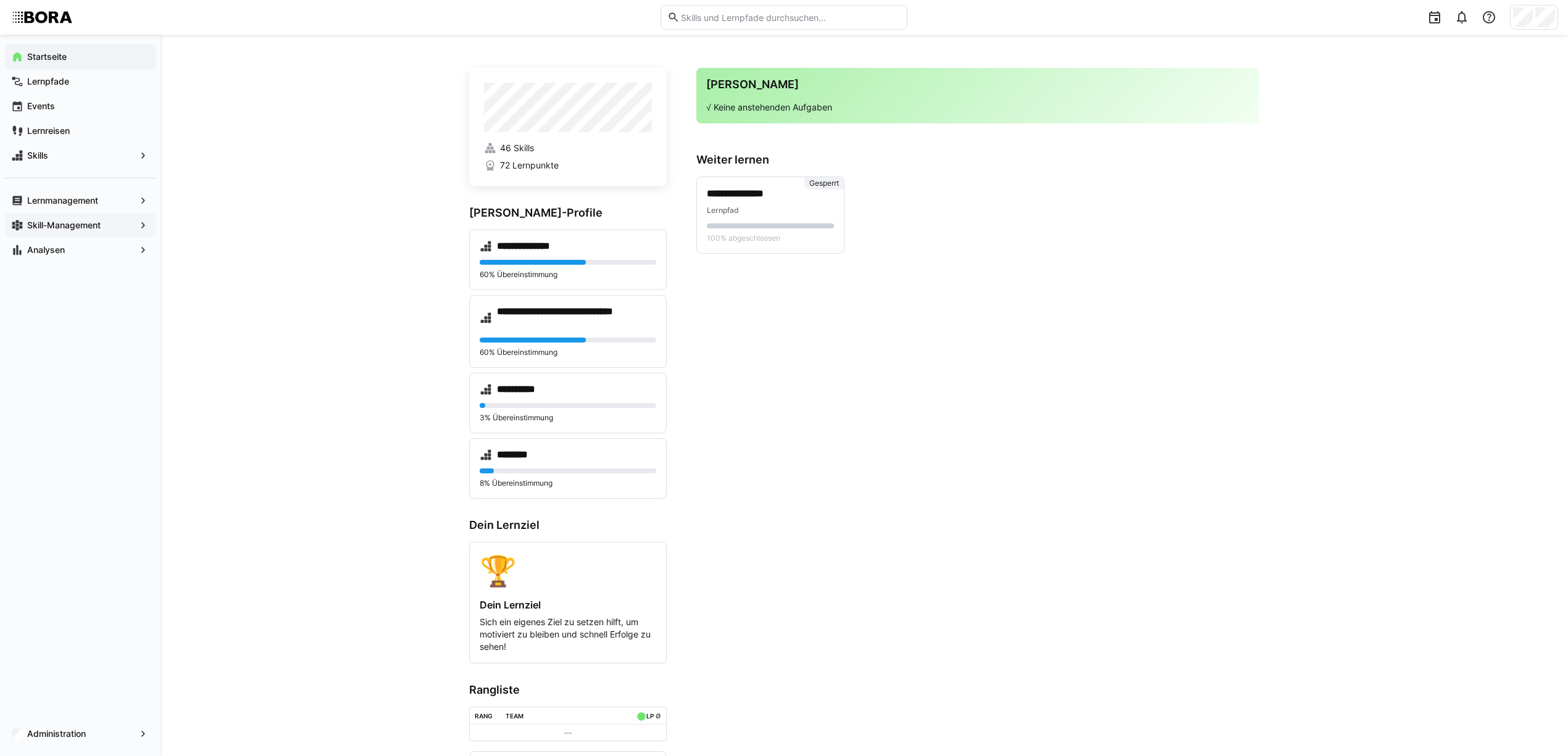
click at [373, 282] on div "**********" at bounding box center [864, 430] width 1408 height 790
click at [328, 247] on div "**********" at bounding box center [864, 430] width 1408 height 790
